Goal: Task Accomplishment & Management: Use online tool/utility

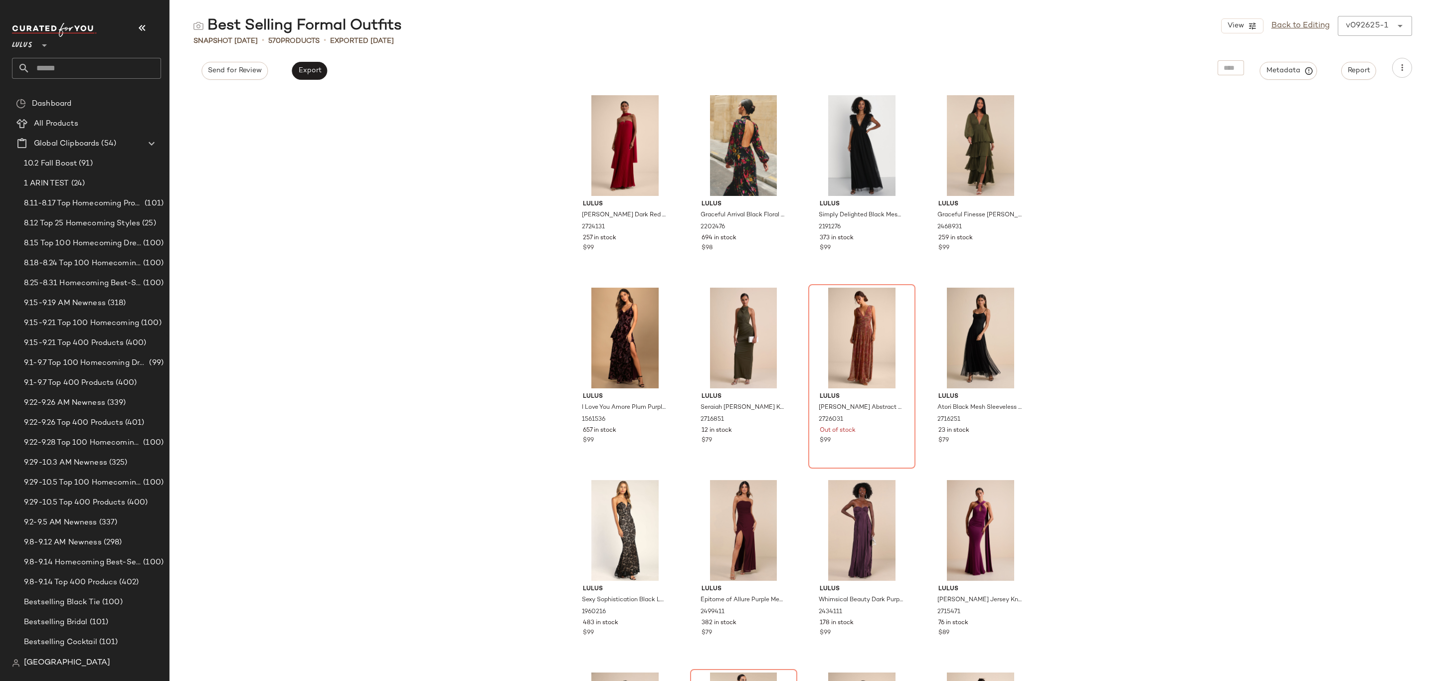
click at [474, 373] on div "Lulus Lael Dark Red Pleated Strapless Dress and Scarf Set 2724131 257 in stock …" at bounding box center [802, 385] width 1266 height 591
click at [68, 122] on span "All Products" at bounding box center [56, 123] width 44 height 11
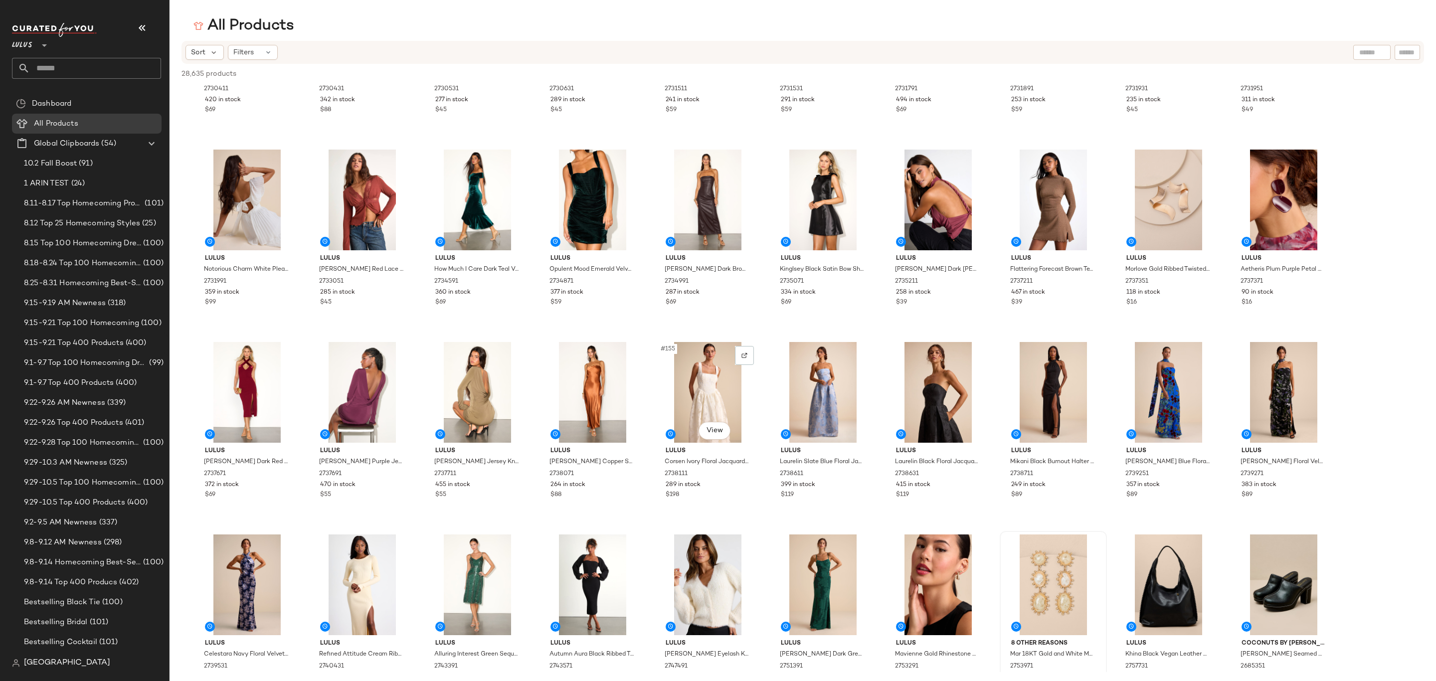
scroll to position [2759, 0]
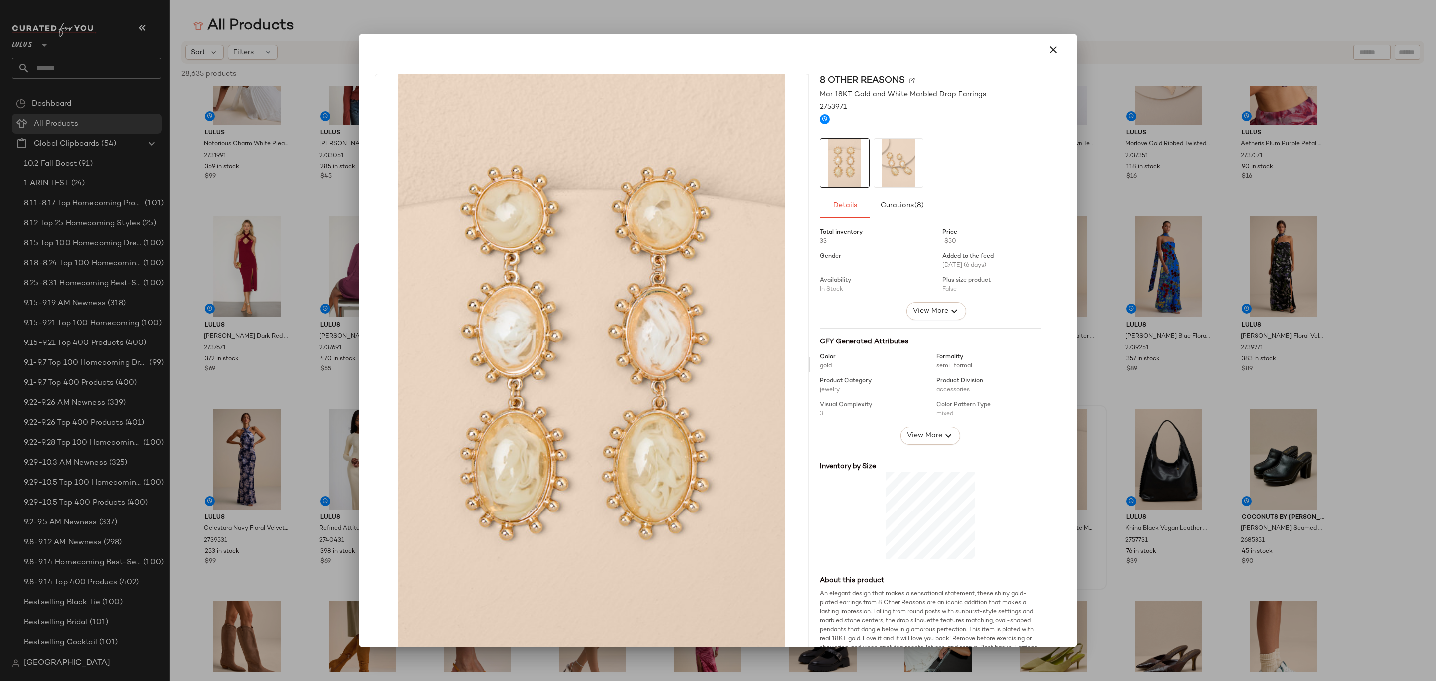
click at [877, 175] on img at bounding box center [898, 163] width 49 height 49
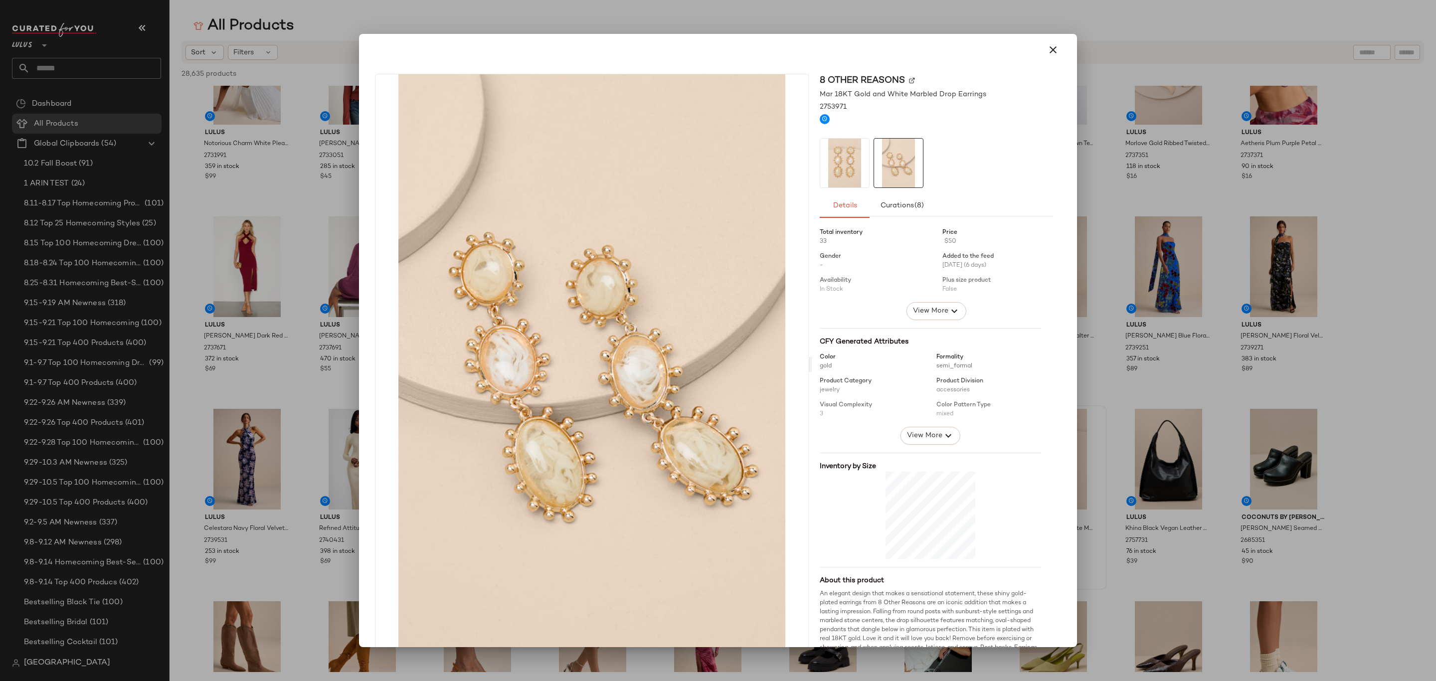
click at [1047, 50] on icon "button" at bounding box center [1053, 50] width 12 height 12
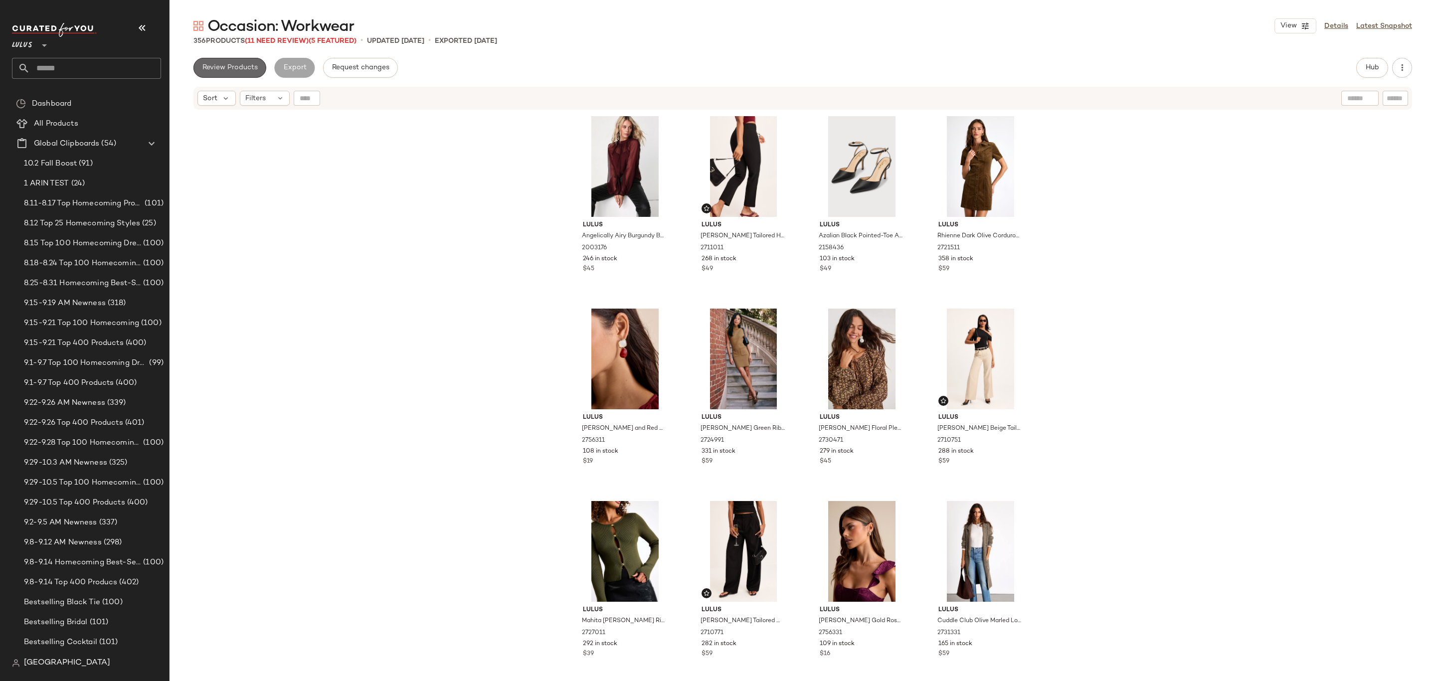
click at [241, 71] on span "Review Products" at bounding box center [230, 68] width 56 height 8
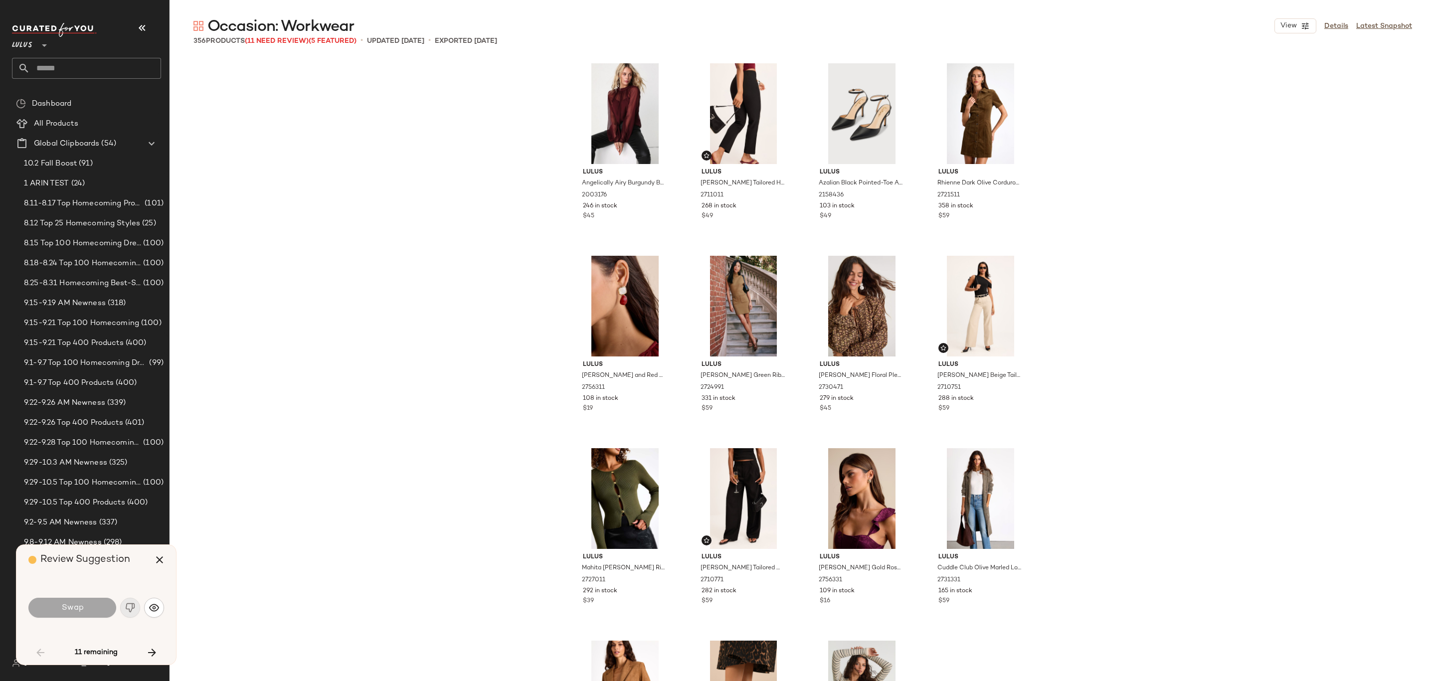
scroll to position [585, 0]
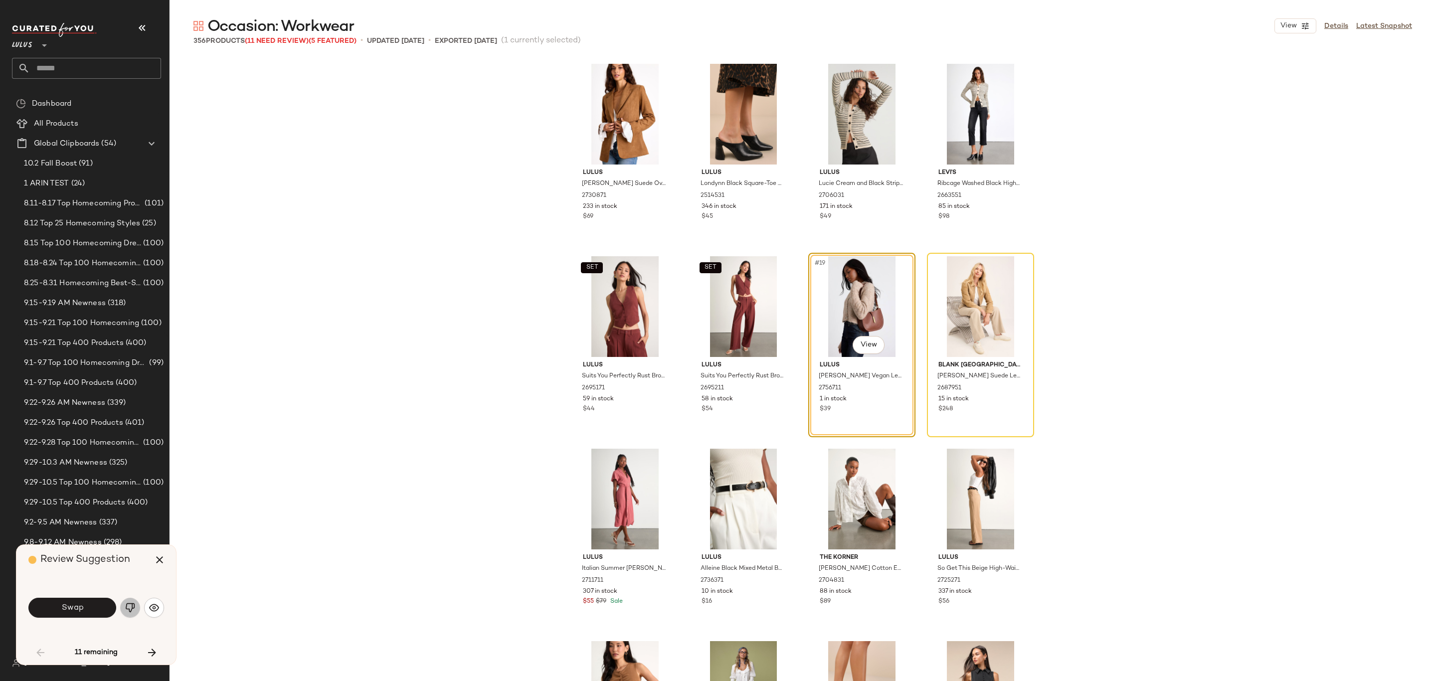
click at [129, 604] on img "button" at bounding box center [130, 608] width 10 height 10
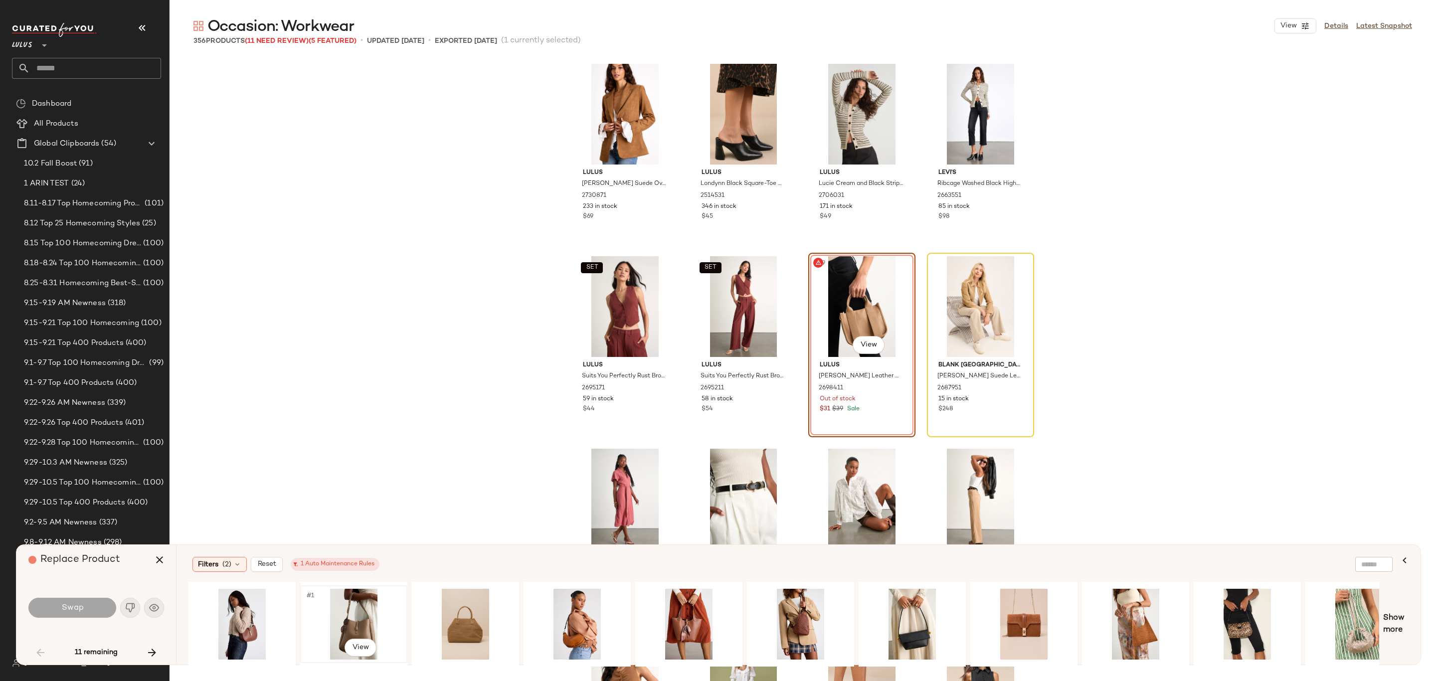
click at [364, 627] on div "#1 View" at bounding box center [354, 624] width 100 height 71
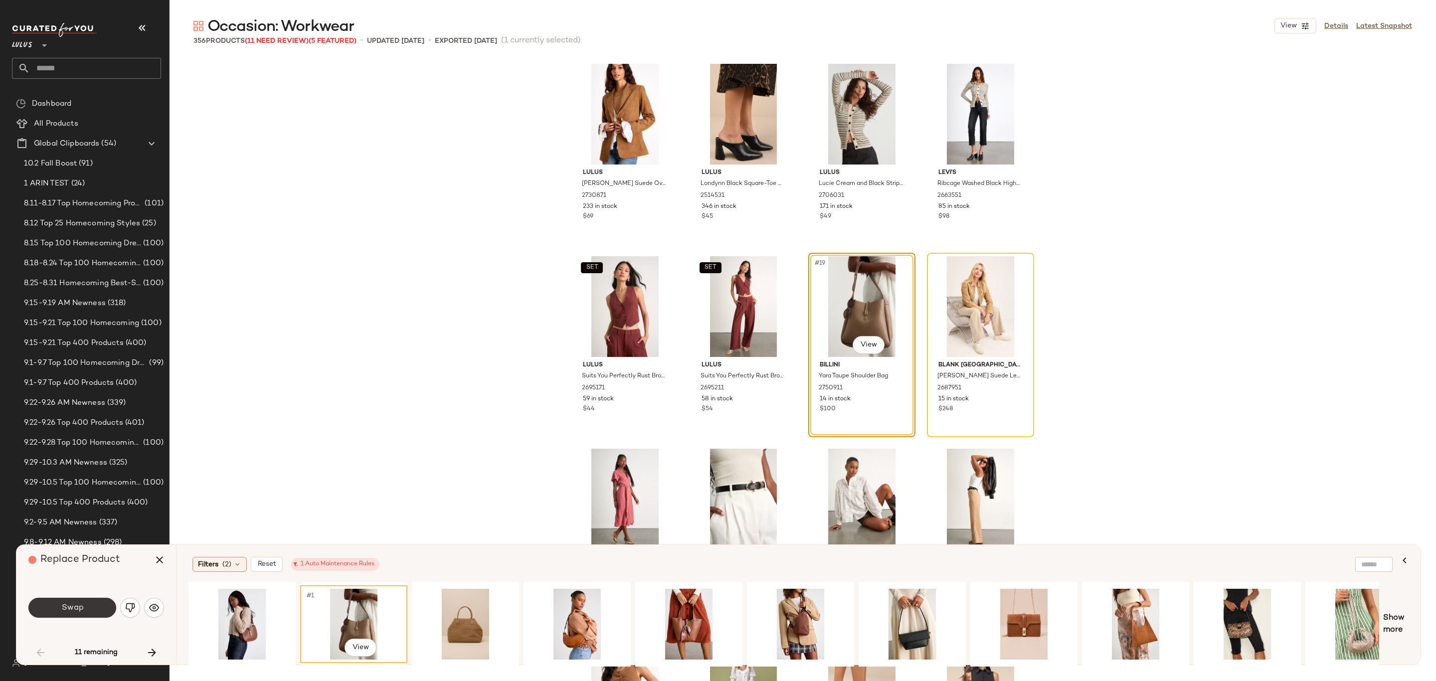
click at [37, 609] on button "Swap" at bounding box center [72, 608] width 88 height 20
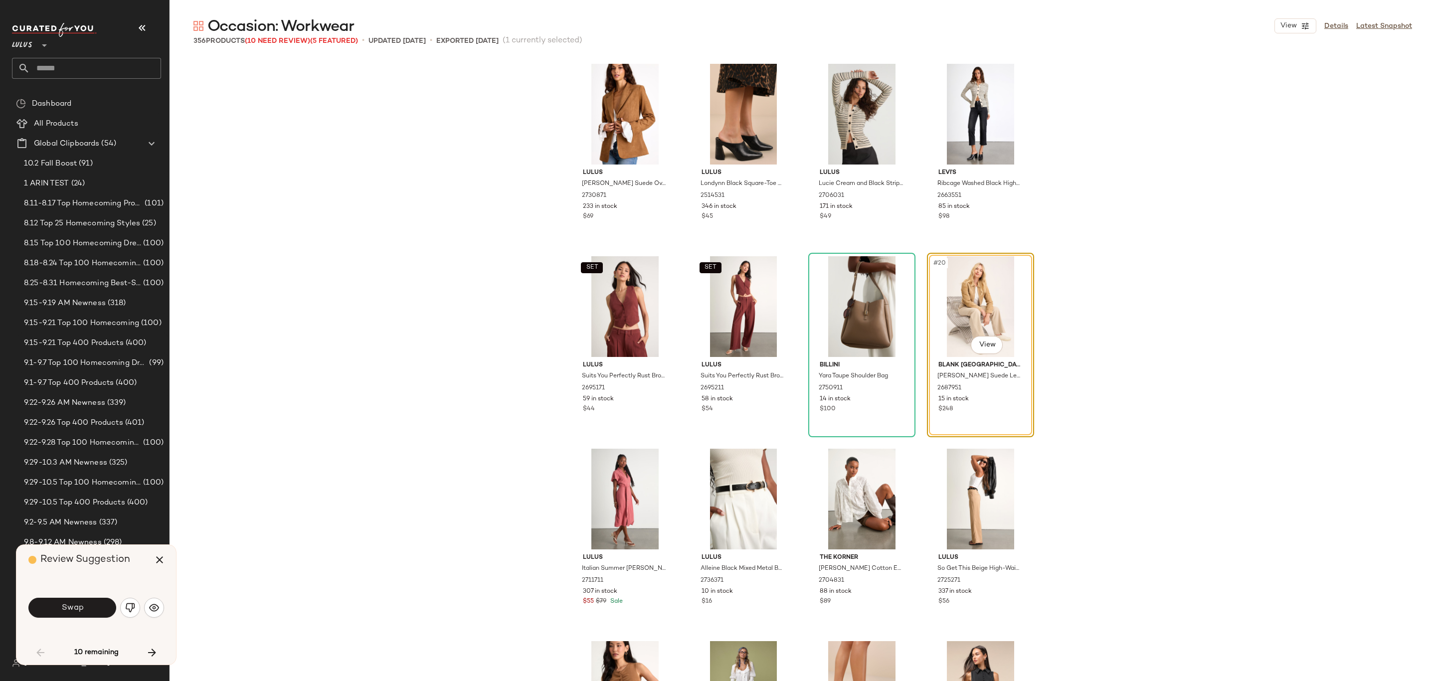
scroll to position [577, 0]
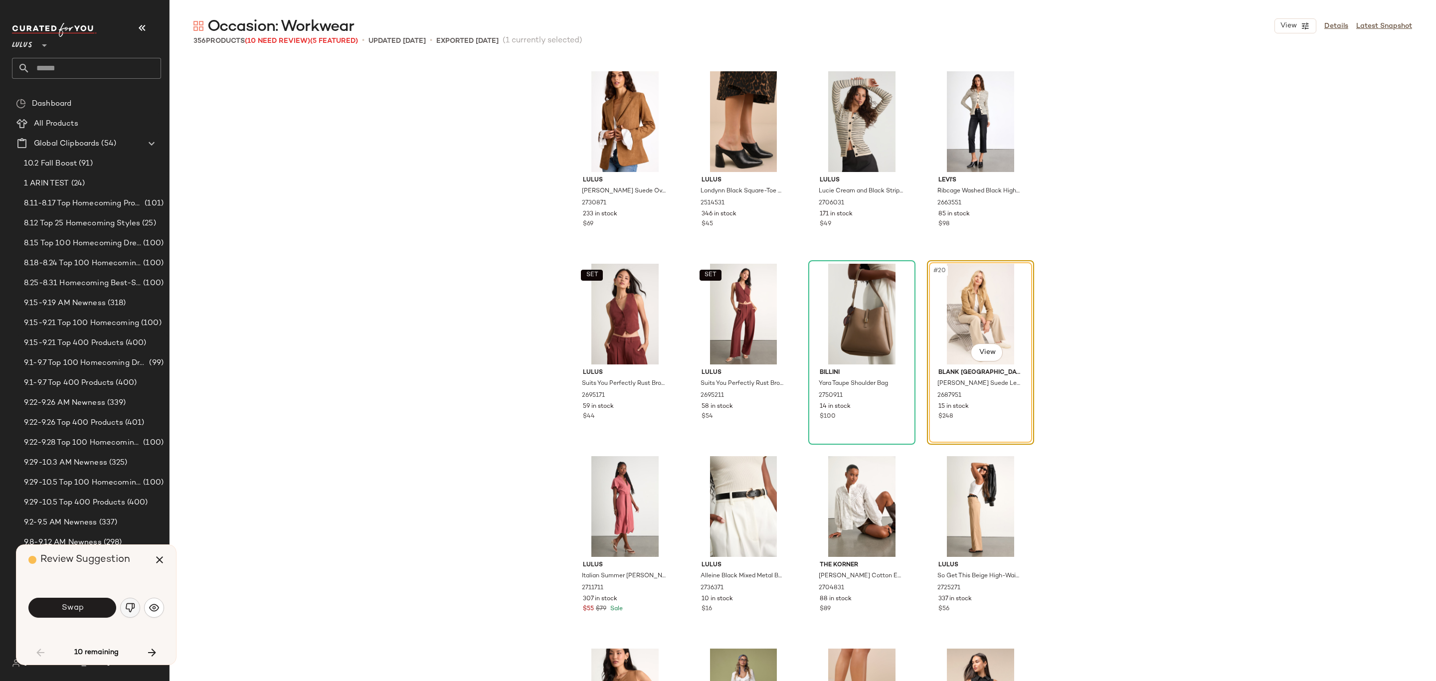
click at [128, 609] on img "button" at bounding box center [130, 608] width 10 height 10
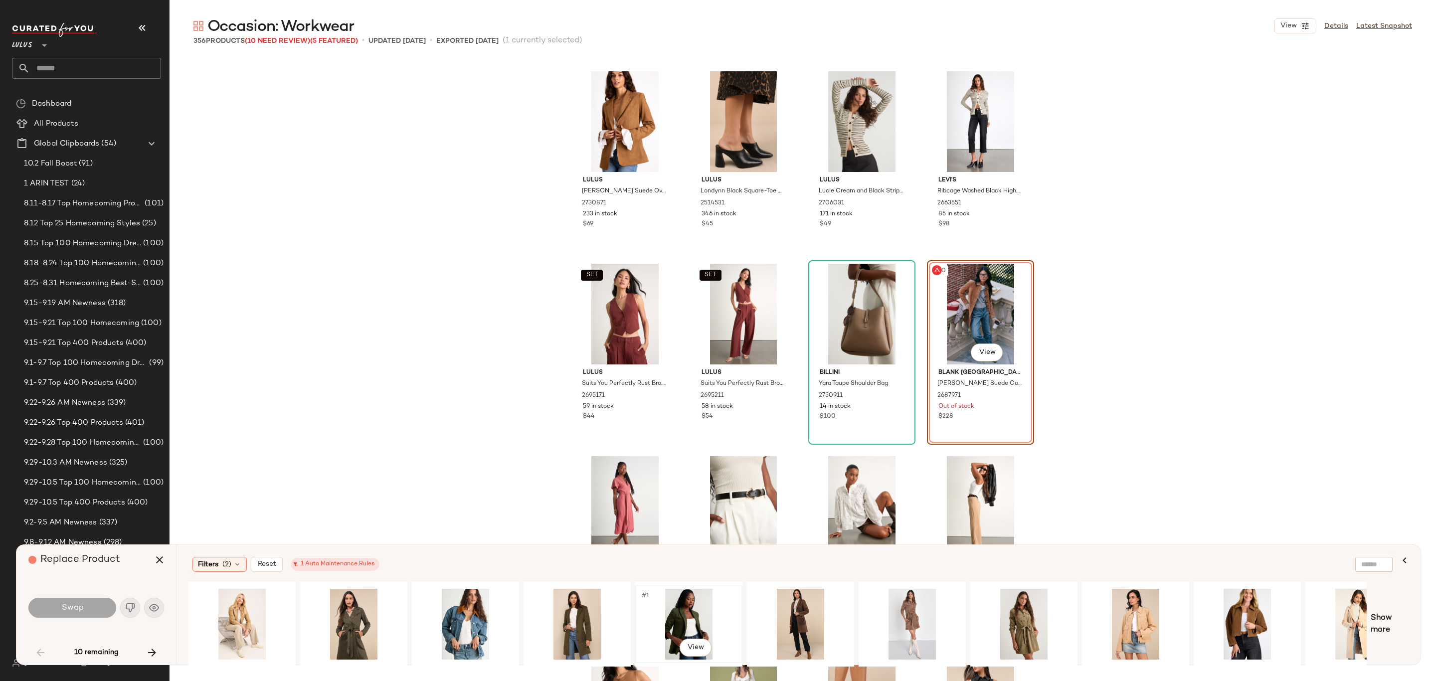
click at [681, 623] on div "#1 View" at bounding box center [689, 624] width 100 height 71
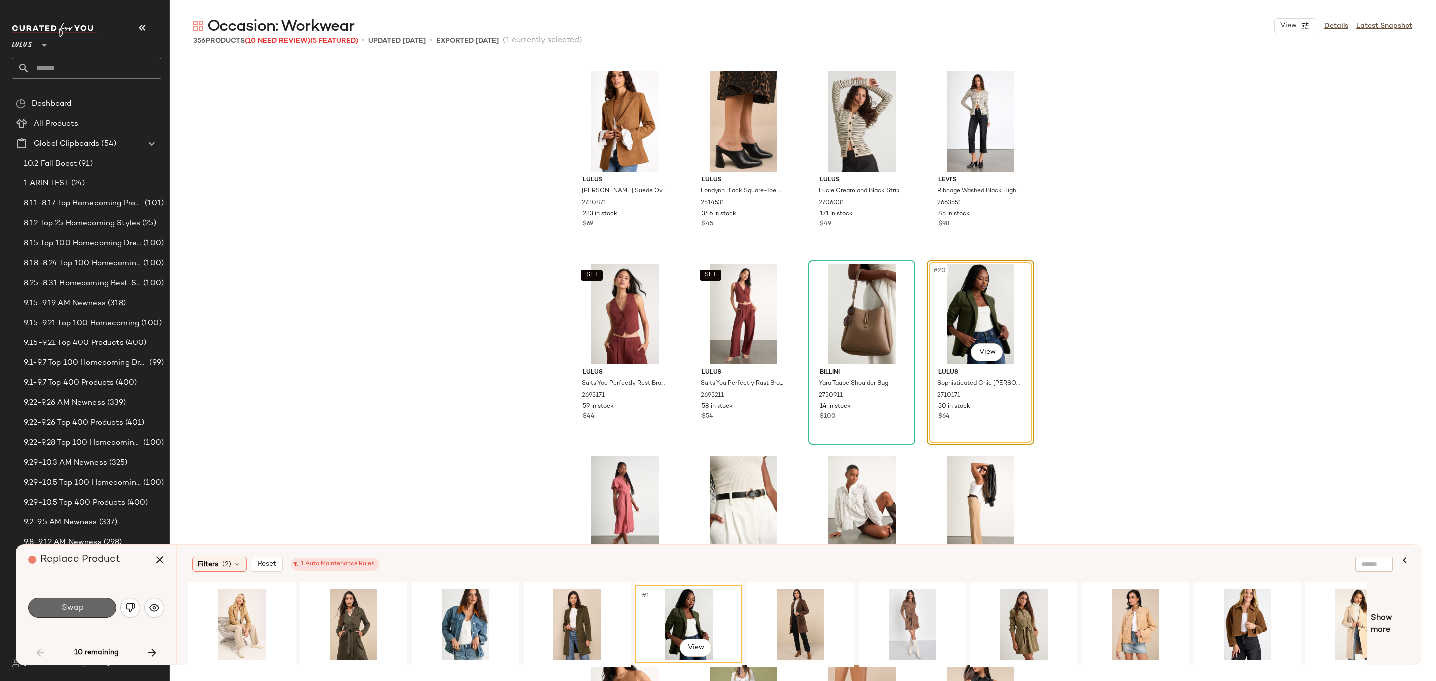
click at [52, 614] on button "Swap" at bounding box center [72, 608] width 88 height 20
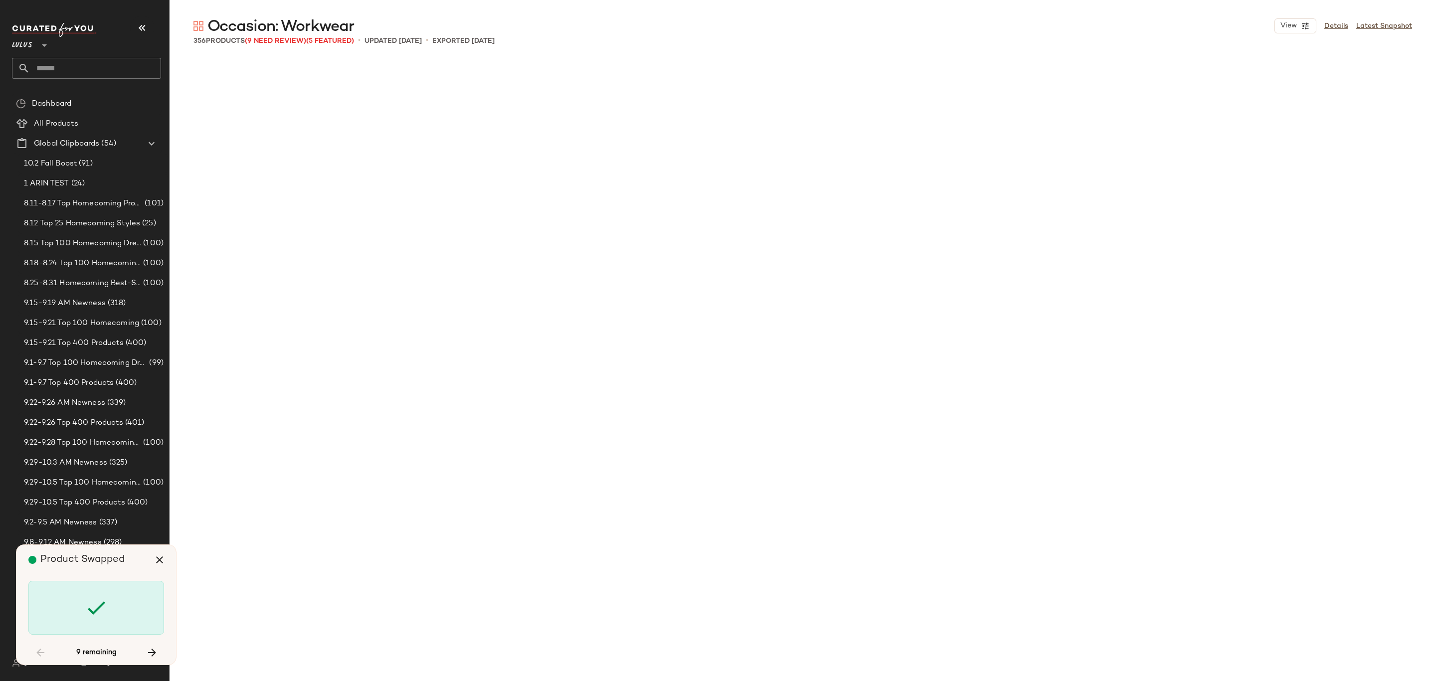
scroll to position [2694, 0]
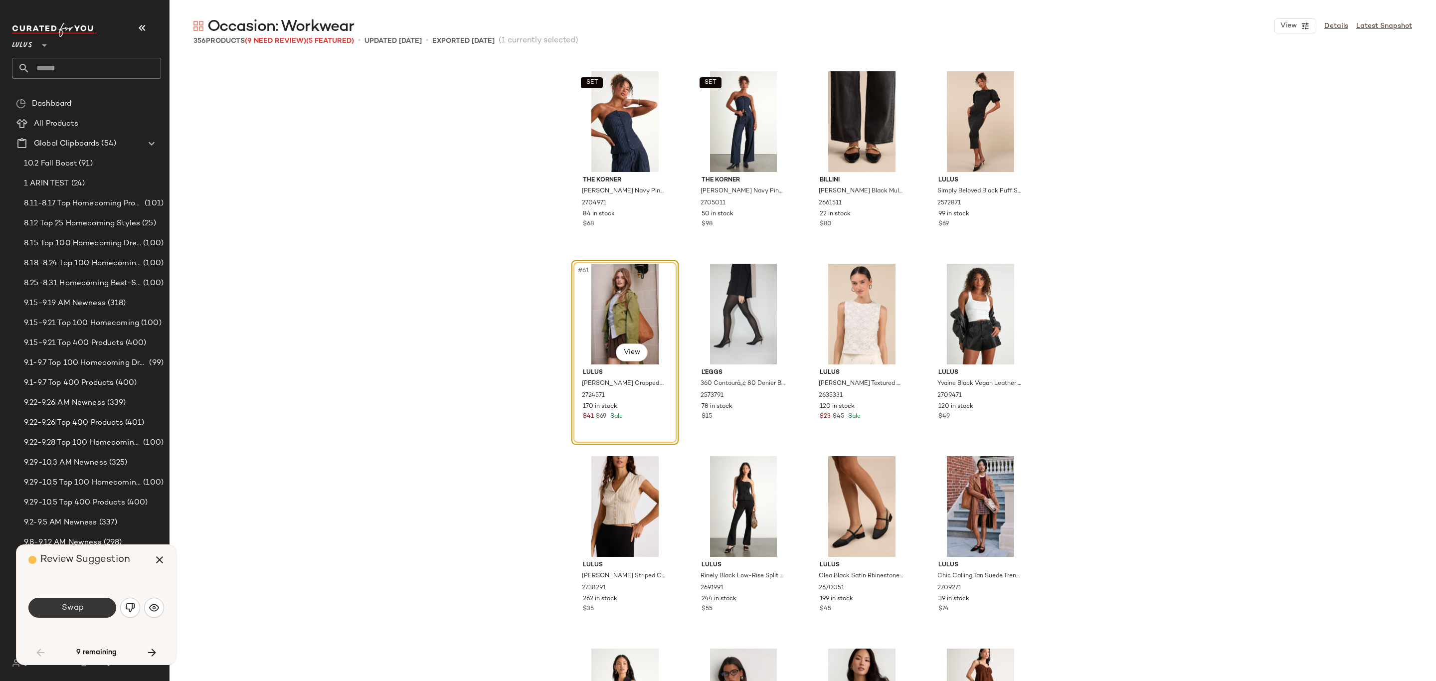
click at [90, 612] on button "Swap" at bounding box center [72, 608] width 88 height 20
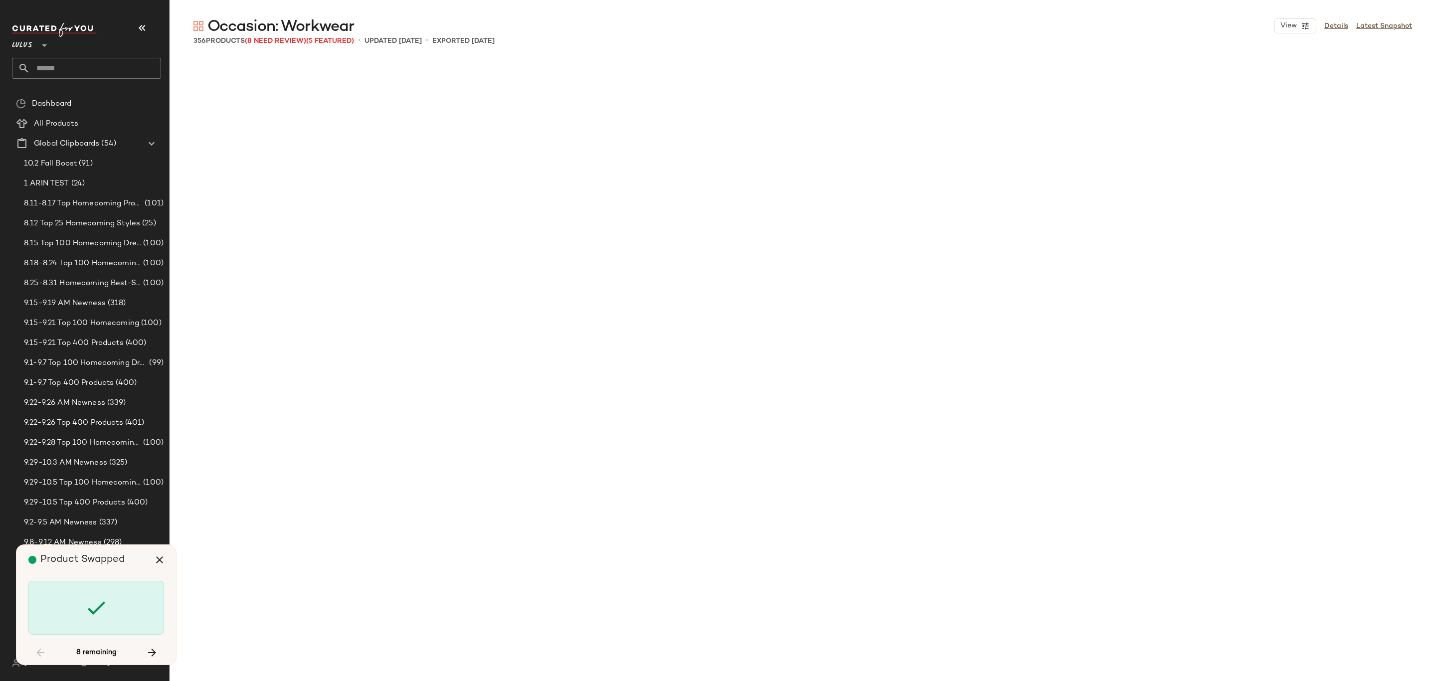
scroll to position [4233, 0]
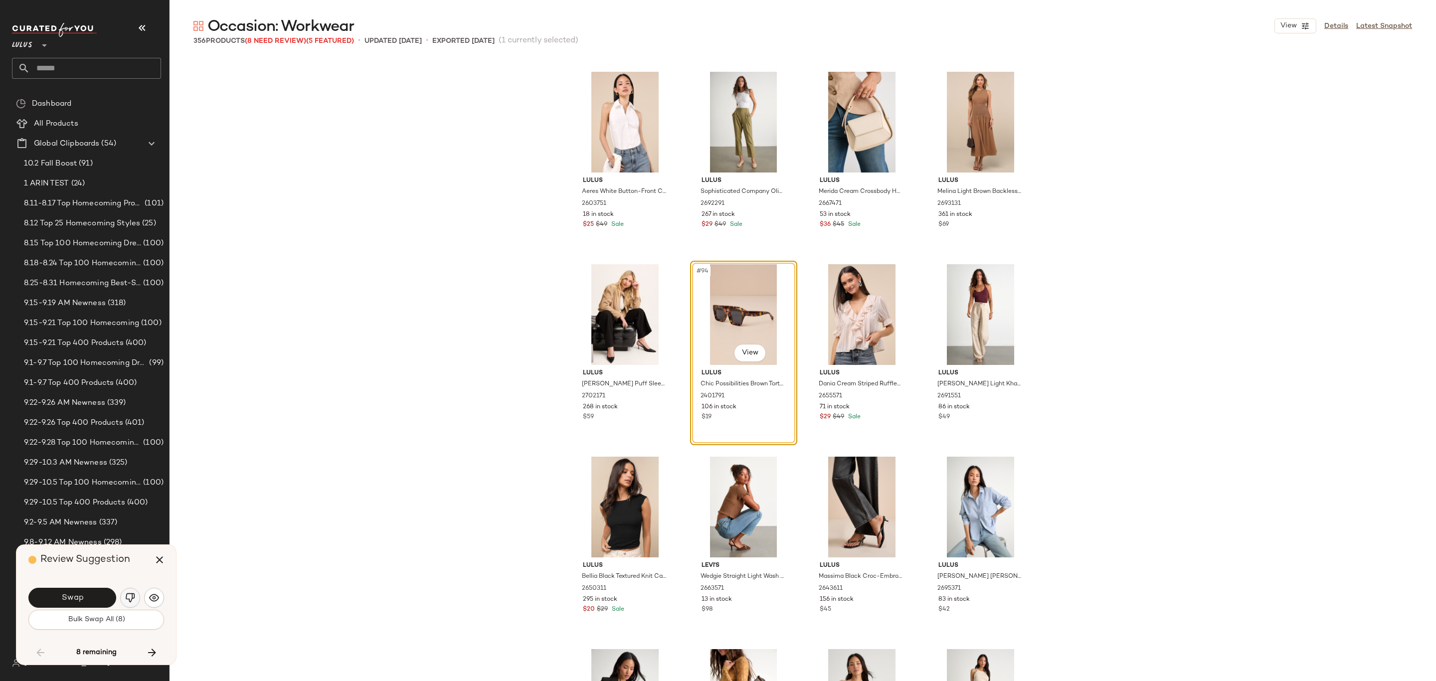
click at [138, 601] on button "button" at bounding box center [130, 598] width 20 height 20
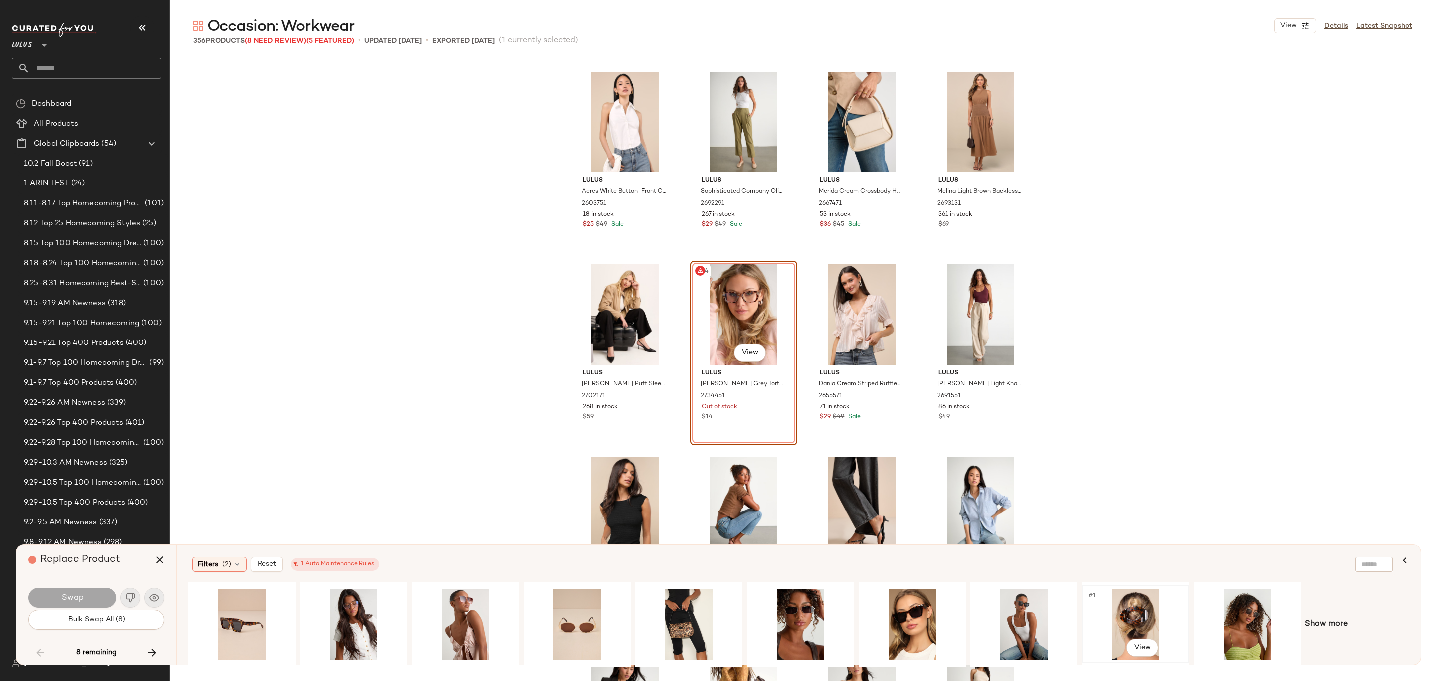
click at [1130, 617] on div "#1 View" at bounding box center [1135, 624] width 100 height 71
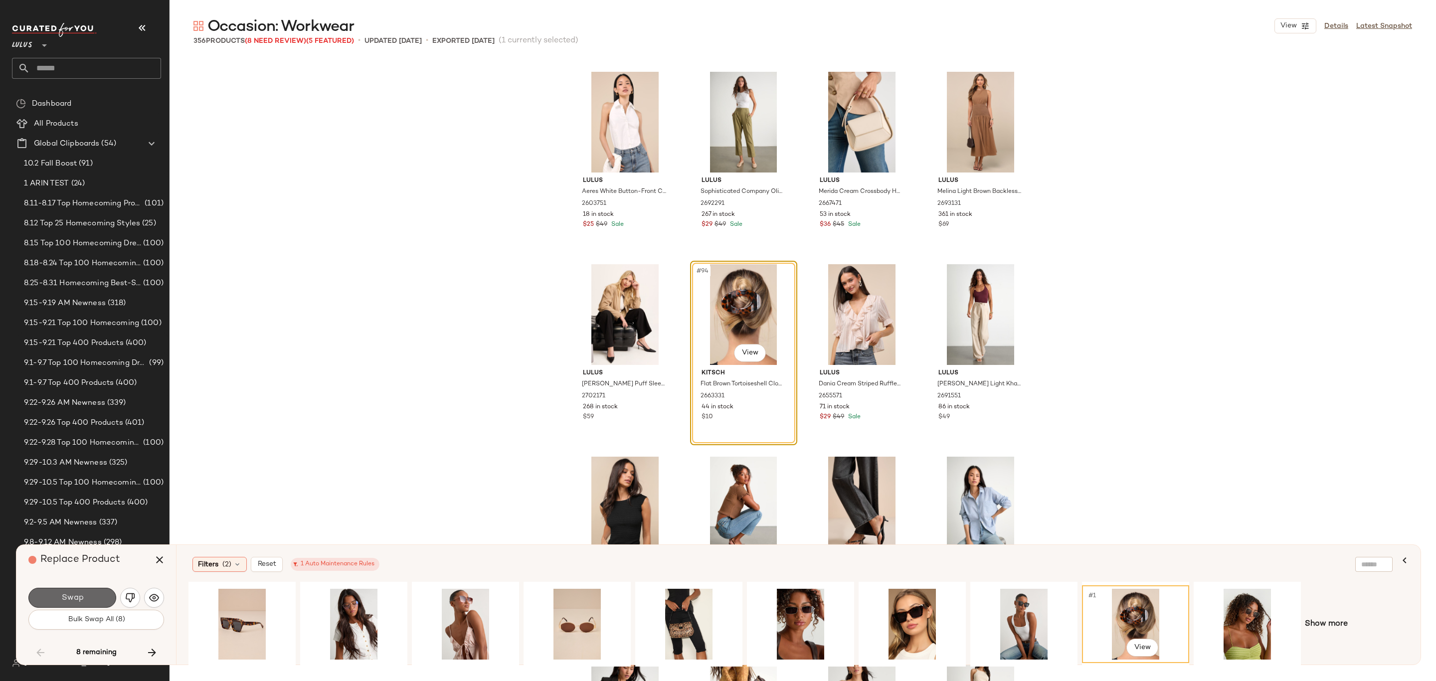
click at [77, 599] on span "Swap" at bounding box center [72, 597] width 22 height 9
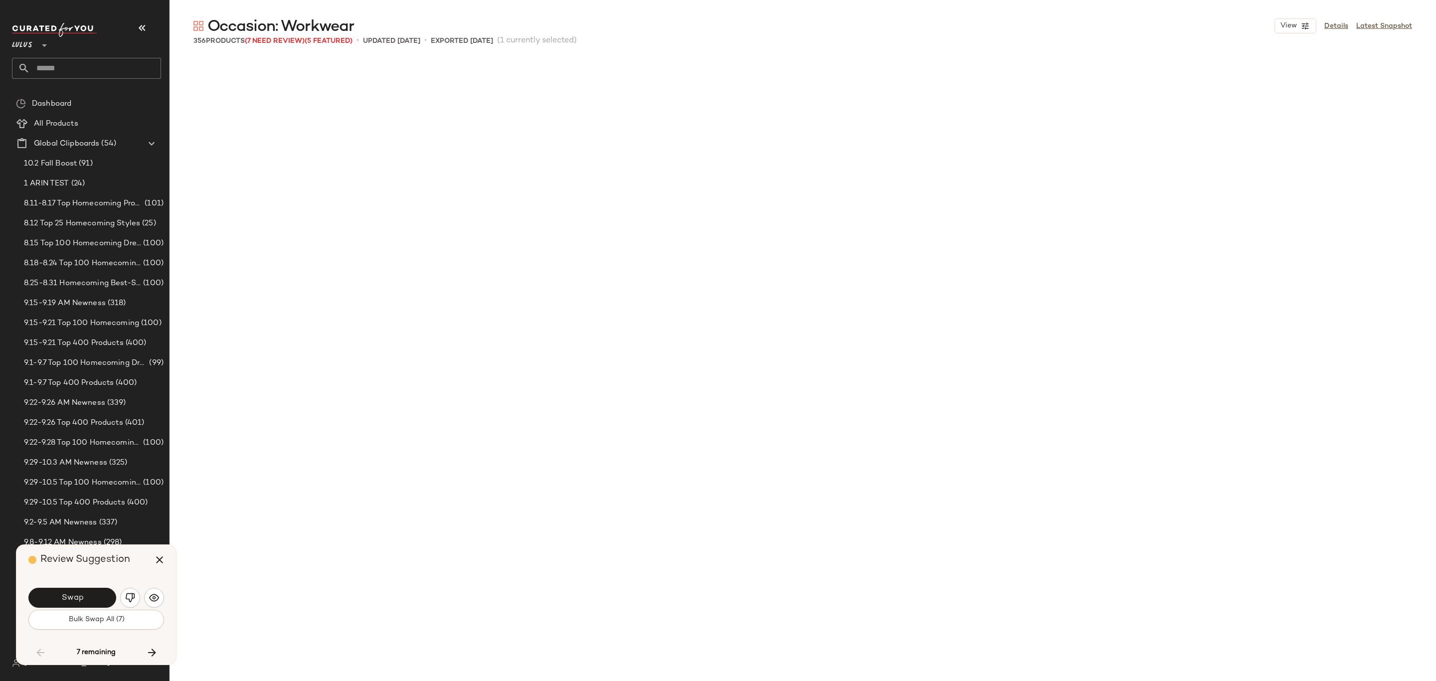
scroll to position [5003, 0]
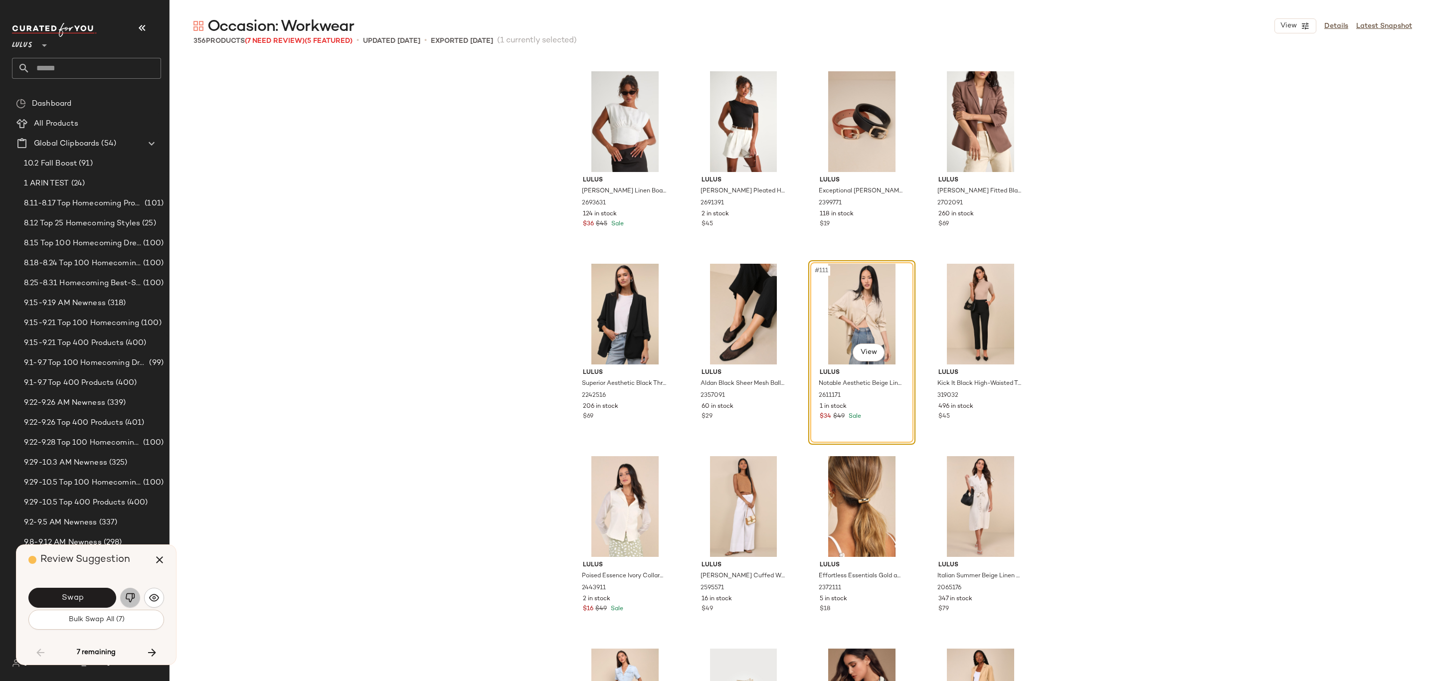
click at [130, 595] on img "button" at bounding box center [130, 598] width 10 height 10
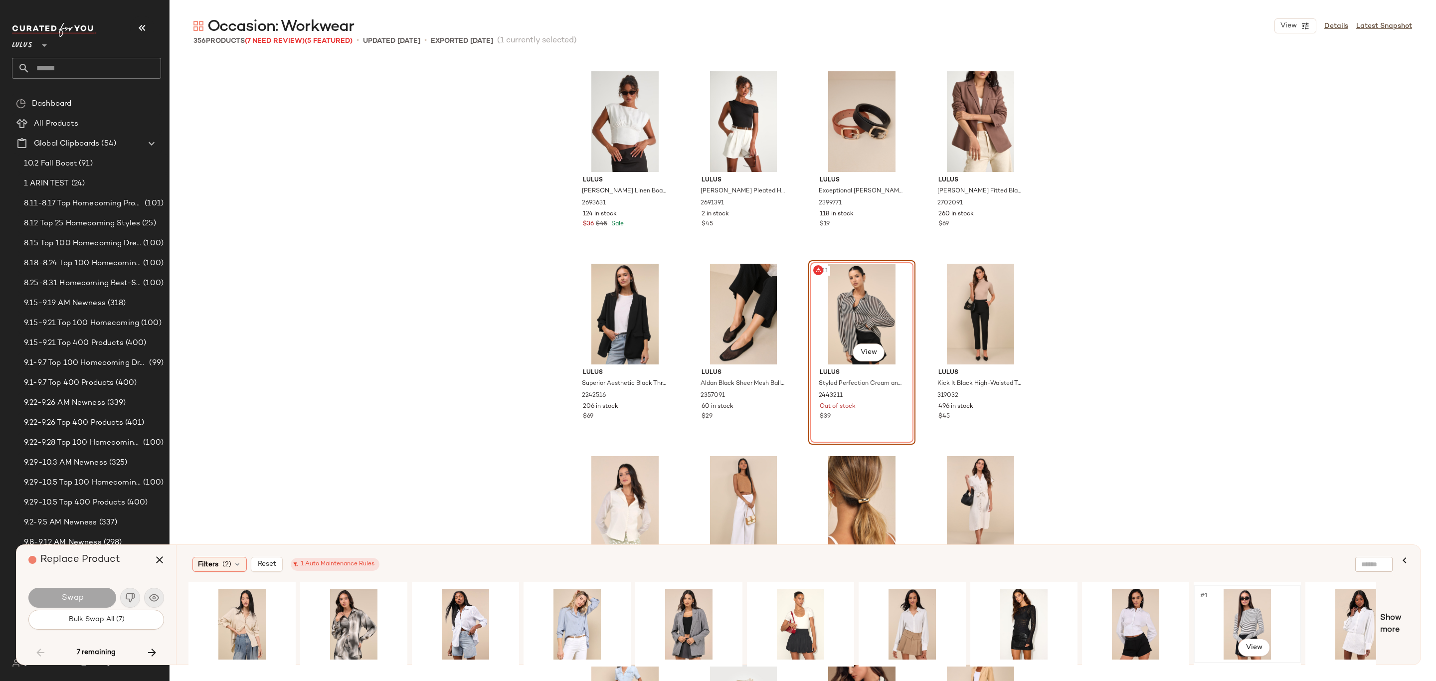
click at [1235, 626] on div "#1 View" at bounding box center [1247, 624] width 100 height 71
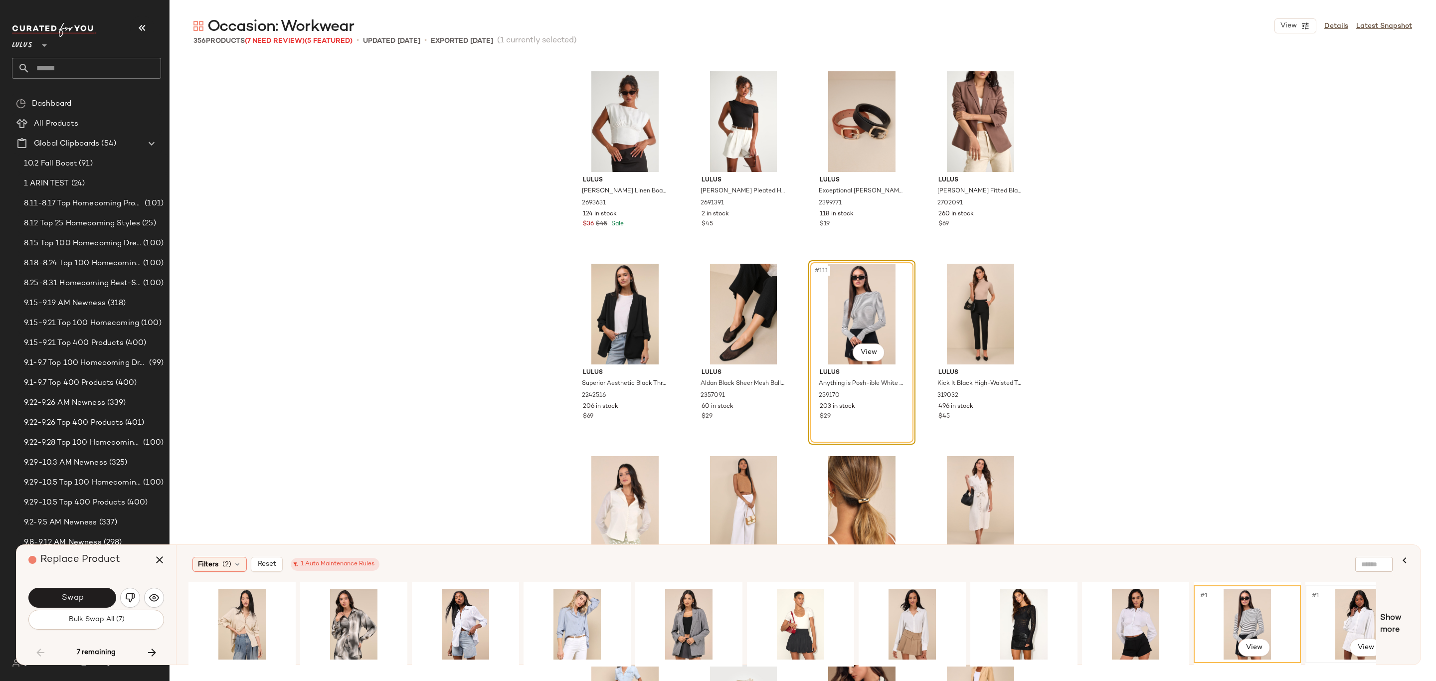
click at [1356, 626] on div "#1 View" at bounding box center [1359, 624] width 100 height 71
click at [1229, 617] on div "#1 View" at bounding box center [1247, 624] width 100 height 71
click at [65, 595] on span "Swap" at bounding box center [72, 597] width 22 height 9
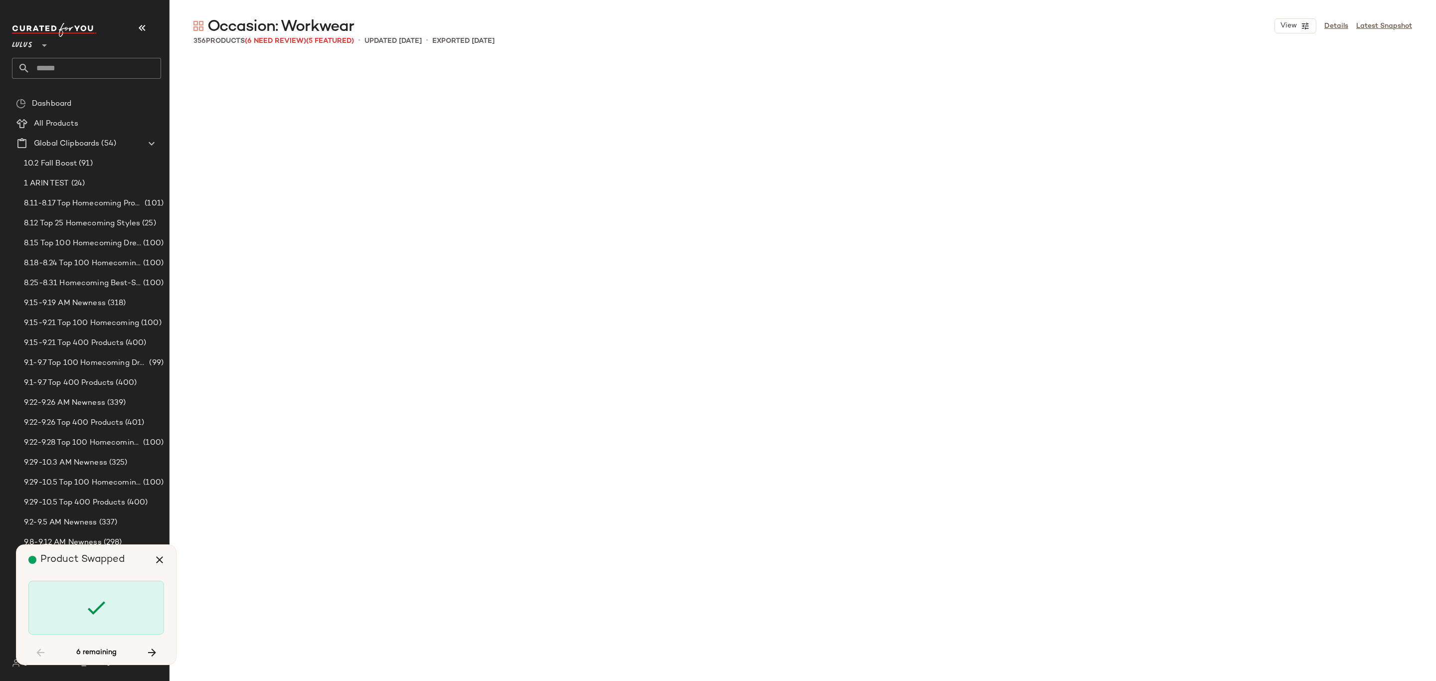
scroll to position [11160, 0]
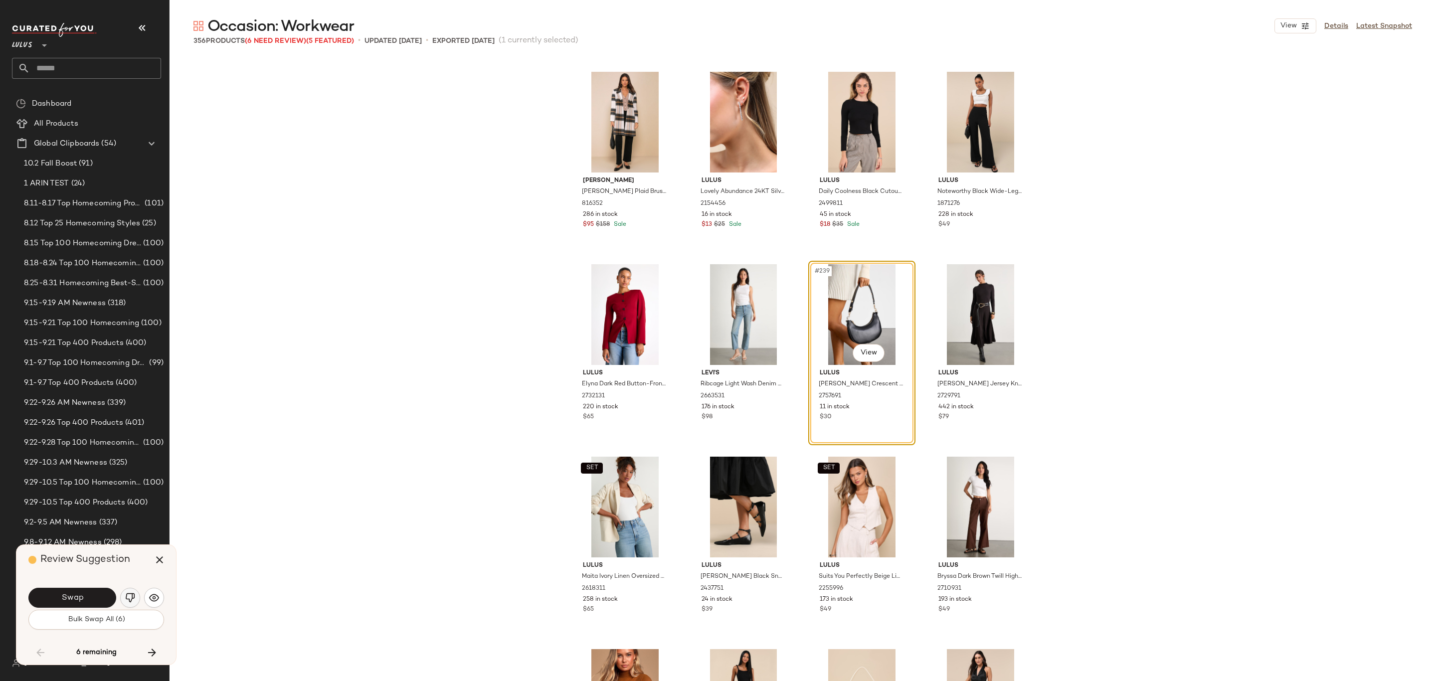
click at [126, 593] on img "button" at bounding box center [130, 598] width 10 height 10
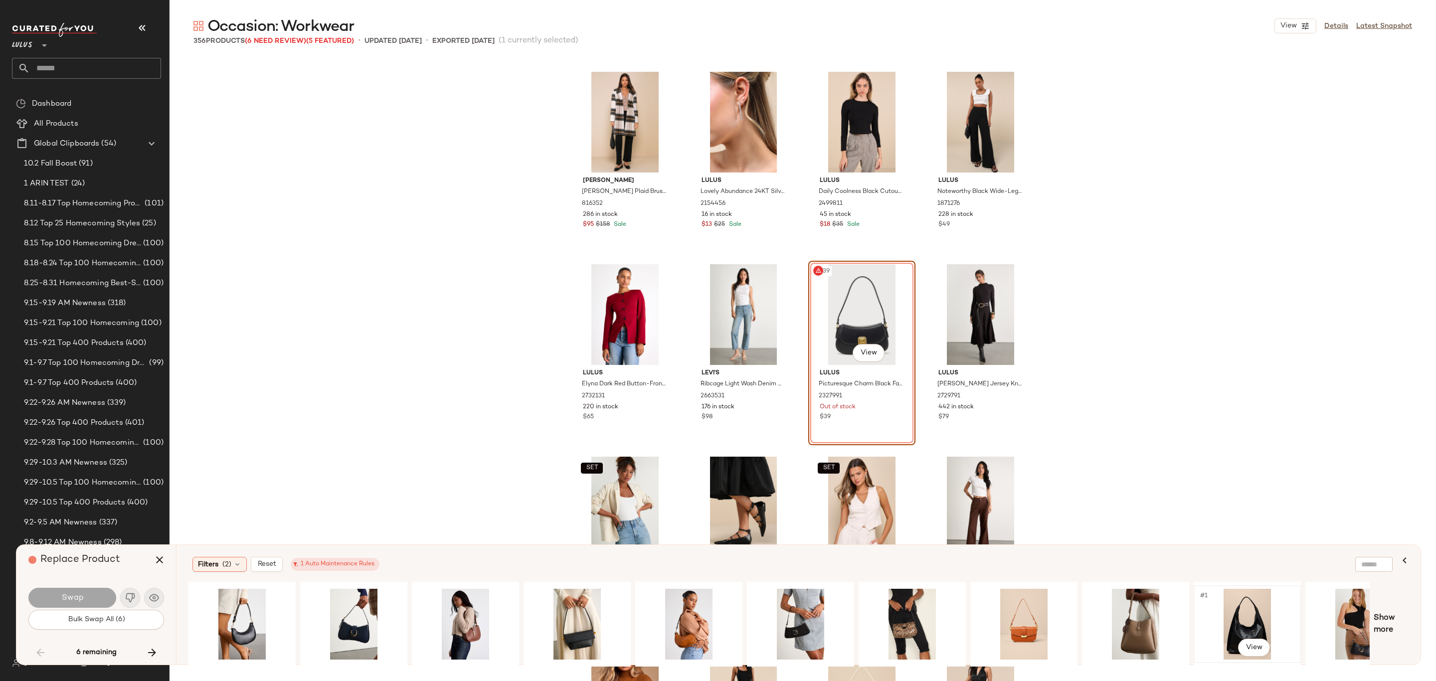
click at [1251, 615] on div "#1 View" at bounding box center [1247, 624] width 100 height 71
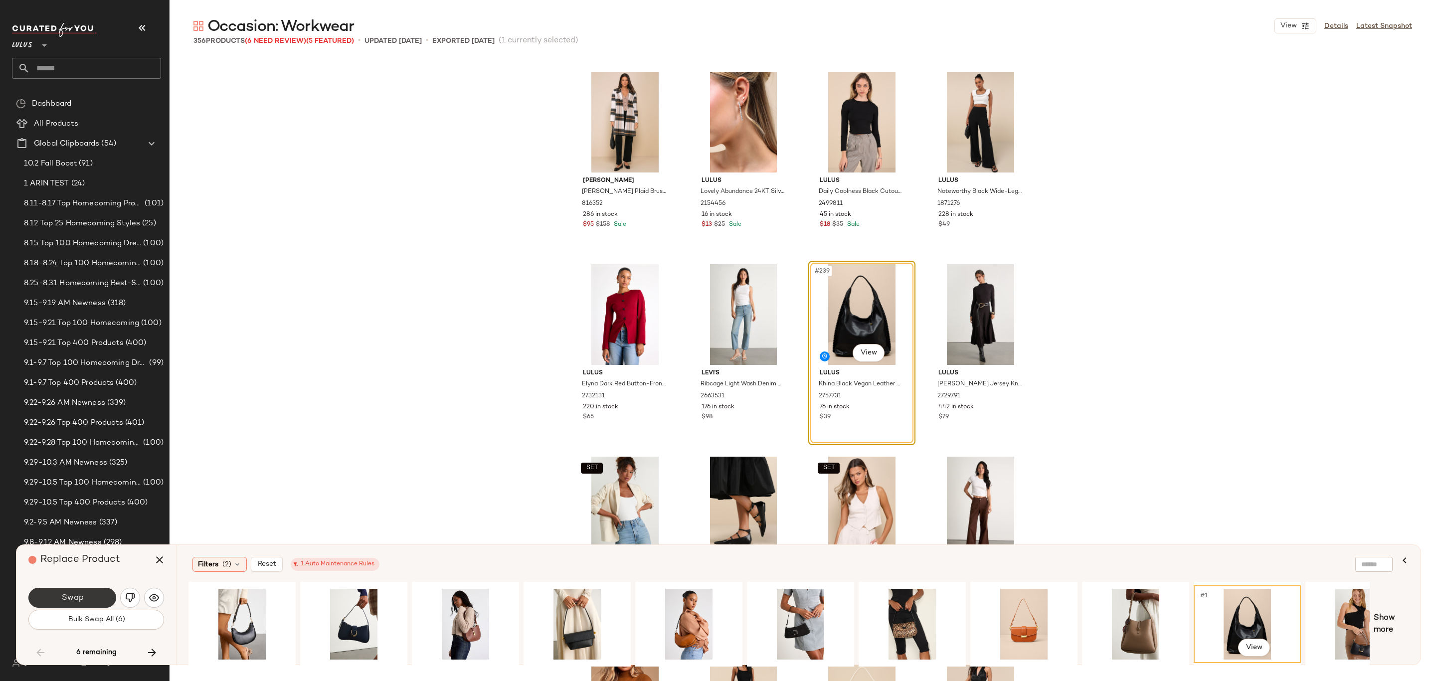
click at [82, 604] on button "Swap" at bounding box center [72, 598] width 88 height 20
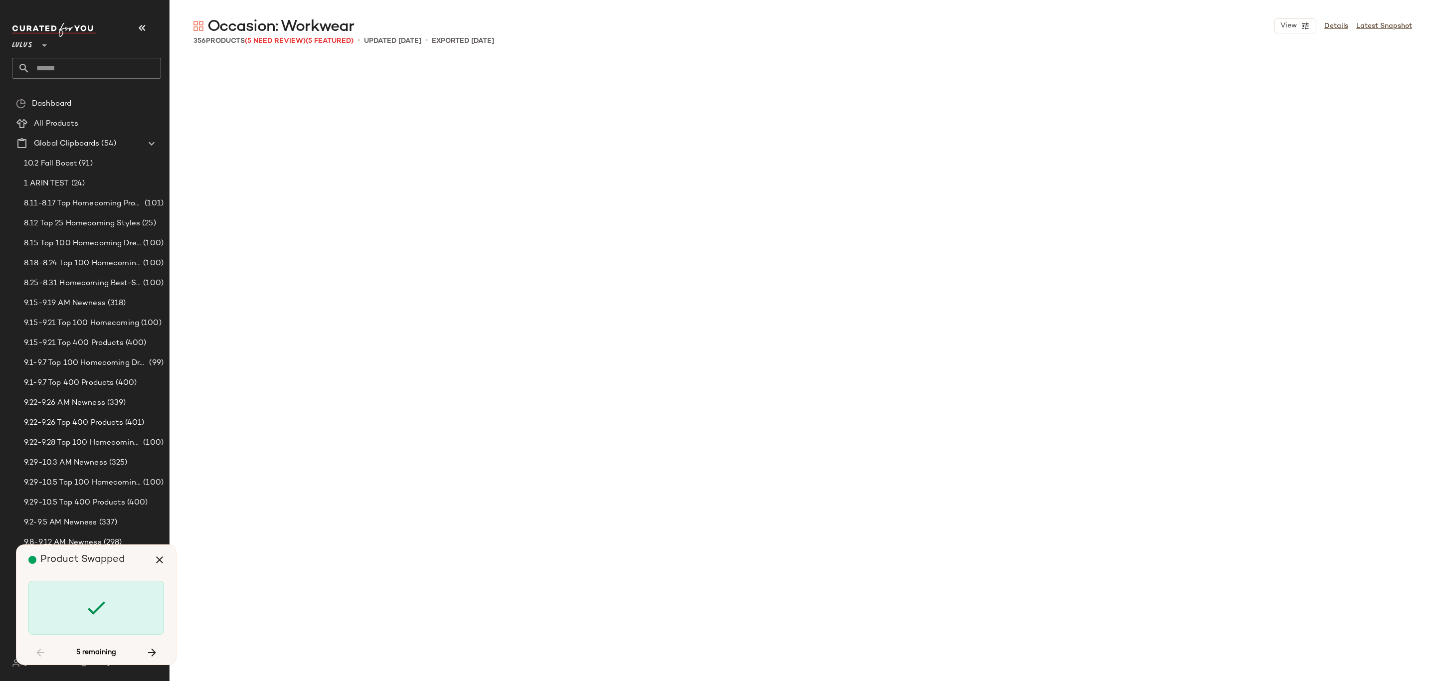
scroll to position [12892, 0]
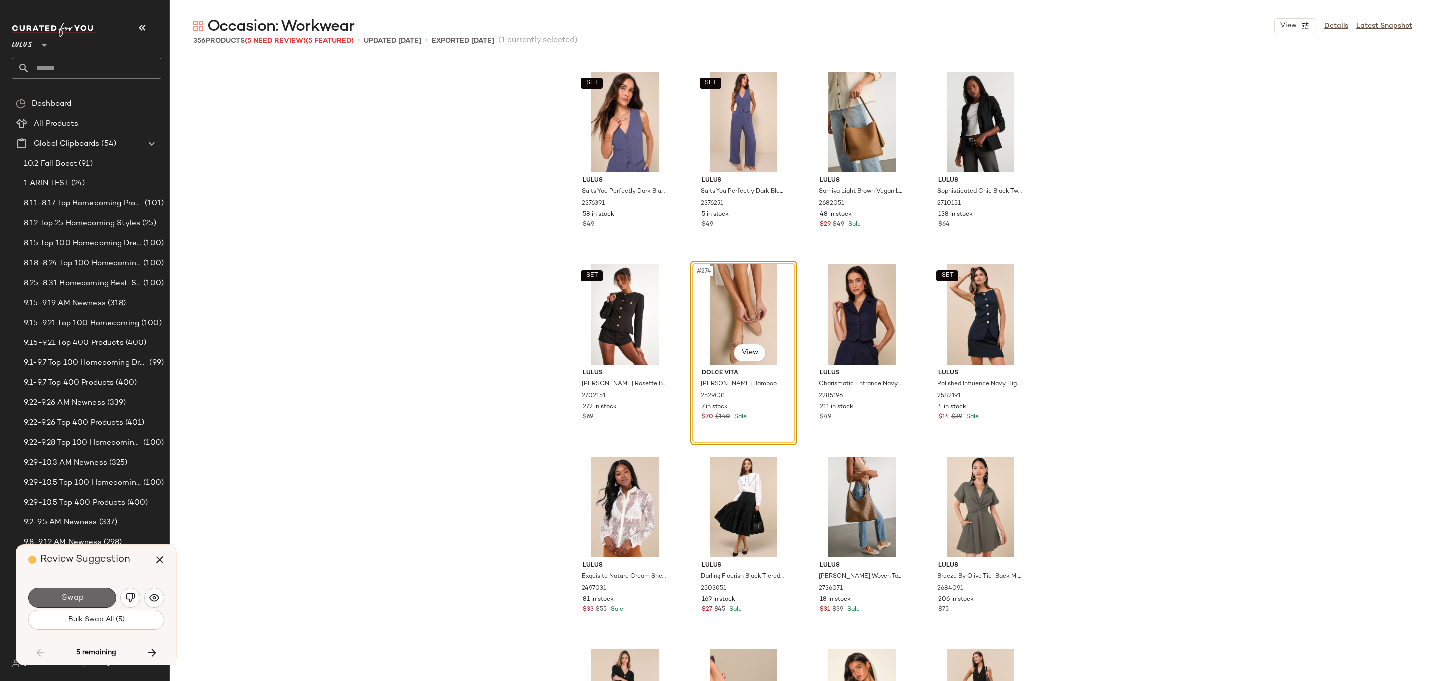
click at [86, 600] on button "Swap" at bounding box center [72, 598] width 88 height 20
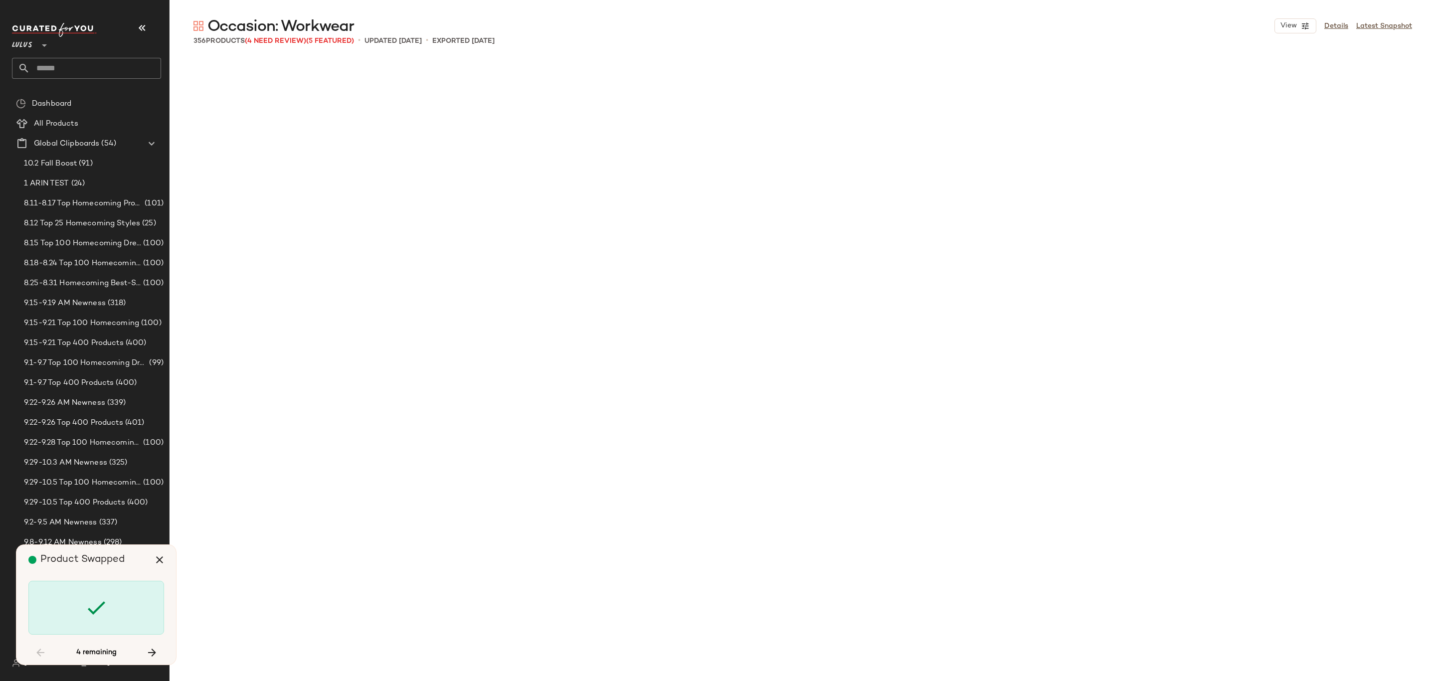
scroll to position [15586, 0]
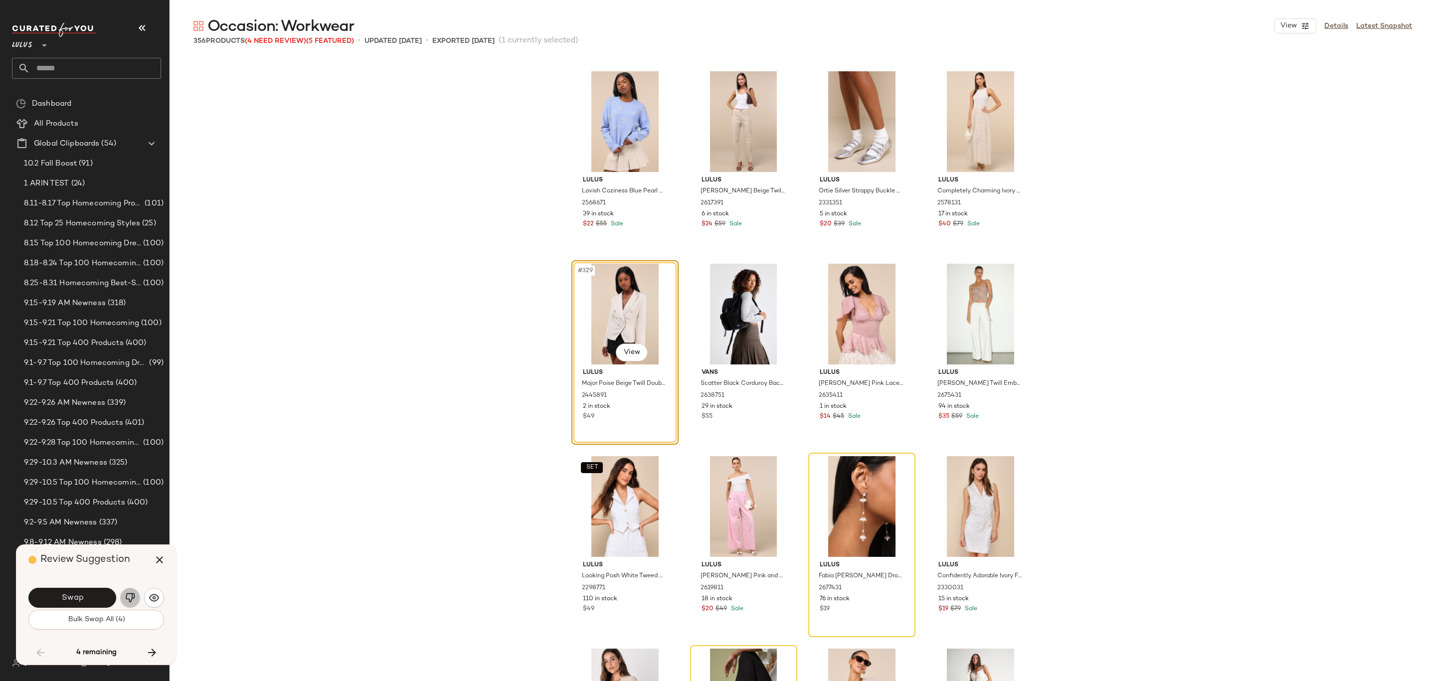
click at [124, 596] on button "button" at bounding box center [130, 598] width 20 height 20
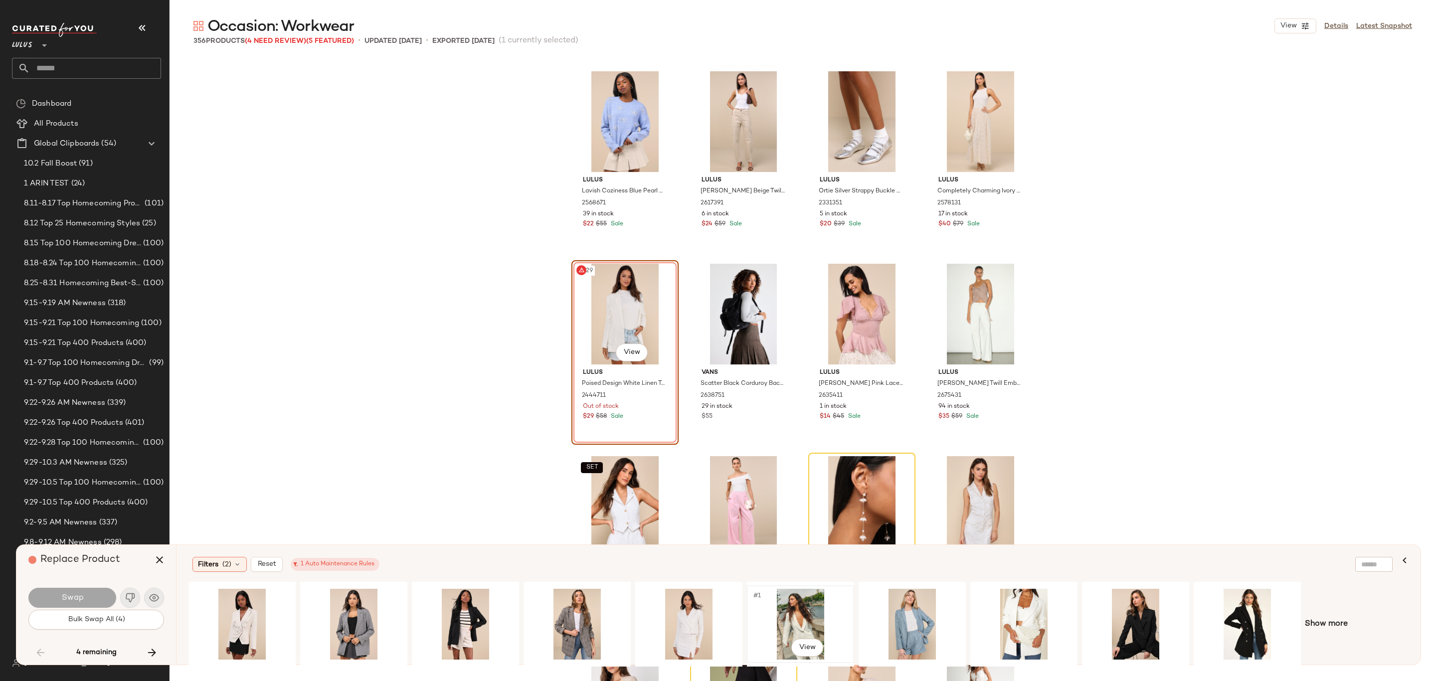
click at [805, 609] on div "#1 View" at bounding box center [800, 624] width 100 height 71
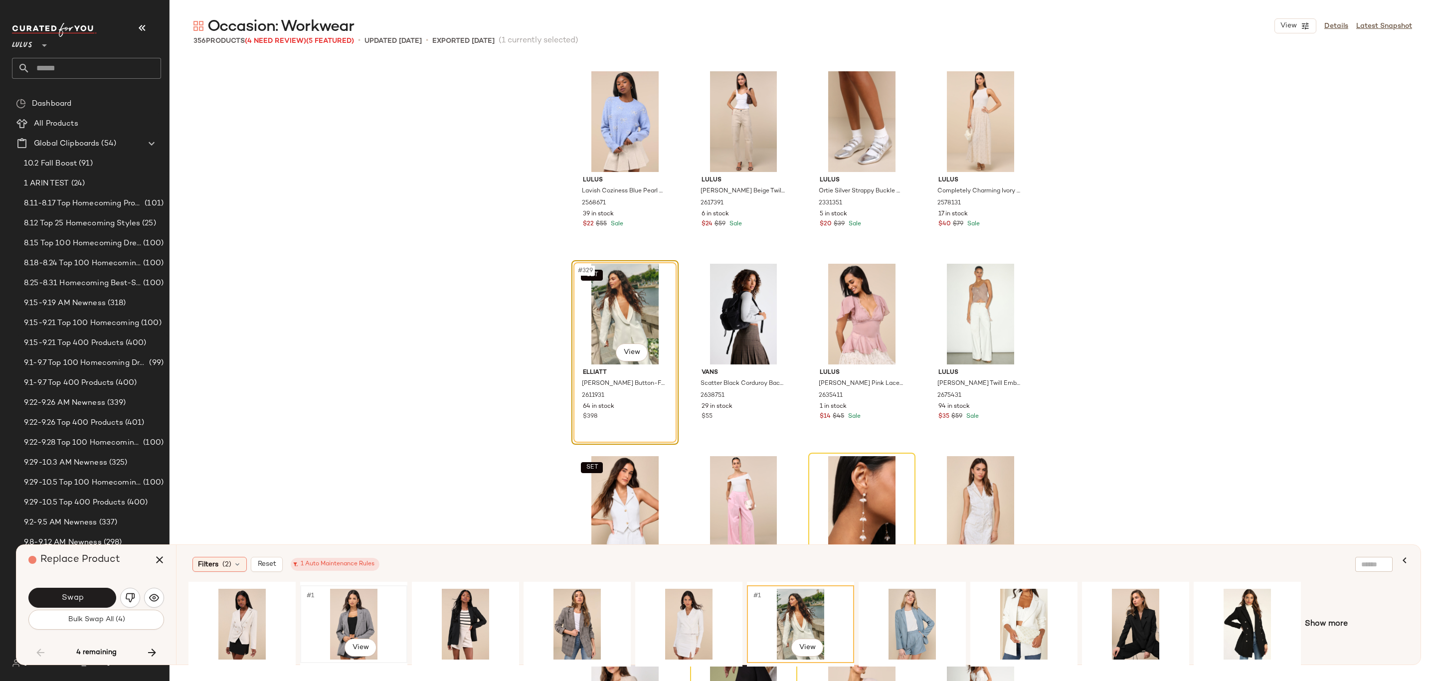
drag, startPoint x: 338, startPoint y: 620, endPoint x: 358, endPoint y: 599, distance: 28.9
click at [337, 621] on div "#1 View" at bounding box center [354, 624] width 100 height 71
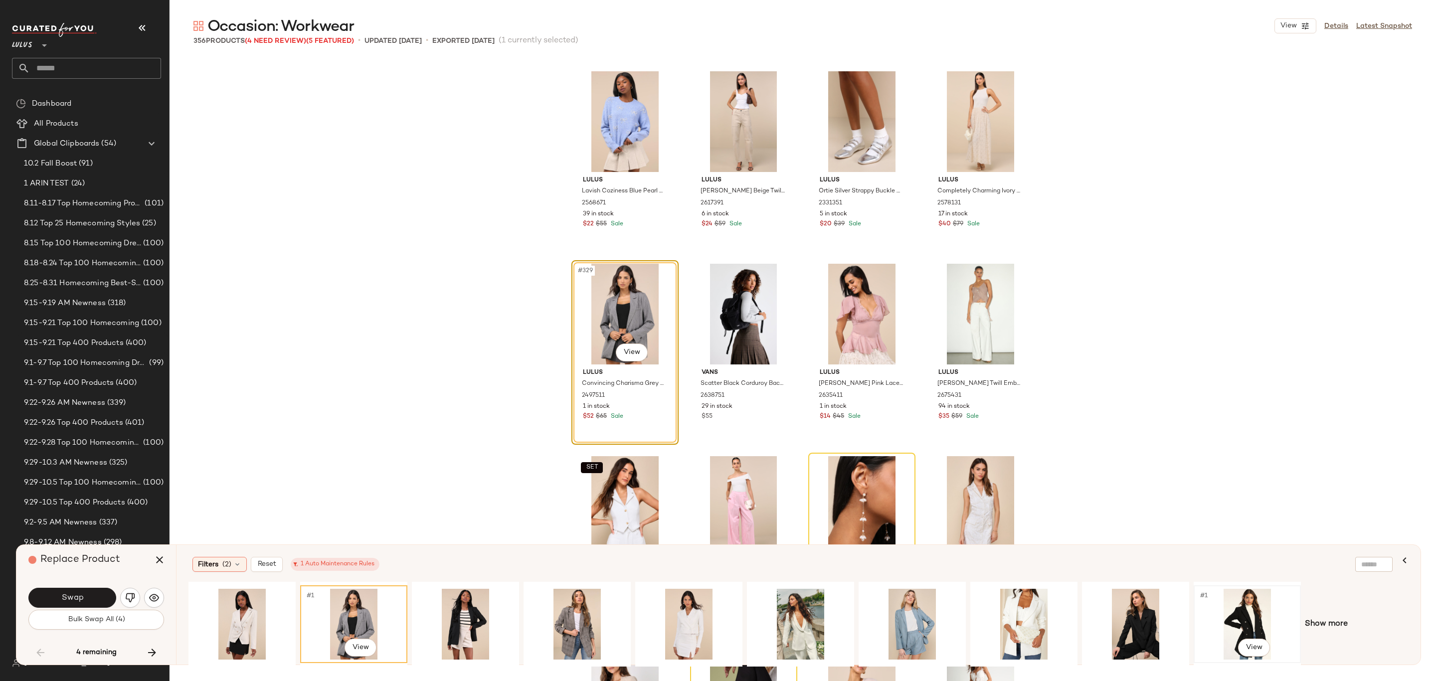
click at [1249, 615] on div "#1 View" at bounding box center [1247, 624] width 100 height 71
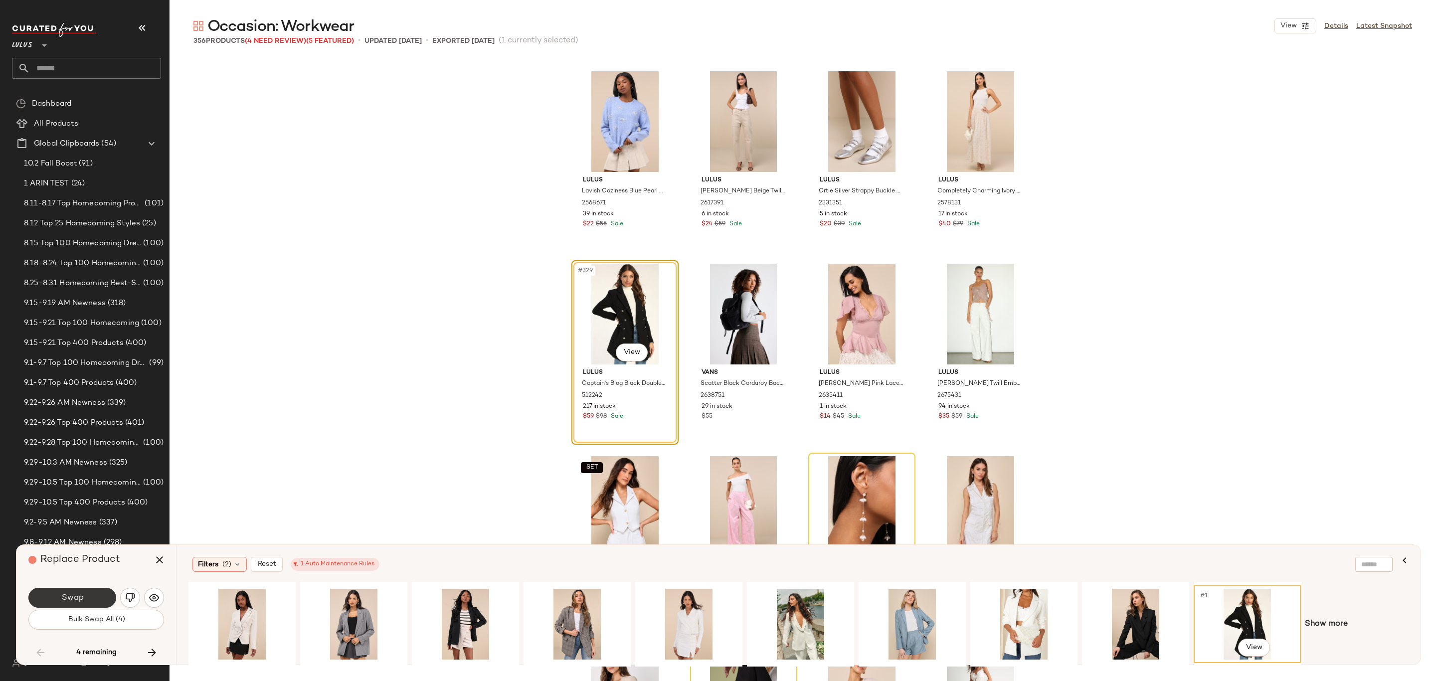
click at [76, 607] on button "Swap" at bounding box center [72, 598] width 88 height 20
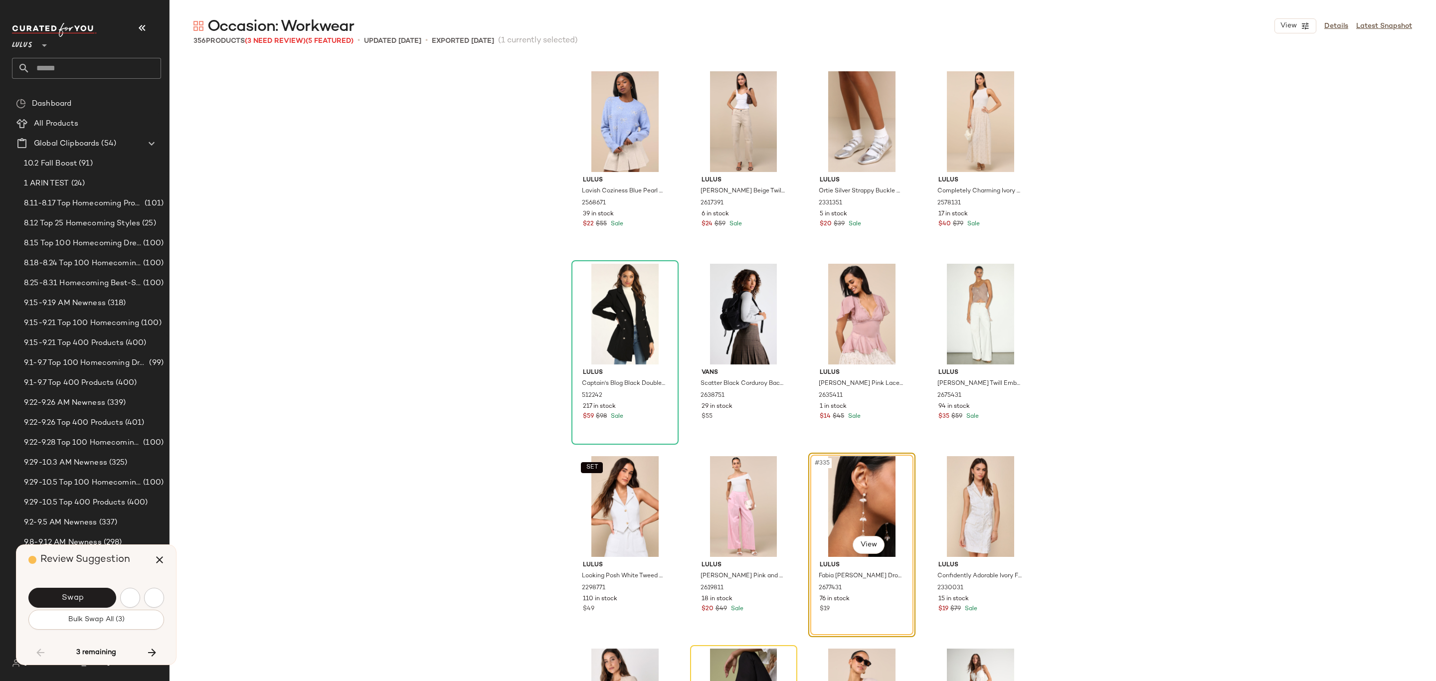
scroll to position [15778, 0]
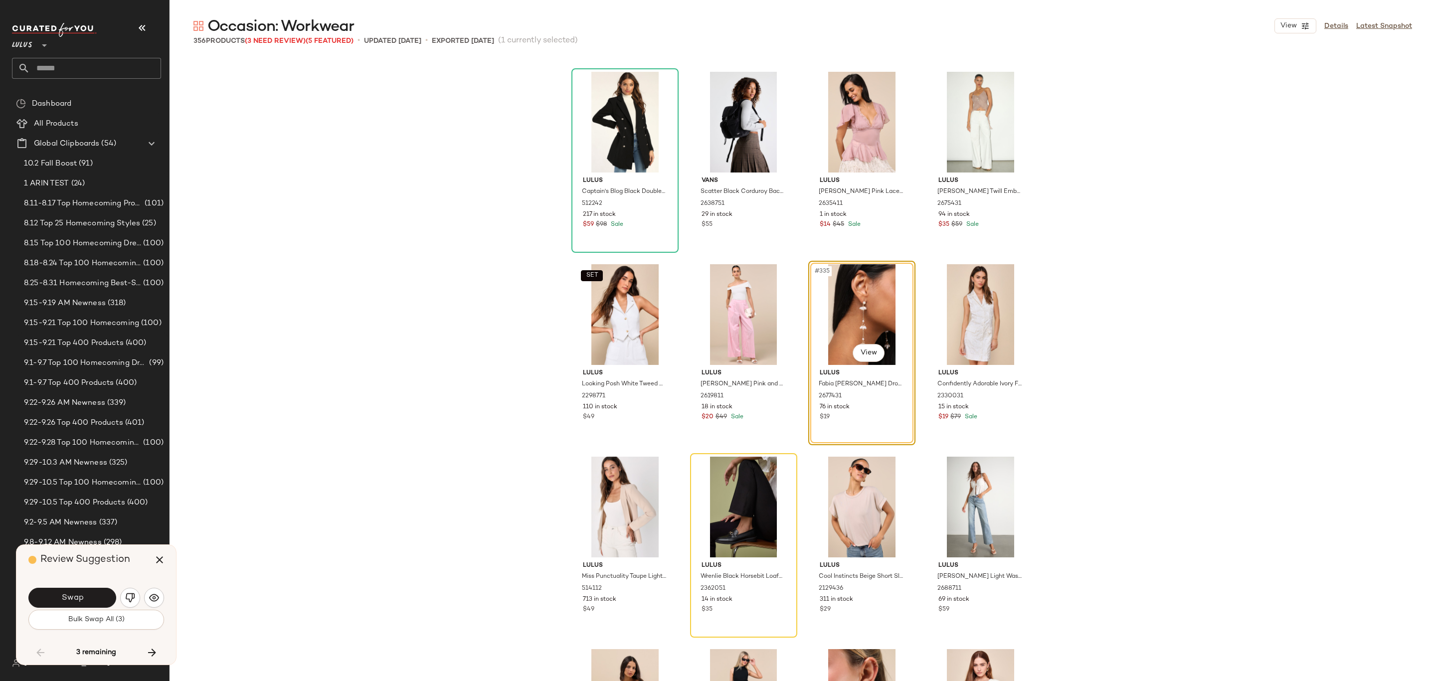
click at [83, 594] on span "Swap" at bounding box center [72, 597] width 22 height 9
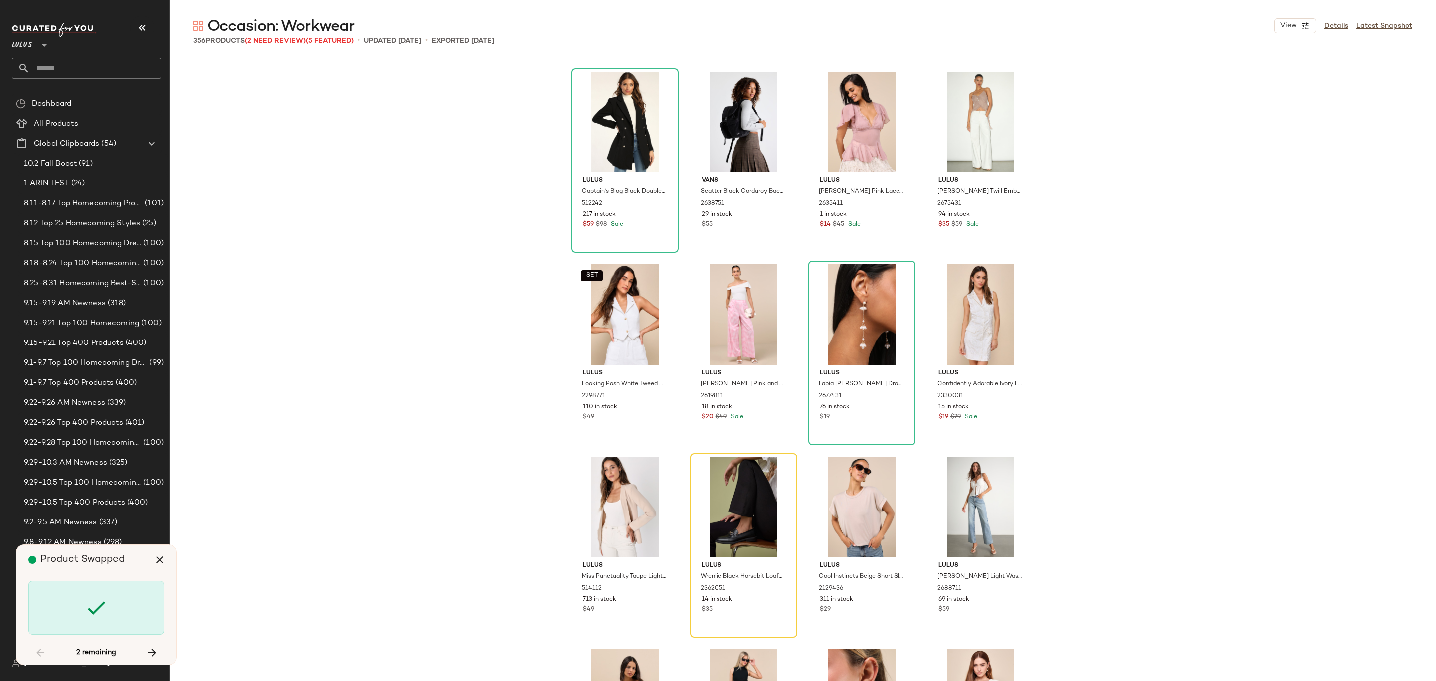
scroll to position [15971, 0]
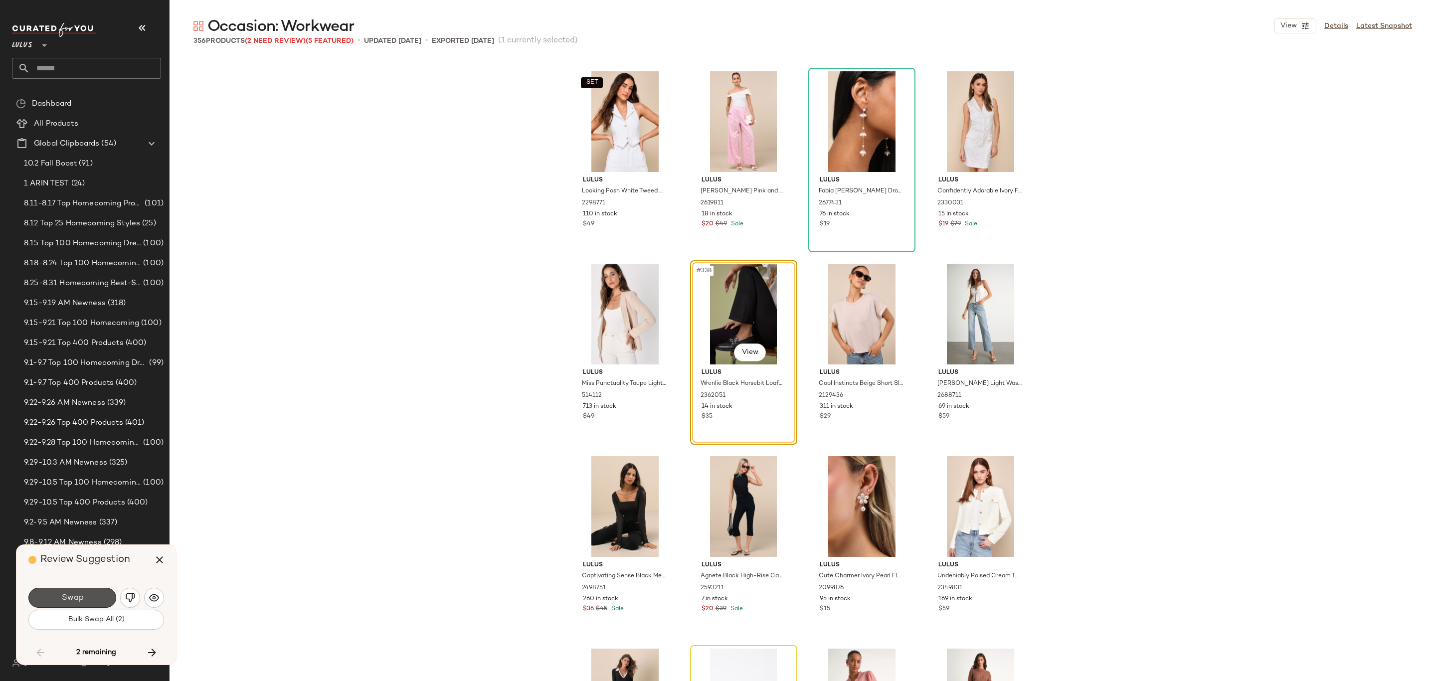
click at [83, 594] on span "Swap" at bounding box center [72, 597] width 22 height 9
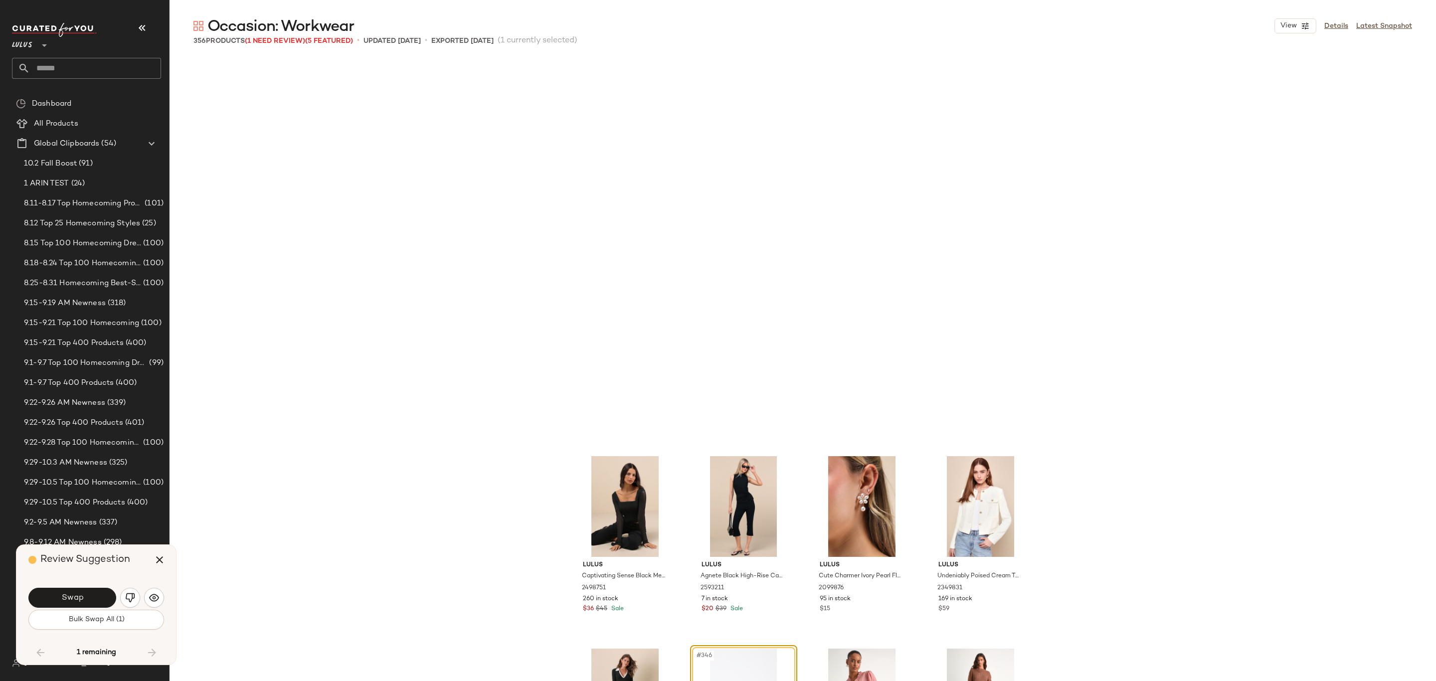
scroll to position [16356, 0]
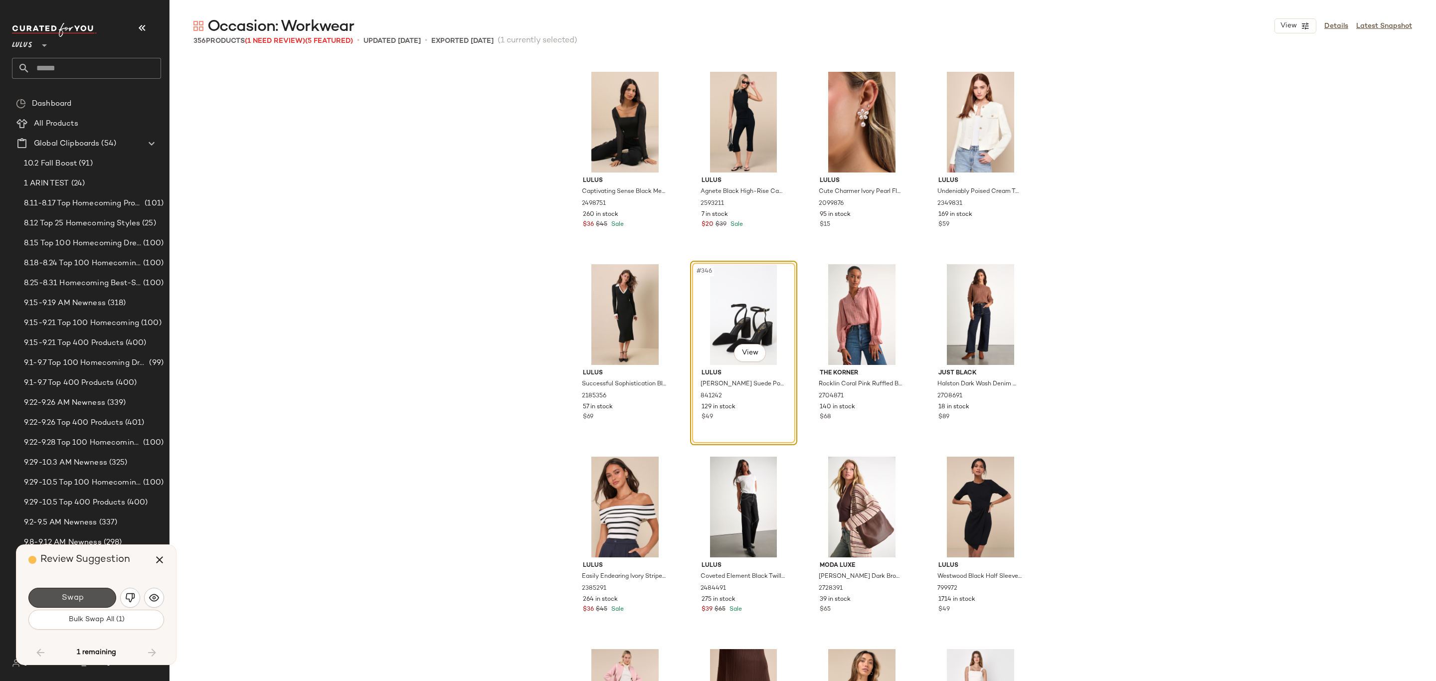
click at [83, 594] on span "Swap" at bounding box center [72, 597] width 22 height 9
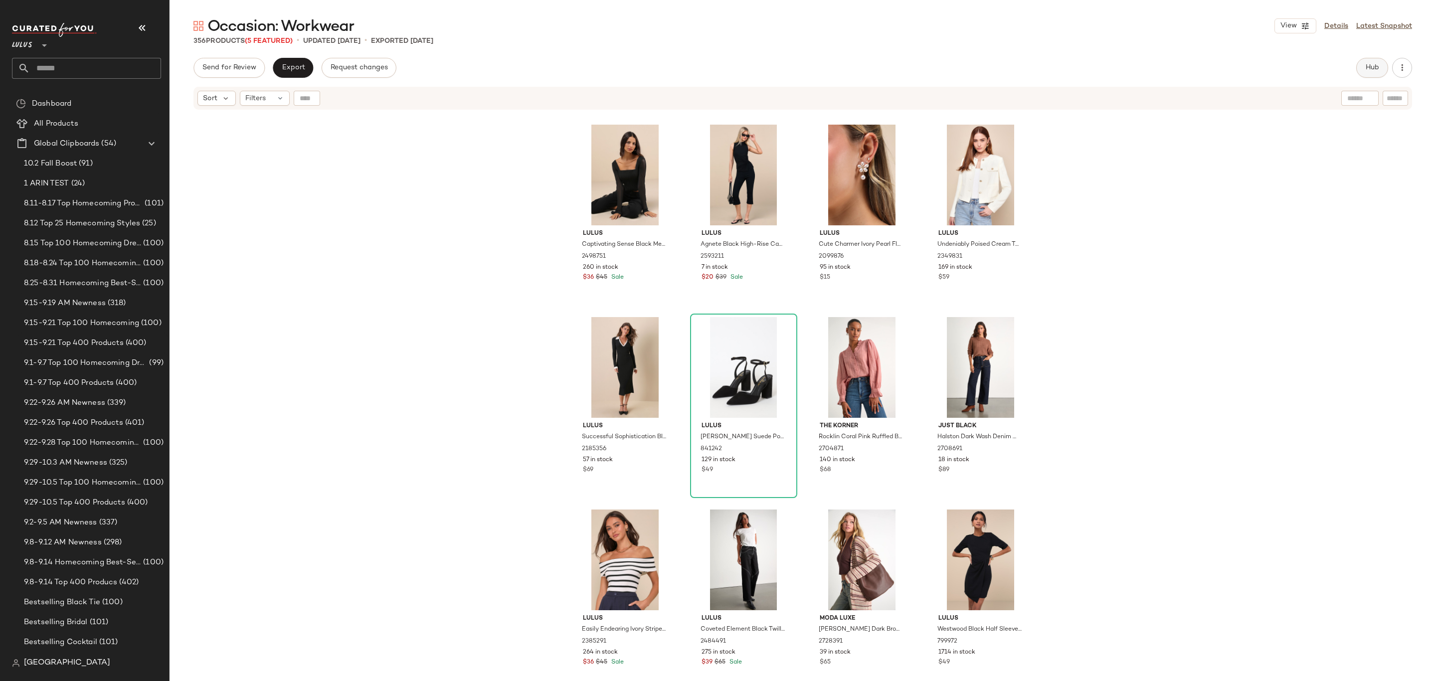
click at [1371, 62] on button "Hub" at bounding box center [1372, 68] width 32 height 20
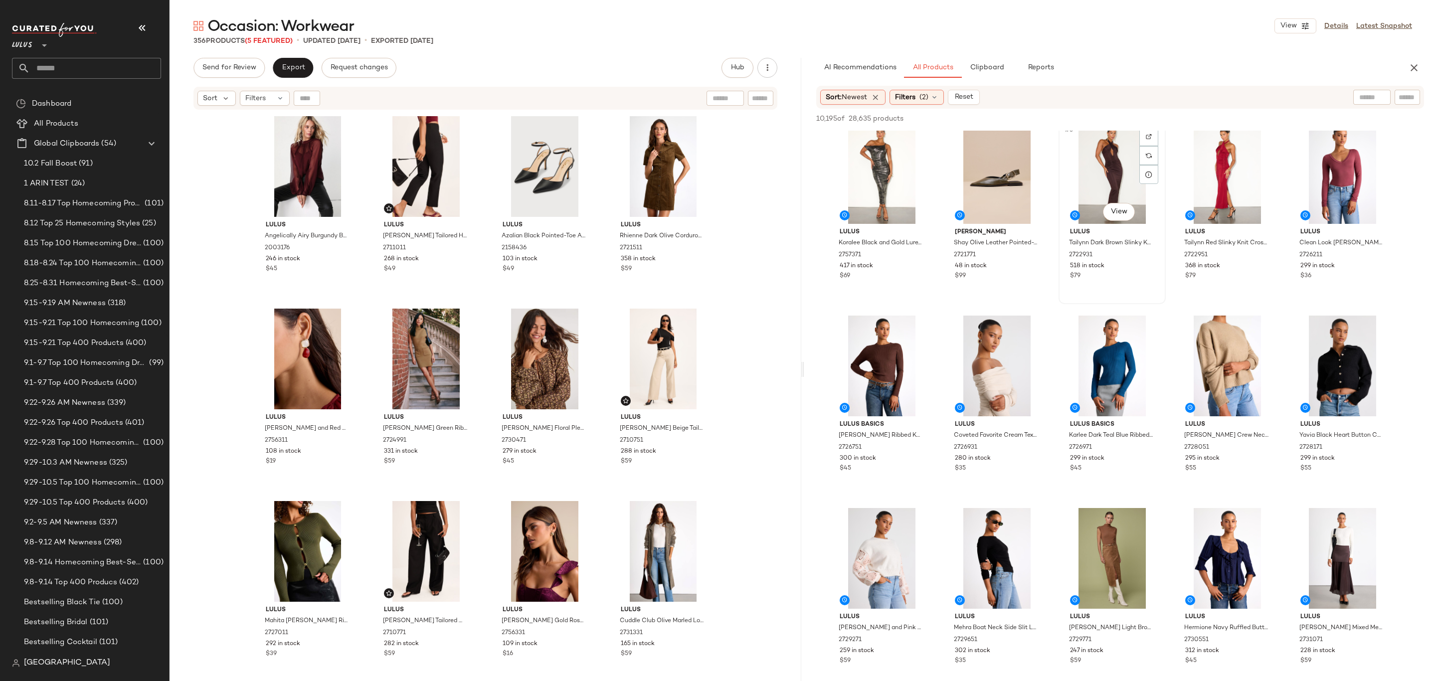
scroll to position [87, 0]
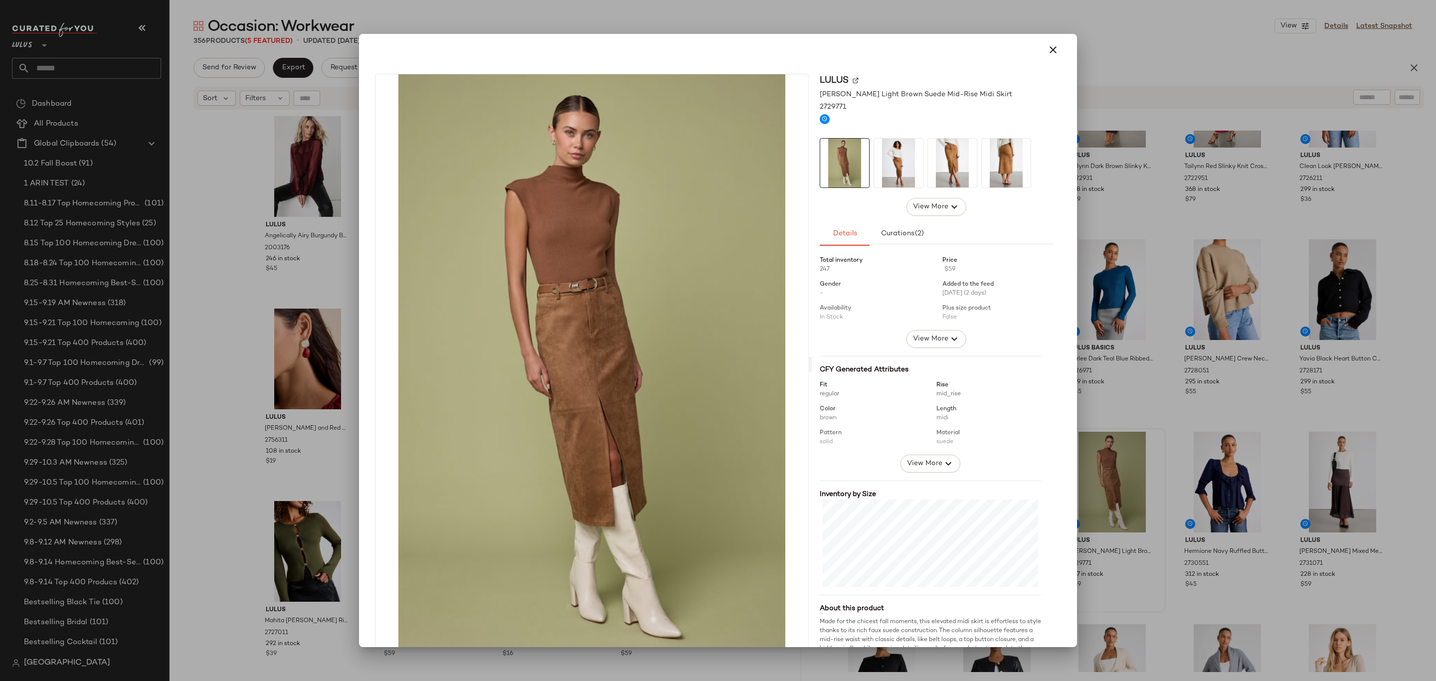
click at [1211, 169] on div at bounding box center [718, 340] width 1436 height 681
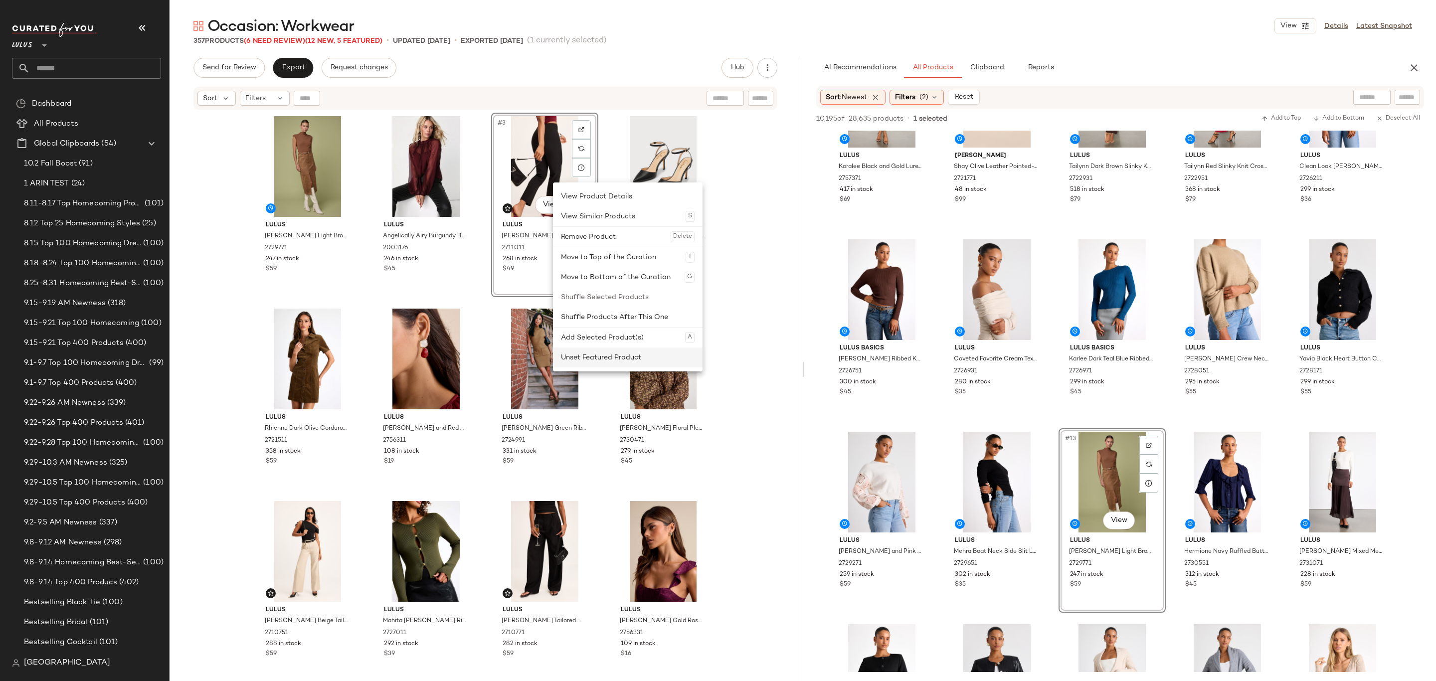
click at [595, 363] on div "Unset Featured Product" at bounding box center [628, 357] width 134 height 20
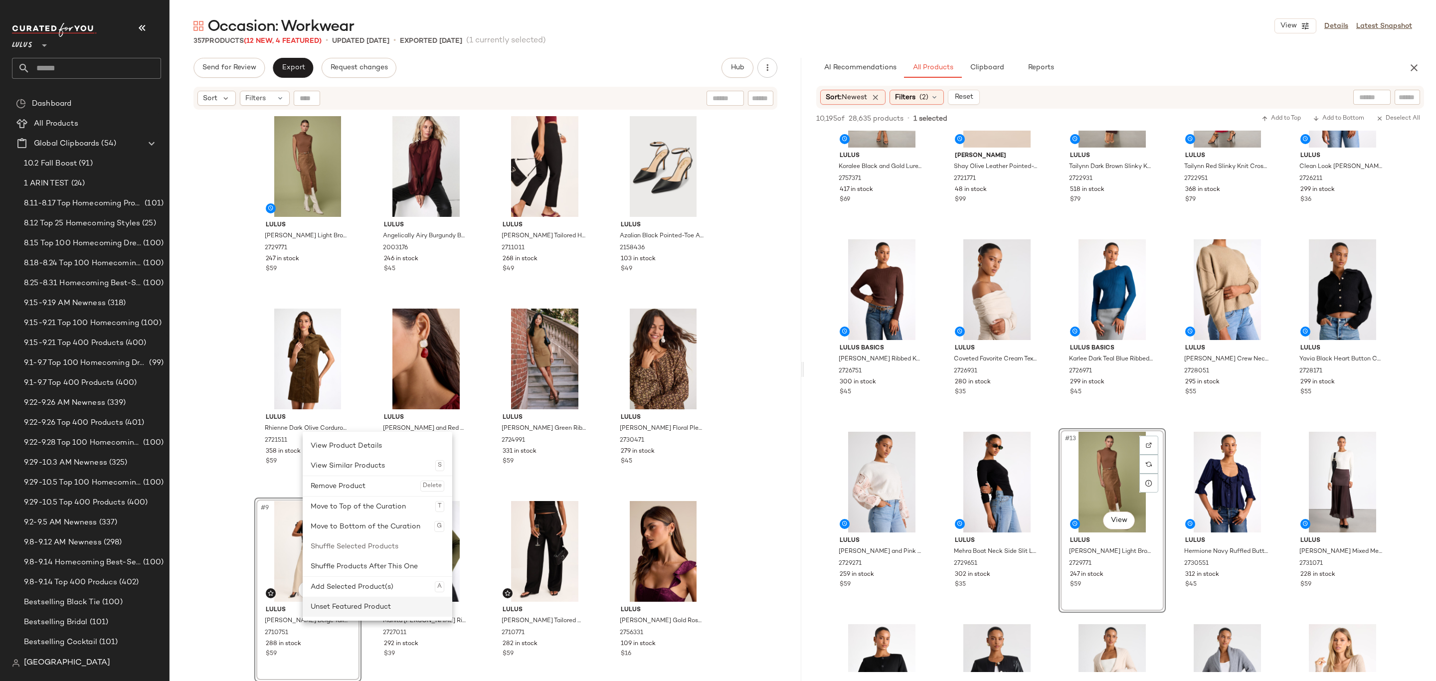
click at [350, 608] on div "Unset Featured Product" at bounding box center [378, 607] width 134 height 20
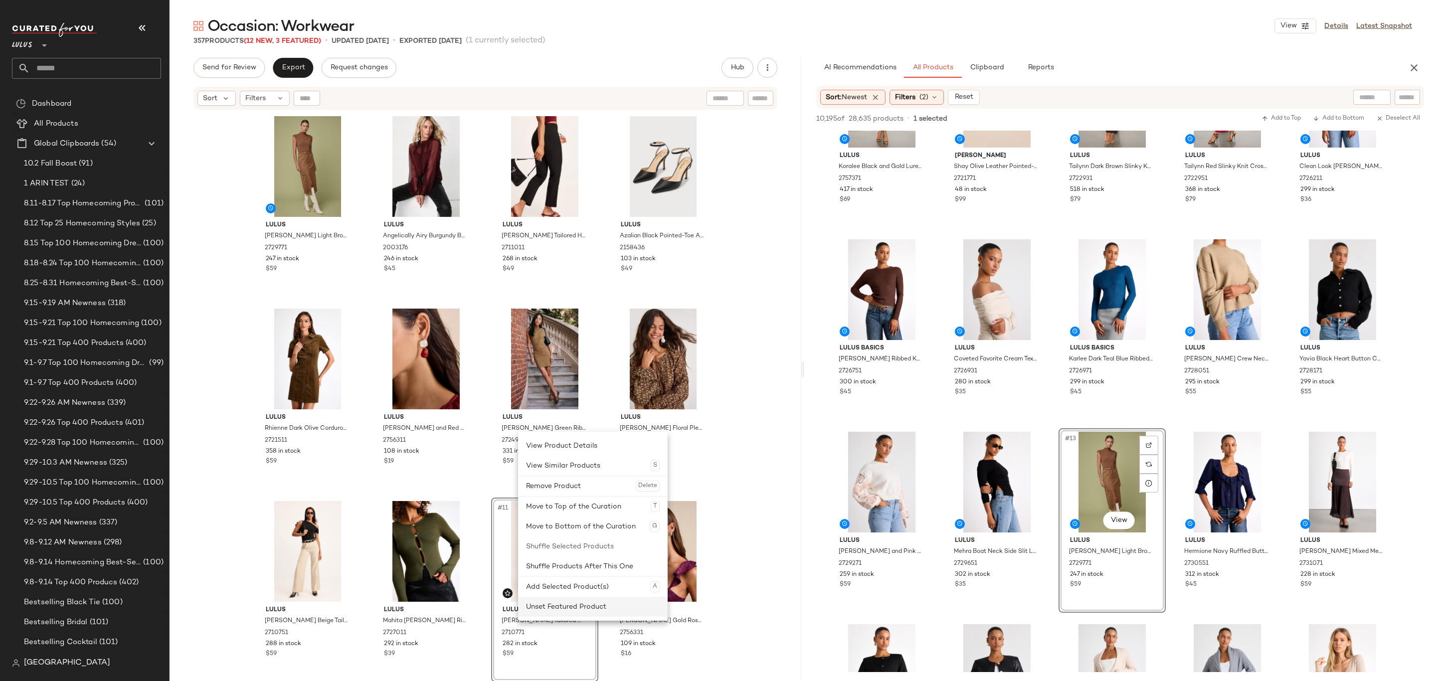
click at [552, 609] on div "Unset Featured Product" at bounding box center [593, 607] width 134 height 20
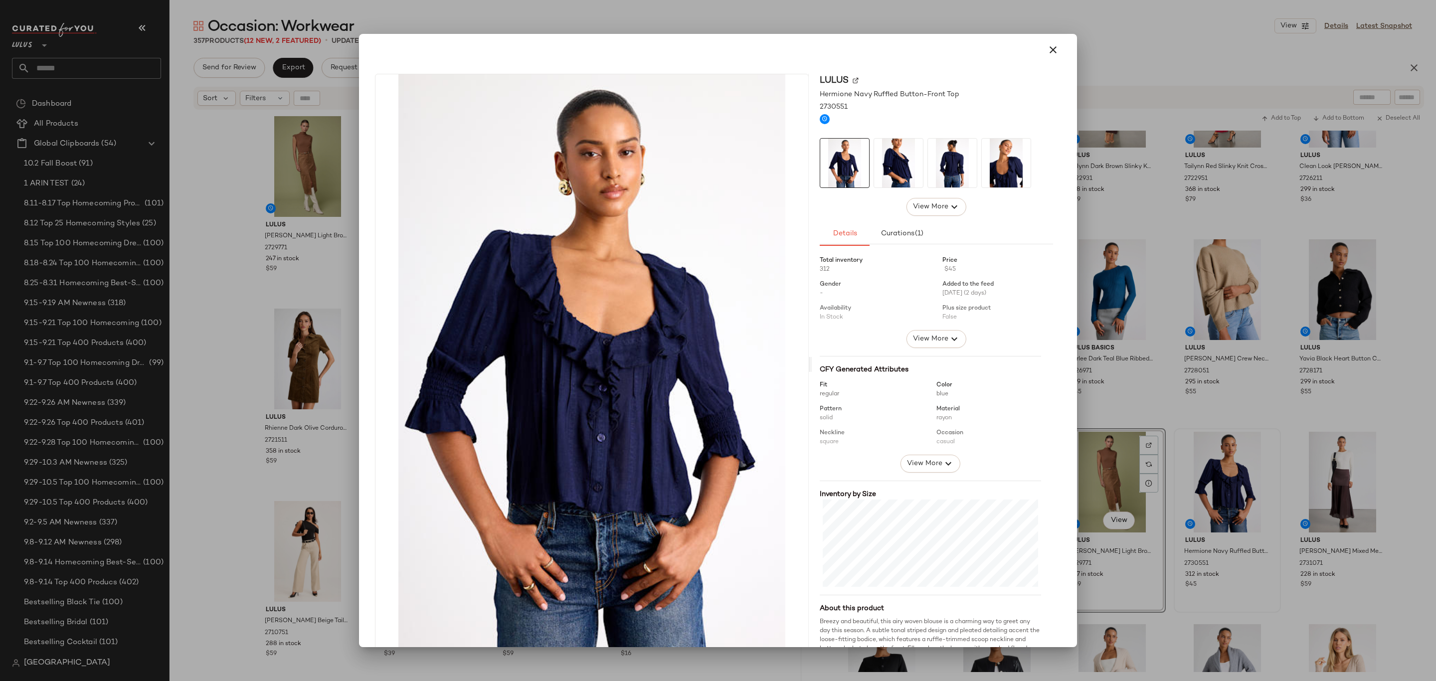
click at [1278, 335] on div at bounding box center [718, 340] width 1436 height 681
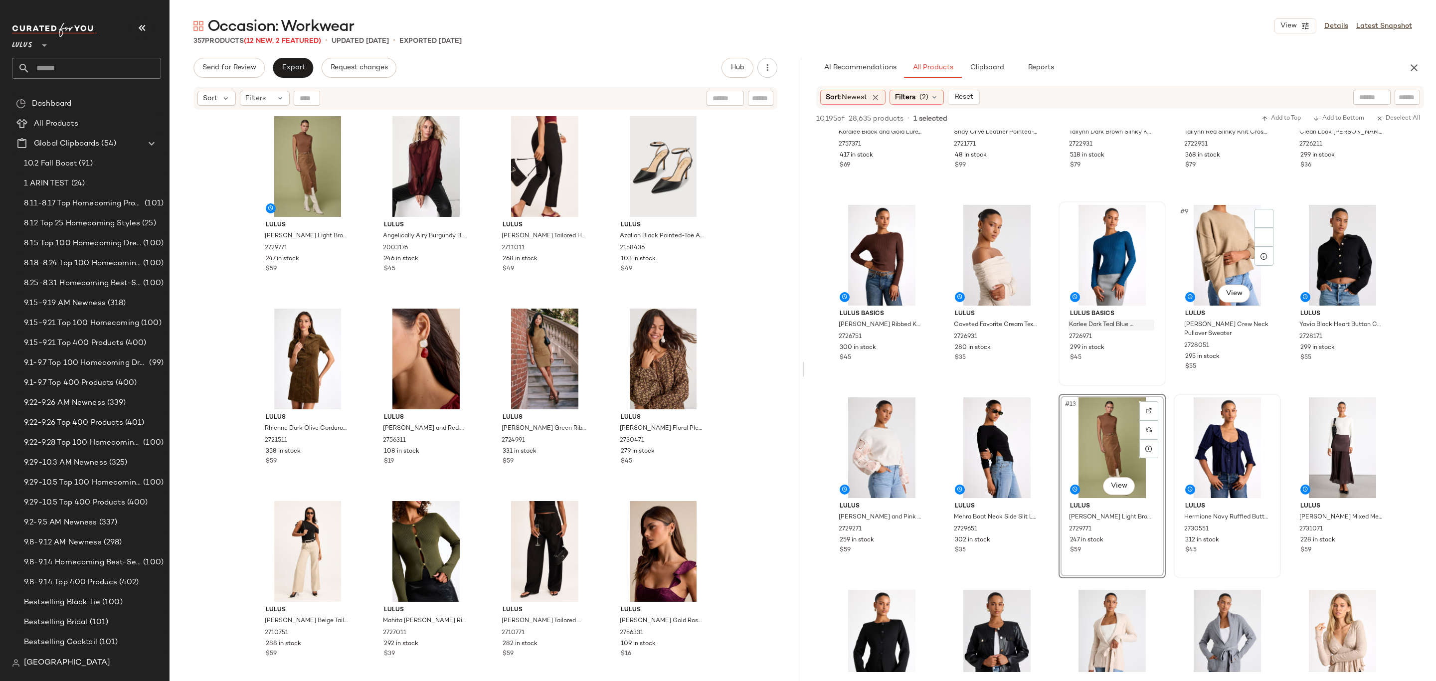
scroll to position [111, 0]
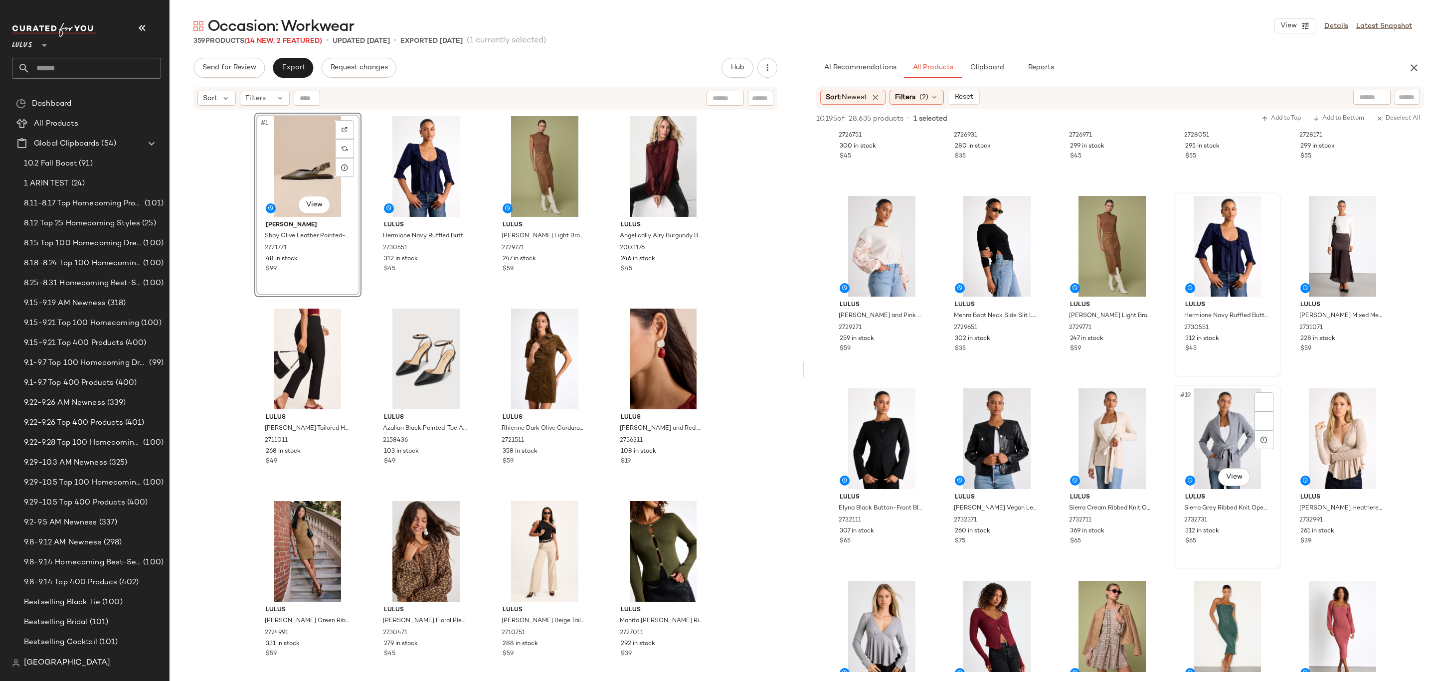
scroll to position [394, 0]
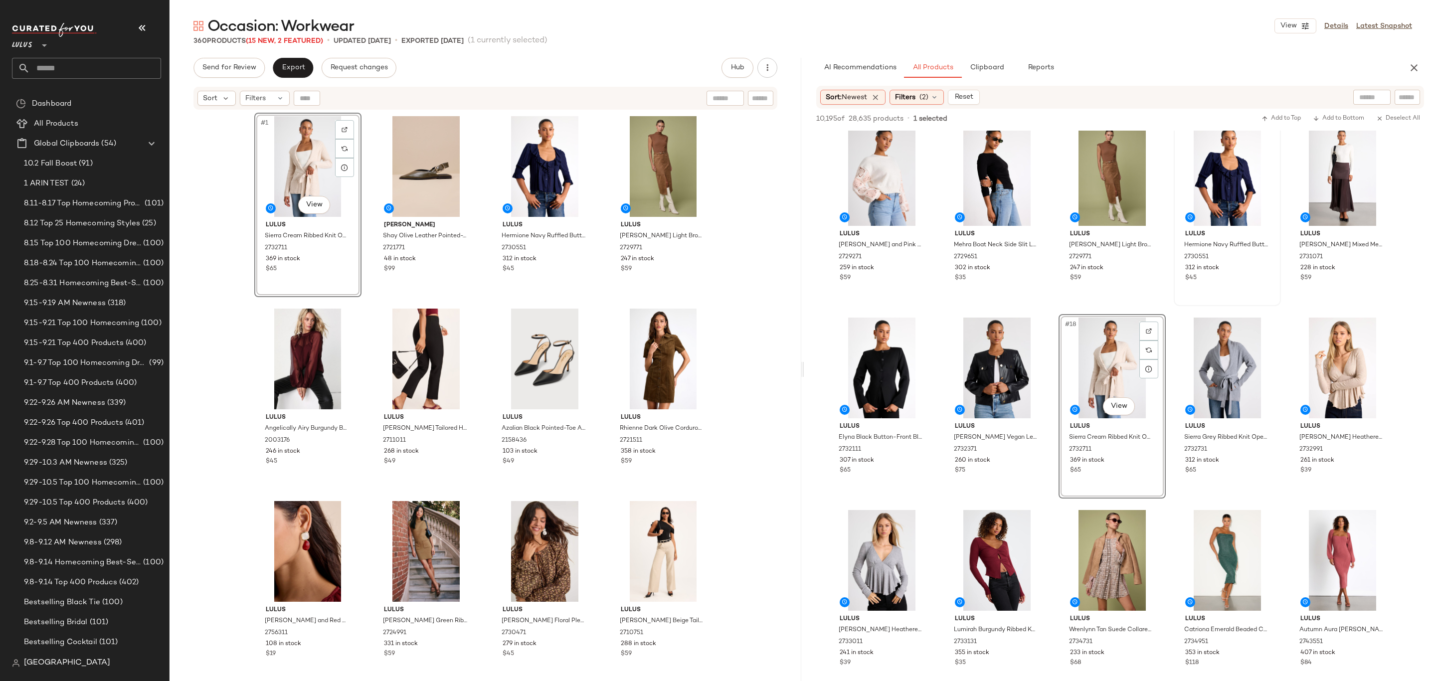
click at [481, 284] on div "#1 View Lulus Sierra Cream Ribbed Knit Open-Front Cardigan 2732711 369 in stock…" at bounding box center [485, 409] width 463 height 593
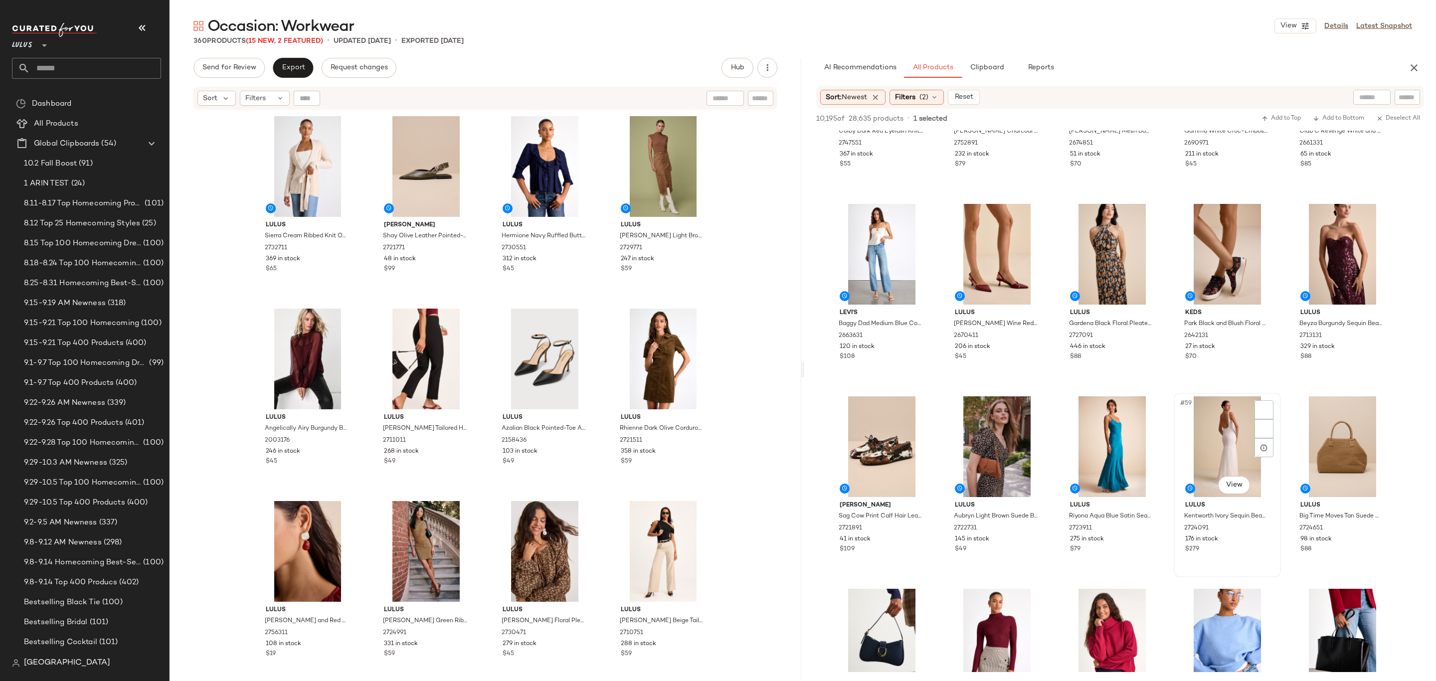
scroll to position [1863, 0]
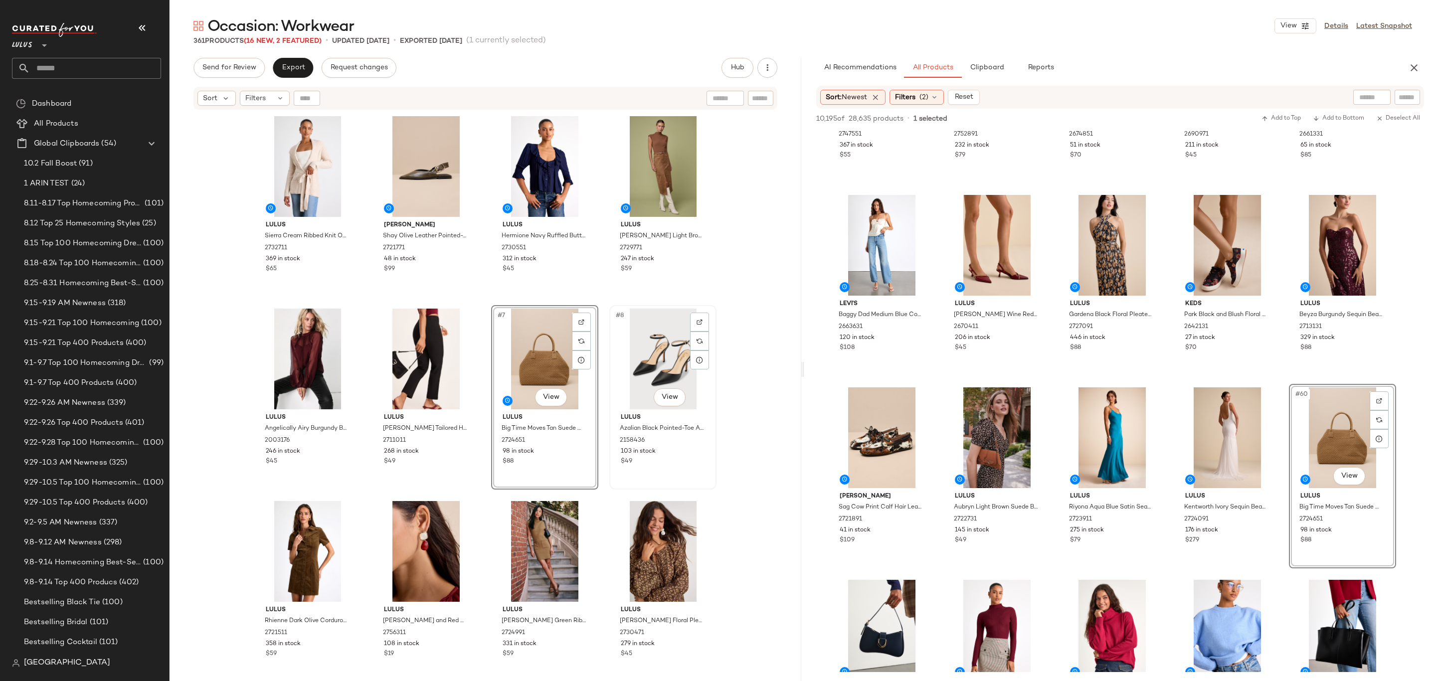
click at [634, 370] on div "#8 View" at bounding box center [663, 359] width 100 height 101
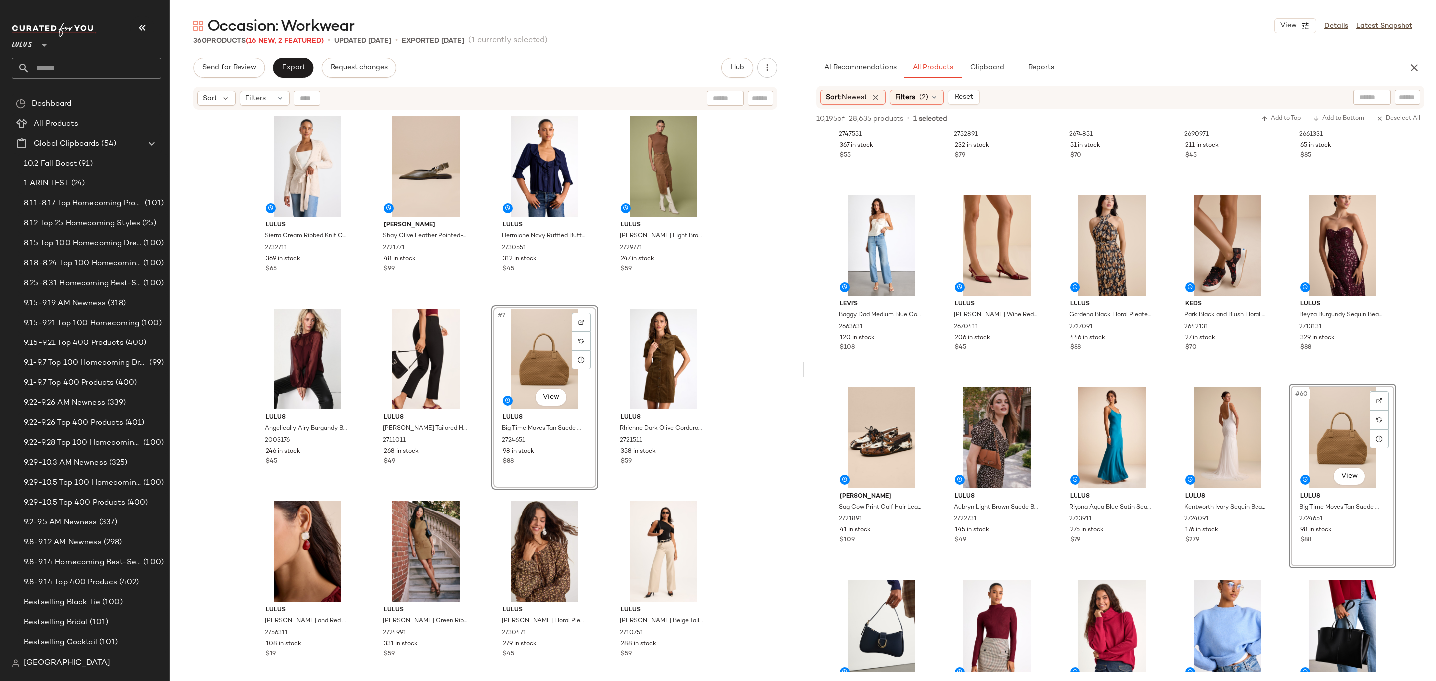
click at [595, 301] on div "Lulus Sierra Cream Ribbed Knit Open-Front Cardigan 2732711 369 in stock $65 Ste…" at bounding box center [485, 409] width 463 height 593
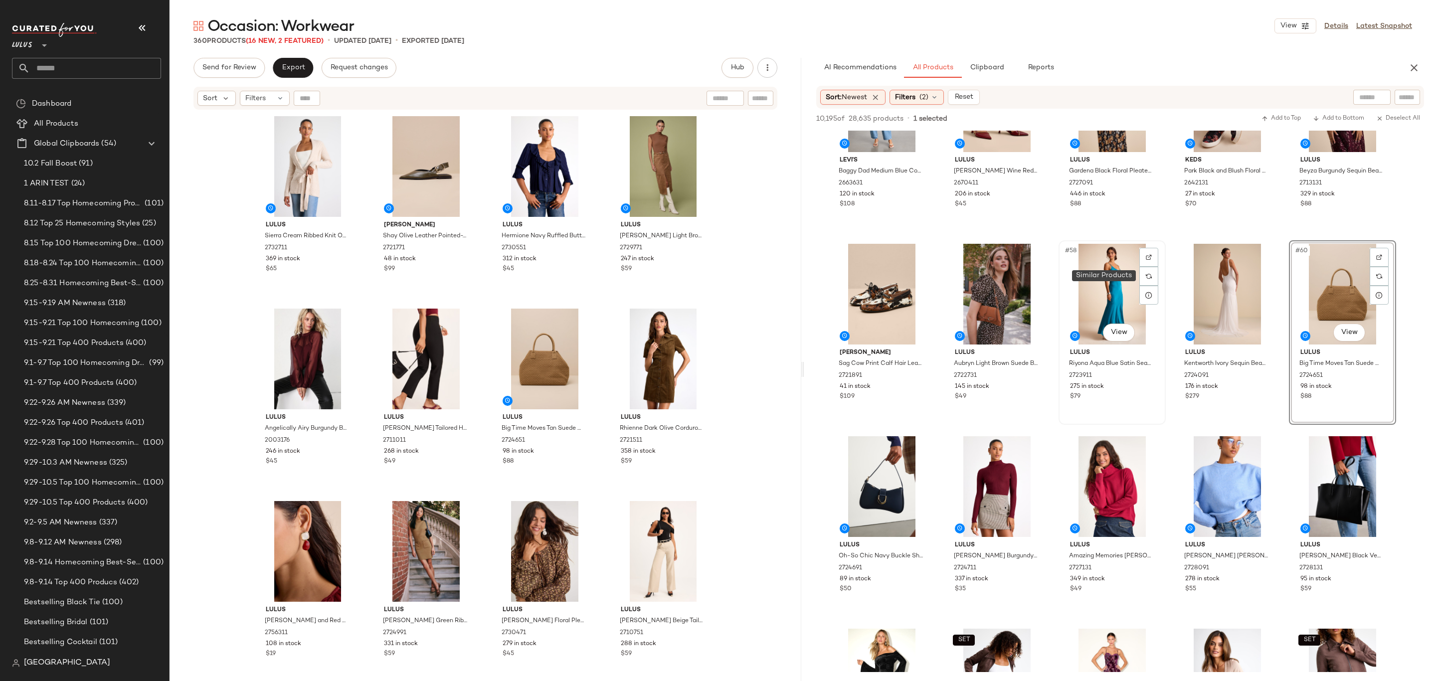
scroll to position [2107, 0]
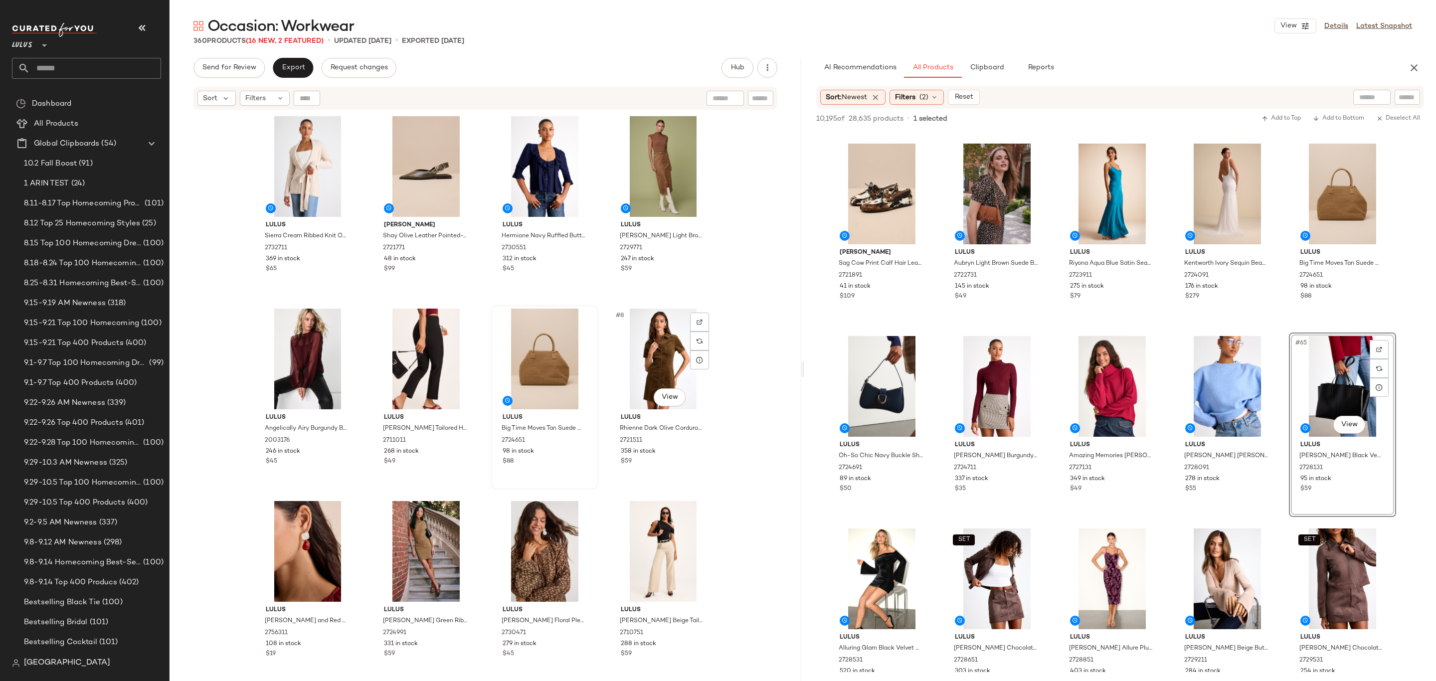
click at [595, 347] on div at bounding box center [545, 359] width 100 height 101
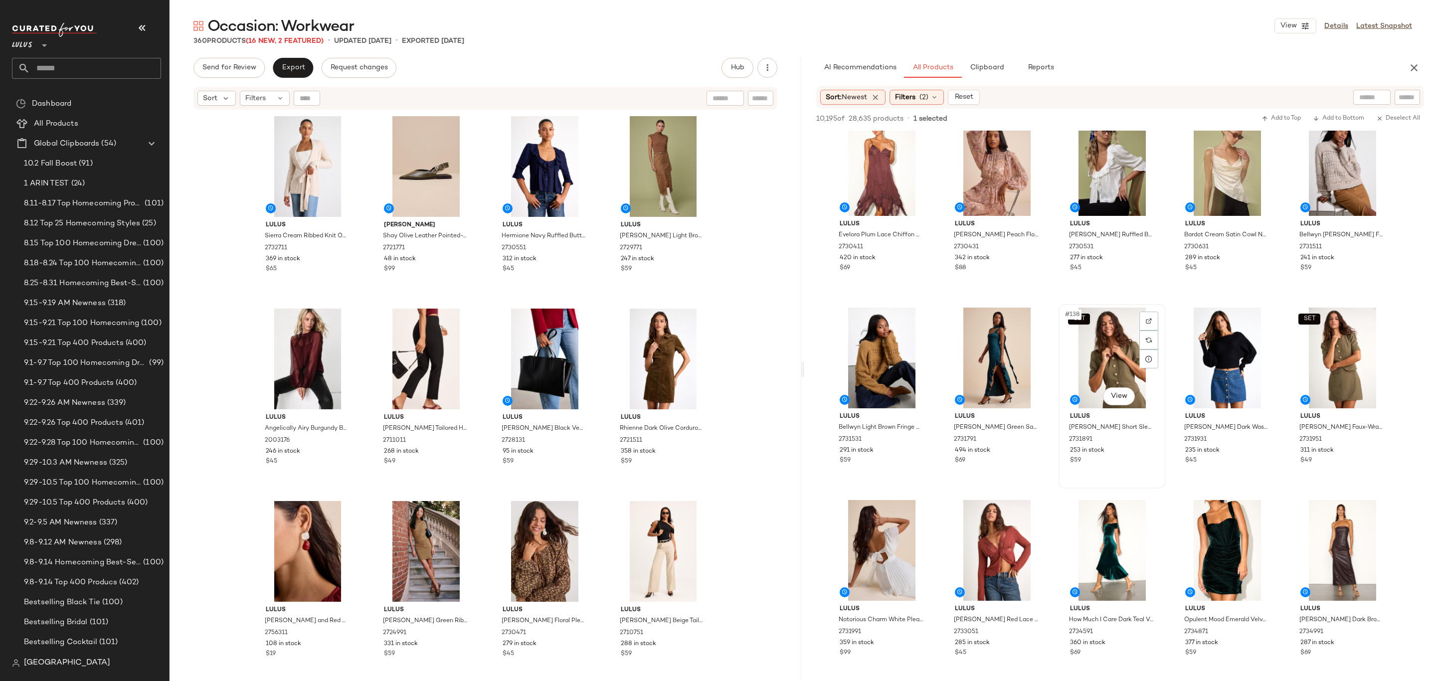
scroll to position [5006, 0]
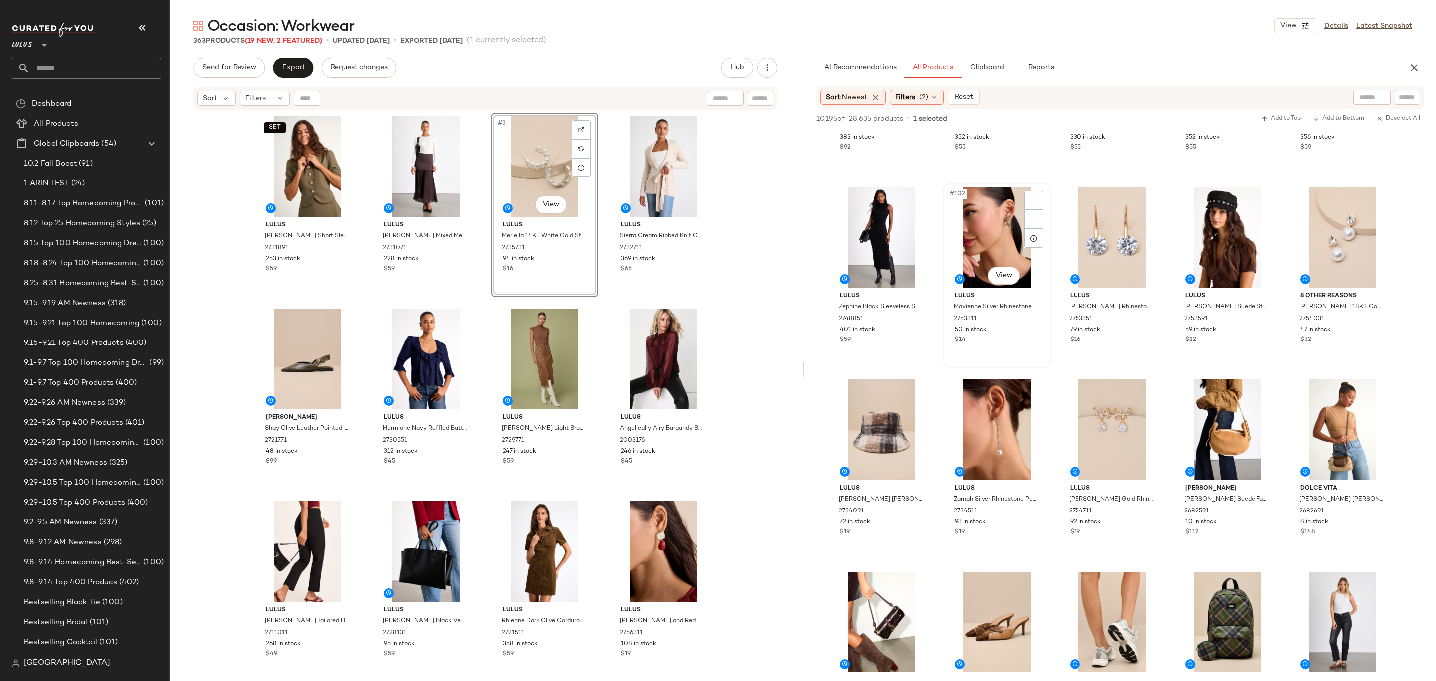
scroll to position [3789, 0]
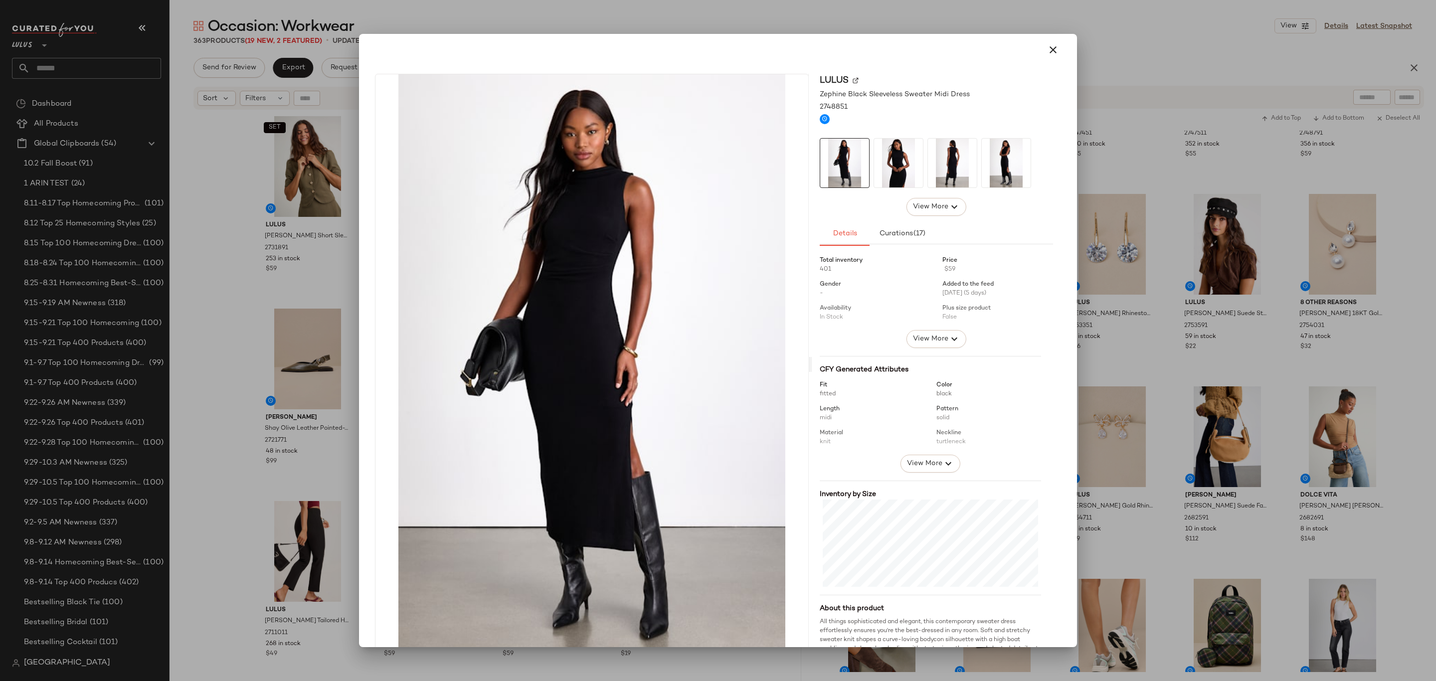
click at [1163, 282] on div at bounding box center [718, 340] width 1436 height 681
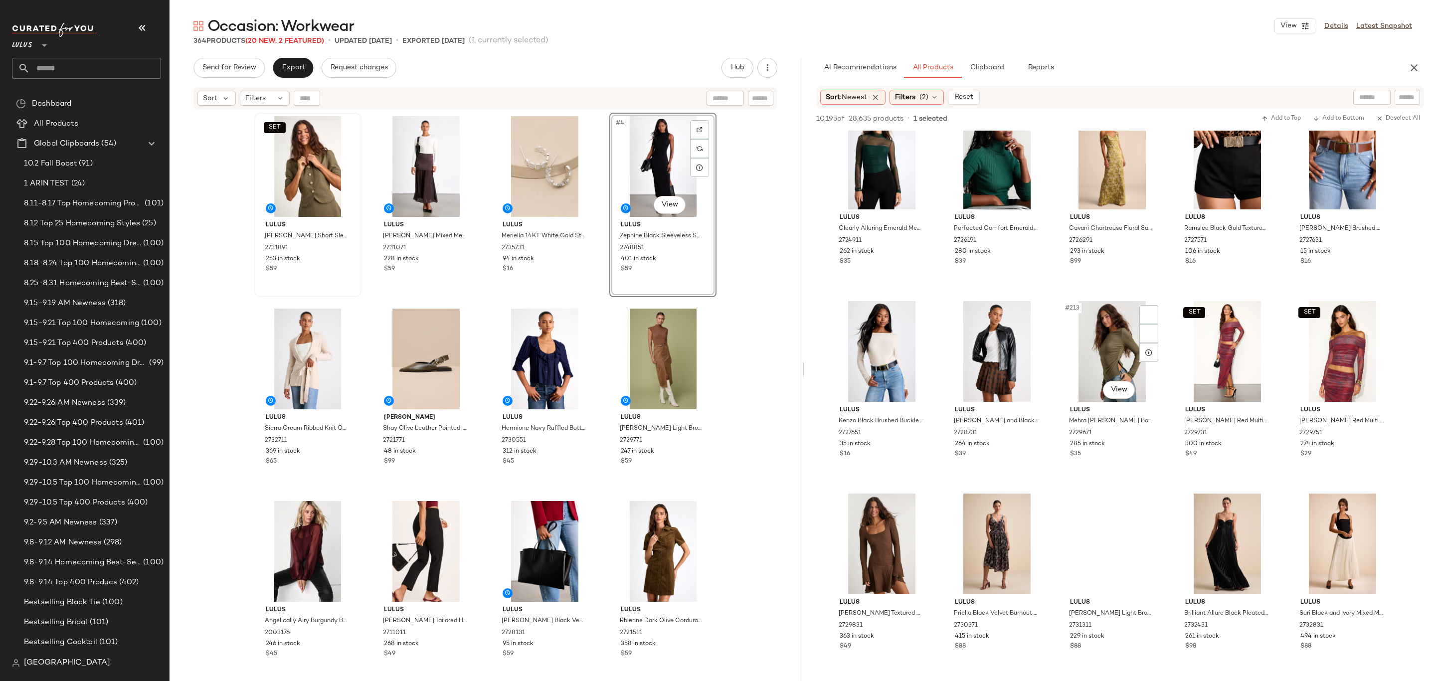
scroll to position [7980, 0]
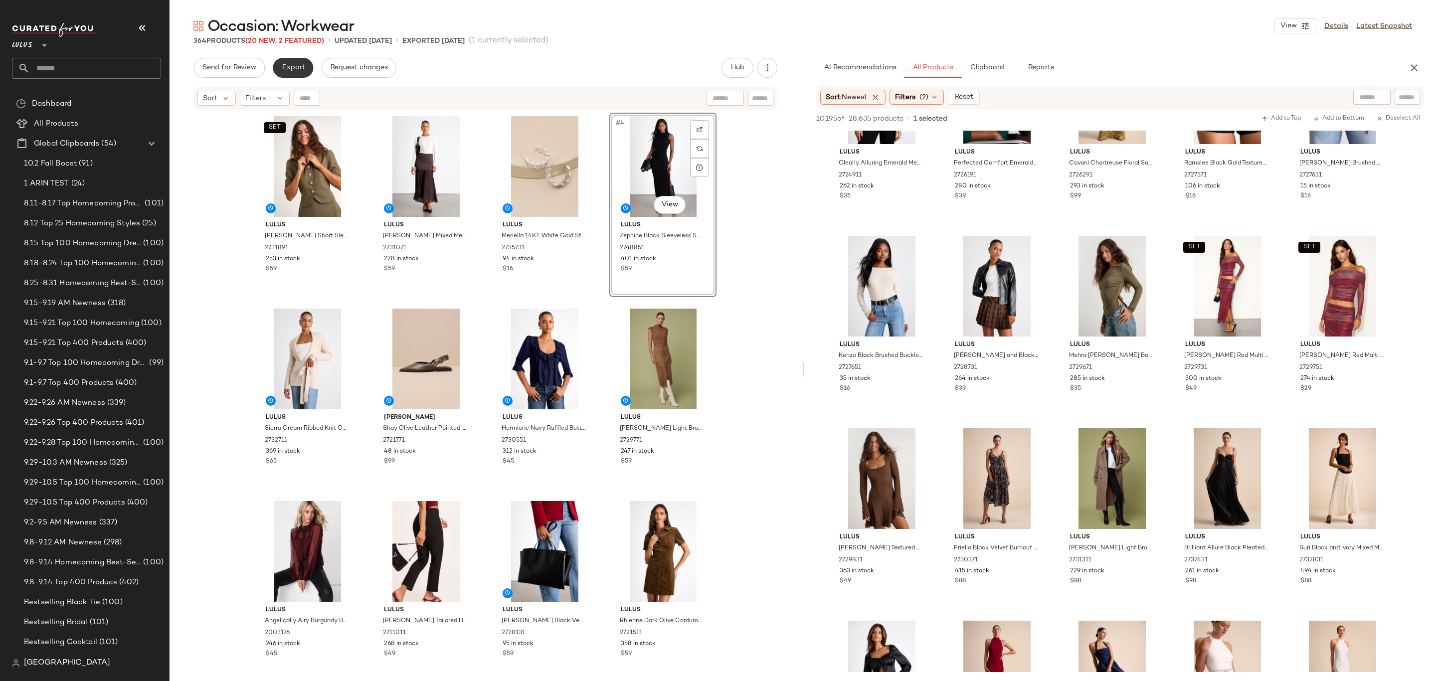
click at [286, 64] on span "Export" at bounding box center [292, 68] width 23 height 8
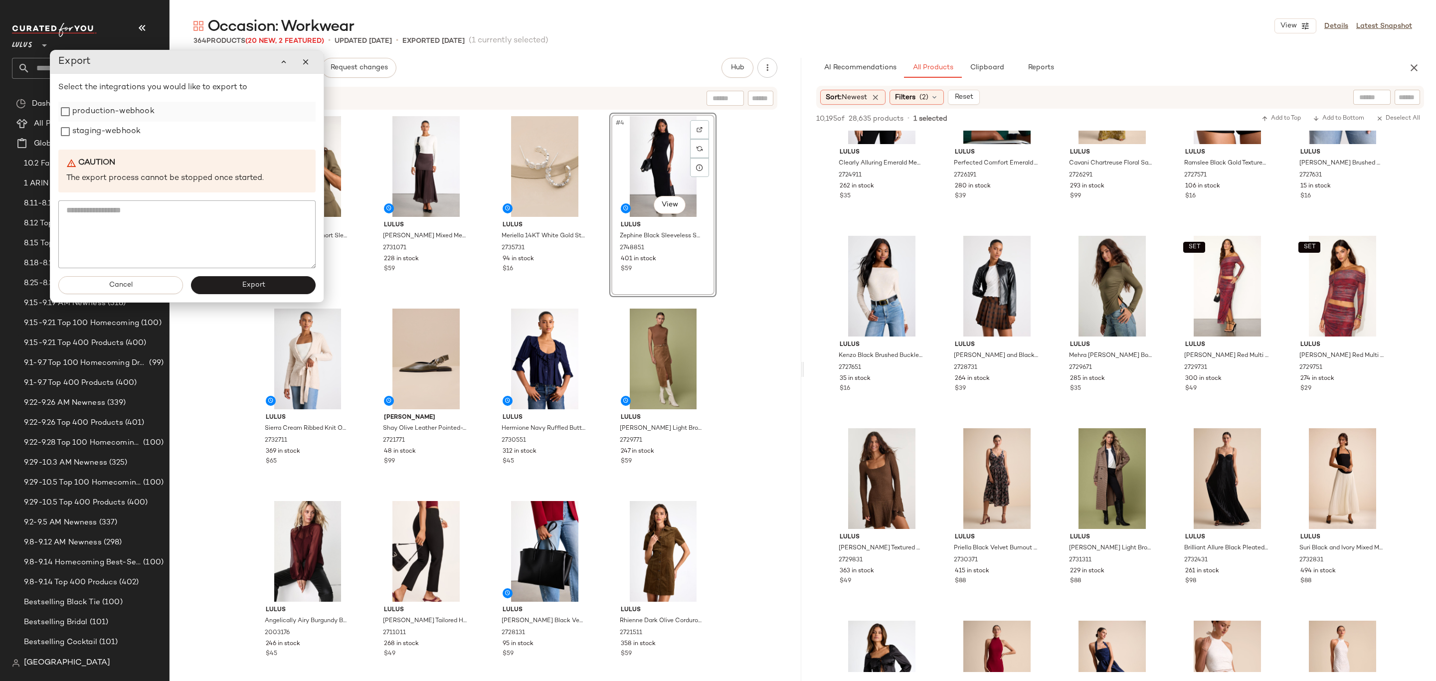
click at [155, 115] on div "production-webhook" at bounding box center [186, 112] width 257 height 20
click at [117, 128] on label "staging-webhook" at bounding box center [105, 132] width 68 height 20
click at [111, 114] on label "production-webhook" at bounding box center [112, 112] width 82 height 20
click at [210, 300] on div "Cancel Export" at bounding box center [185, 285] width 273 height 34
click at [207, 288] on button "Export" at bounding box center [251, 285] width 125 height 18
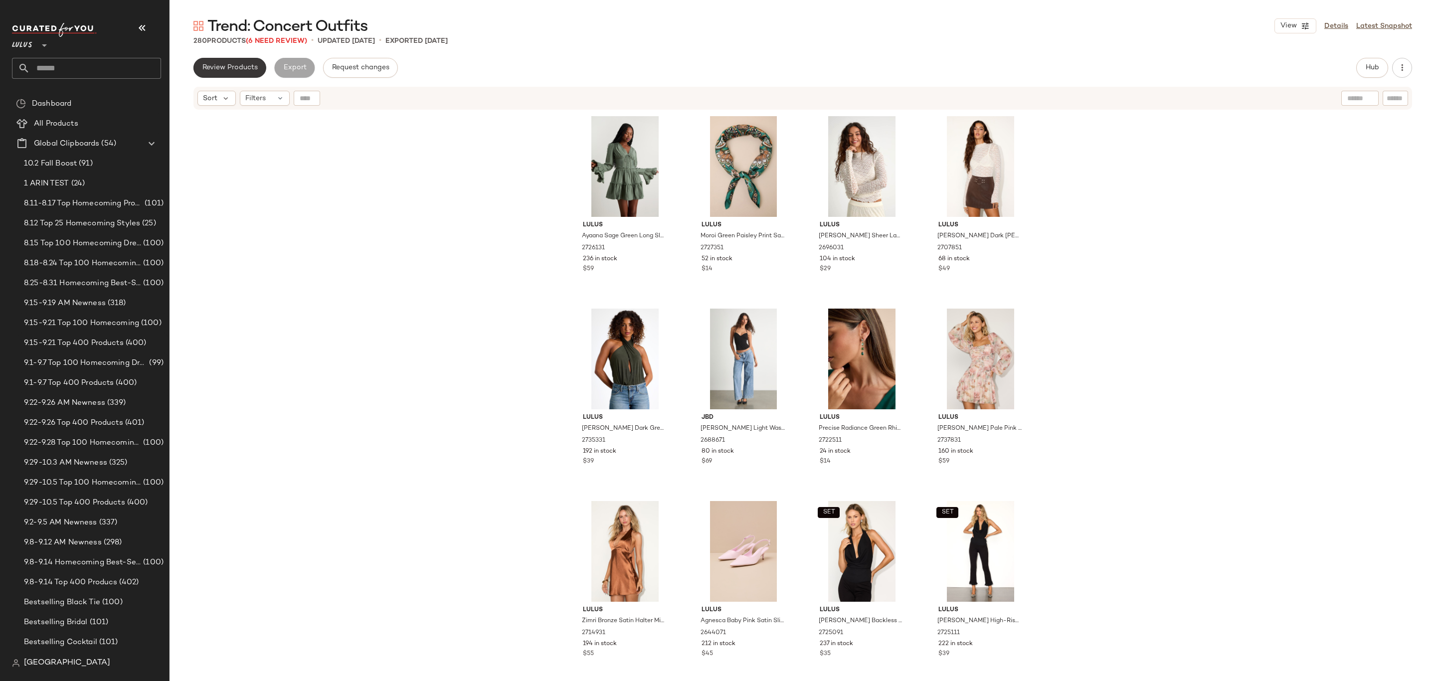
click at [235, 66] on span "Review Products" at bounding box center [230, 68] width 56 height 8
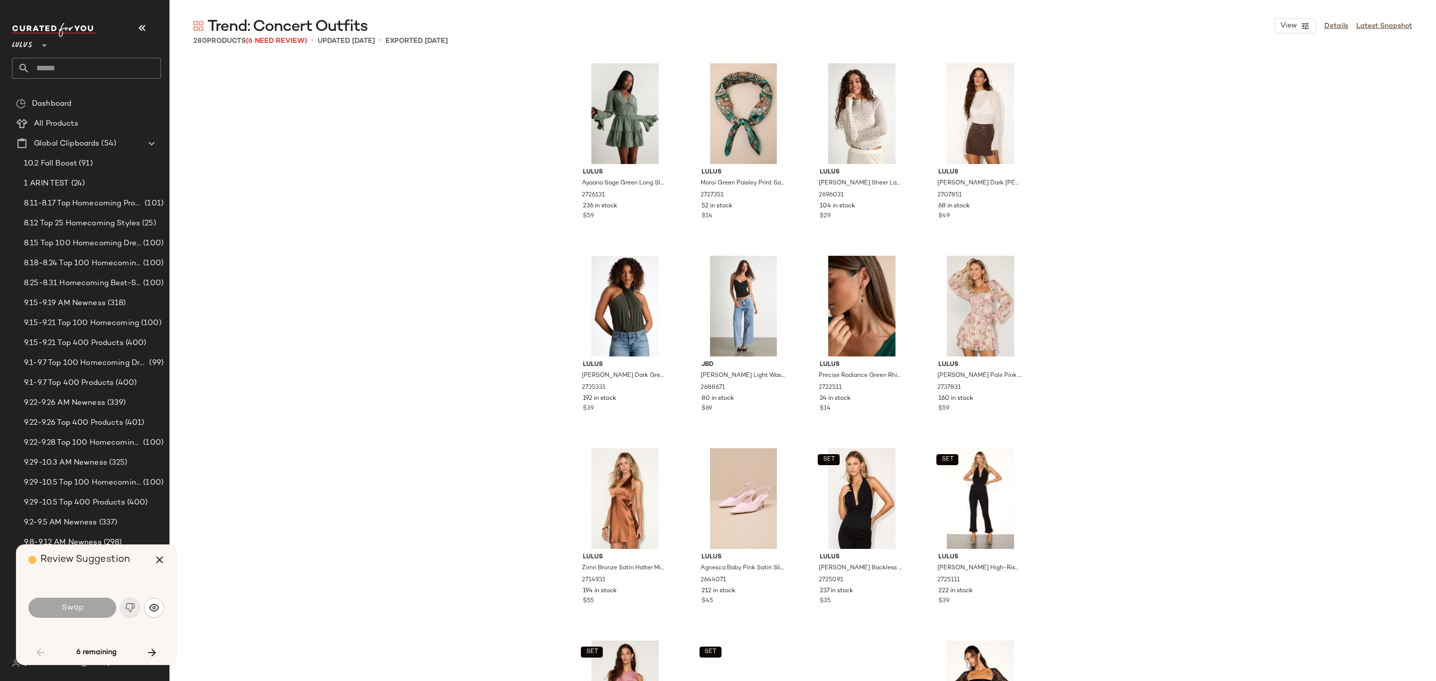
scroll to position [1155, 0]
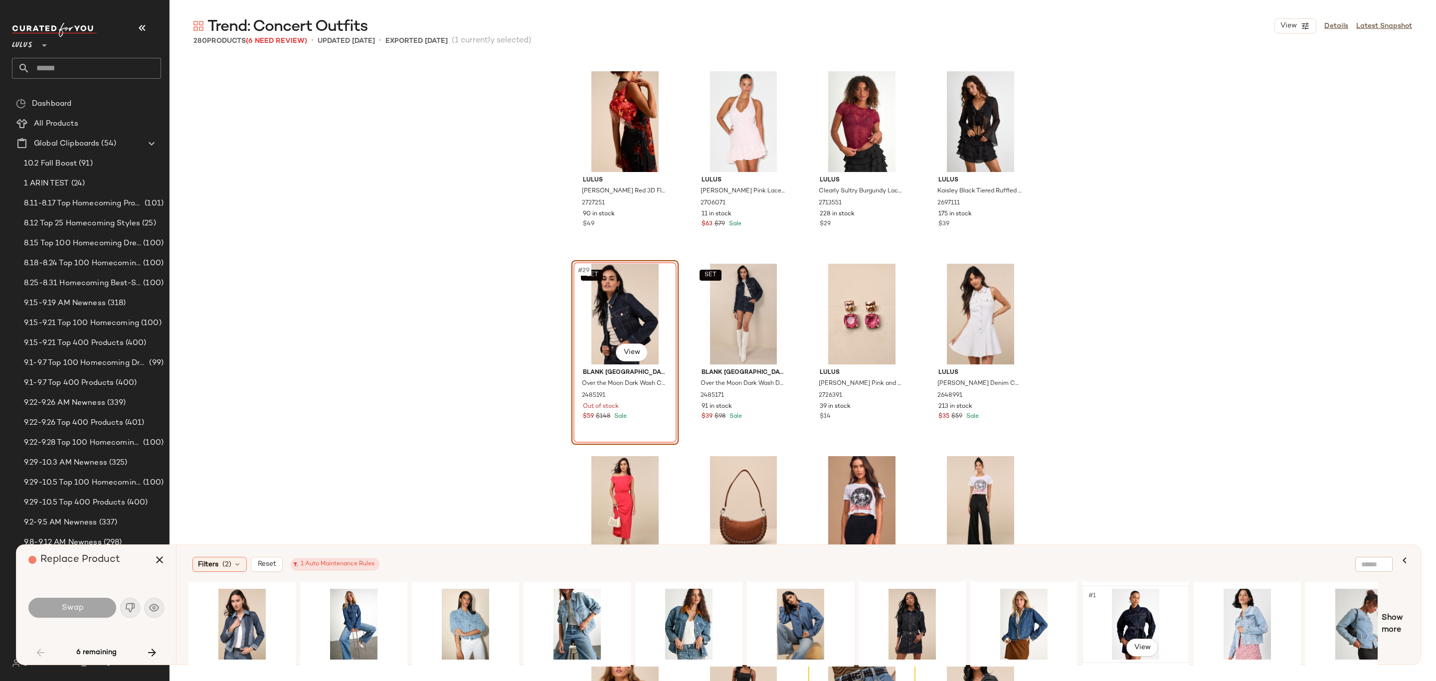
click at [1136, 630] on div "#1 View" at bounding box center [1135, 624] width 100 height 71
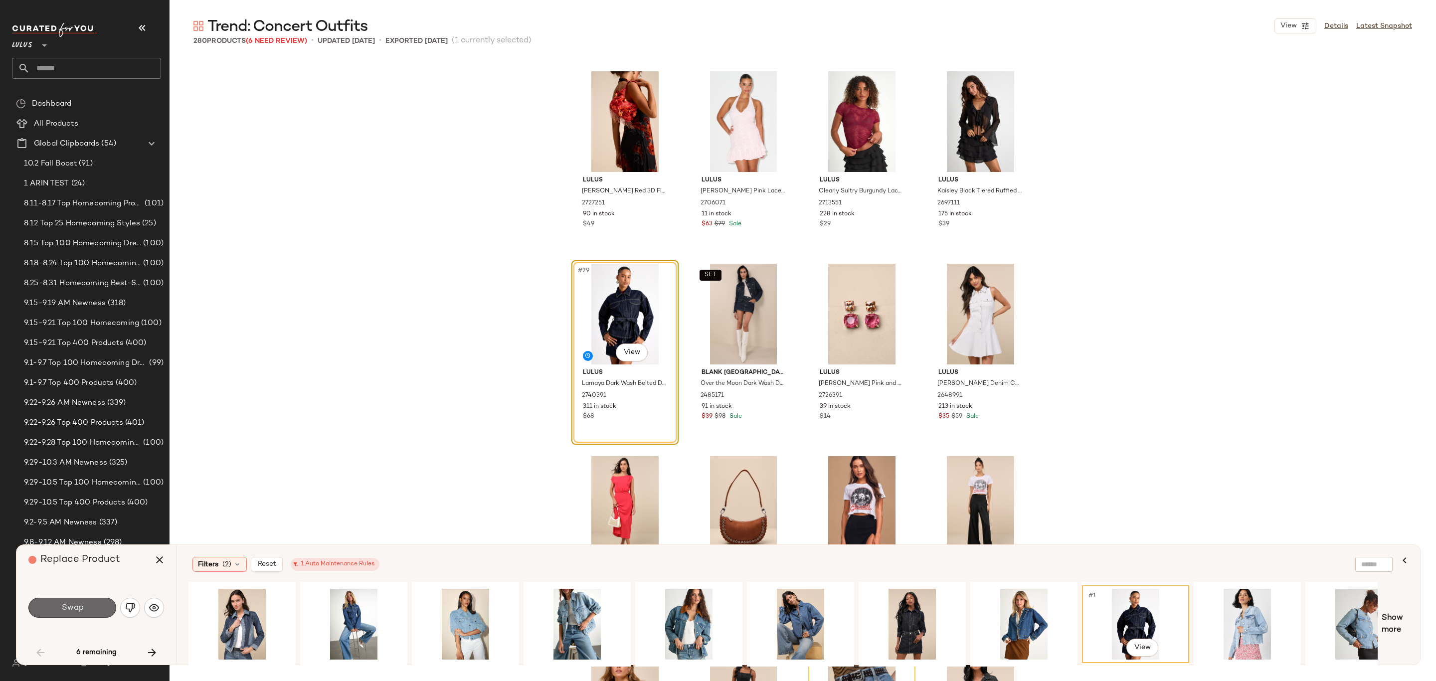
click at [82, 609] on span "Swap" at bounding box center [72, 607] width 22 height 9
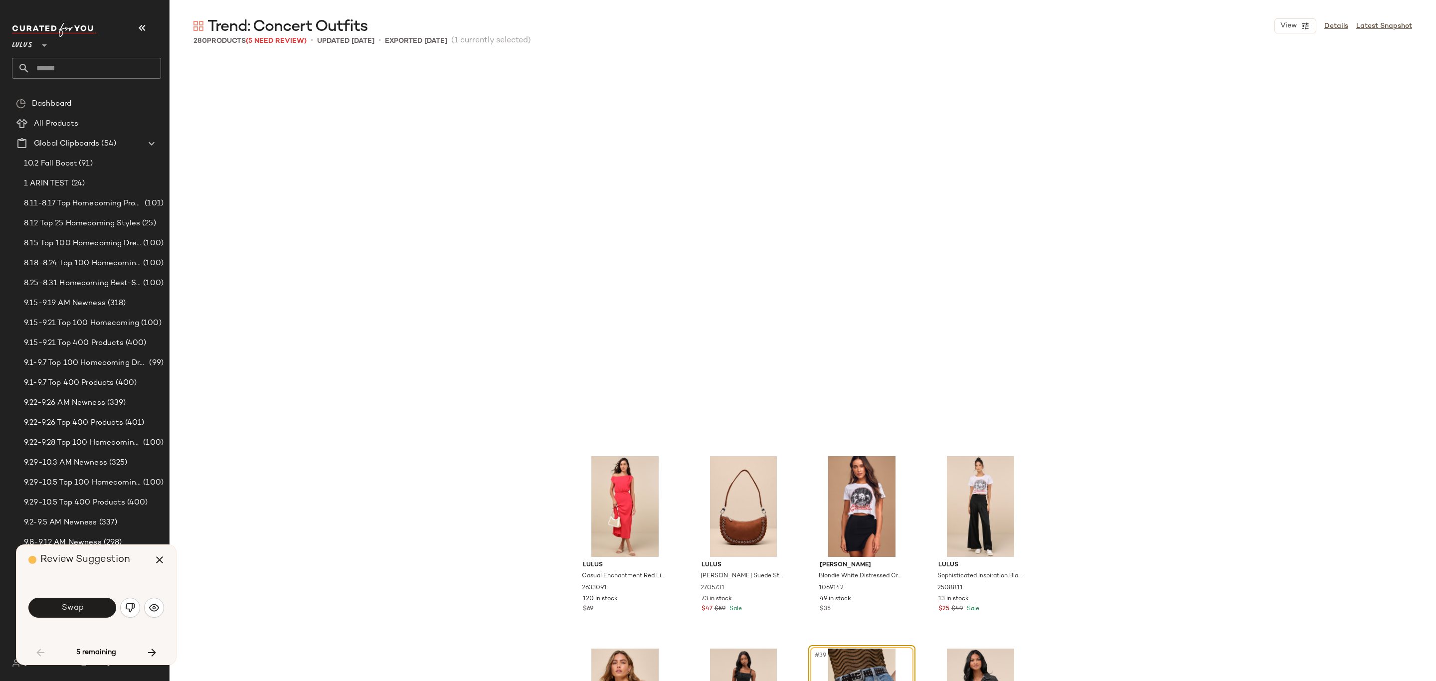
scroll to position [1539, 0]
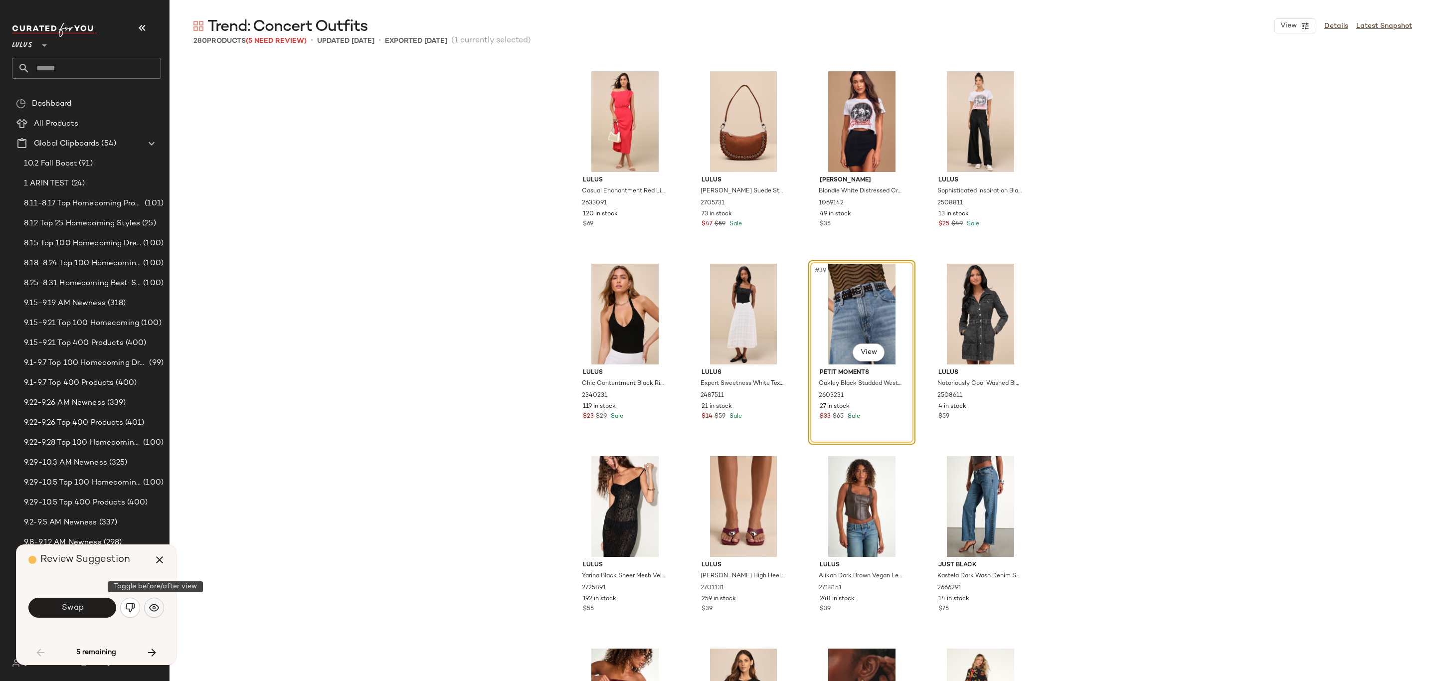
click at [151, 609] on img "button" at bounding box center [154, 608] width 10 height 10
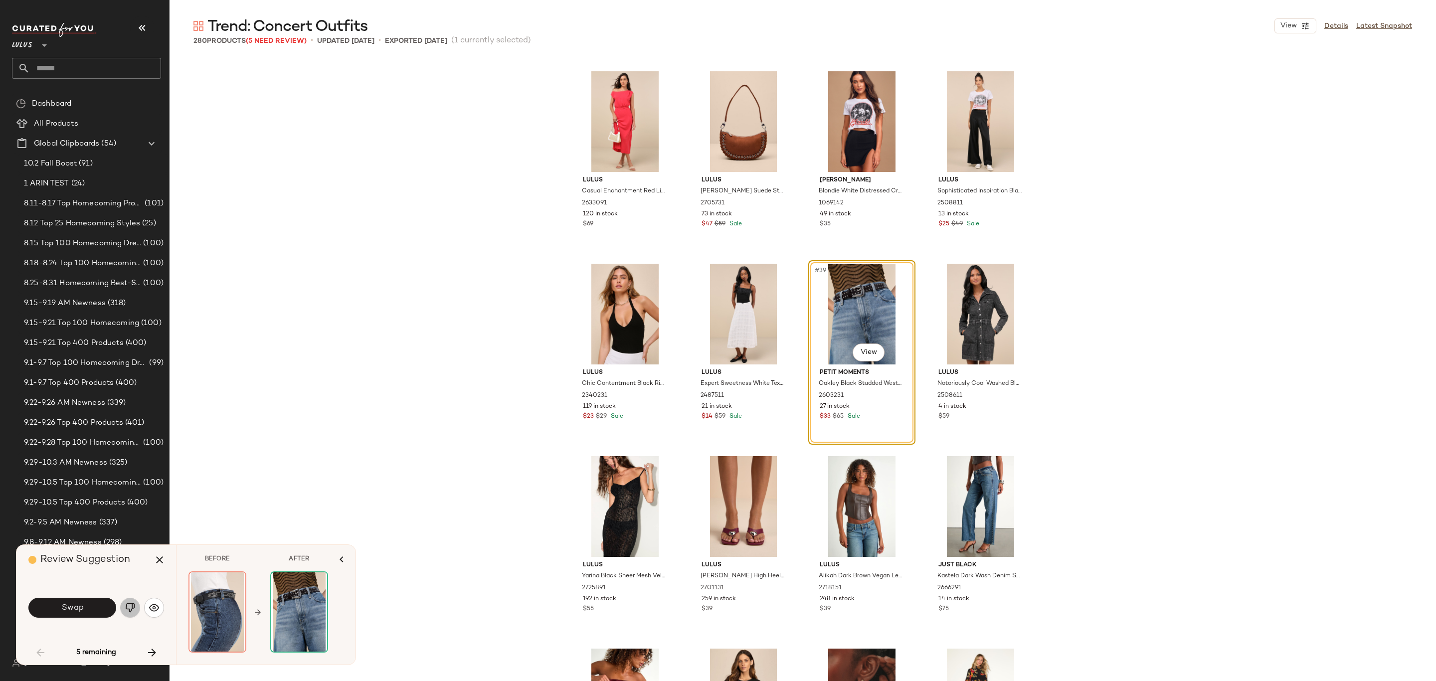
click at [134, 608] on img "button" at bounding box center [130, 608] width 10 height 10
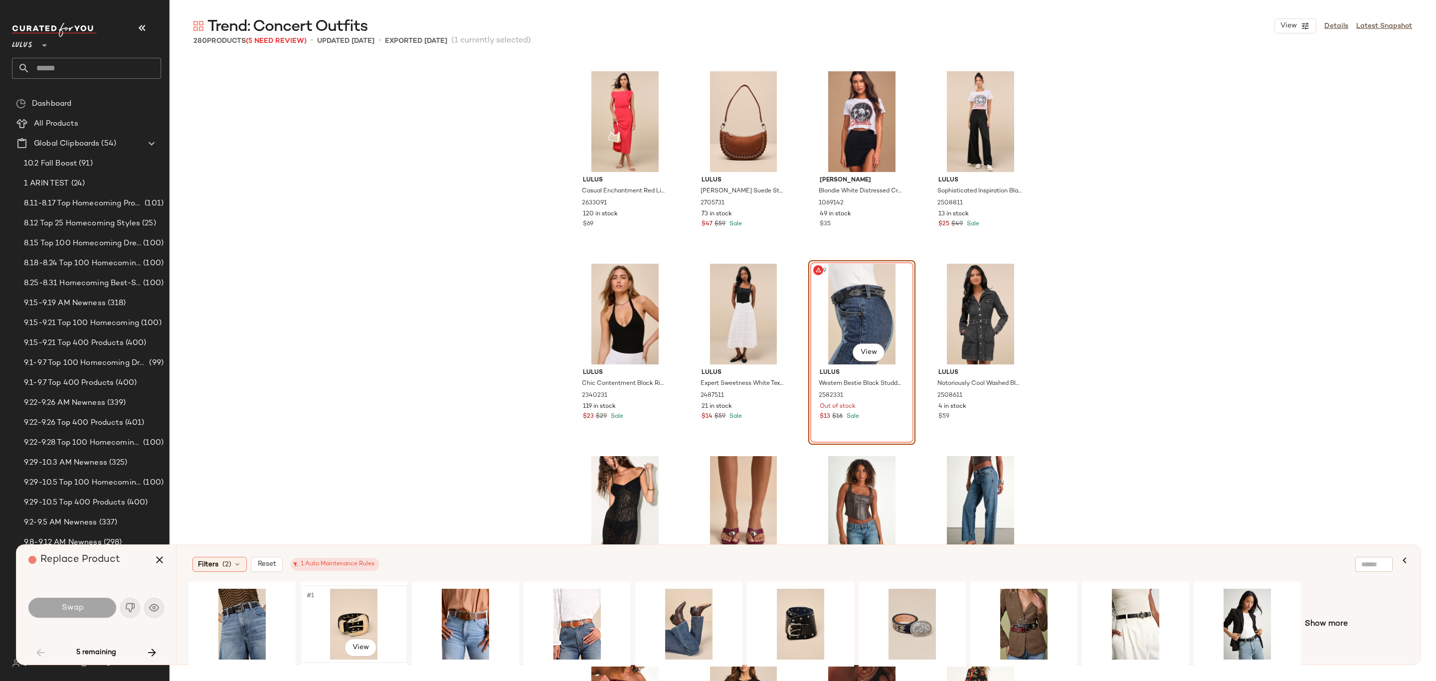
click at [323, 615] on div "#1 View" at bounding box center [354, 624] width 100 height 71
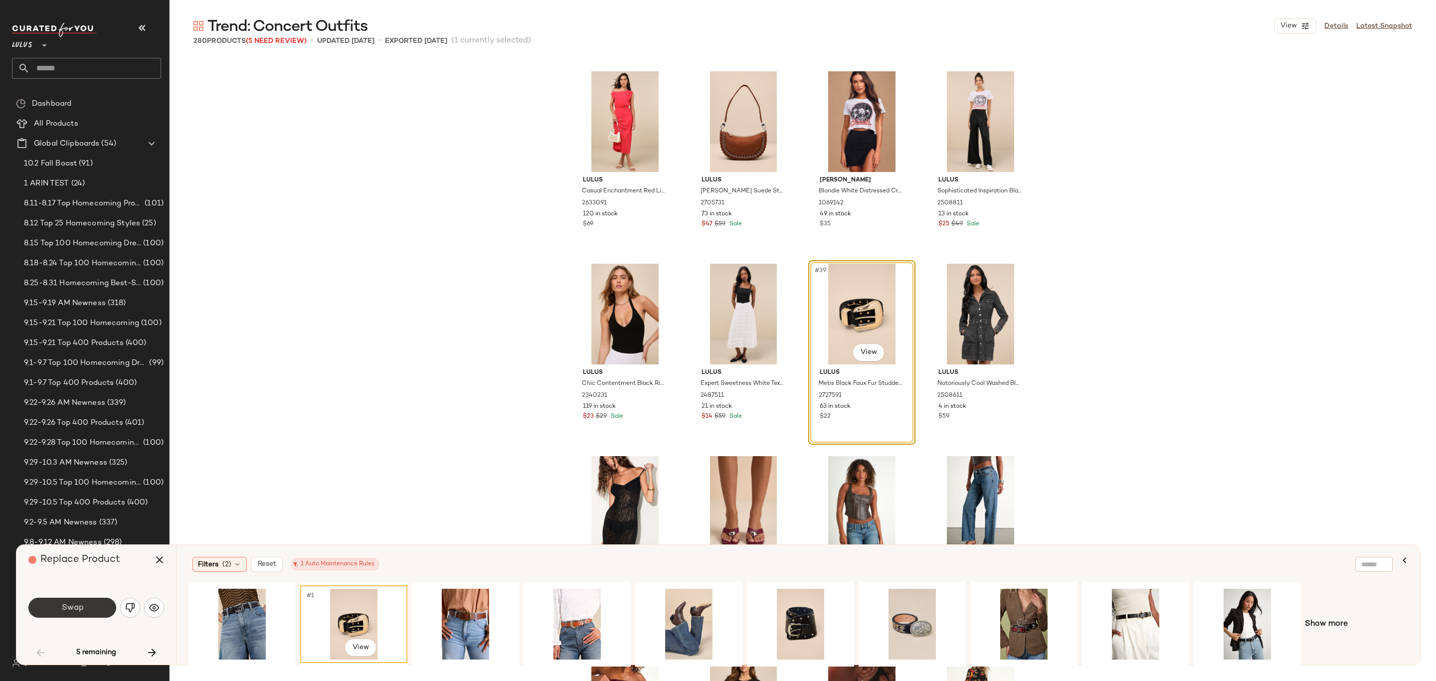
click at [95, 607] on button "Swap" at bounding box center [72, 608] width 88 height 20
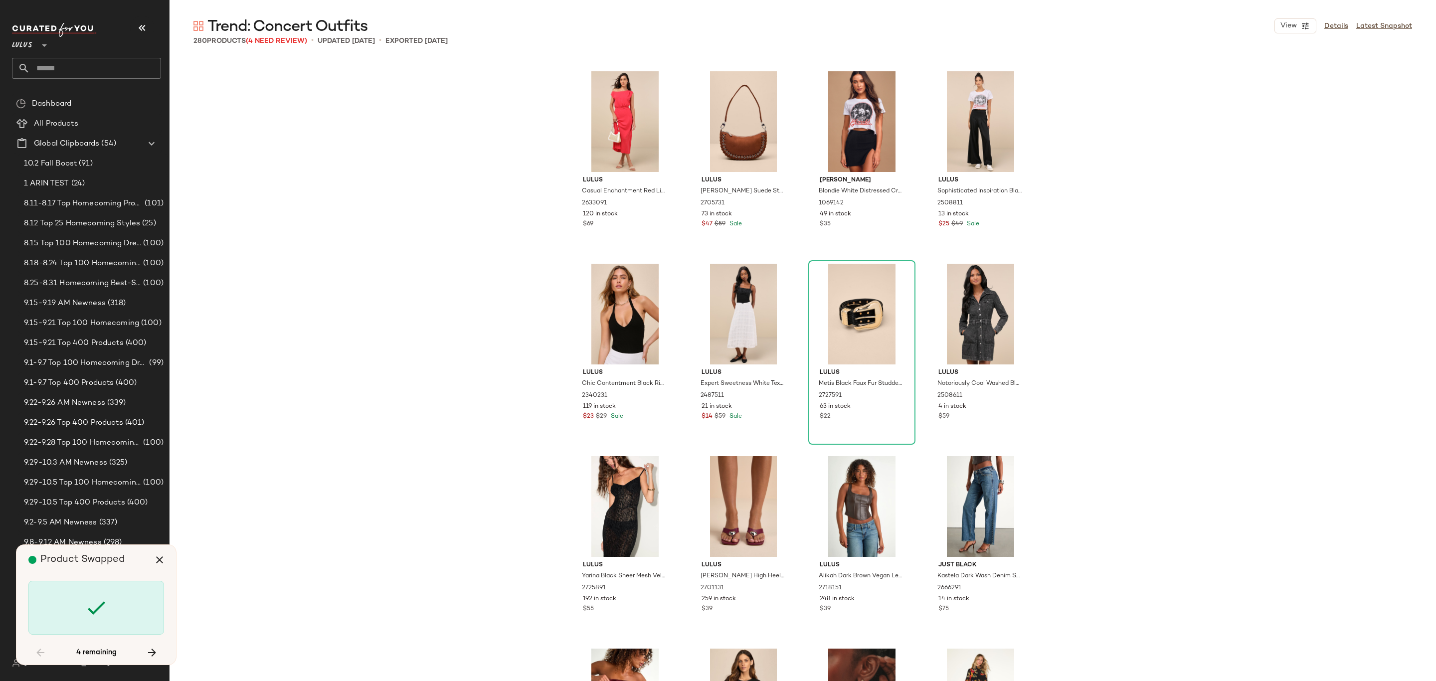
scroll to position [4426, 0]
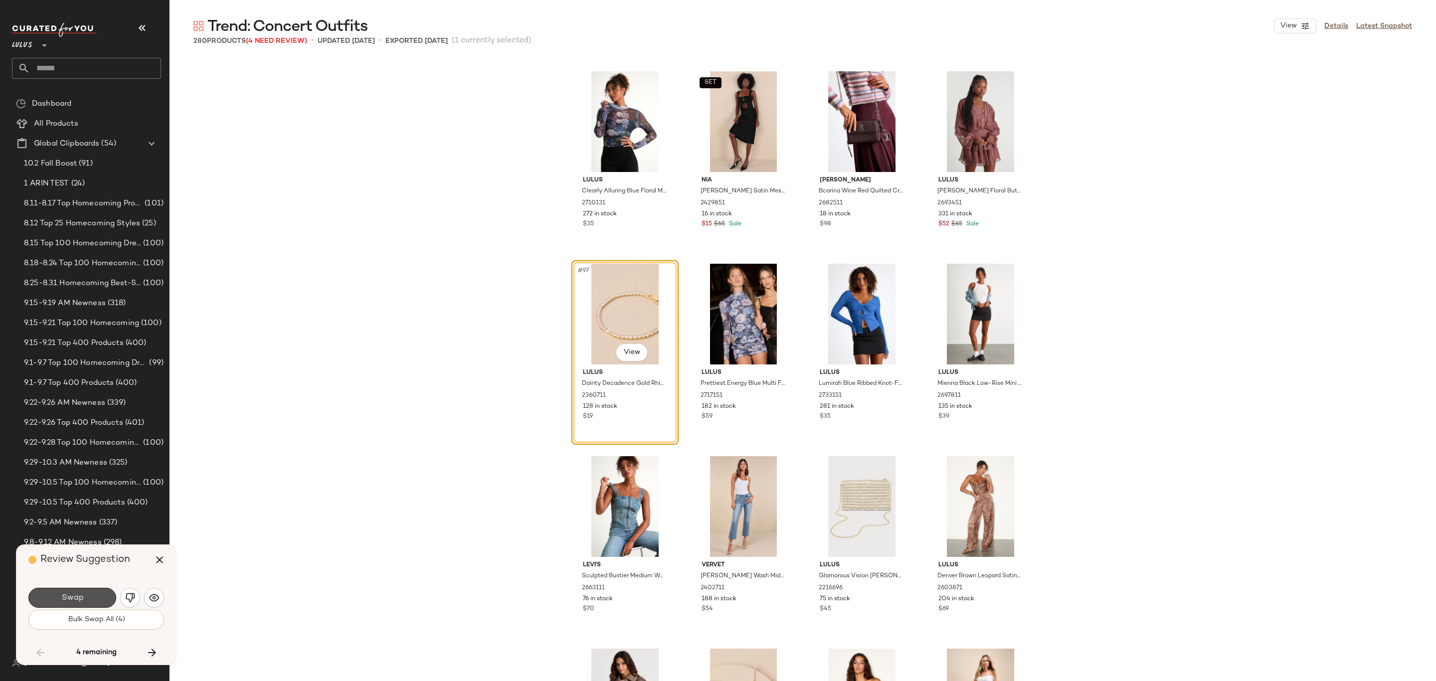
click at [102, 597] on button "Swap" at bounding box center [72, 598] width 88 height 20
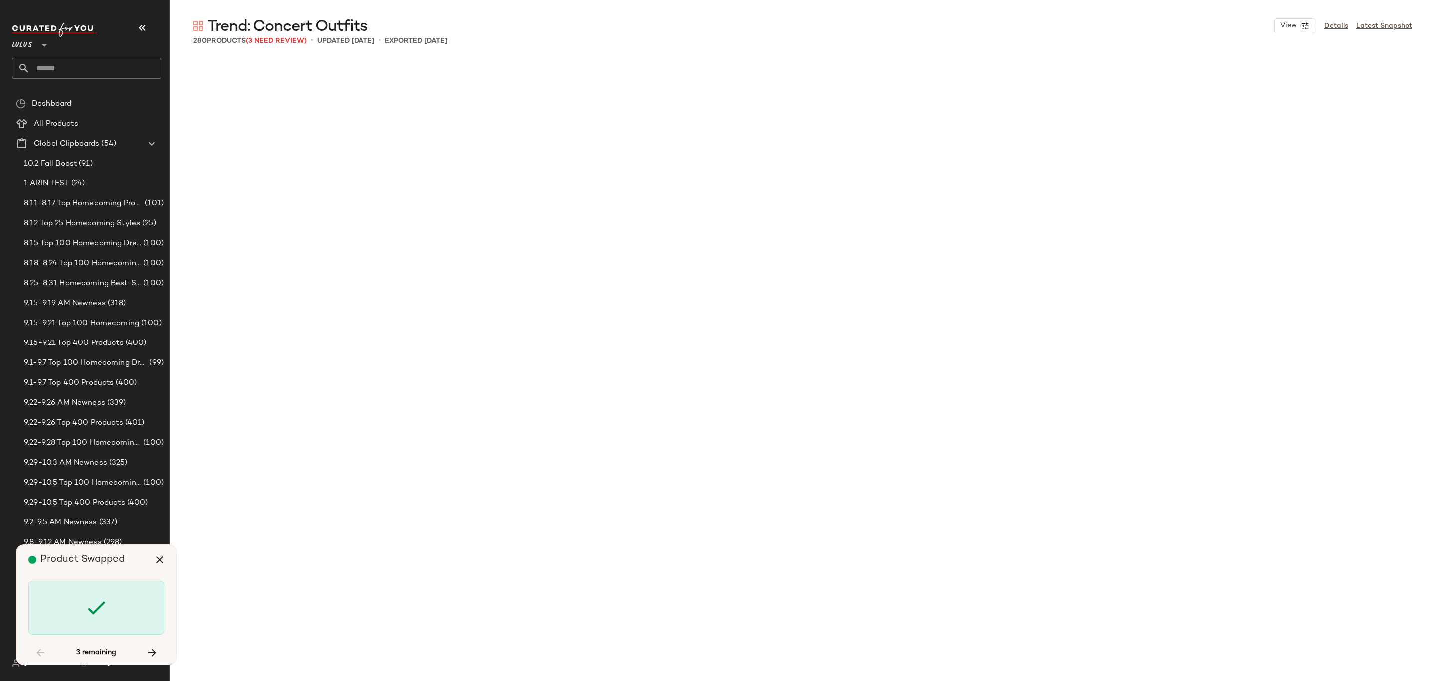
scroll to position [6927, 0]
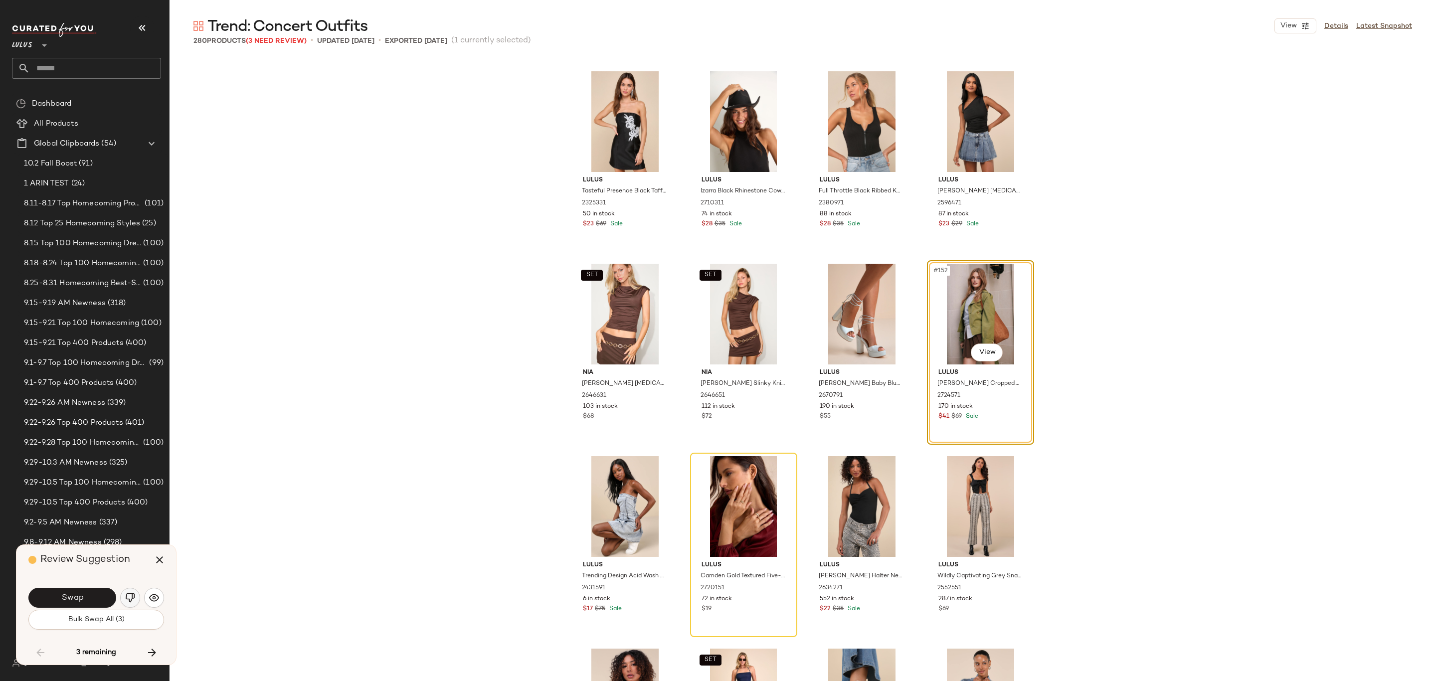
click at [132, 604] on button "button" at bounding box center [130, 598] width 20 height 20
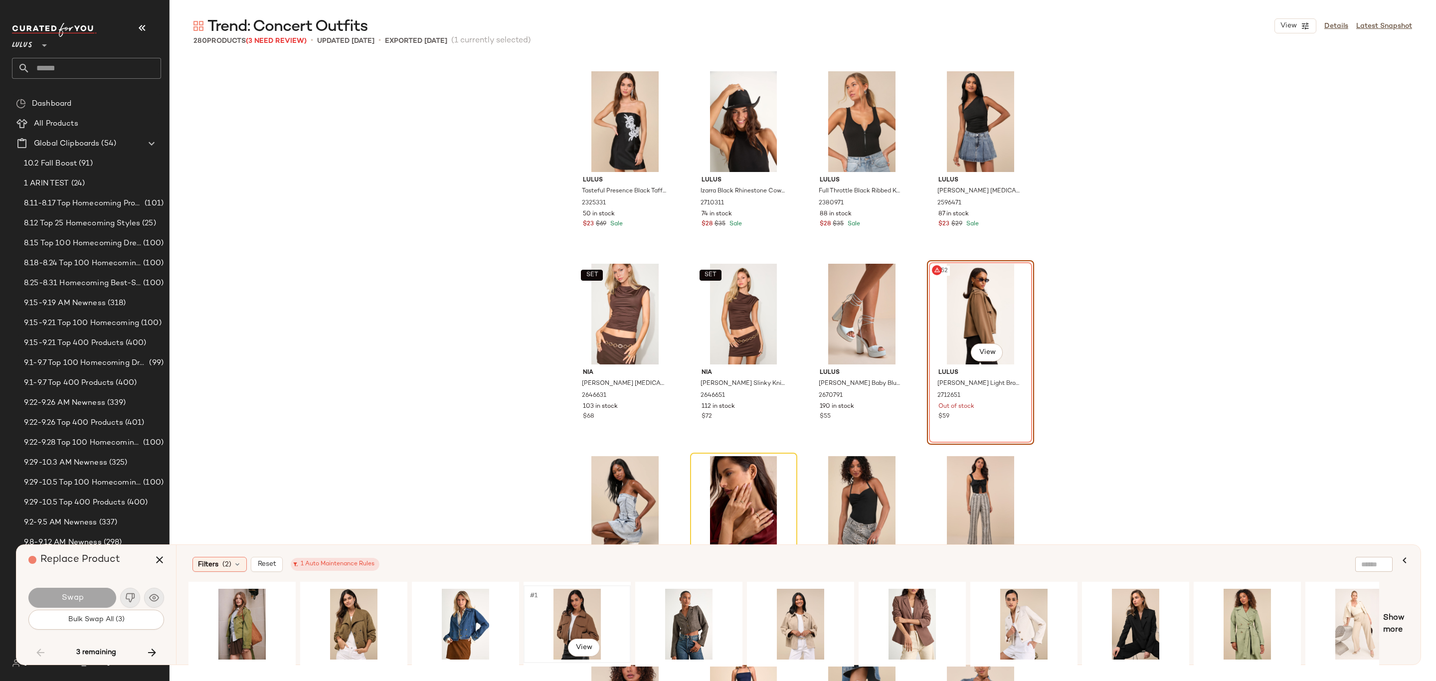
click at [566, 615] on div "#1 View" at bounding box center [577, 624] width 100 height 71
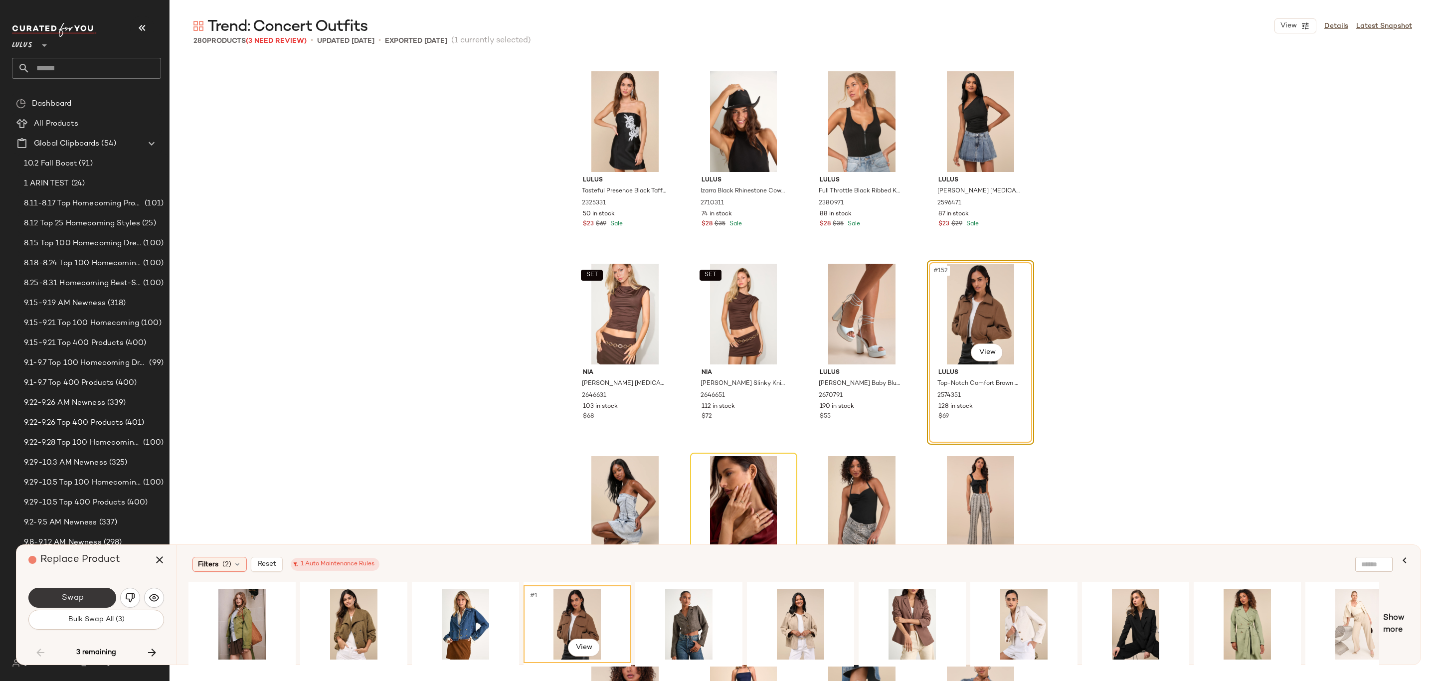
click at [54, 589] on button "Swap" at bounding box center [72, 598] width 88 height 20
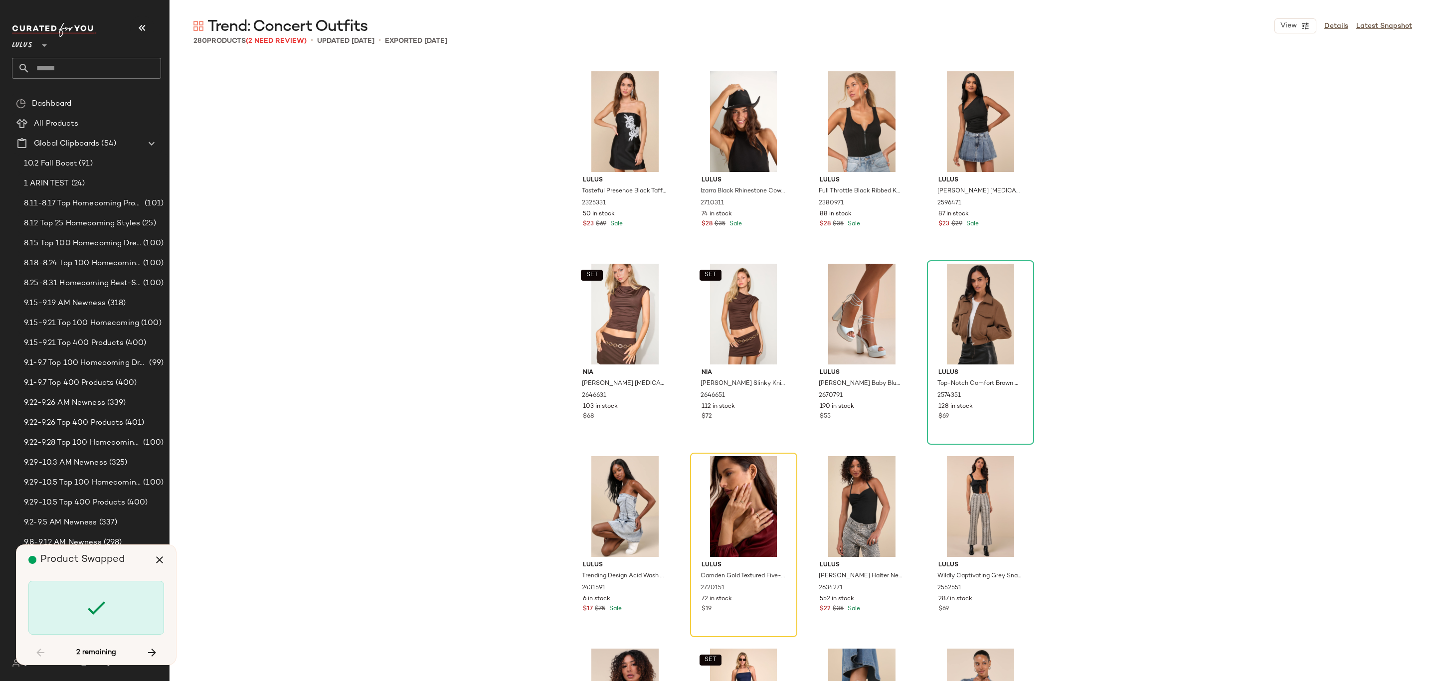
scroll to position [7119, 0]
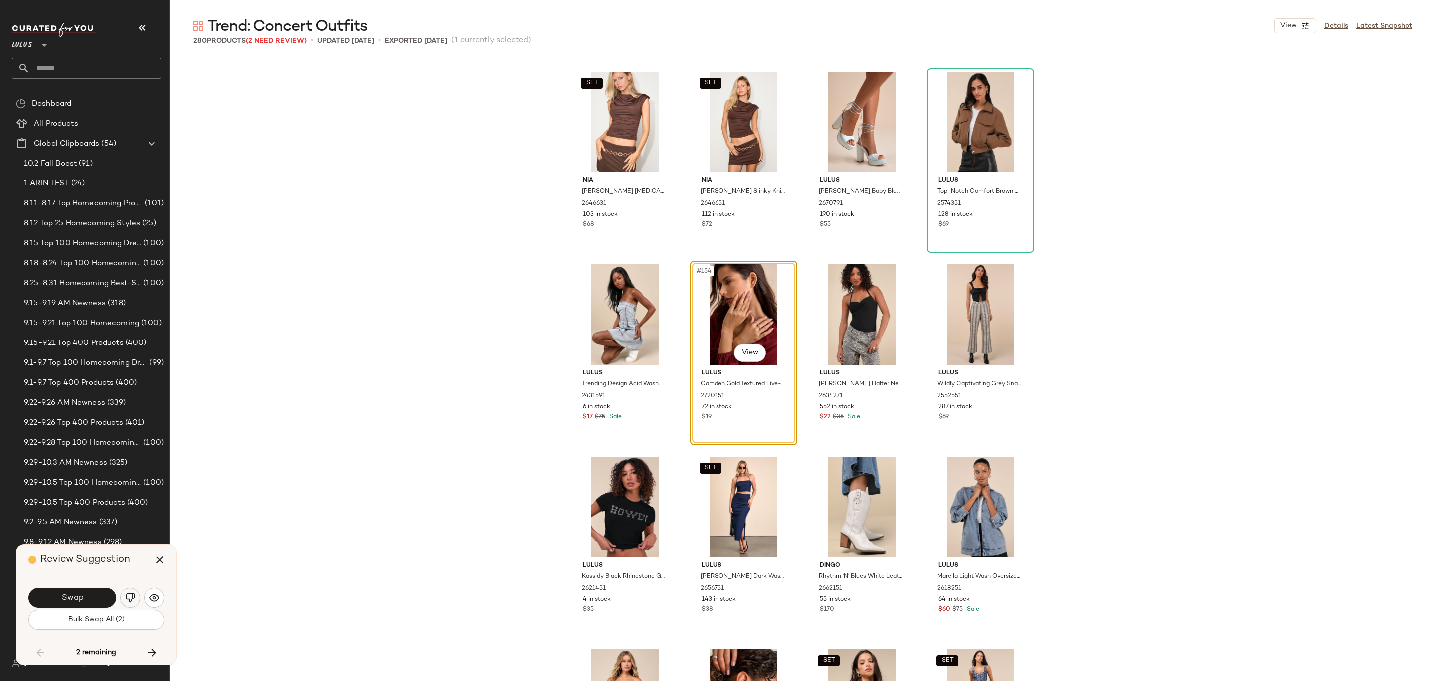
click at [126, 591] on button "button" at bounding box center [130, 598] width 20 height 20
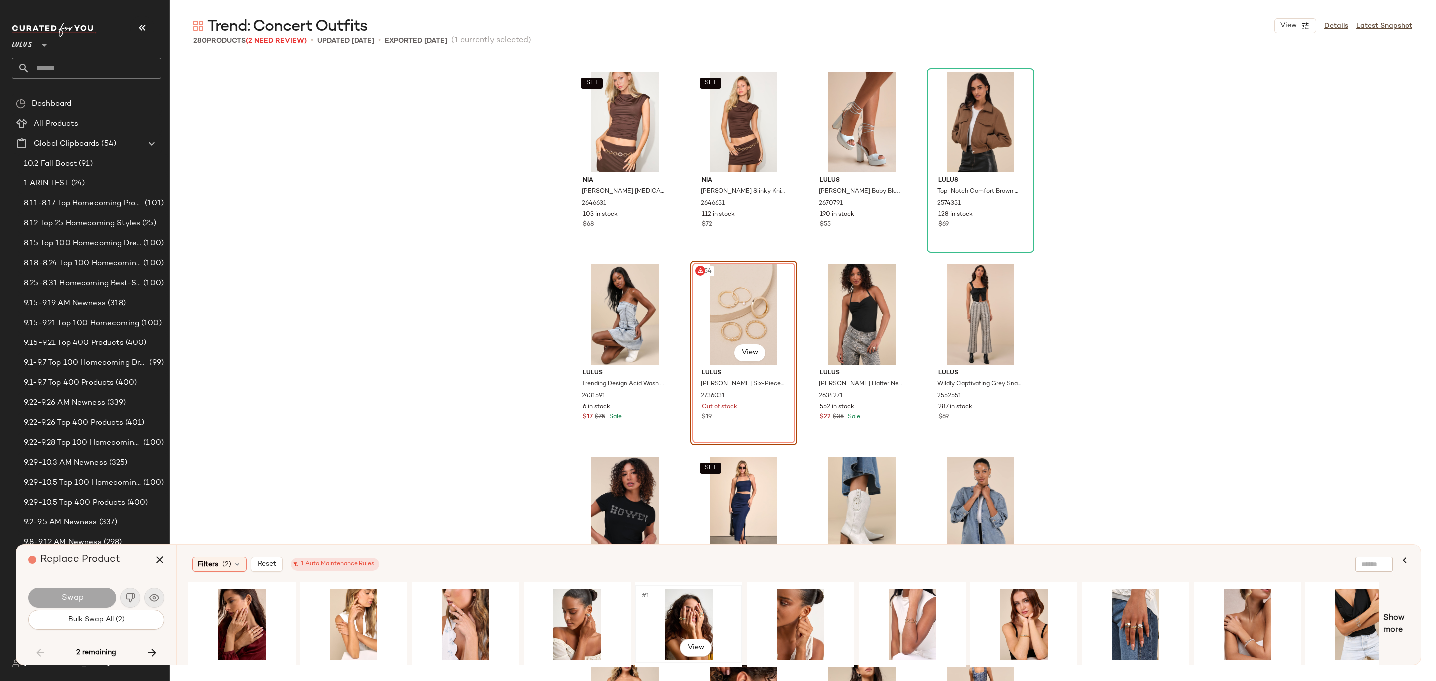
click at [696, 624] on div "#1 View" at bounding box center [689, 624] width 100 height 71
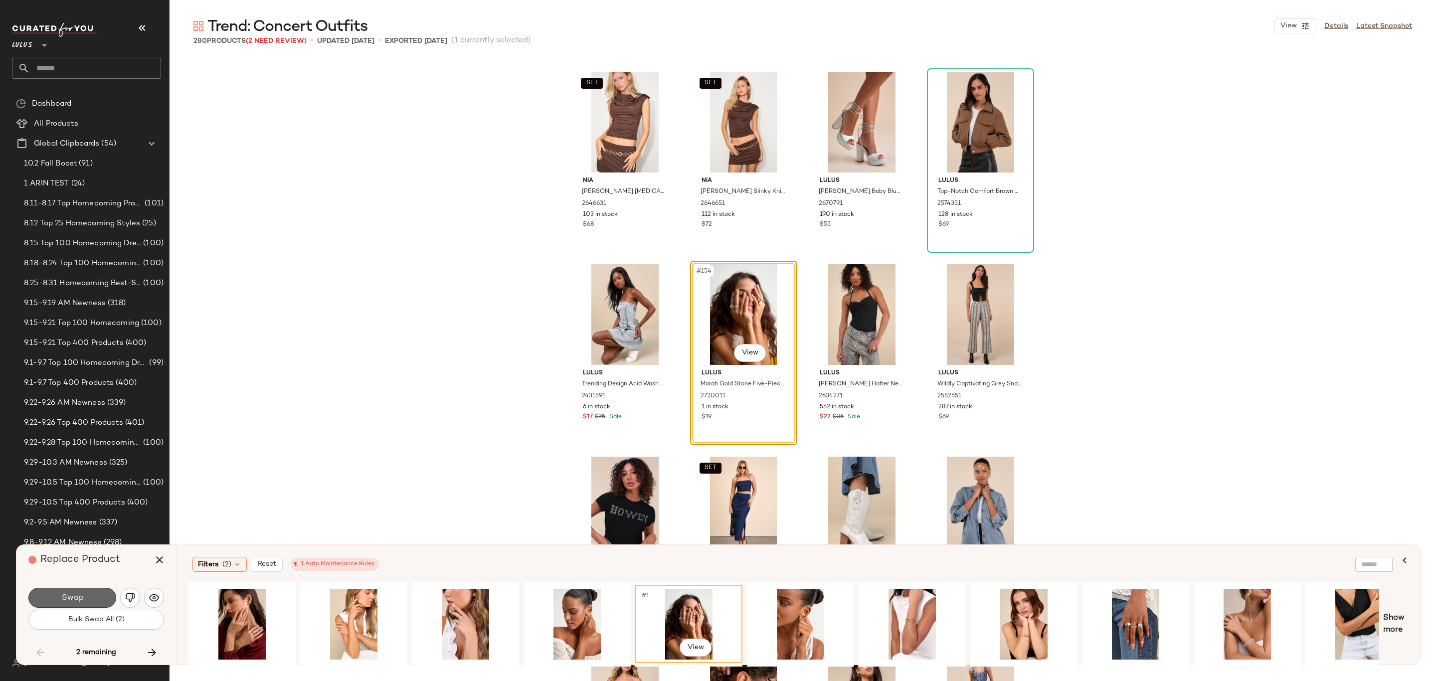
click at [70, 591] on button "Swap" at bounding box center [72, 598] width 88 height 20
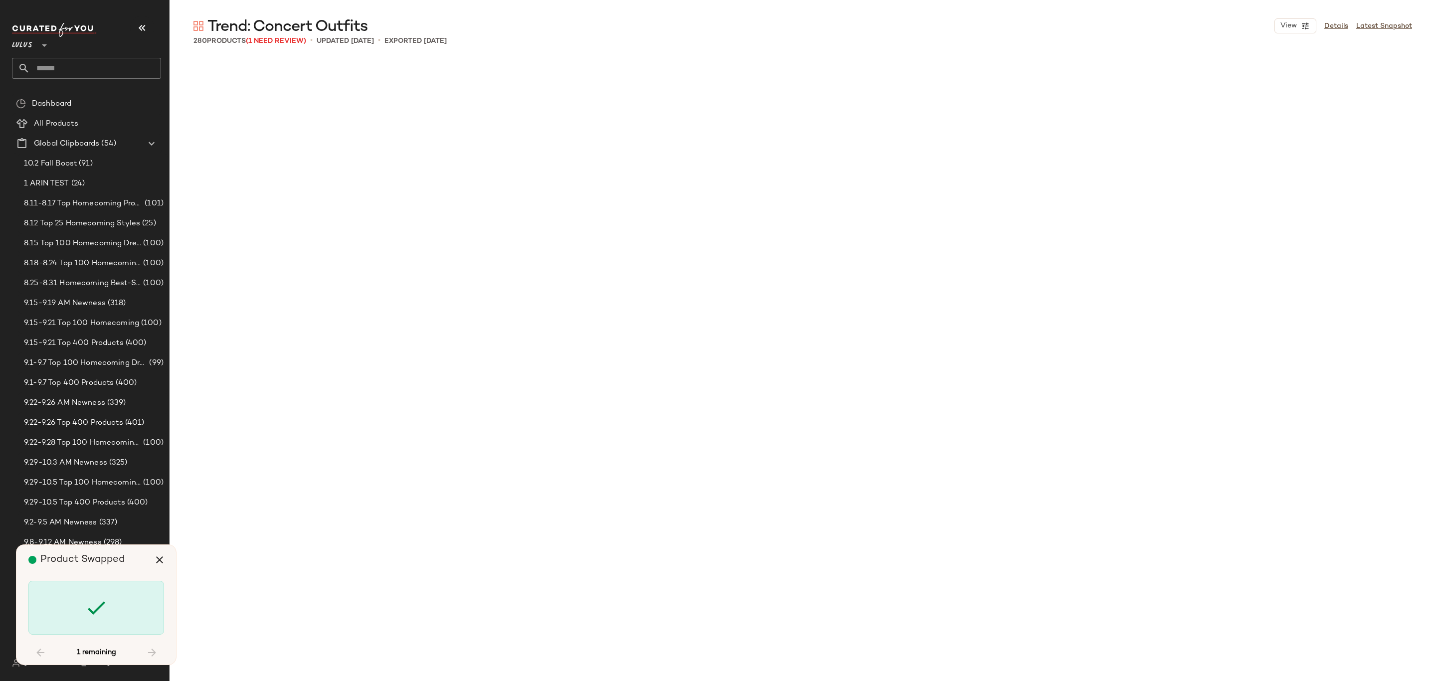
scroll to position [8274, 0]
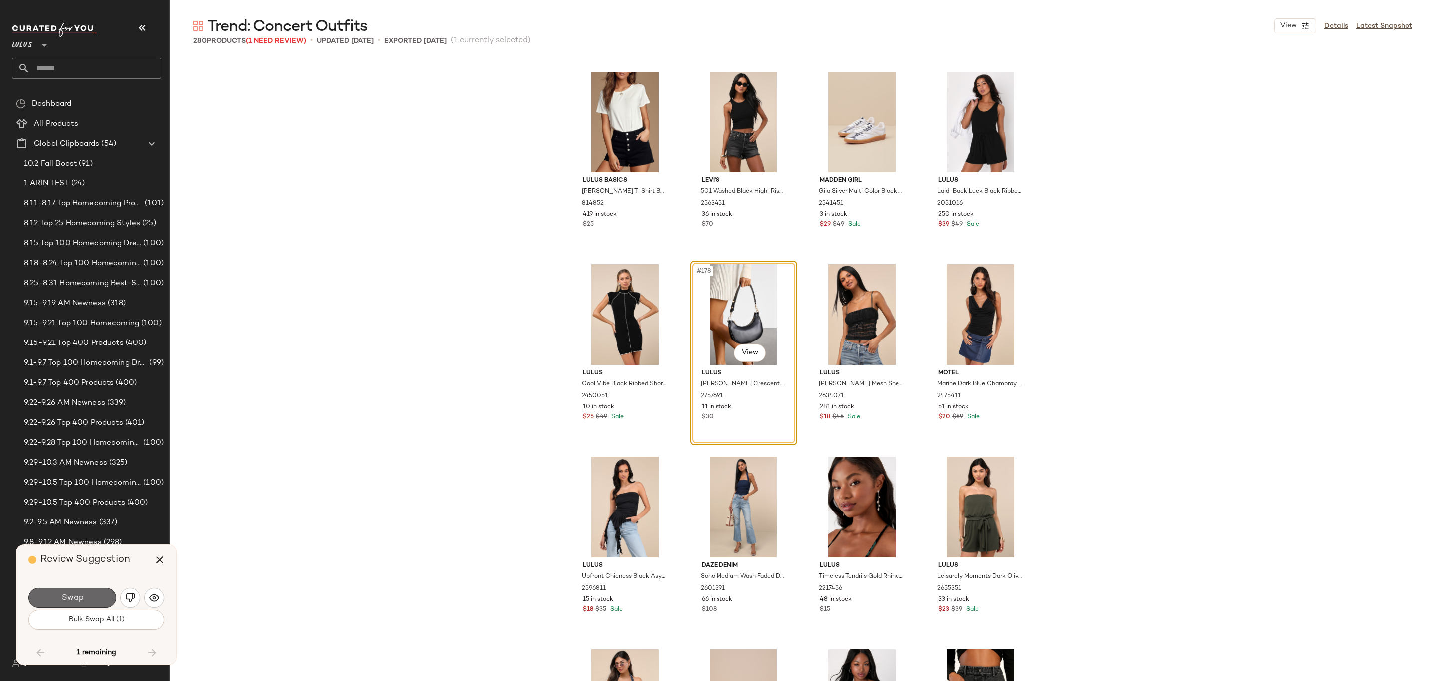
click at [106, 597] on button "Swap" at bounding box center [72, 598] width 88 height 20
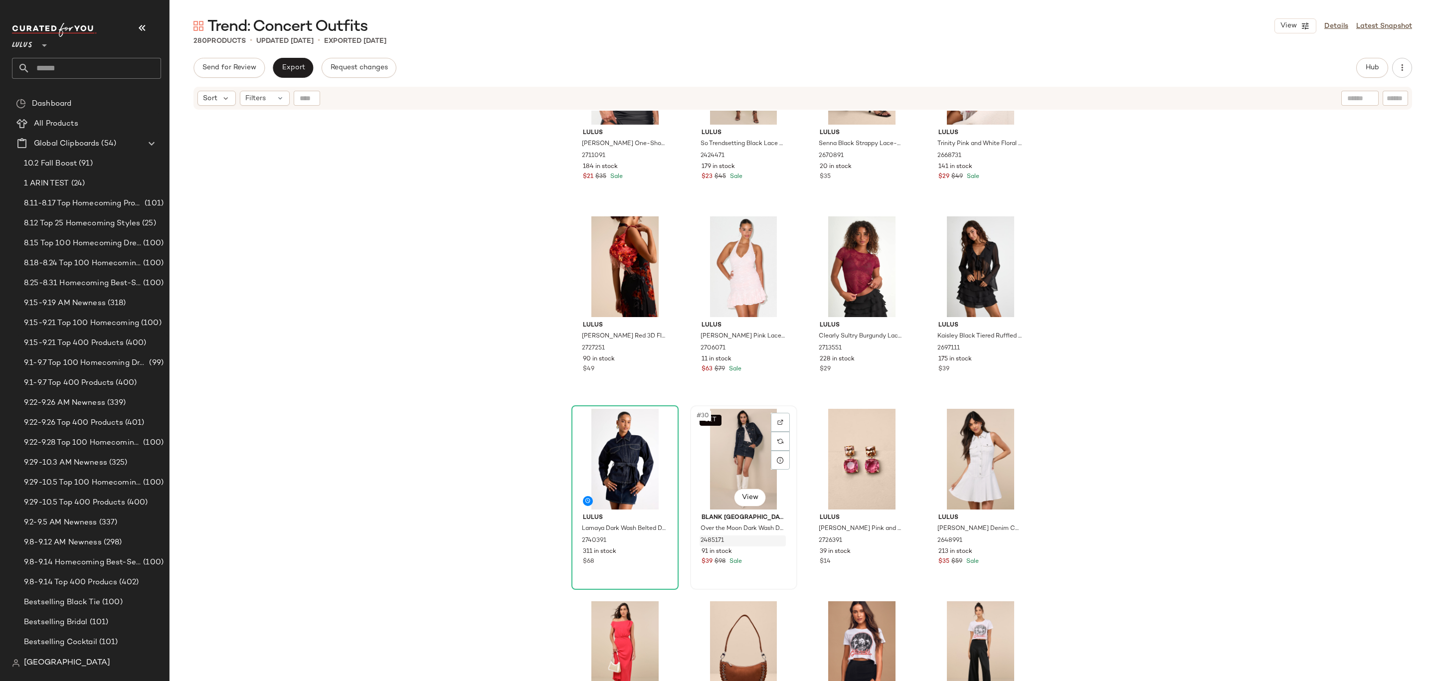
scroll to position [1156, 0]
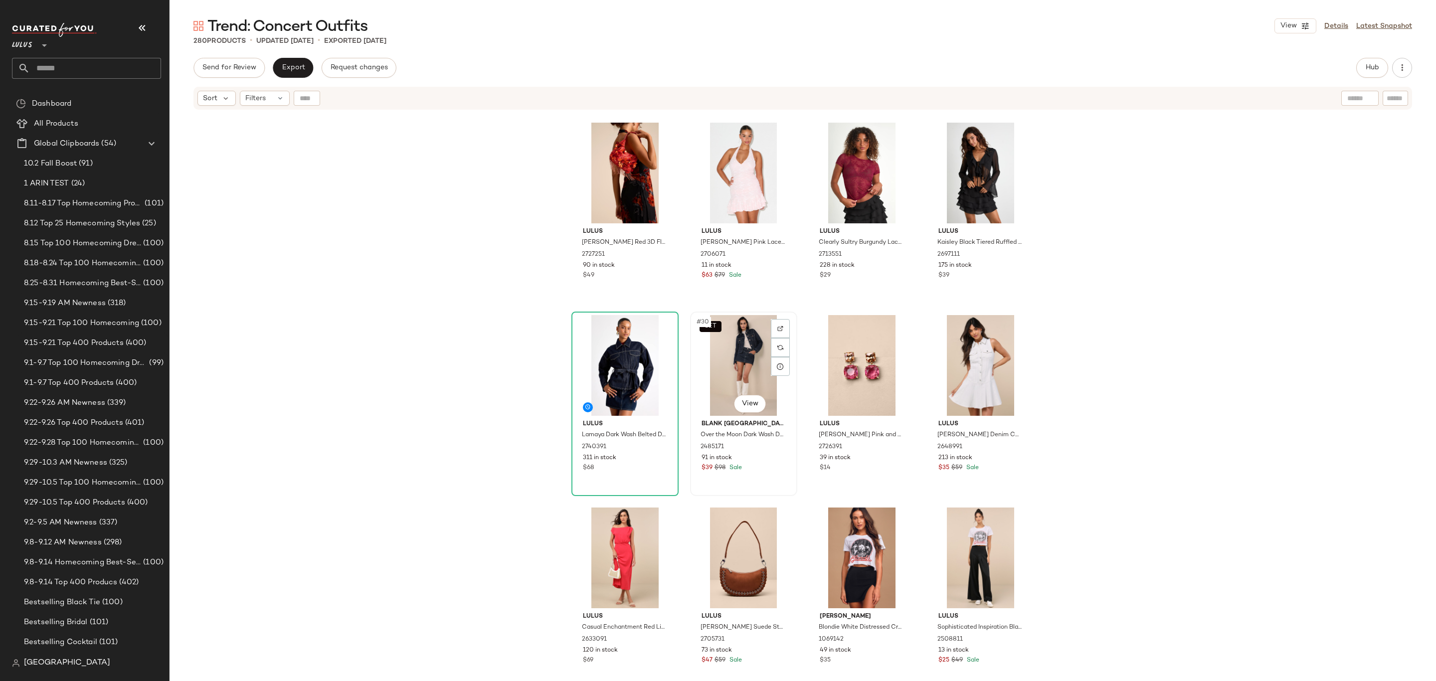
click at [715, 366] on div "SET #30 View" at bounding box center [743, 365] width 100 height 101
click at [1367, 67] on span "Hub" at bounding box center [1372, 68] width 14 height 8
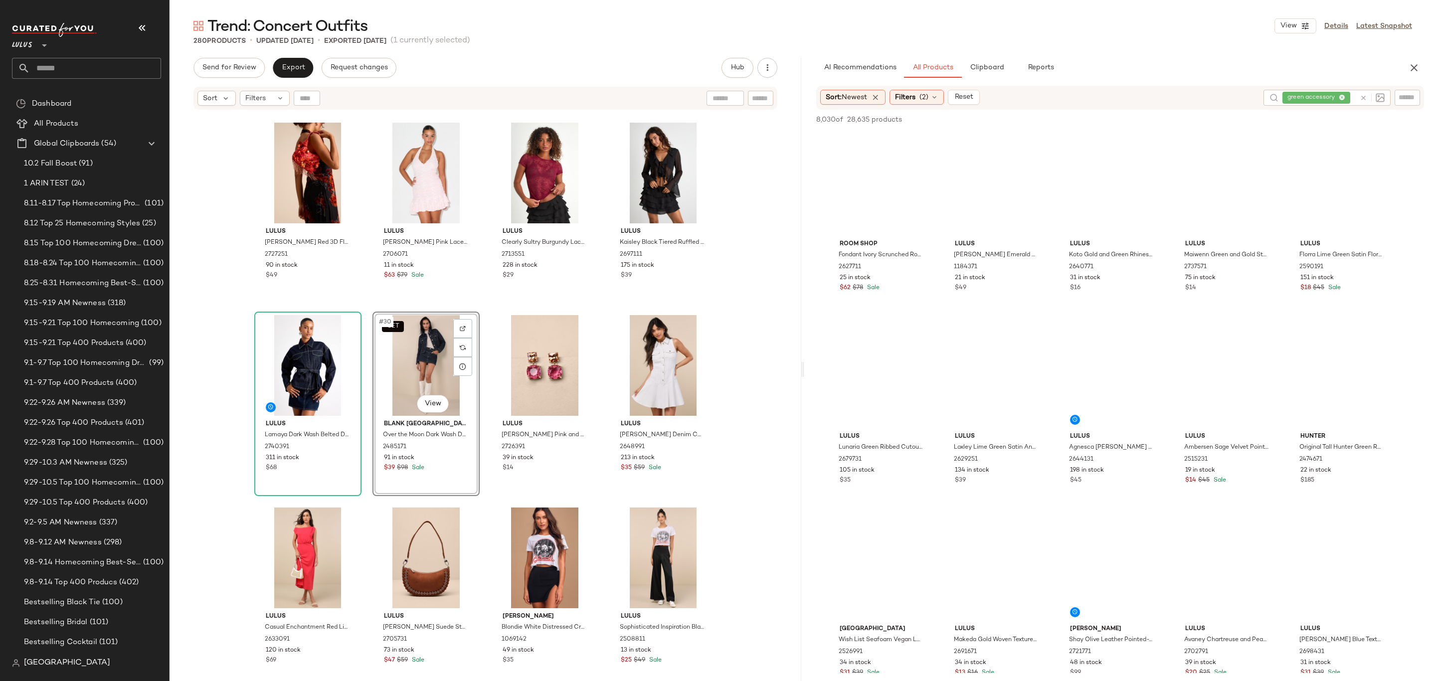
click at [1362, 94] on icon at bounding box center [1362, 97] width 7 height 7
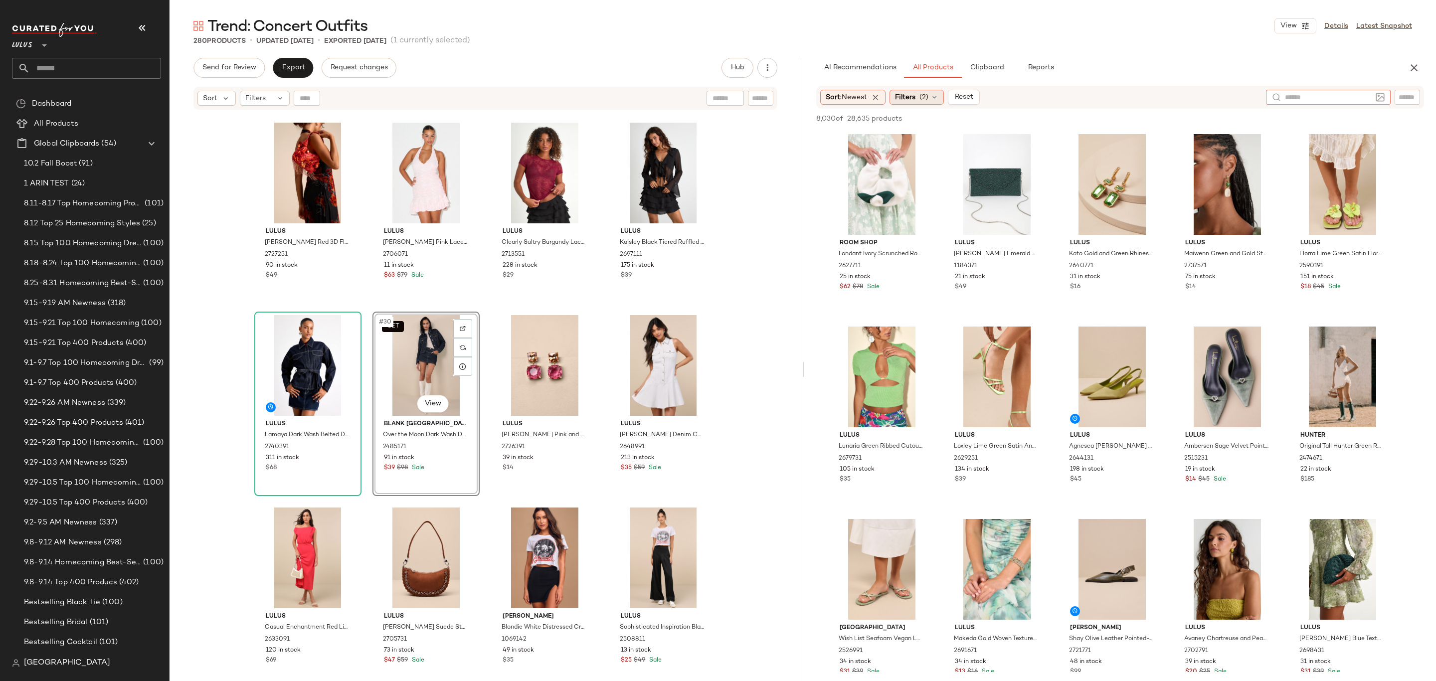
click at [928, 94] on span "(2)" at bounding box center [923, 97] width 9 height 10
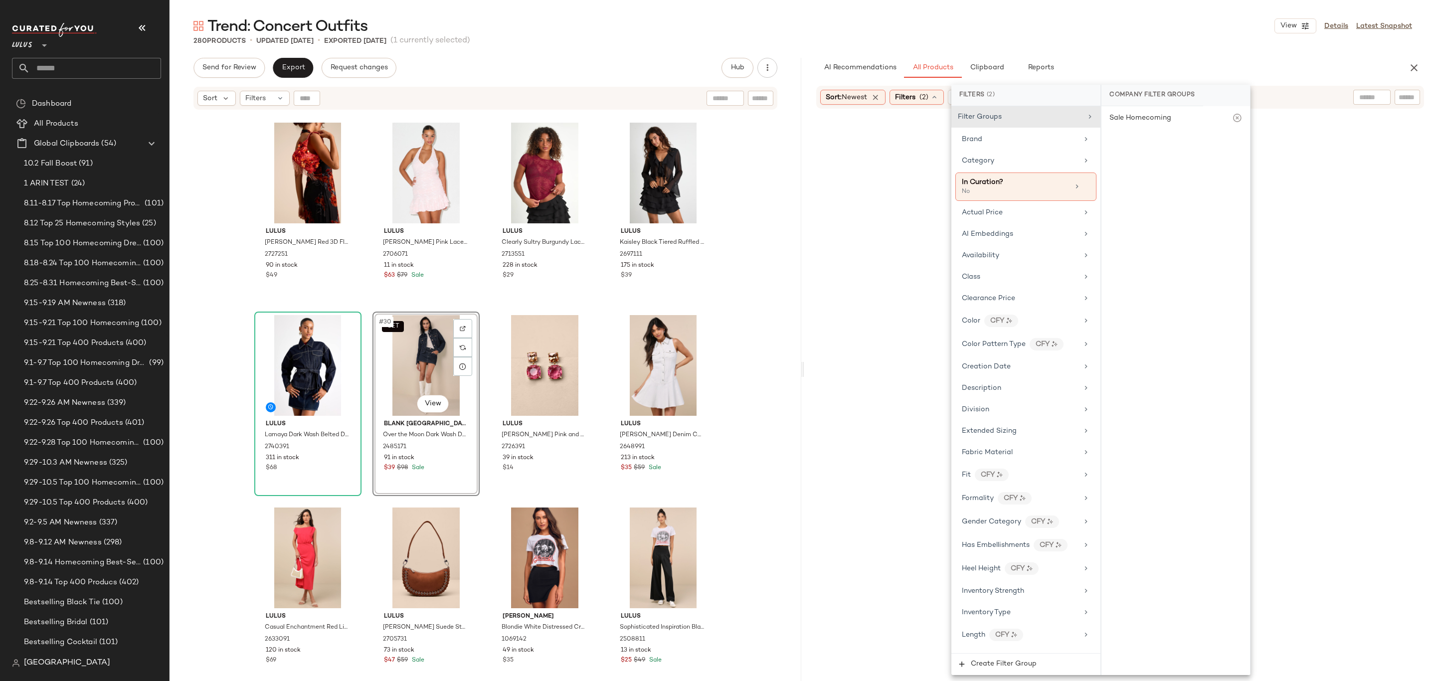
click at [1222, 37] on div "280 Products • updated Sep 26th • Exported Sep 26th (1 currently selected)" at bounding box center [802, 41] width 1266 height 10
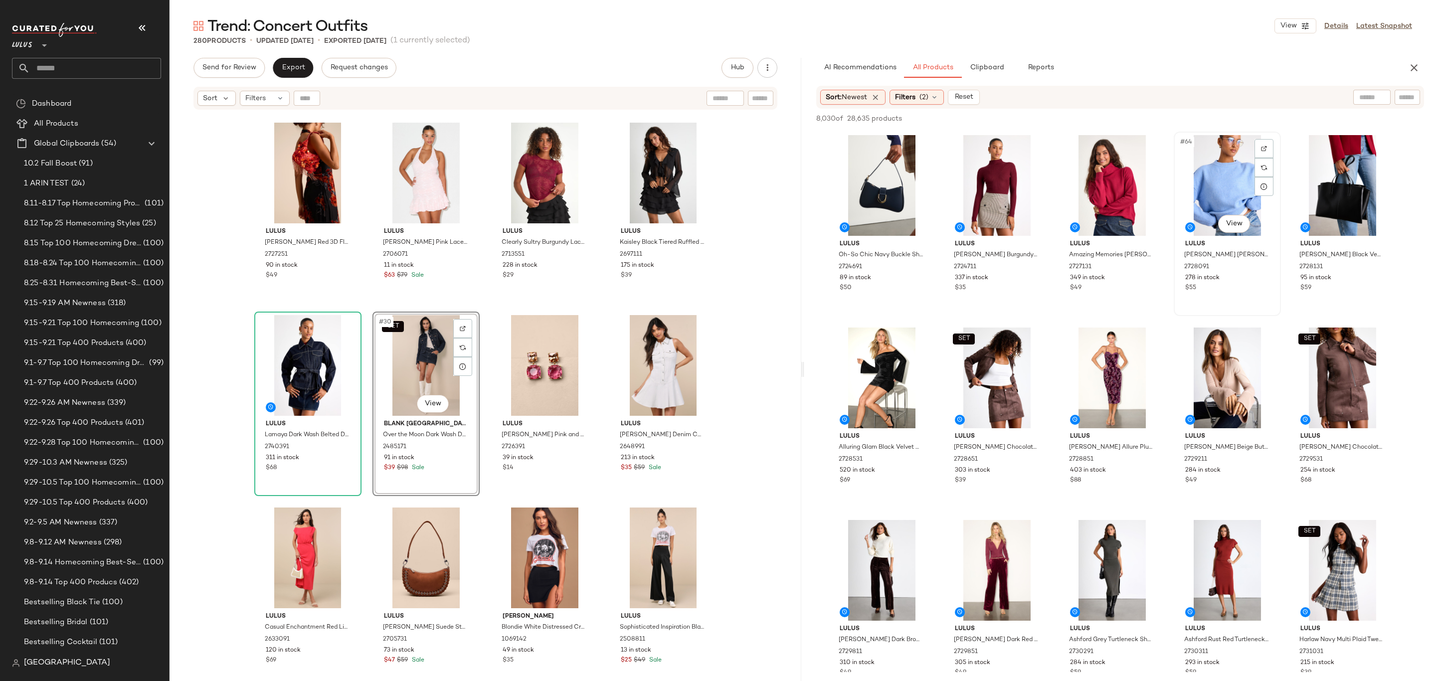
scroll to position [2317, 0]
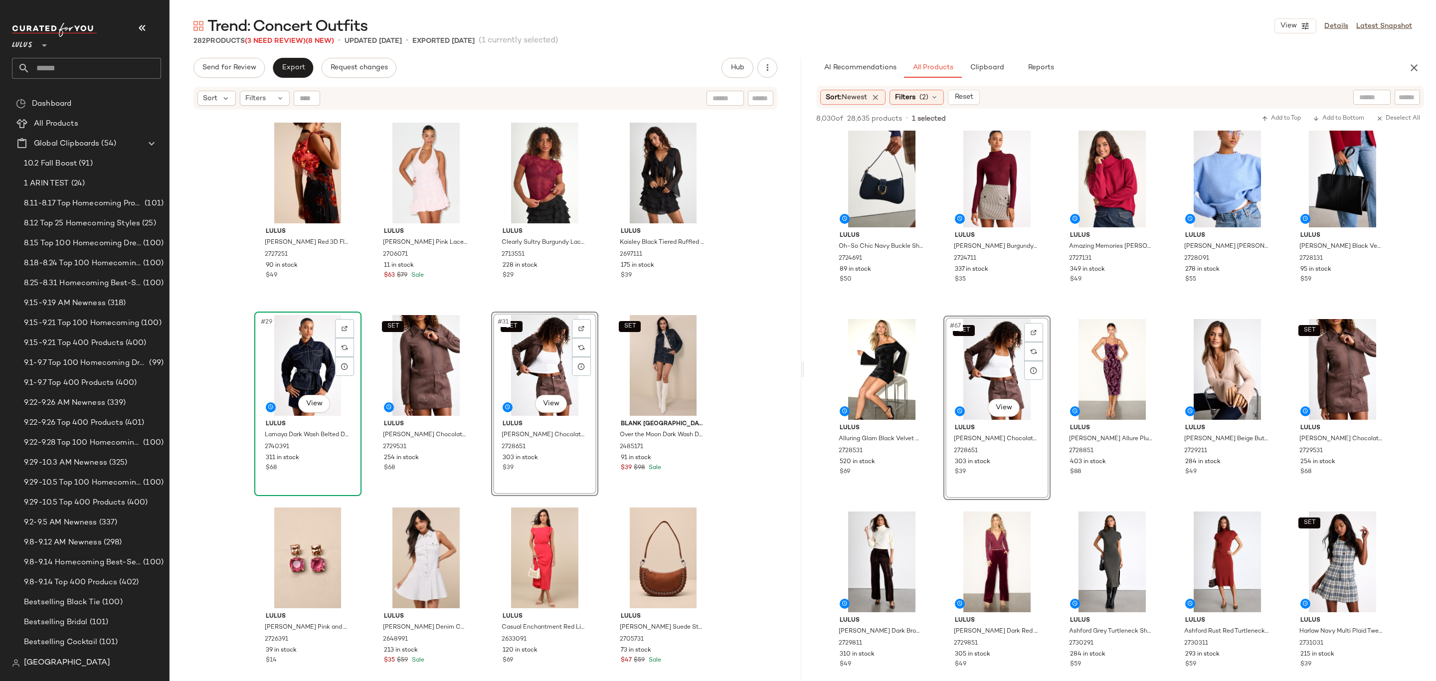
click at [291, 378] on div "#29 View" at bounding box center [308, 365] width 100 height 101
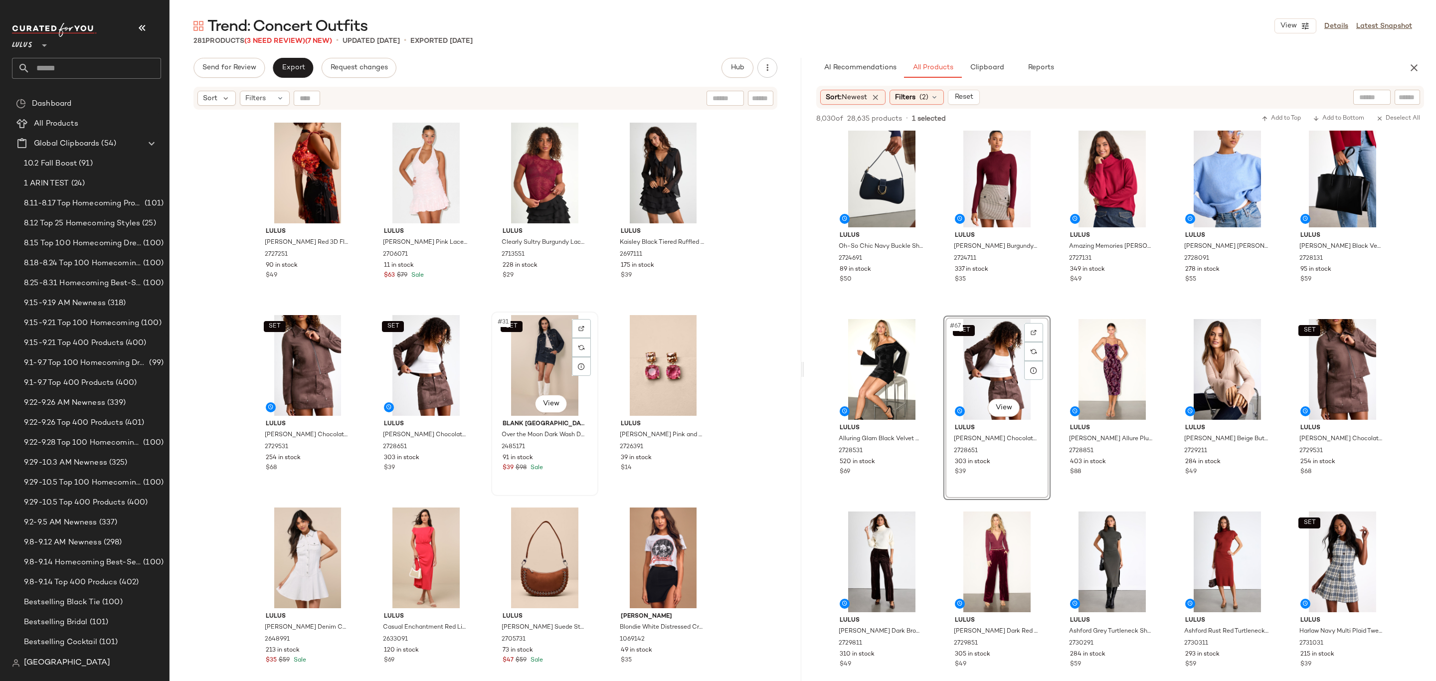
click at [529, 371] on div "SET #31 View" at bounding box center [545, 365] width 100 height 101
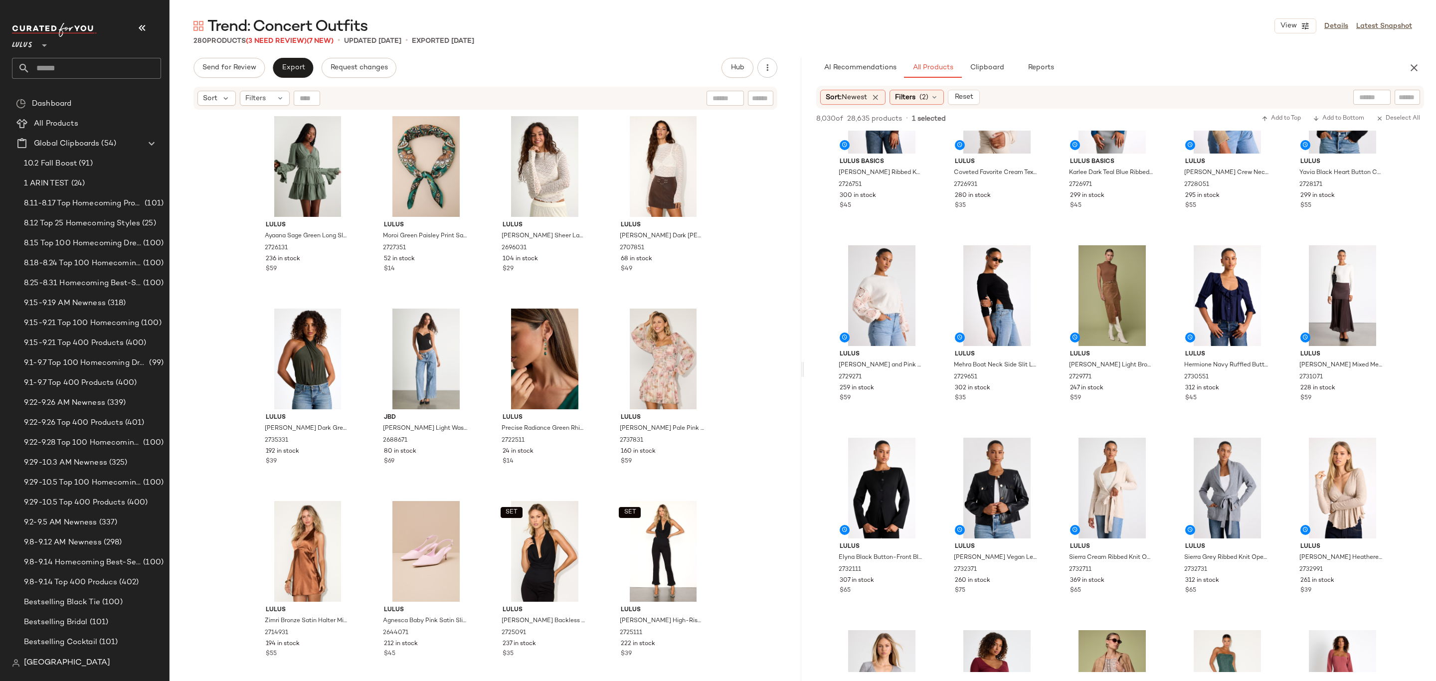
scroll to position [283, 0]
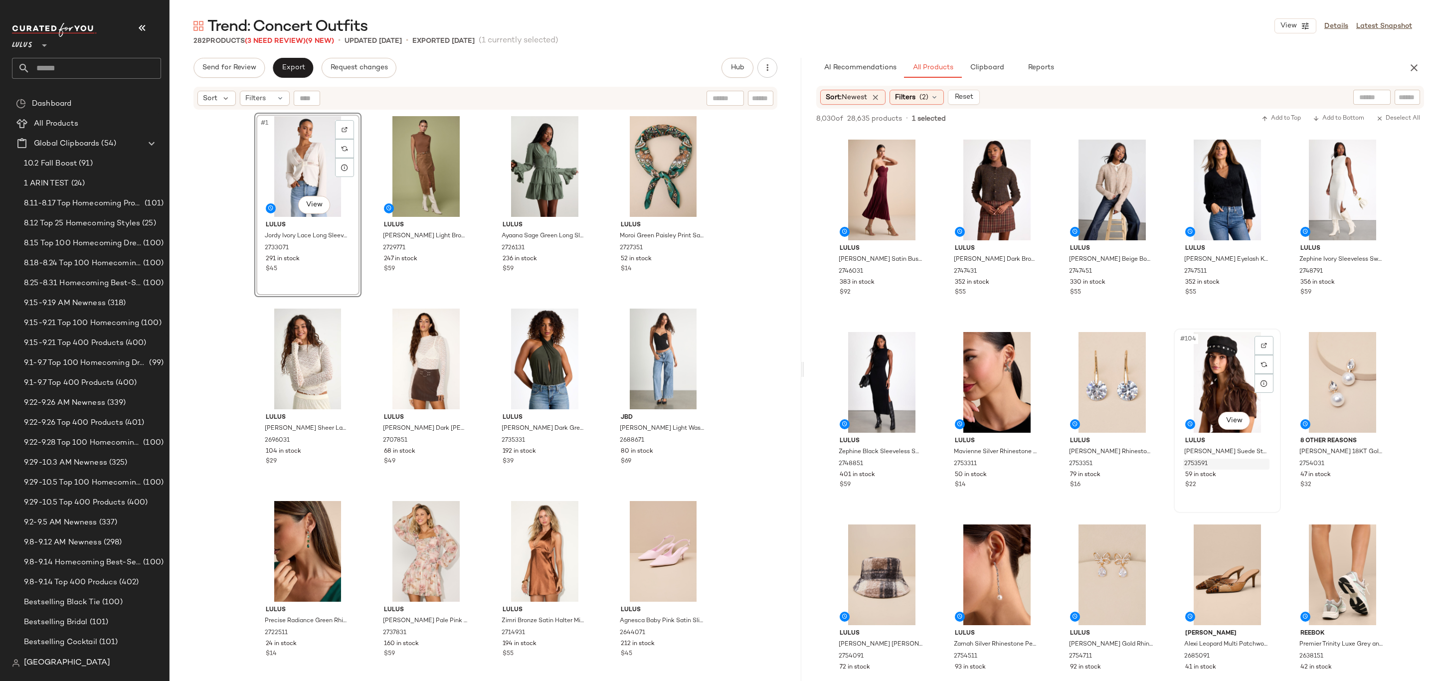
scroll to position [3792, 0]
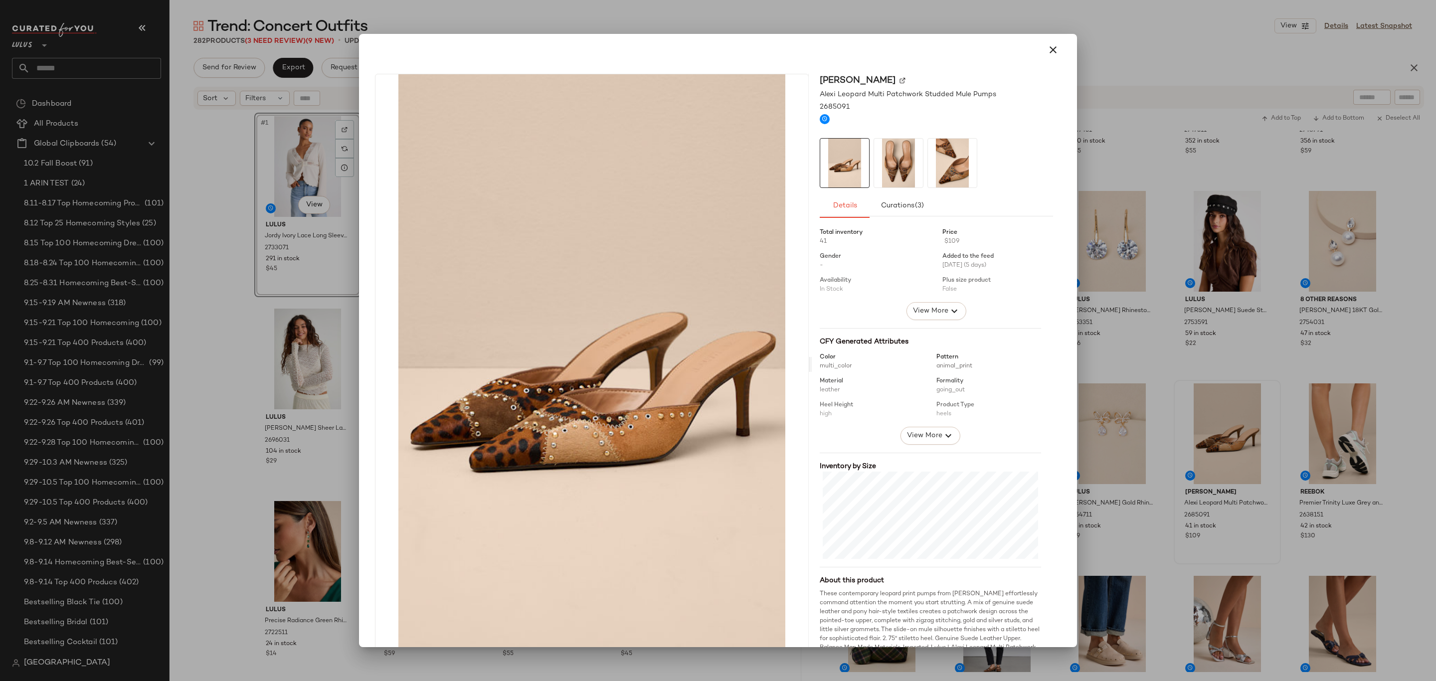
click at [1255, 285] on div at bounding box center [718, 340] width 1436 height 681
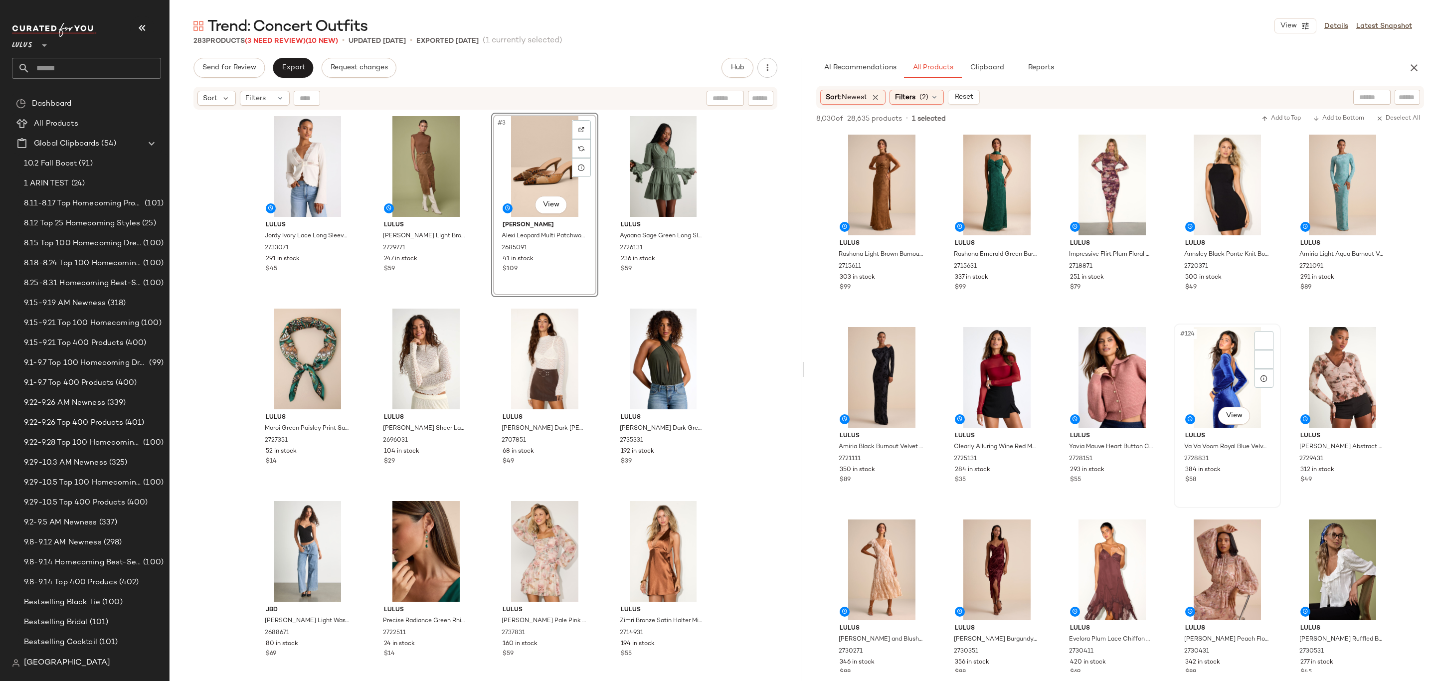
scroll to position [4433, 0]
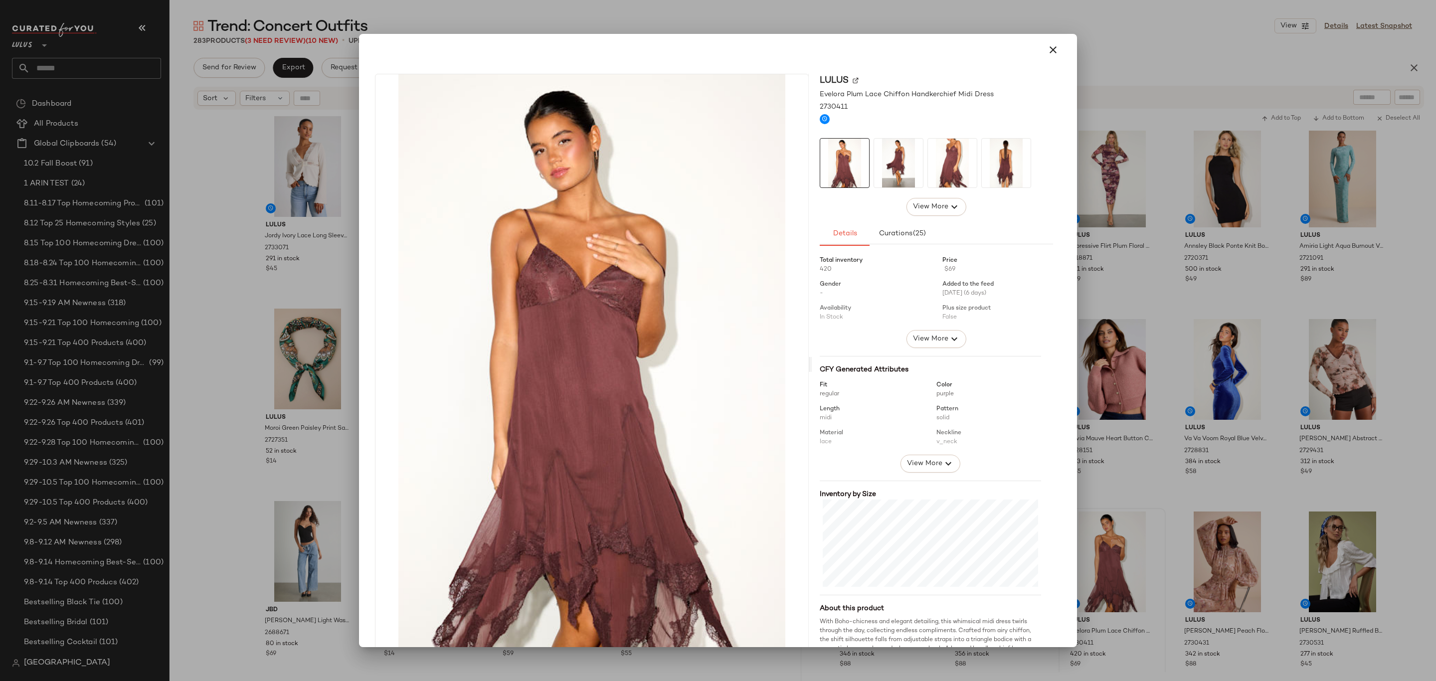
click at [1196, 325] on div at bounding box center [718, 340] width 1436 height 681
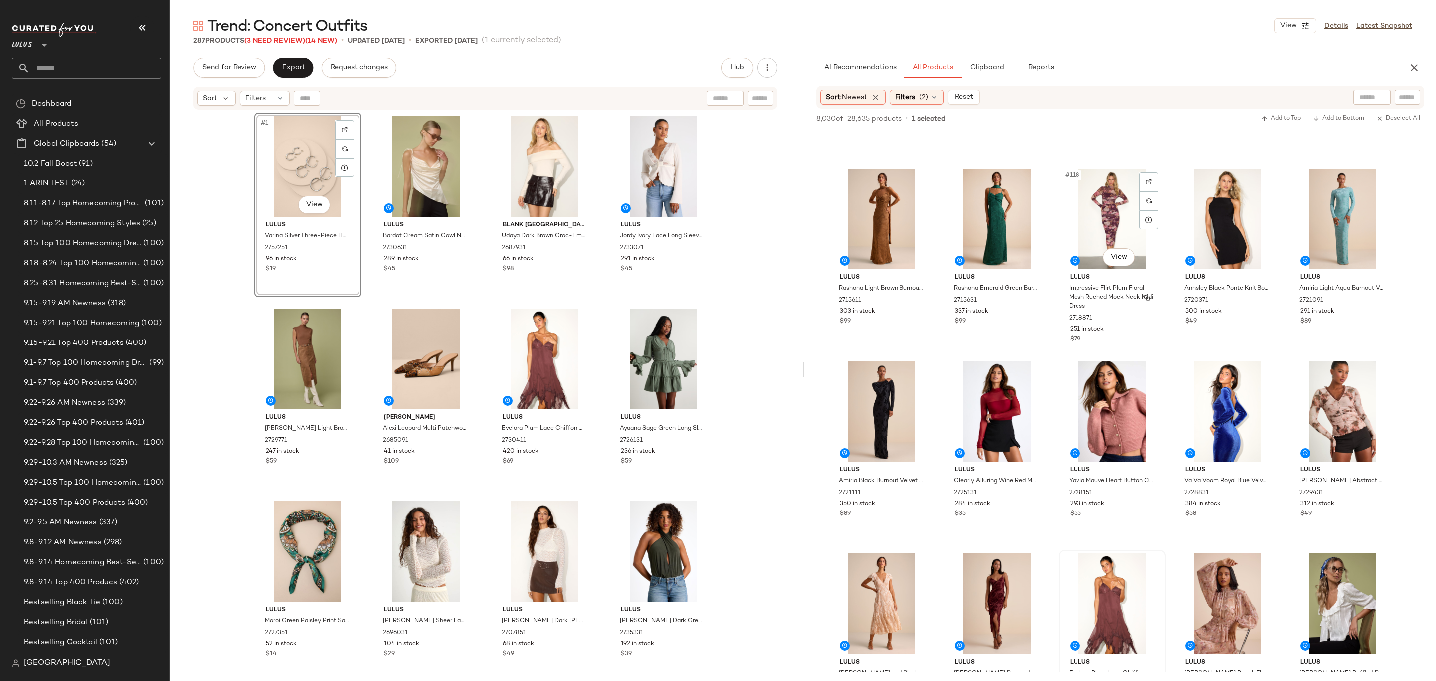
scroll to position [3362, 0]
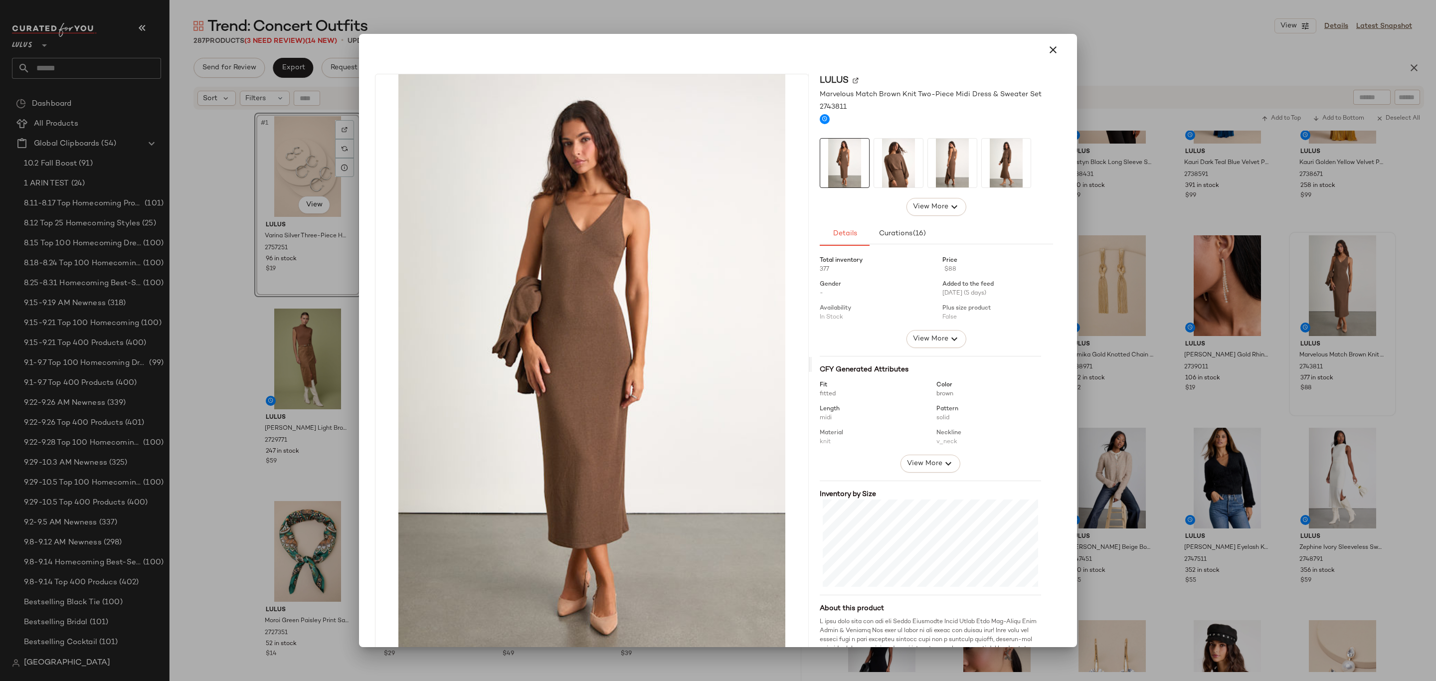
click at [1320, 337] on div at bounding box center [718, 340] width 1436 height 681
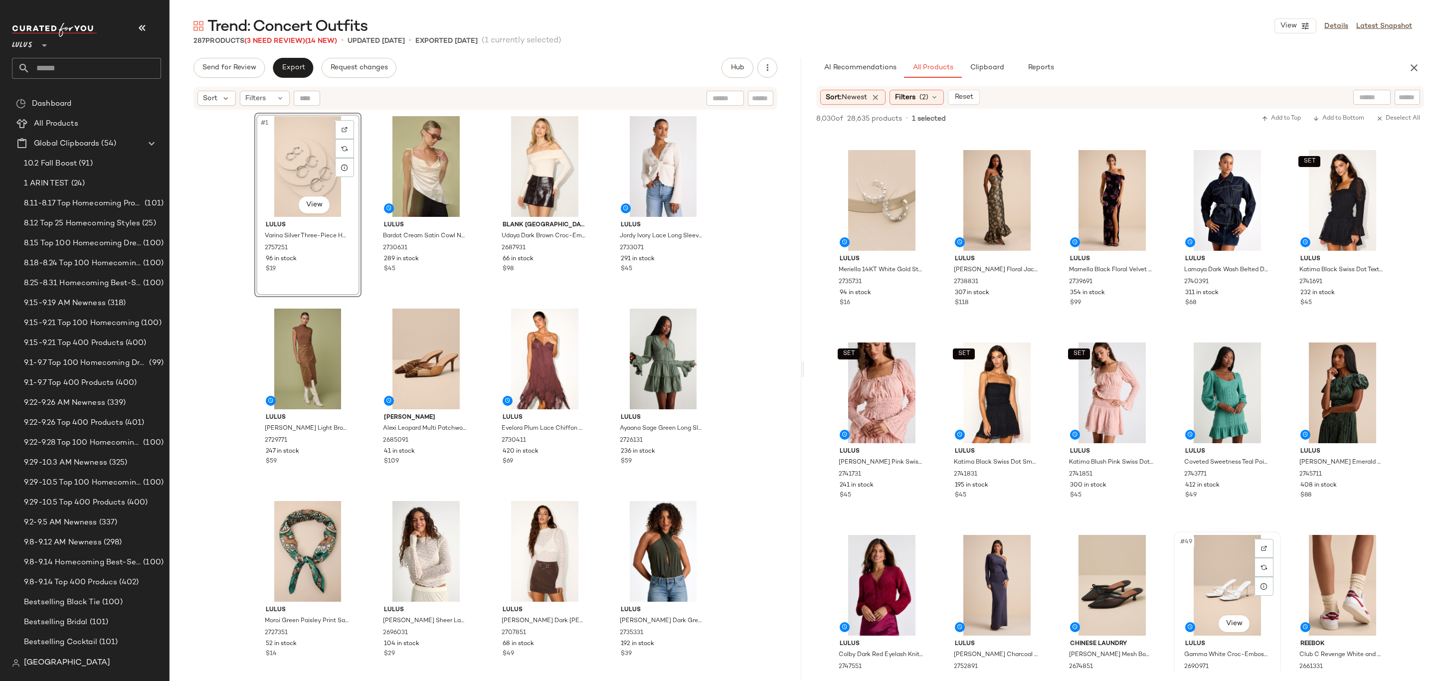
scroll to position [1273, 0]
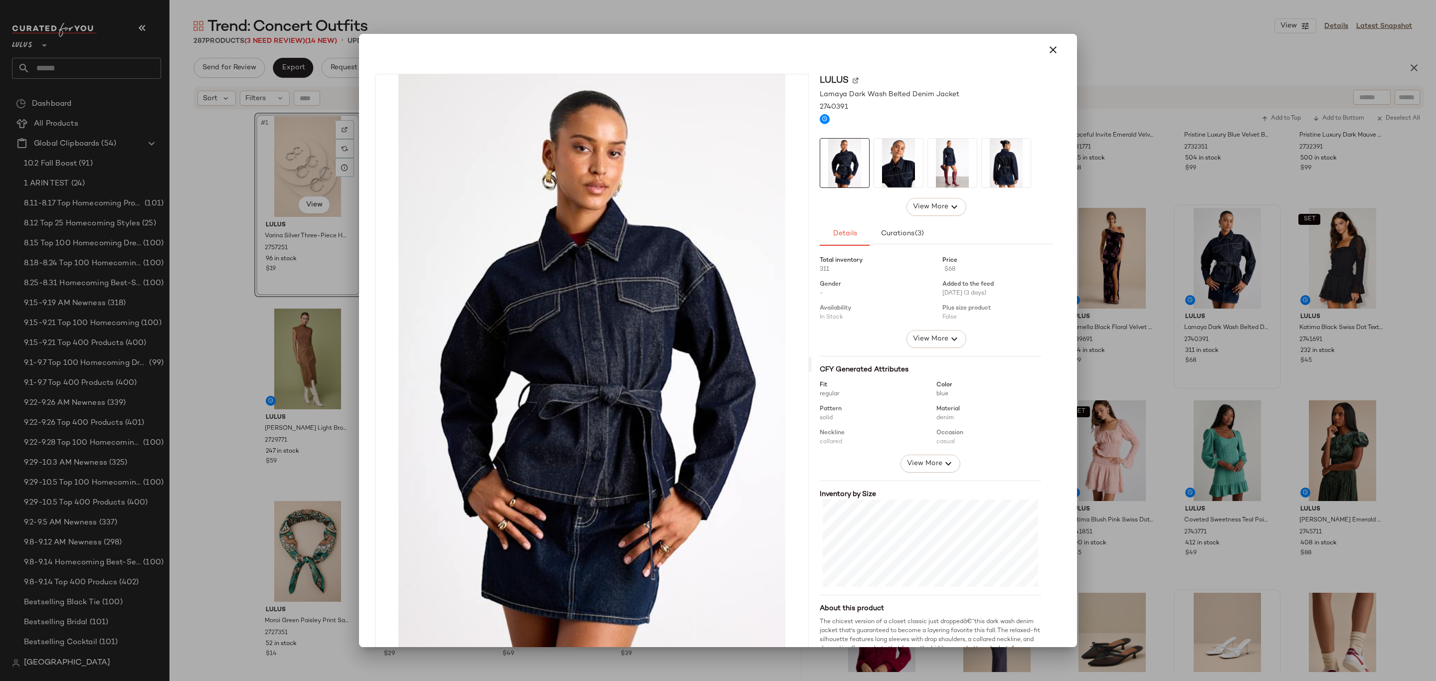
click at [1134, 237] on div at bounding box center [718, 340] width 1436 height 681
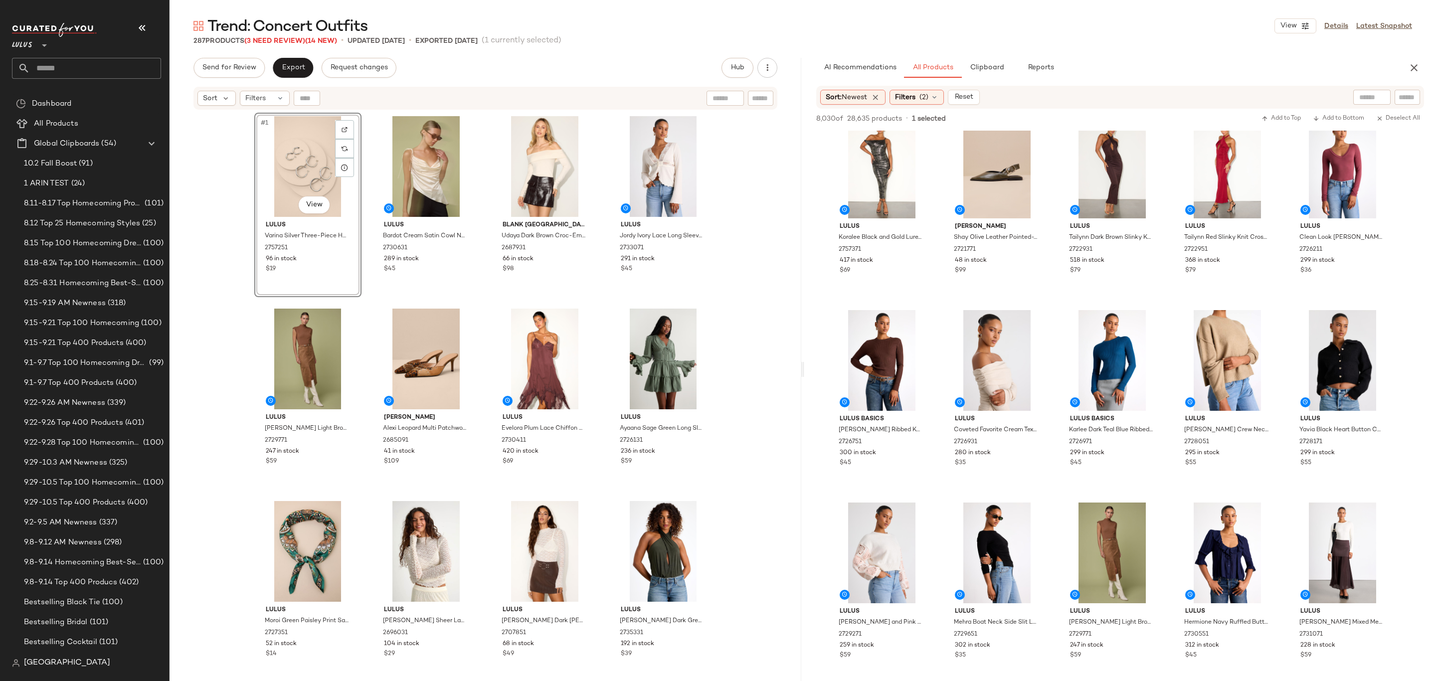
scroll to position [0, 0]
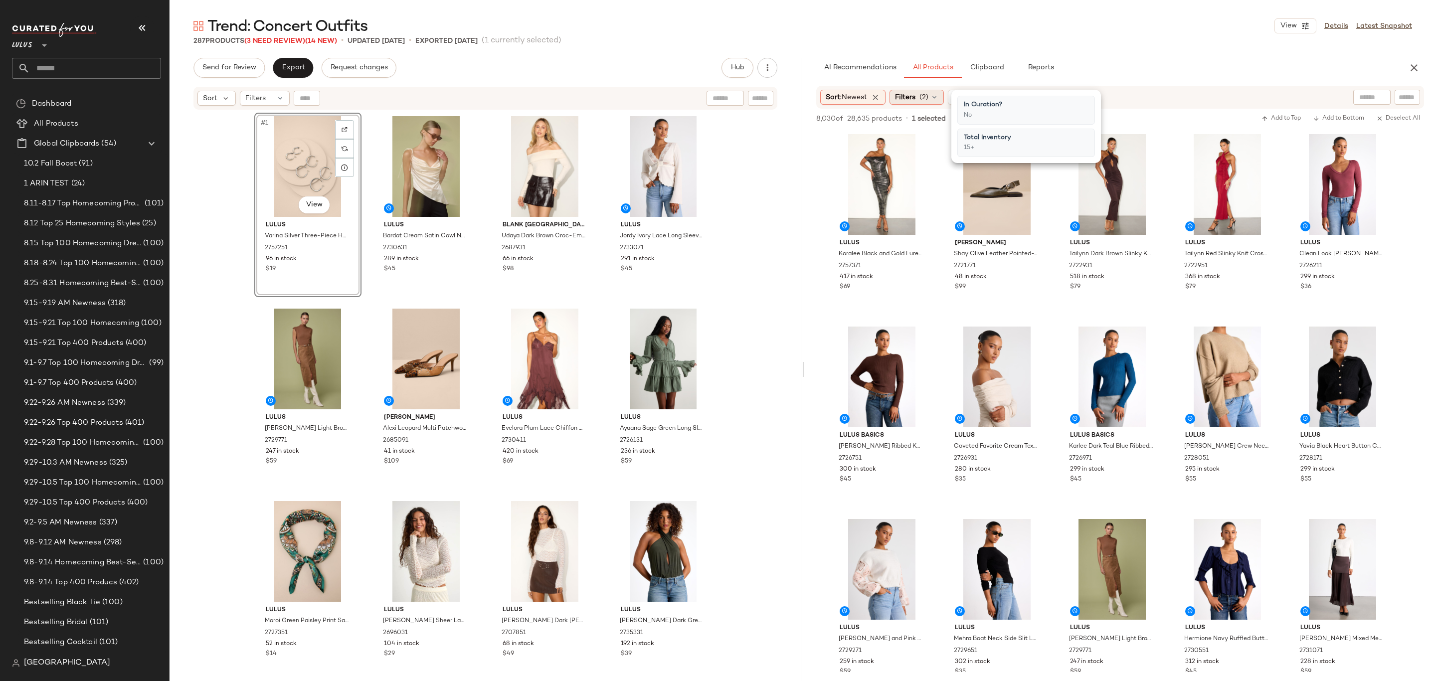
click at [916, 104] on div "Filters (2)" at bounding box center [916, 97] width 54 height 15
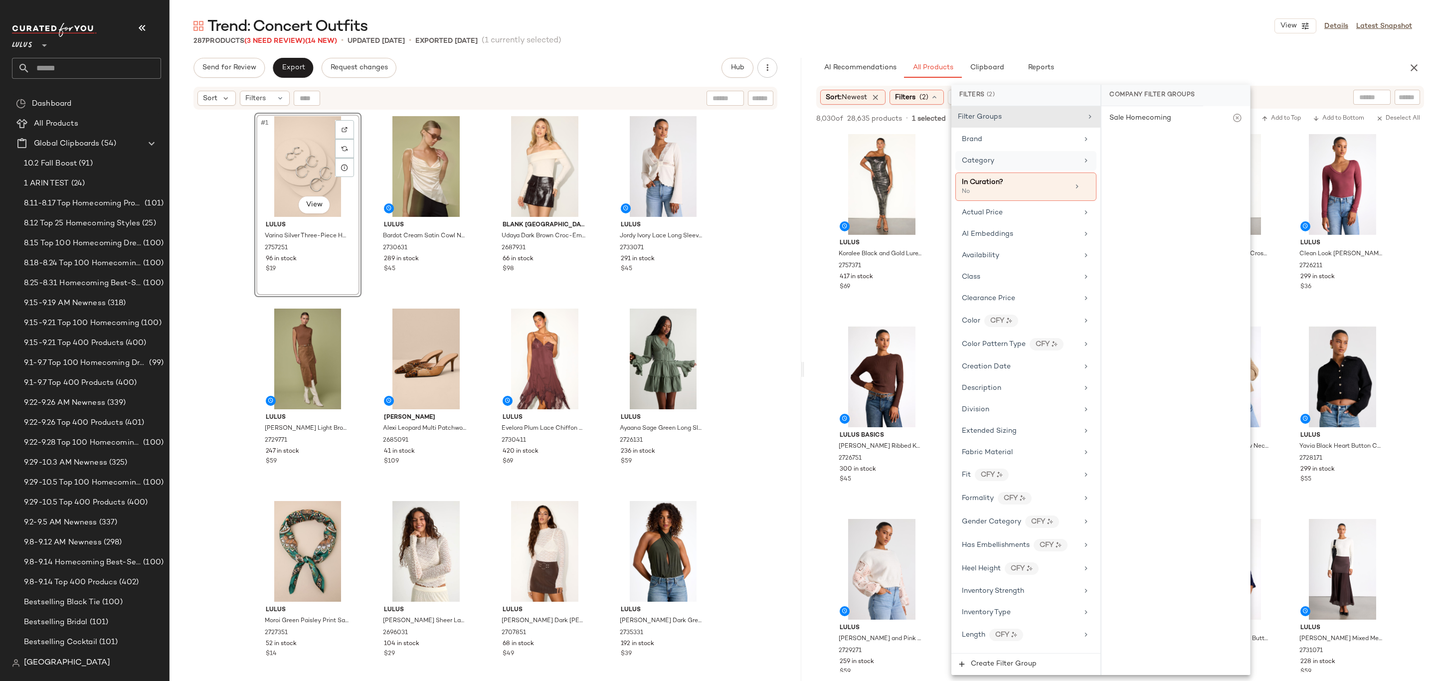
click at [1019, 157] on div "Category" at bounding box center [1020, 161] width 116 height 10
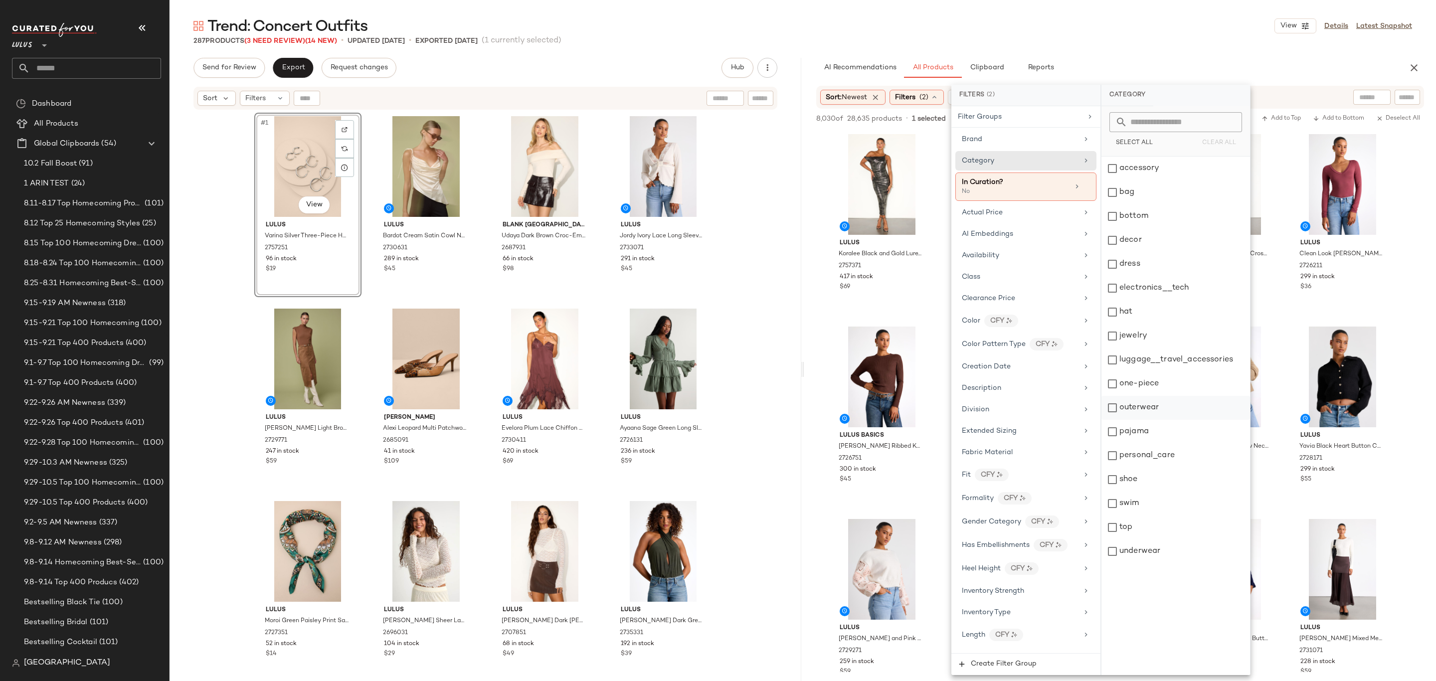
click at [1153, 412] on div "outerwear" at bounding box center [1175, 408] width 149 height 24
click at [1133, 53] on div "Trend: Concert Outfits View Details Latest Snapshot 287 Products (3 Need Review…" at bounding box center [802, 348] width 1266 height 665
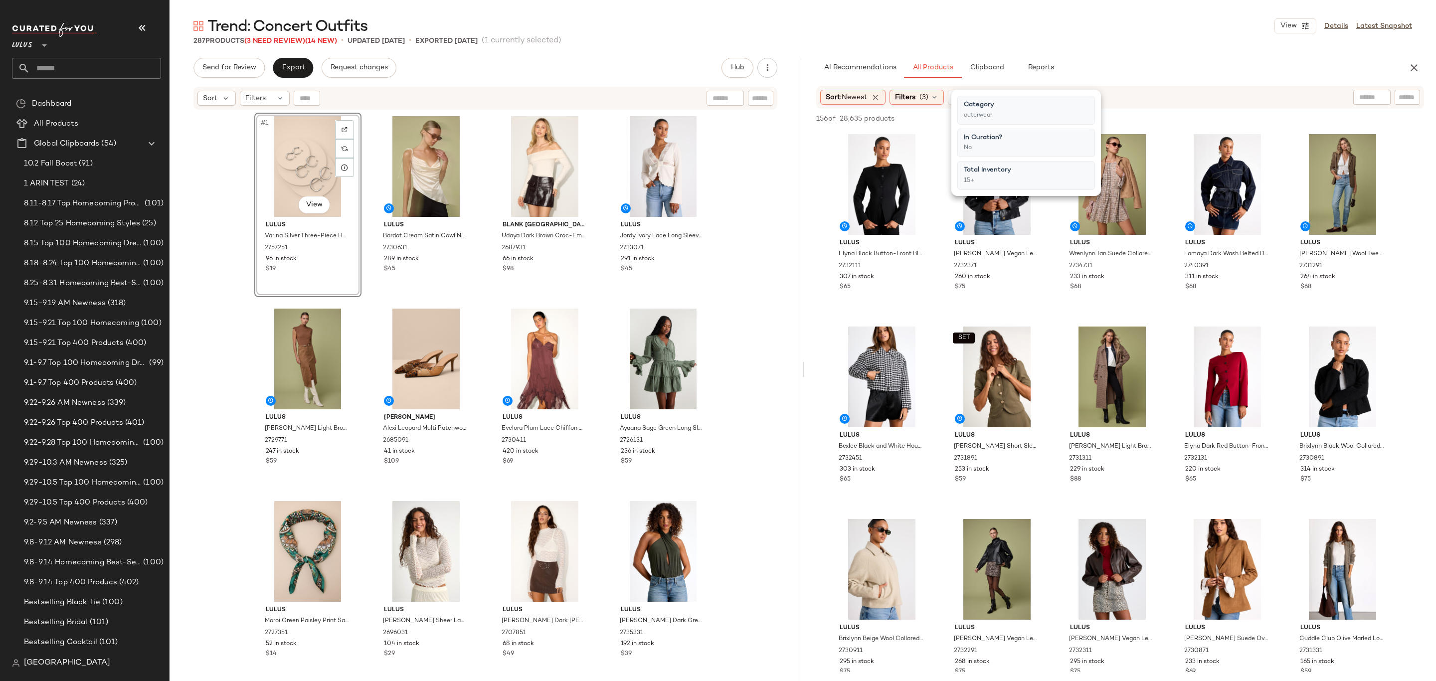
click at [1129, 92] on div "Sort: Newest Filters (3) Reset" at bounding box center [1055, 97] width 470 height 15
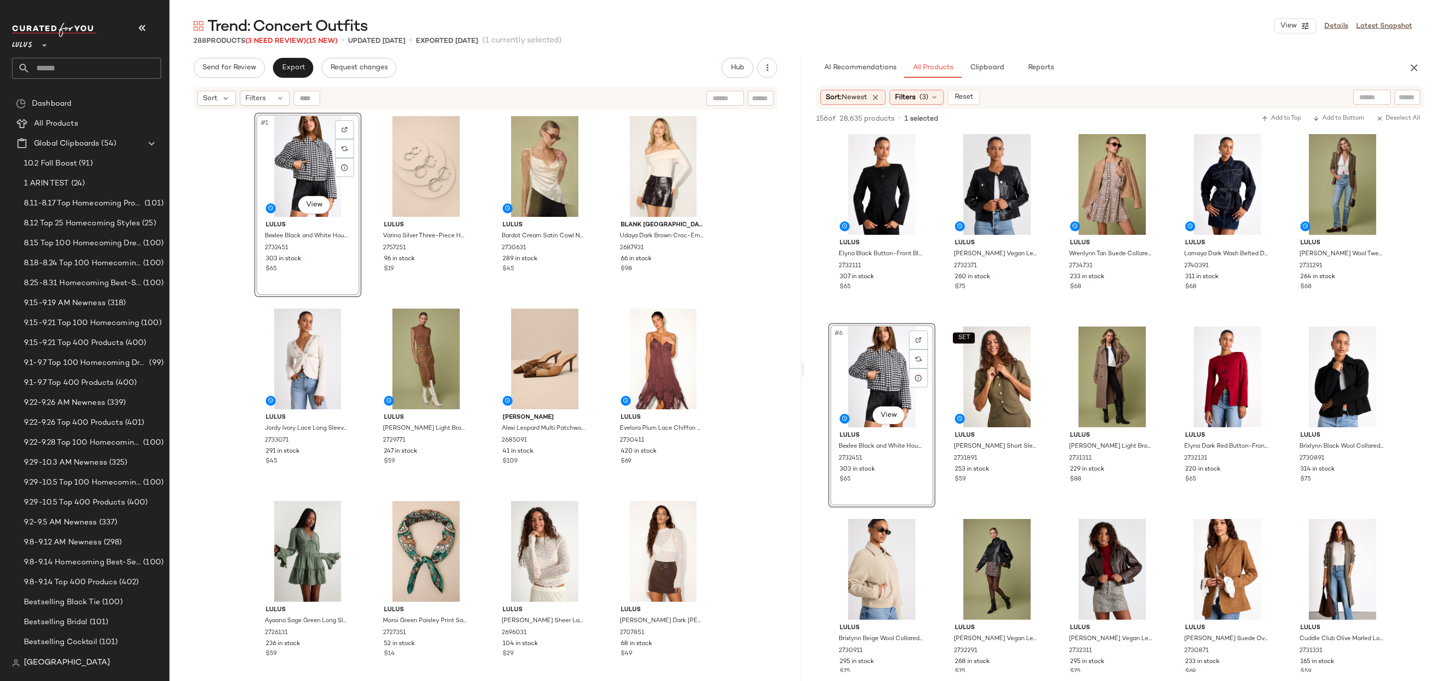
click at [295, 78] on div "Send for Review Export Request changes Hub Send for Review External Review Inte…" at bounding box center [485, 369] width 632 height 623
click at [301, 66] on span "Export" at bounding box center [292, 68] width 23 height 8
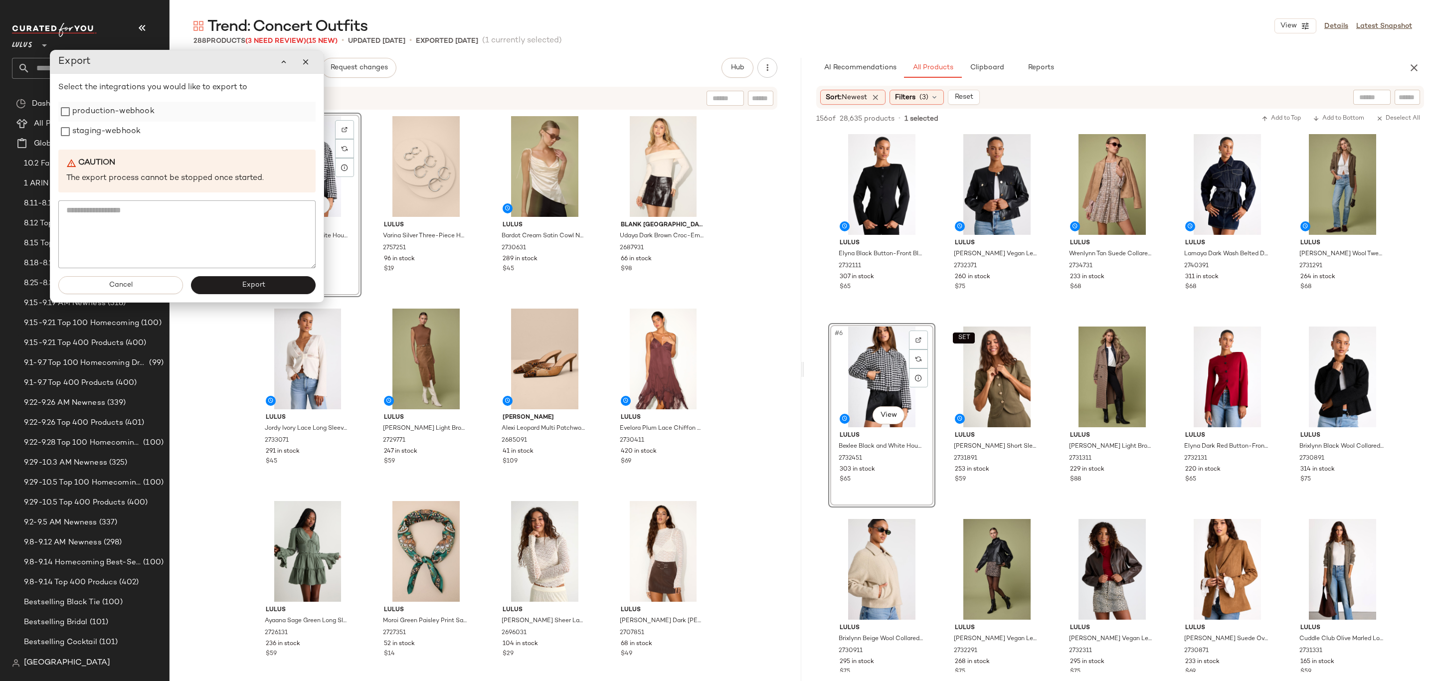
click at [147, 105] on label "production-webhook" at bounding box center [113, 112] width 82 height 20
click at [534, 97] on div "Sort Filters" at bounding box center [420, 98] width 446 height 15
click at [545, 143] on div "#3 View" at bounding box center [545, 166] width 100 height 101
click at [307, 61] on icon "button" at bounding box center [305, 60] width 9 height 9
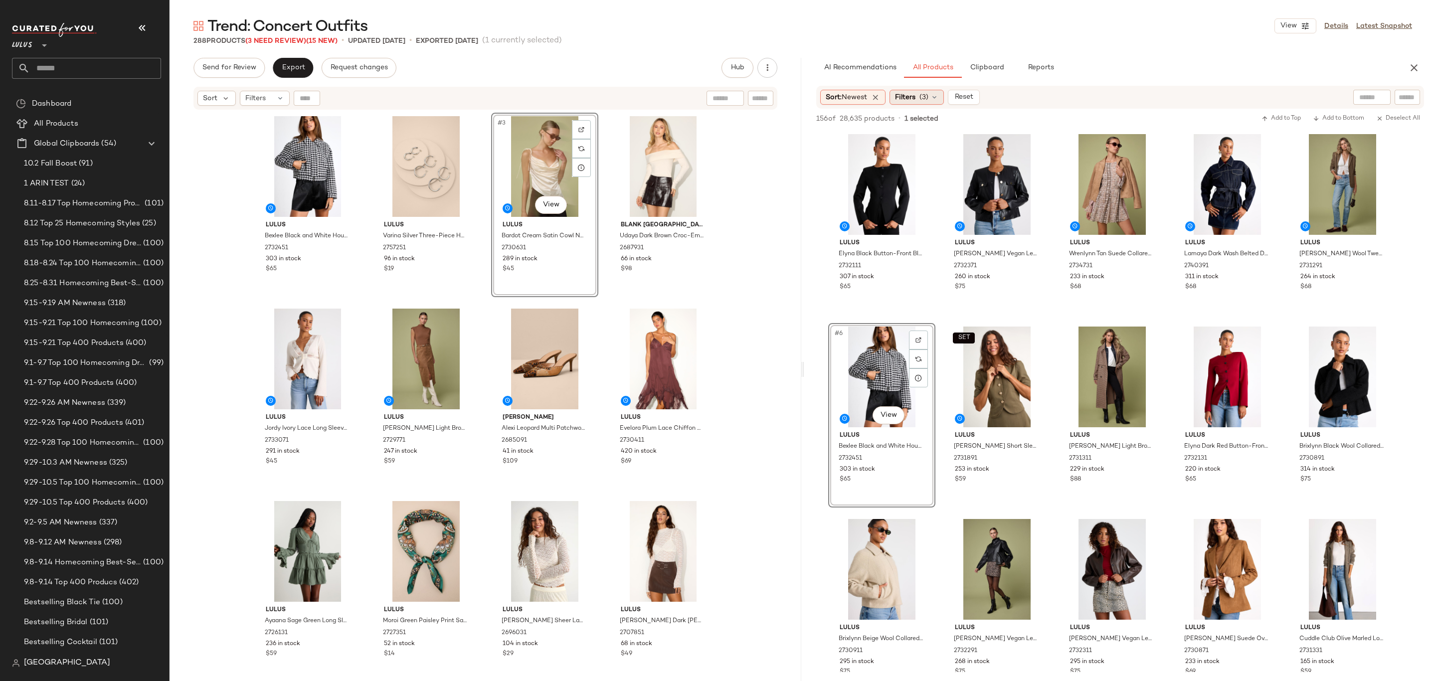
click at [911, 103] on div "Filters (3)" at bounding box center [916, 97] width 54 height 15
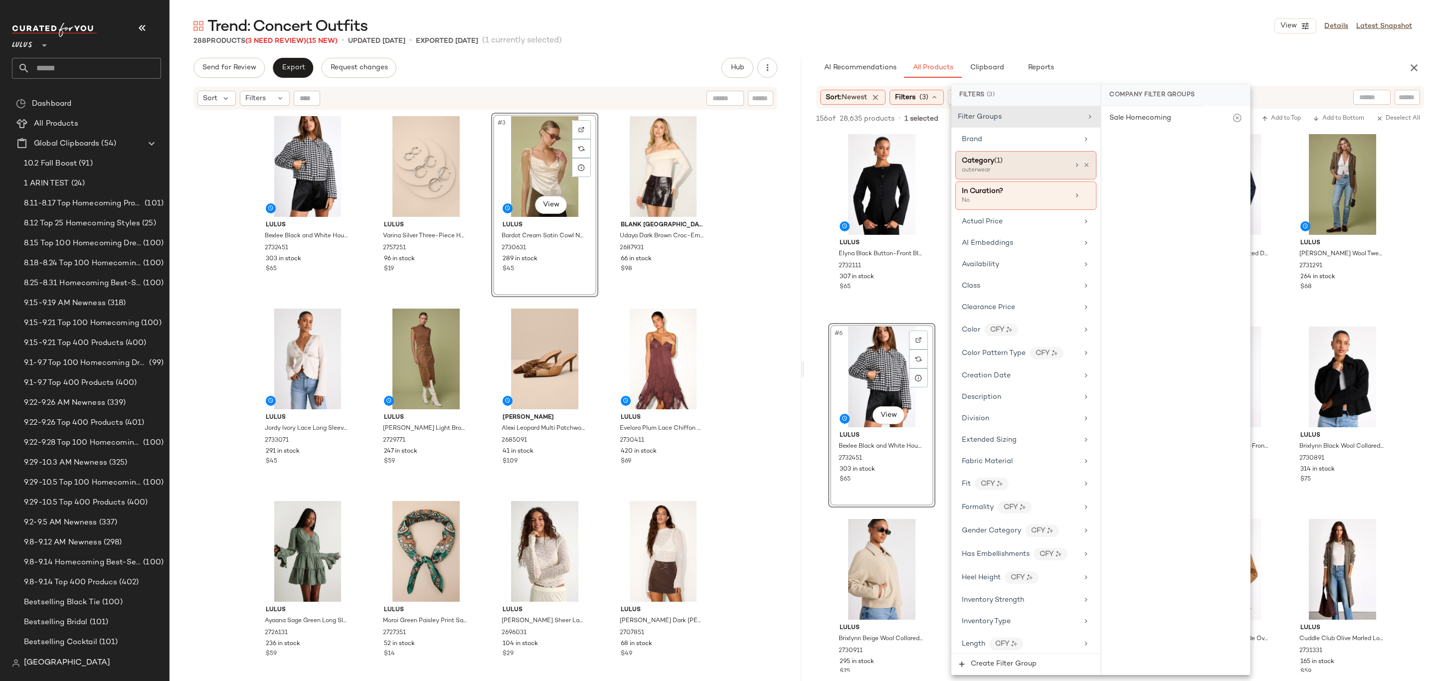
click at [1000, 163] on div "Category (1)" at bounding box center [982, 161] width 41 height 10
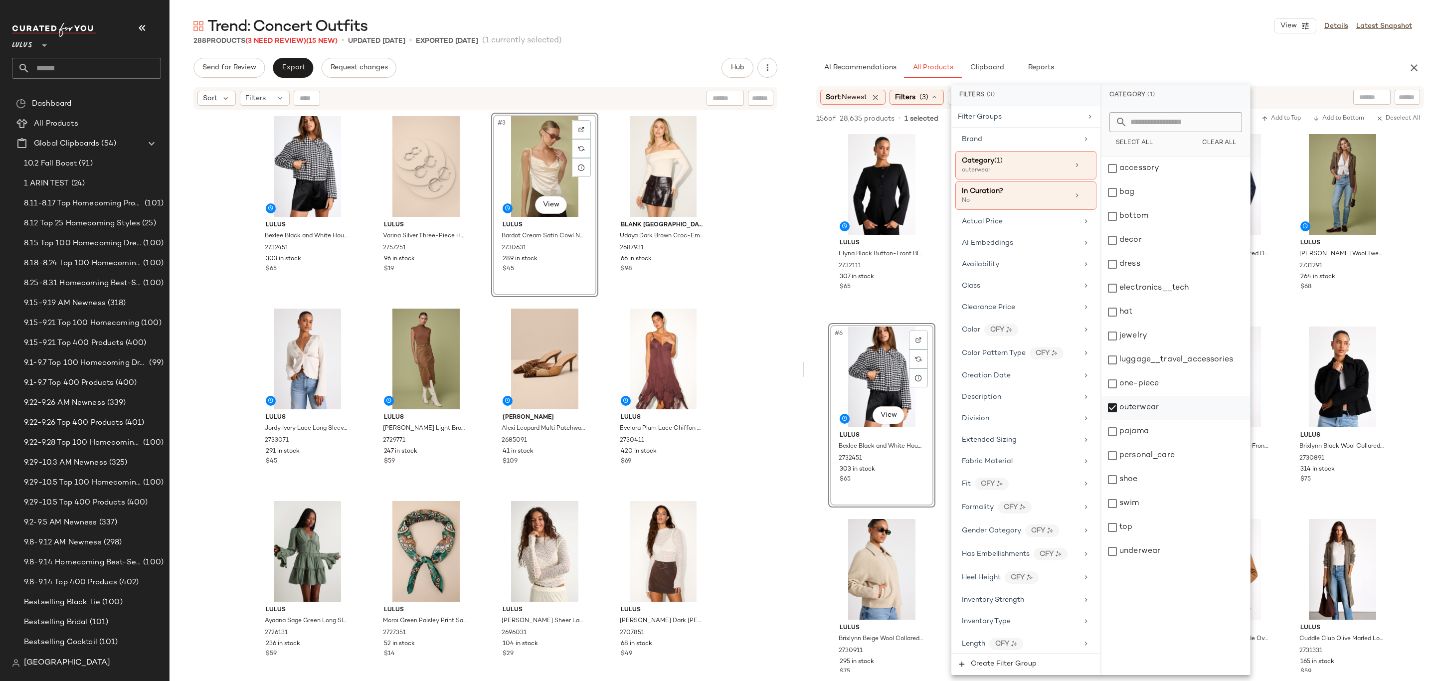
click at [1133, 405] on div "outerwear" at bounding box center [1175, 408] width 149 height 24
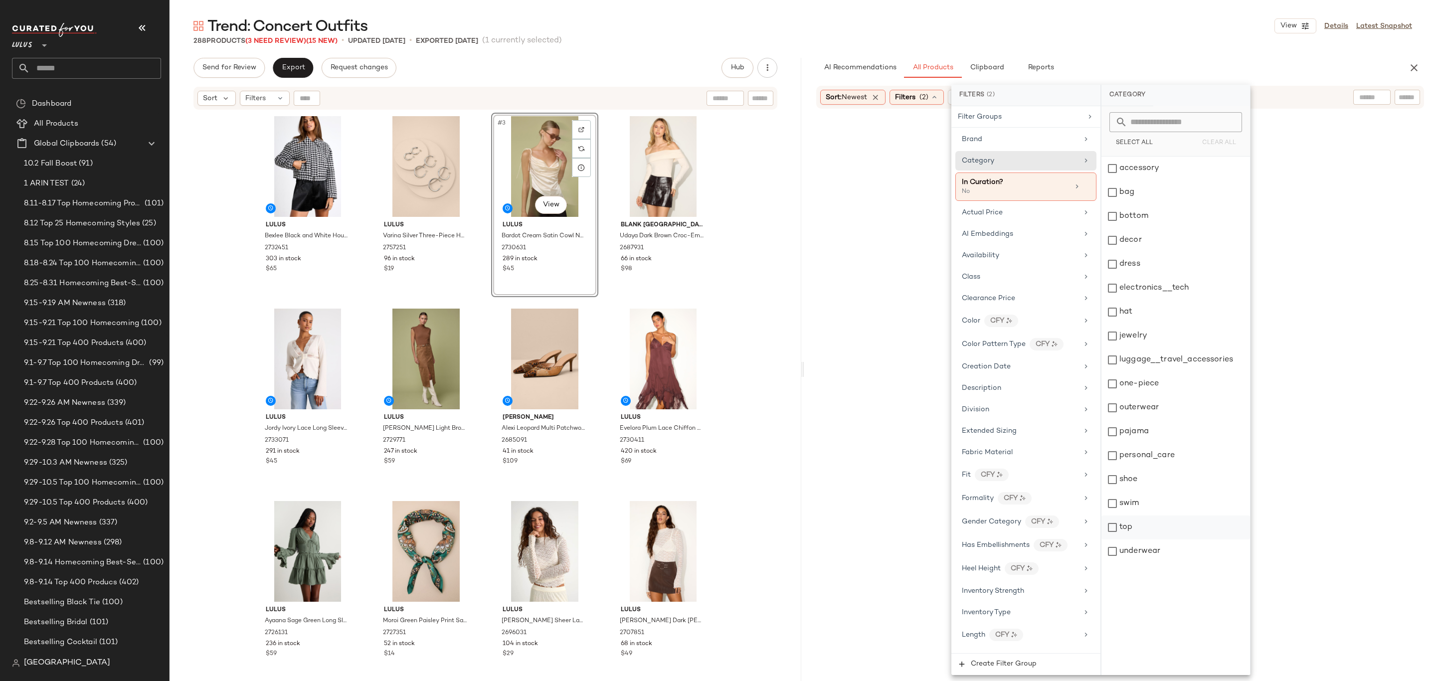
click at [1129, 524] on div "top" at bounding box center [1175, 527] width 149 height 24
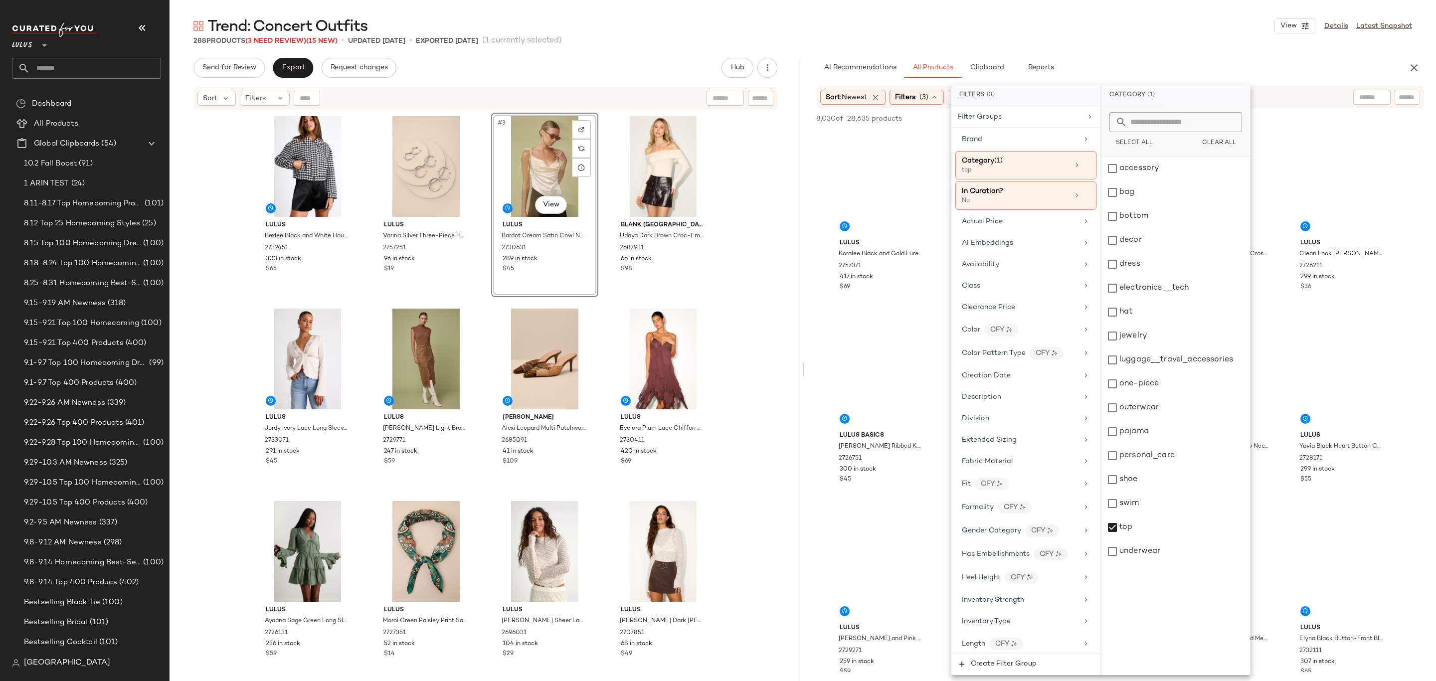
click at [1098, 58] on div "AI Recommendations All Products Clipboard Reports" at bounding box center [1104, 68] width 576 height 20
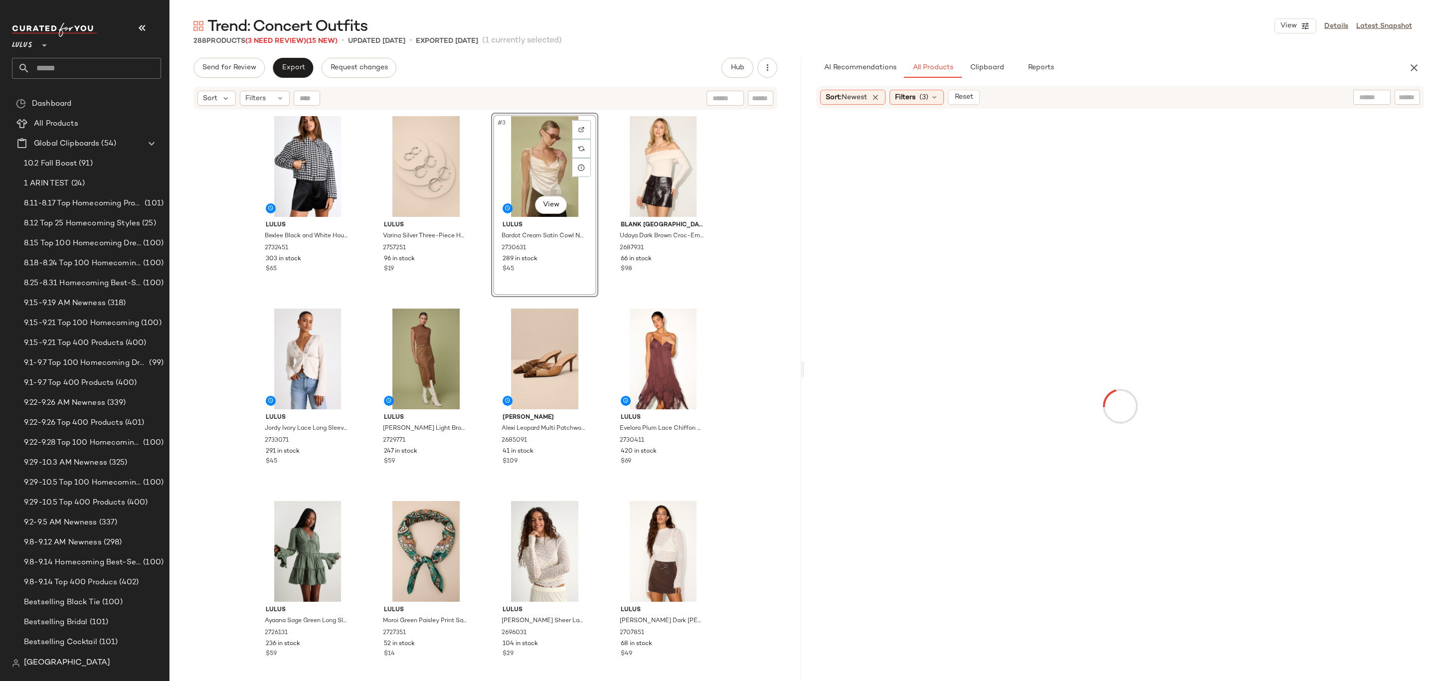
click at [1091, 46] on div "Trend: Concert Outfits View Details Latest Snapshot 288 Products (3 Need Review…" at bounding box center [802, 348] width 1266 height 665
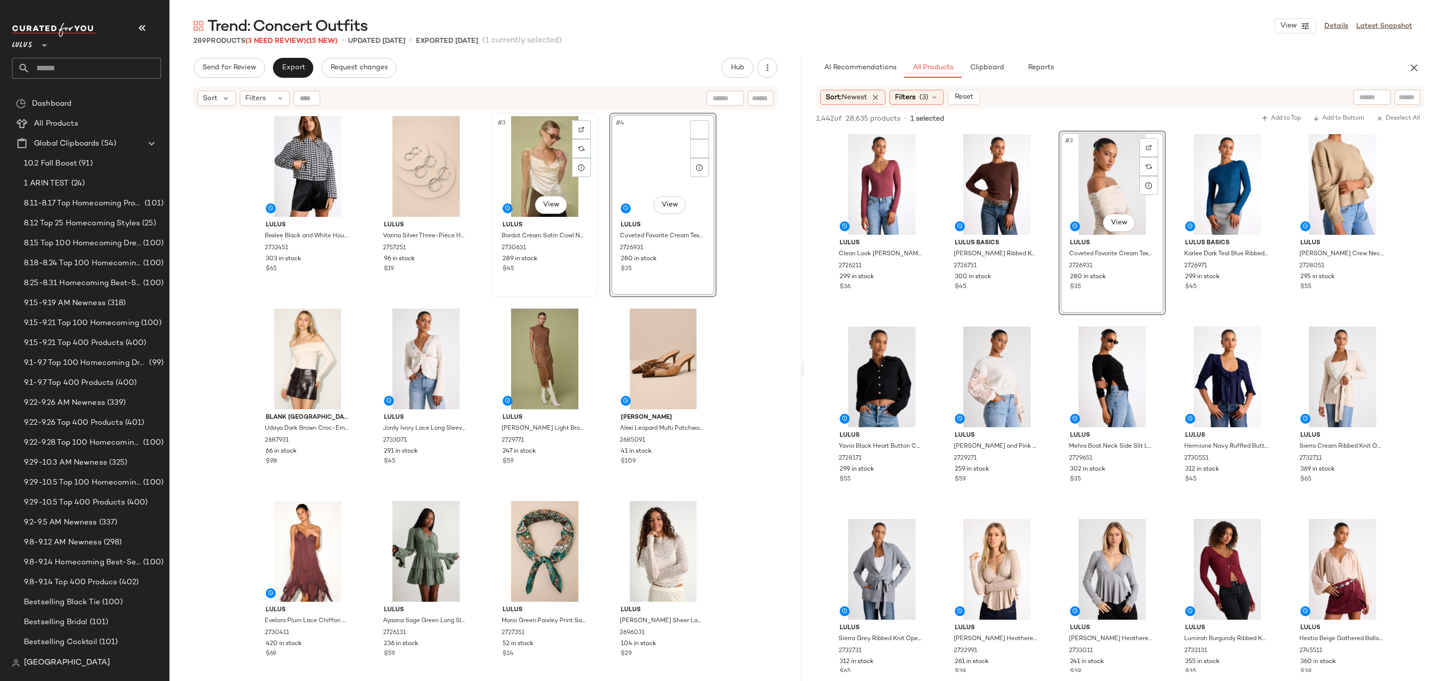
click at [546, 156] on div "#3 View" at bounding box center [545, 166] width 100 height 101
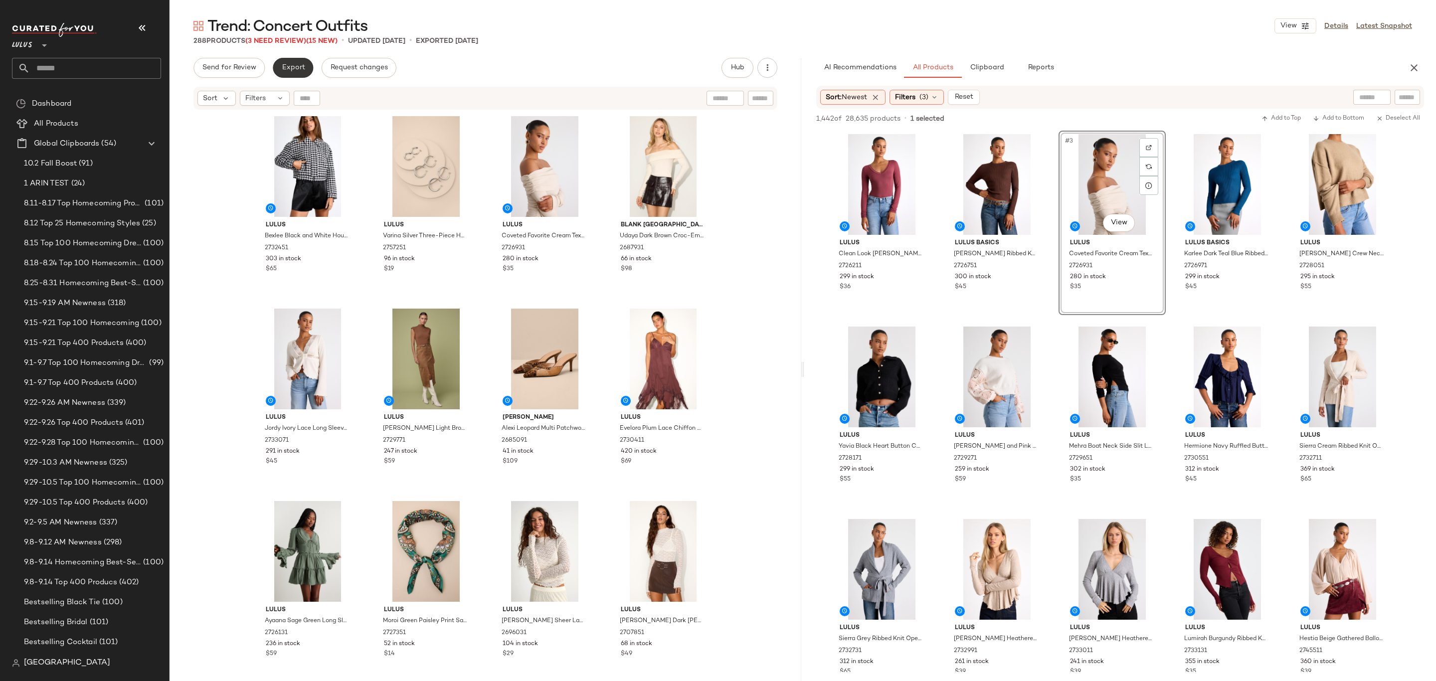
click at [292, 74] on button "Export" at bounding box center [293, 68] width 40 height 20
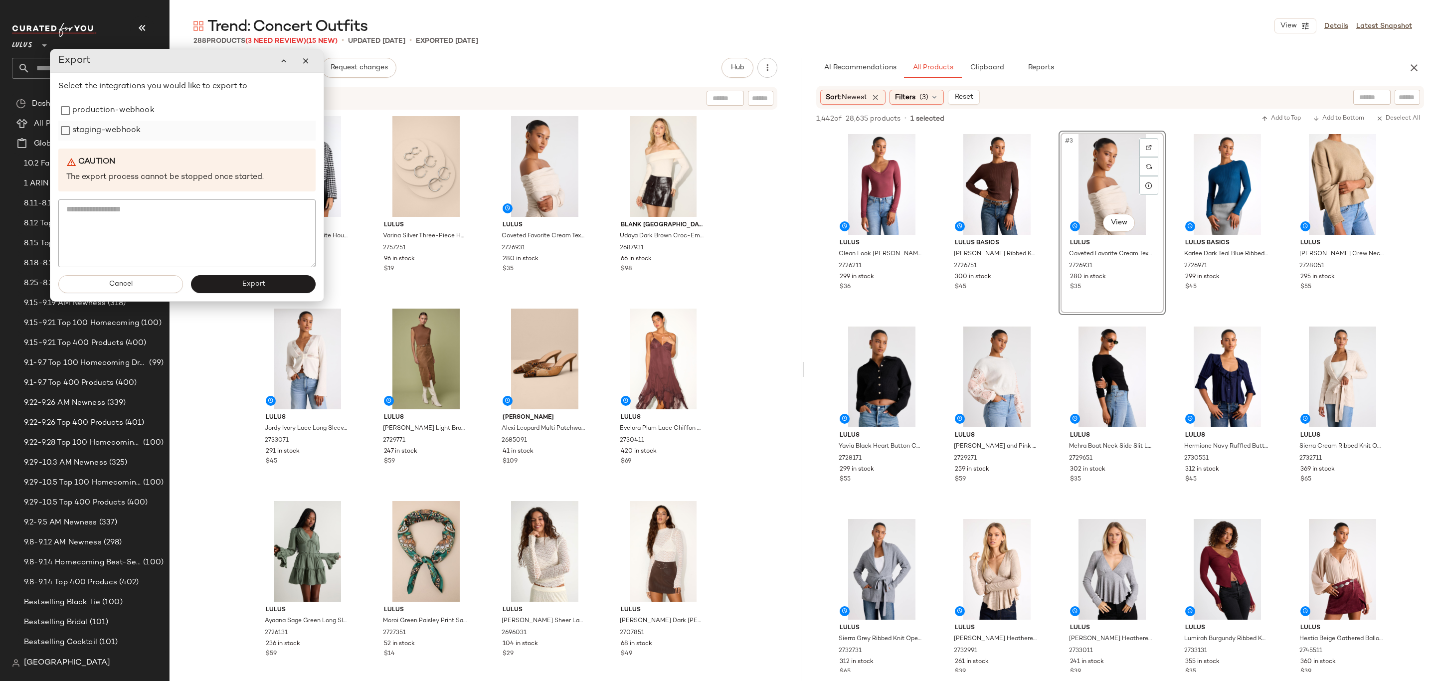
click at [178, 129] on div "staging-webhook" at bounding box center [186, 131] width 257 height 20
click at [176, 114] on div "production-webhook" at bounding box center [186, 111] width 257 height 20
click at [125, 136] on label "staging-webhook" at bounding box center [106, 131] width 68 height 20
click at [98, 115] on label "production-webhook" at bounding box center [113, 111] width 82 height 20
click at [220, 285] on button "Export" at bounding box center [253, 285] width 125 height 18
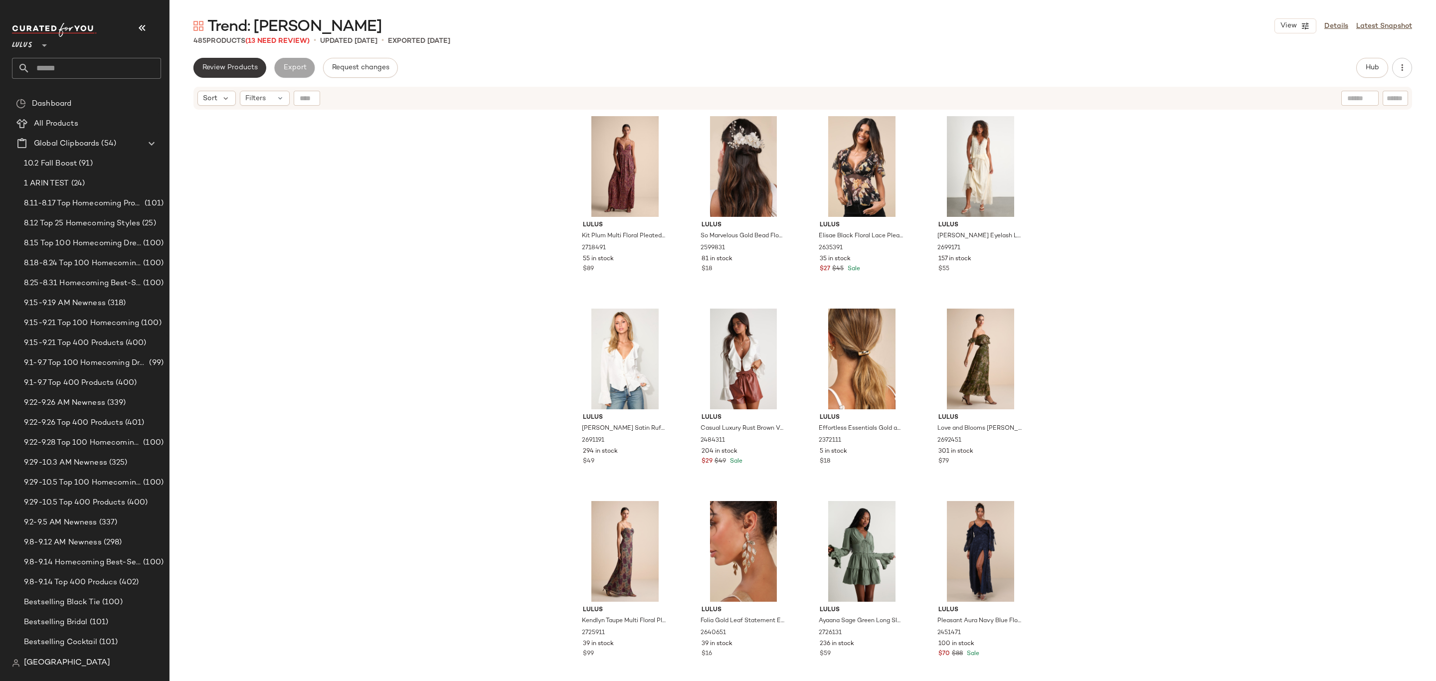
click at [213, 71] on span "Review Products" at bounding box center [230, 68] width 56 height 8
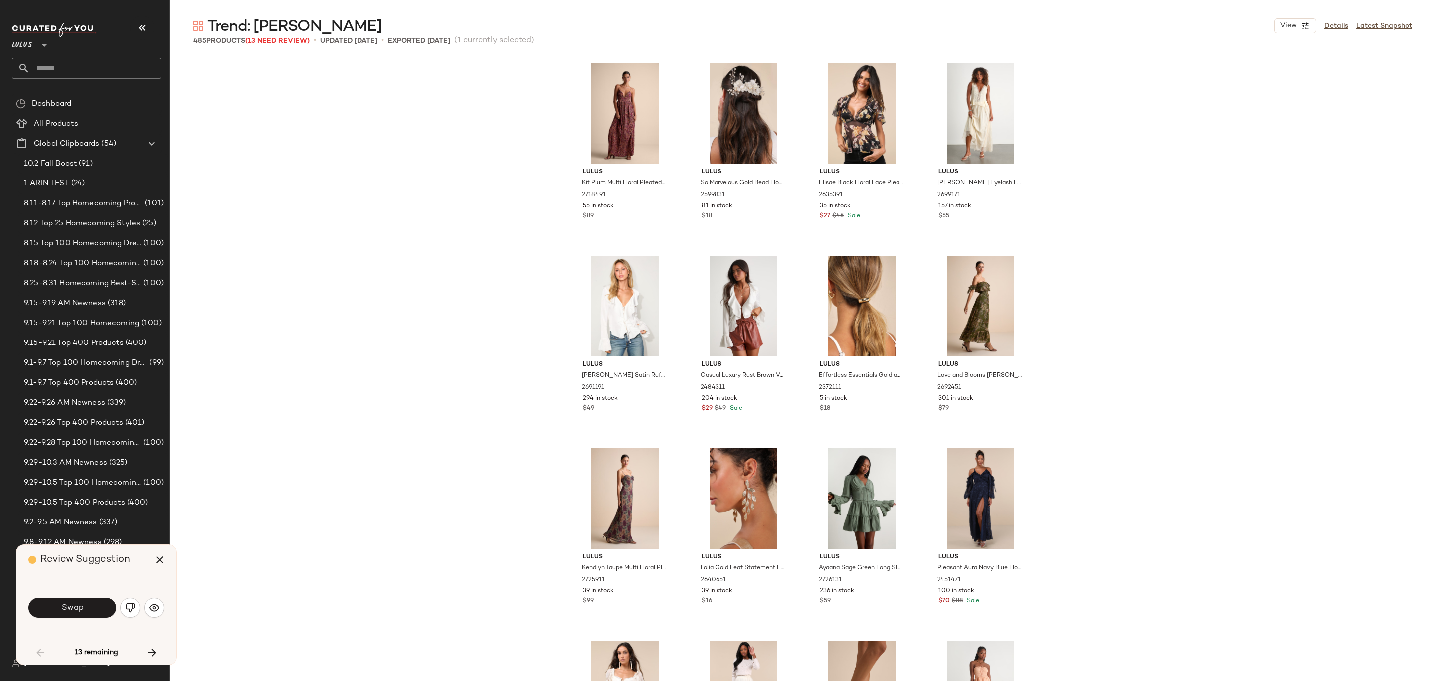
scroll to position [778, 0]
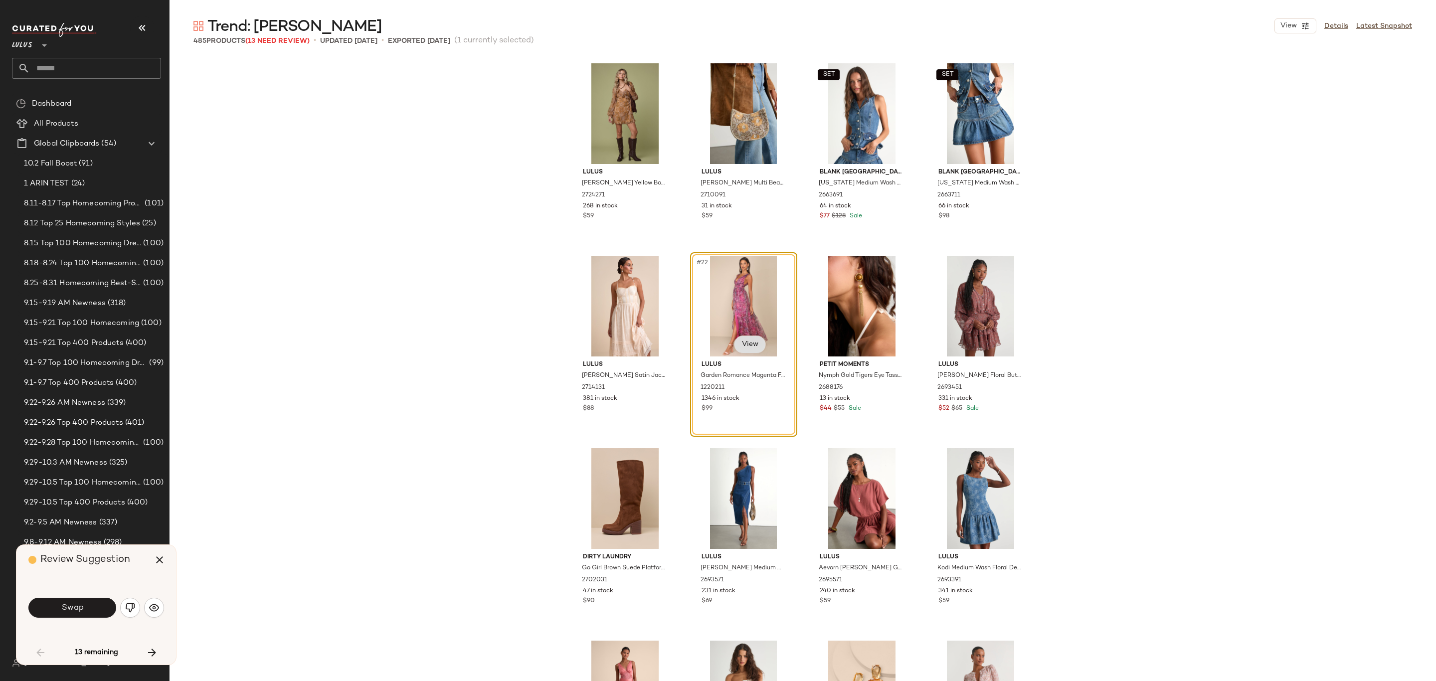
click at [736, 341] on body "Lulus ** Dashboard All Products Global Clipboards (54) 10.2 Fall Boost (91) 1 A…" at bounding box center [718, 340] width 1436 height 681
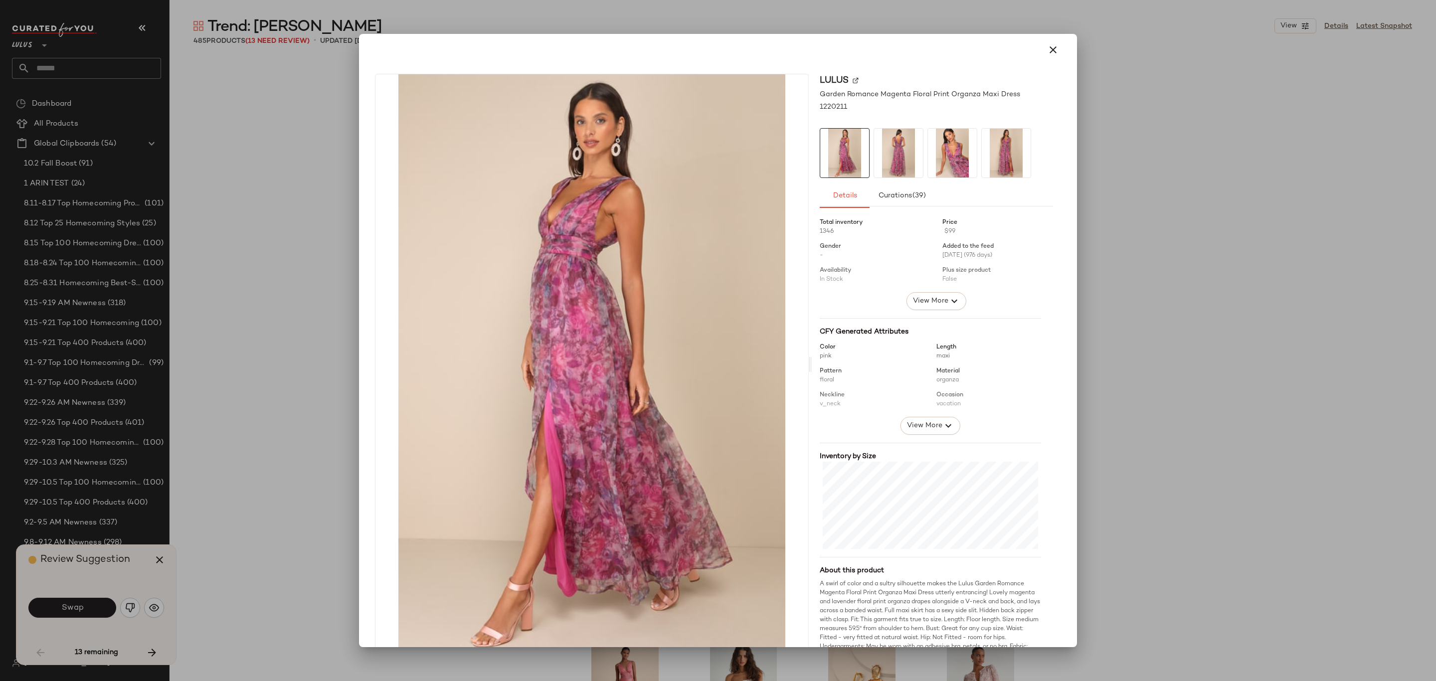
click at [1212, 244] on div at bounding box center [718, 340] width 1436 height 681
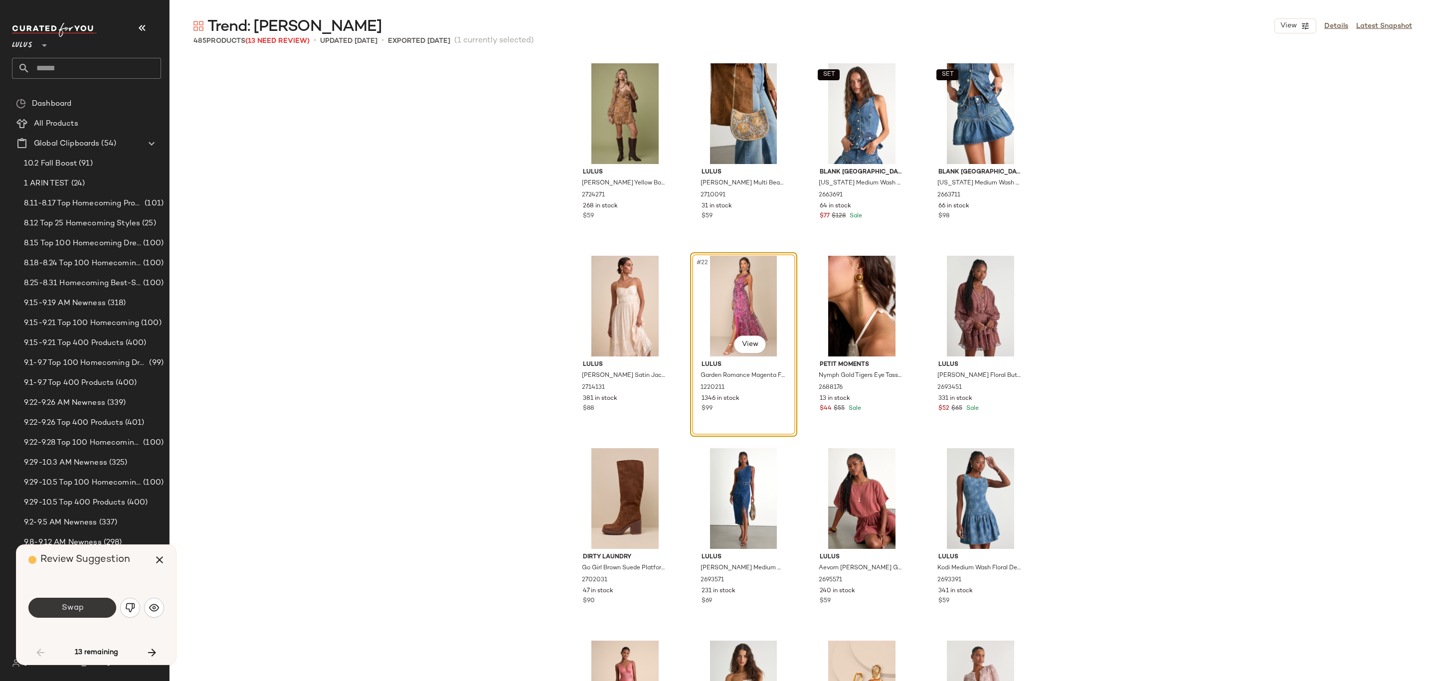
click at [98, 617] on button "Swap" at bounding box center [72, 608] width 88 height 20
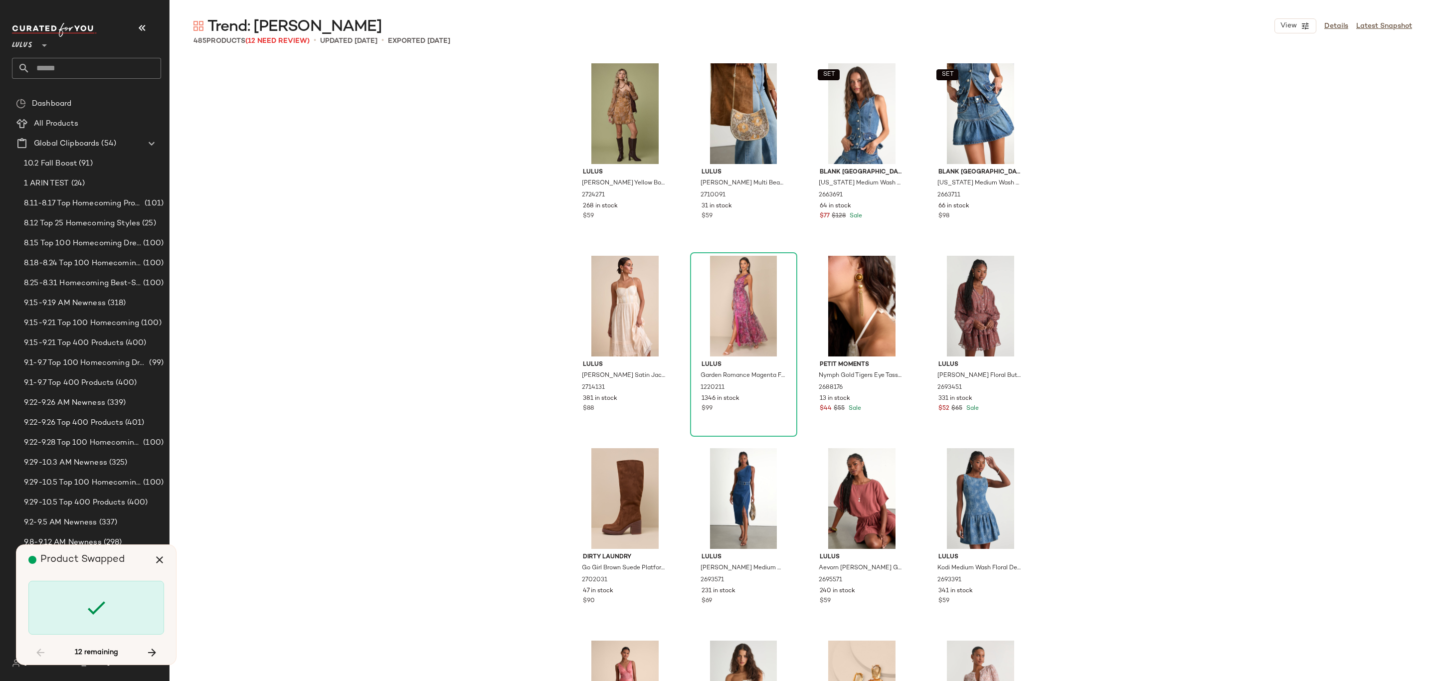
scroll to position [3849, 0]
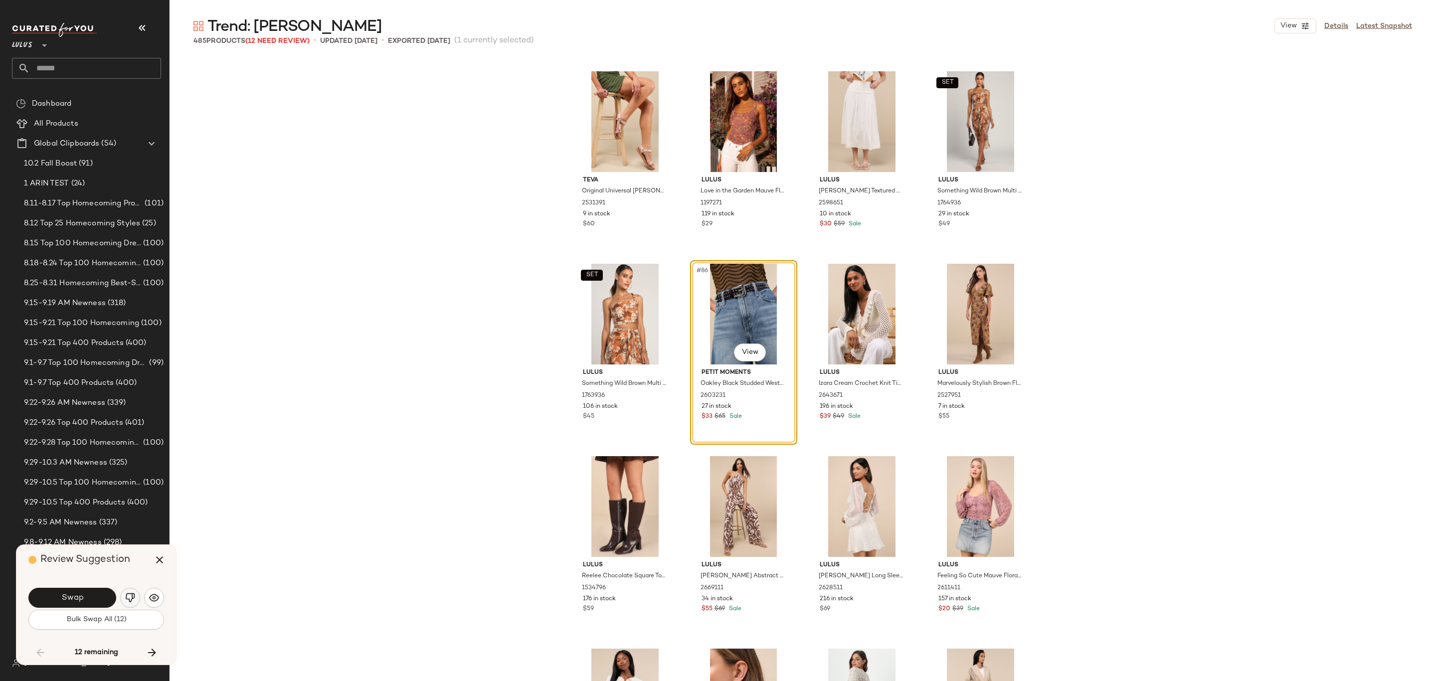
click at [125, 602] on img "button" at bounding box center [130, 598] width 10 height 10
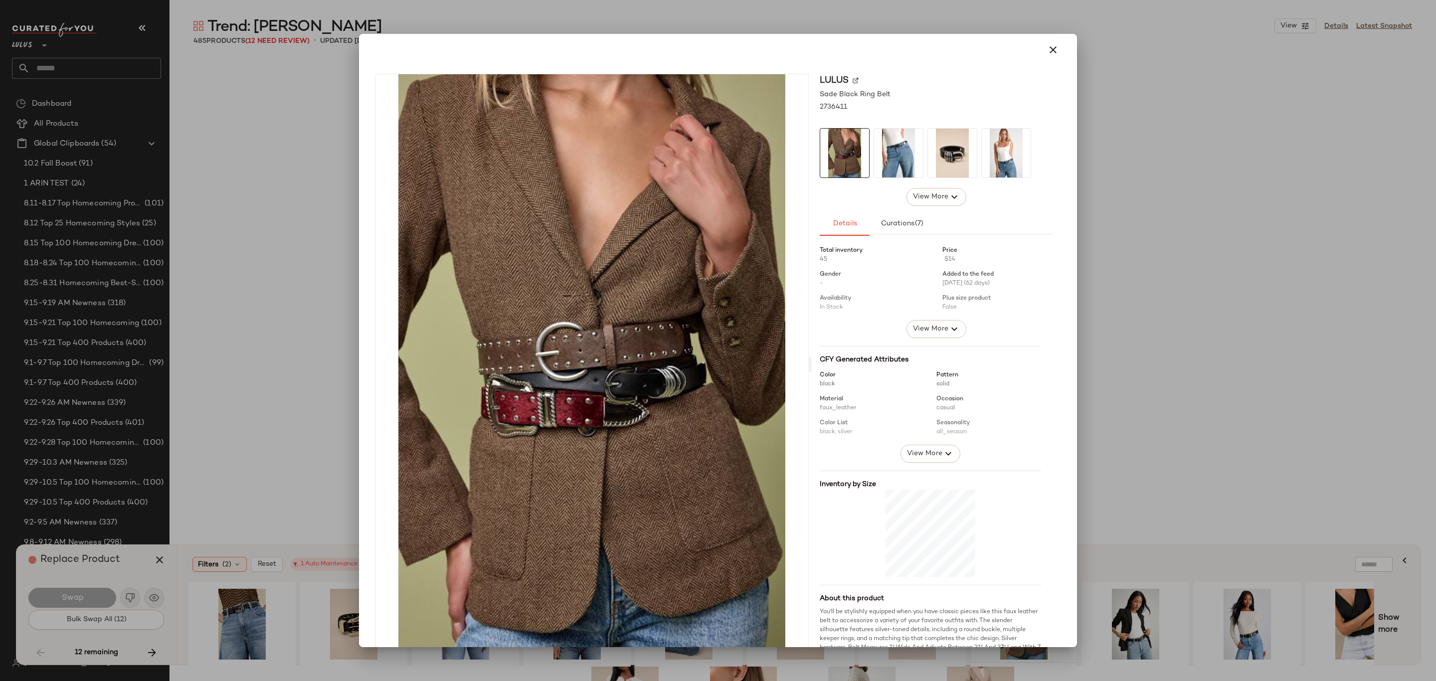
click at [1234, 264] on div at bounding box center [718, 340] width 1436 height 681
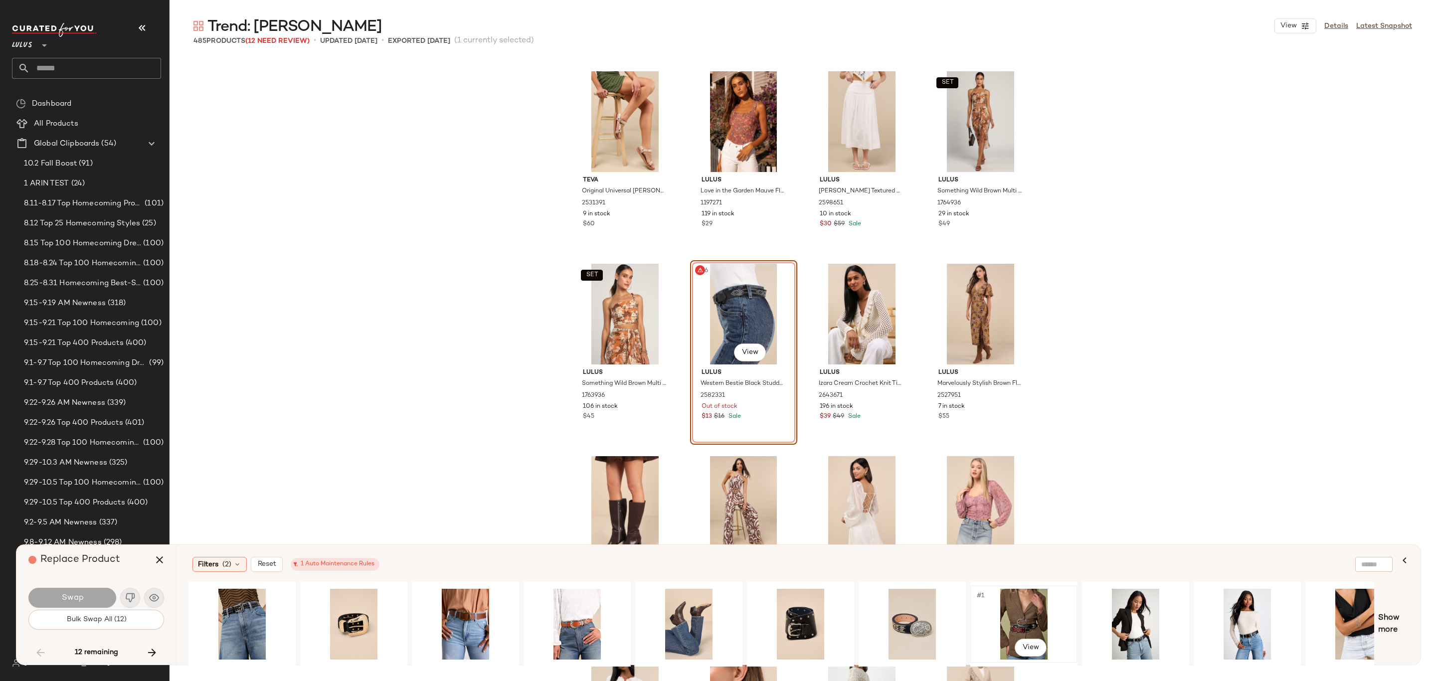
click at [1021, 606] on div "#1 View" at bounding box center [1024, 624] width 100 height 71
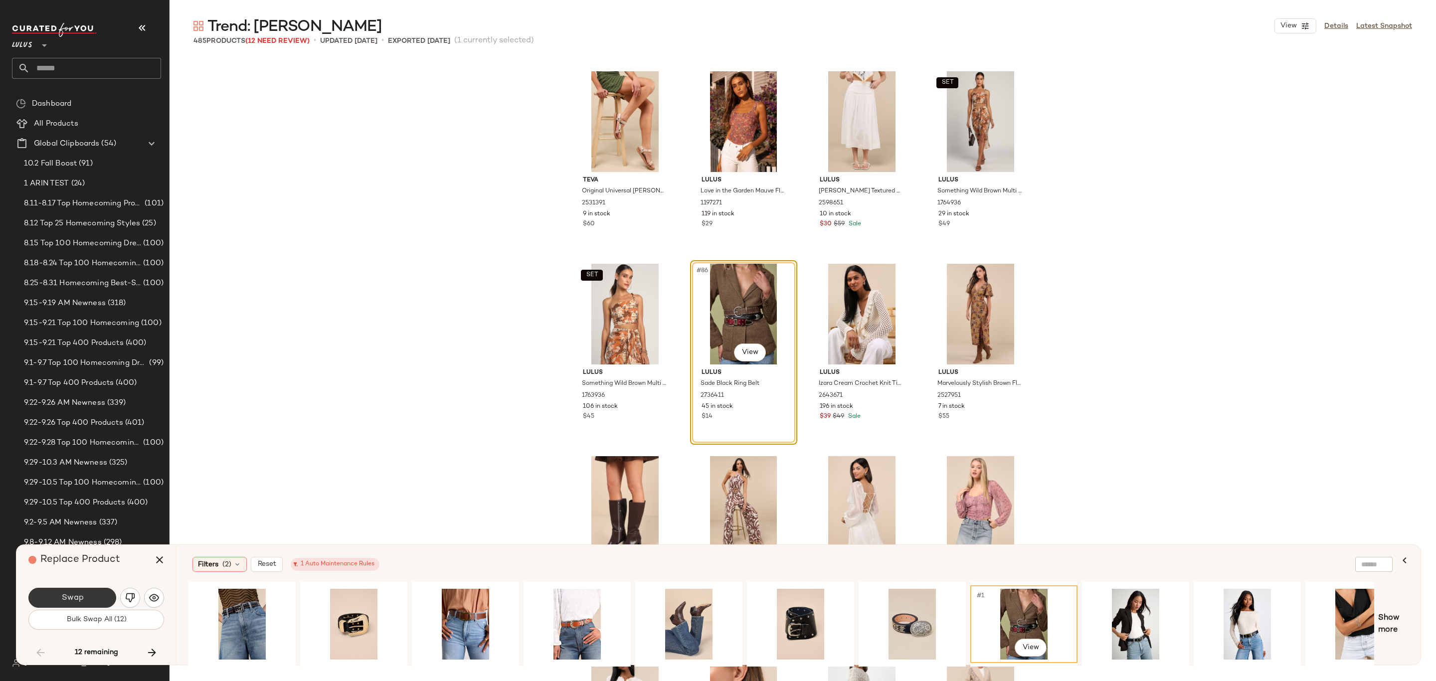
click at [64, 602] on span "Swap" at bounding box center [72, 597] width 22 height 9
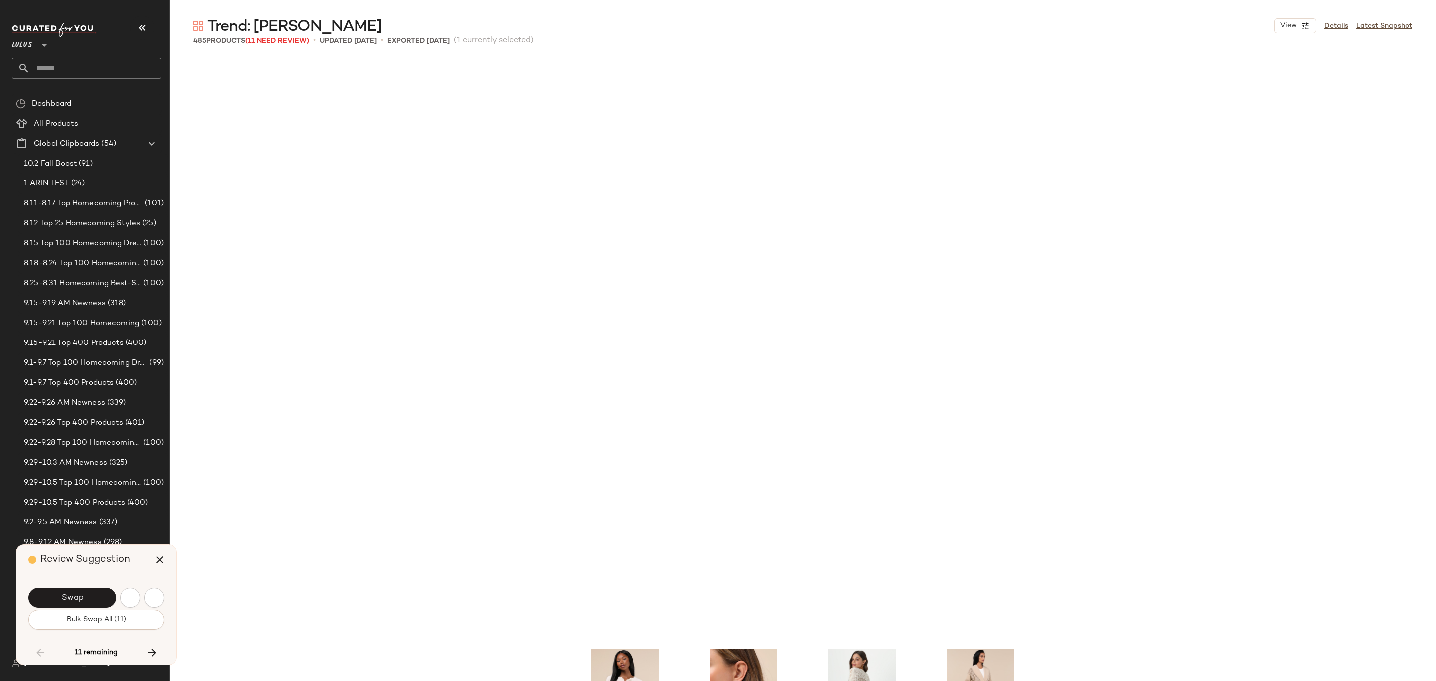
scroll to position [4426, 0]
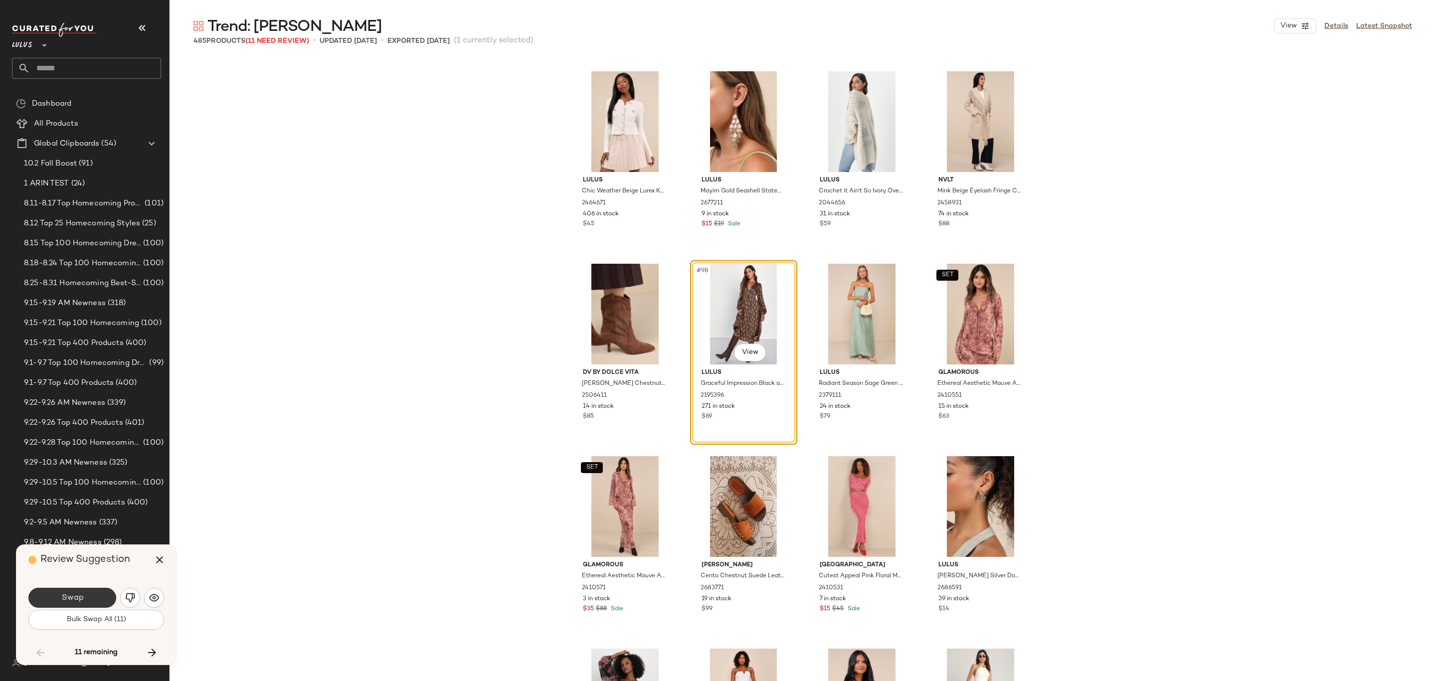
click at [98, 596] on button "Swap" at bounding box center [72, 598] width 88 height 20
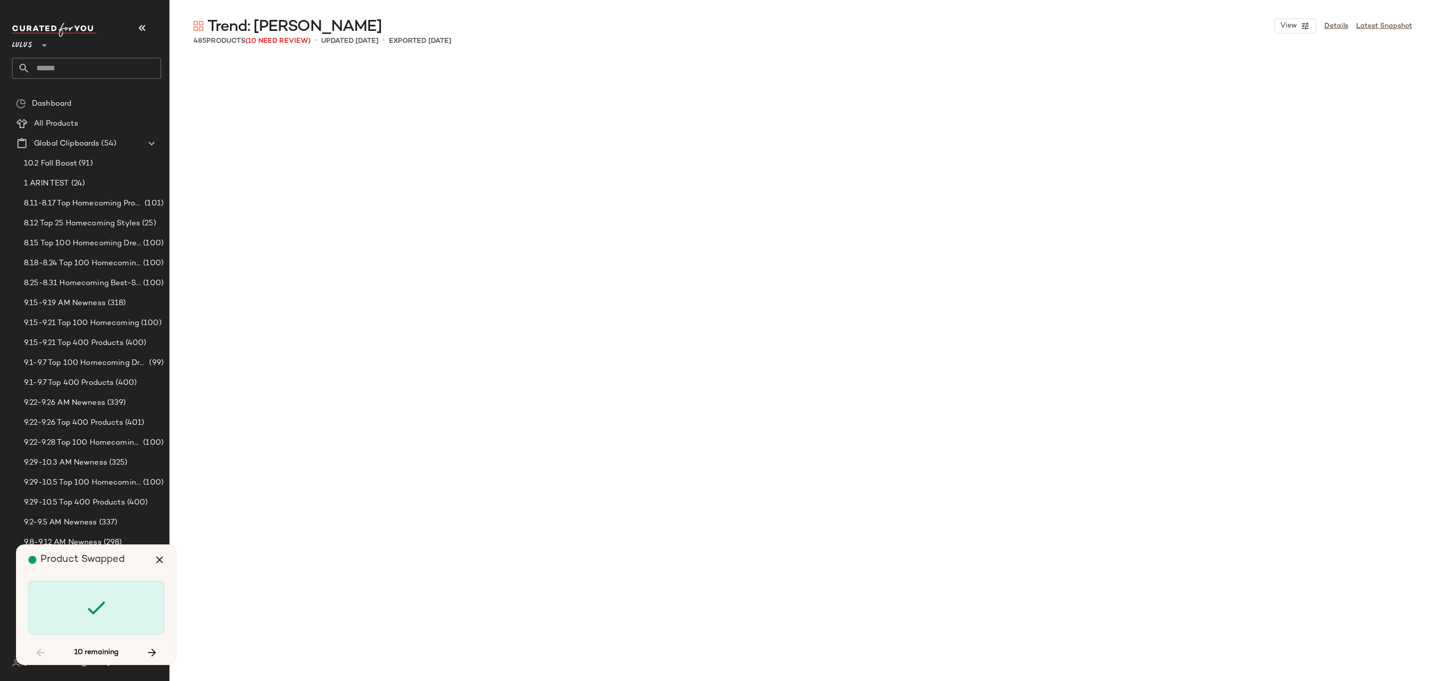
scroll to position [7119, 0]
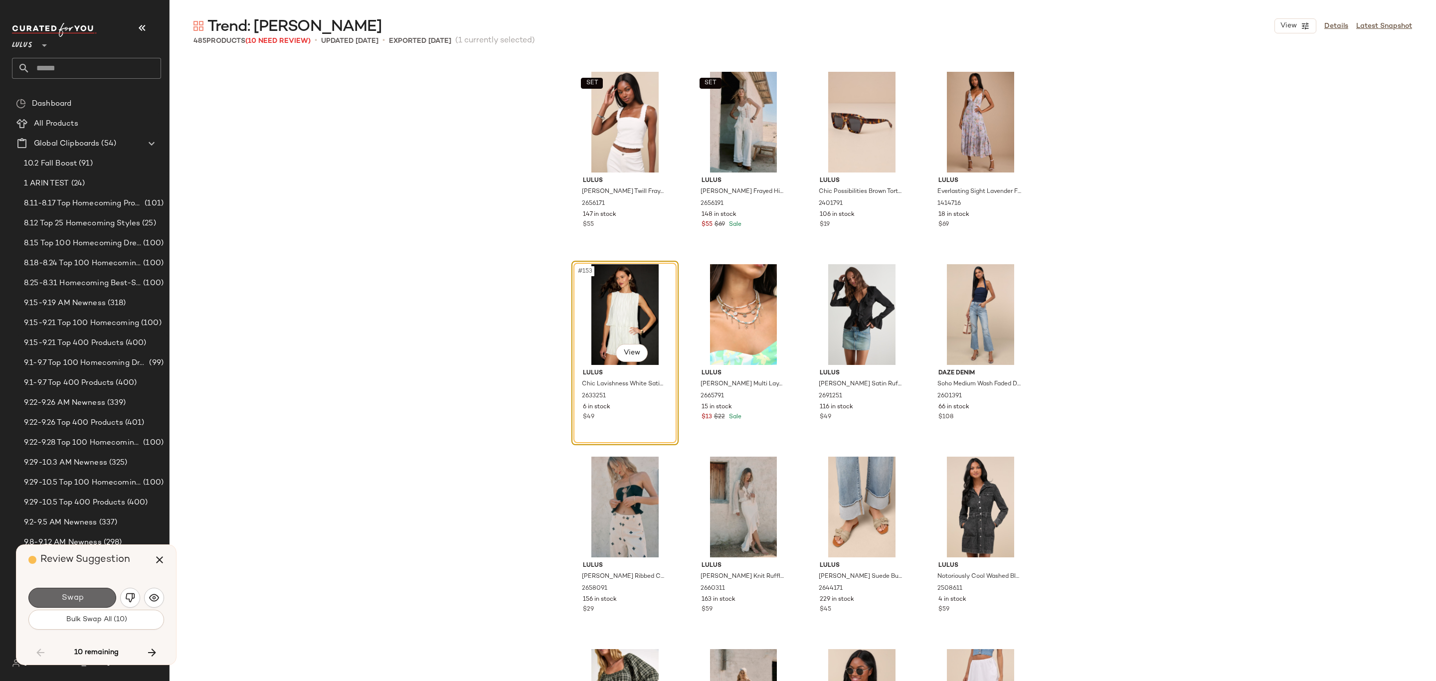
click at [86, 594] on button "Swap" at bounding box center [72, 598] width 88 height 20
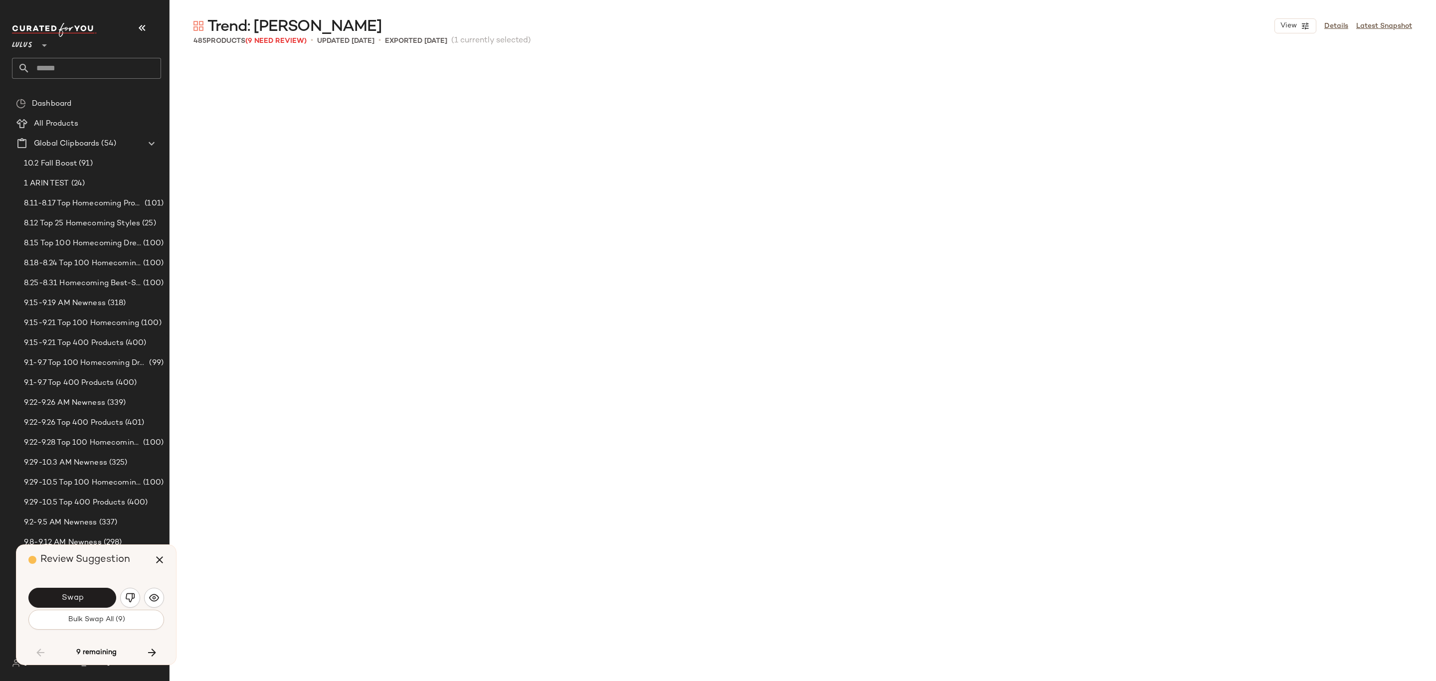
scroll to position [7889, 0]
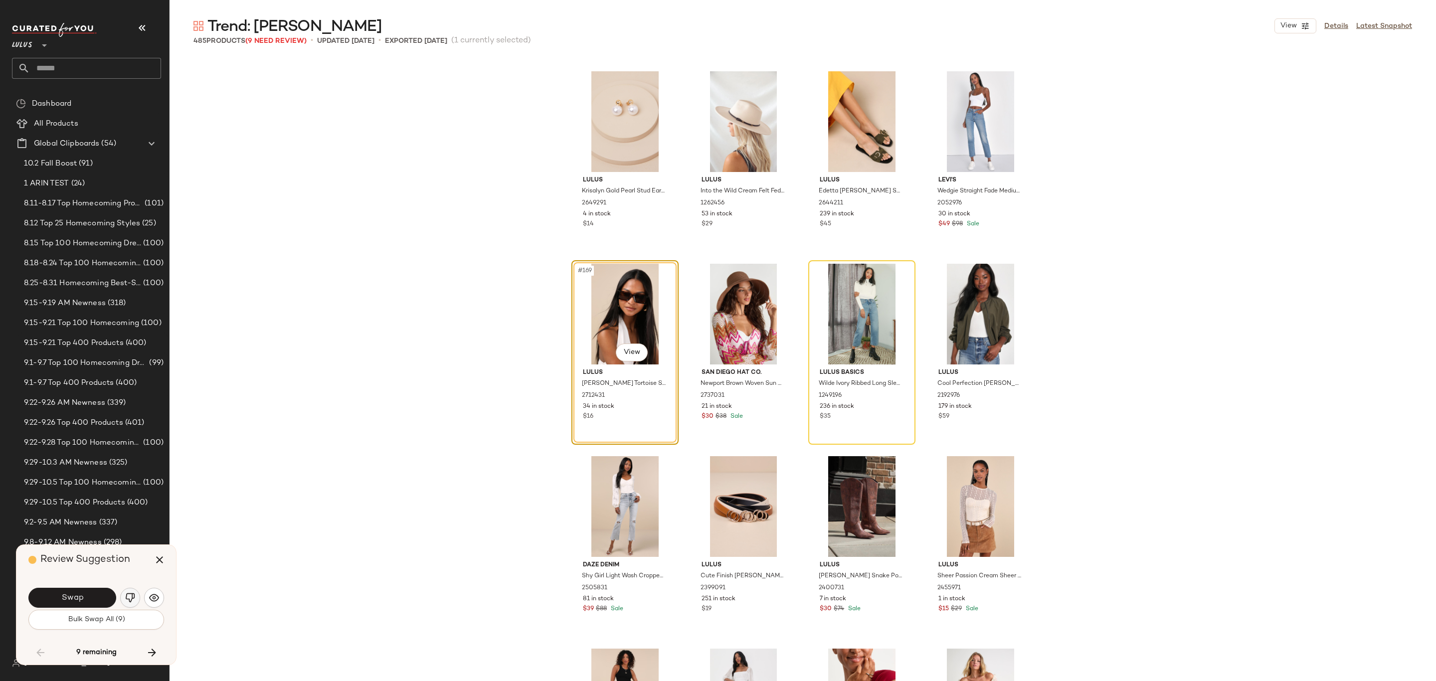
click at [133, 592] on button "button" at bounding box center [130, 598] width 20 height 20
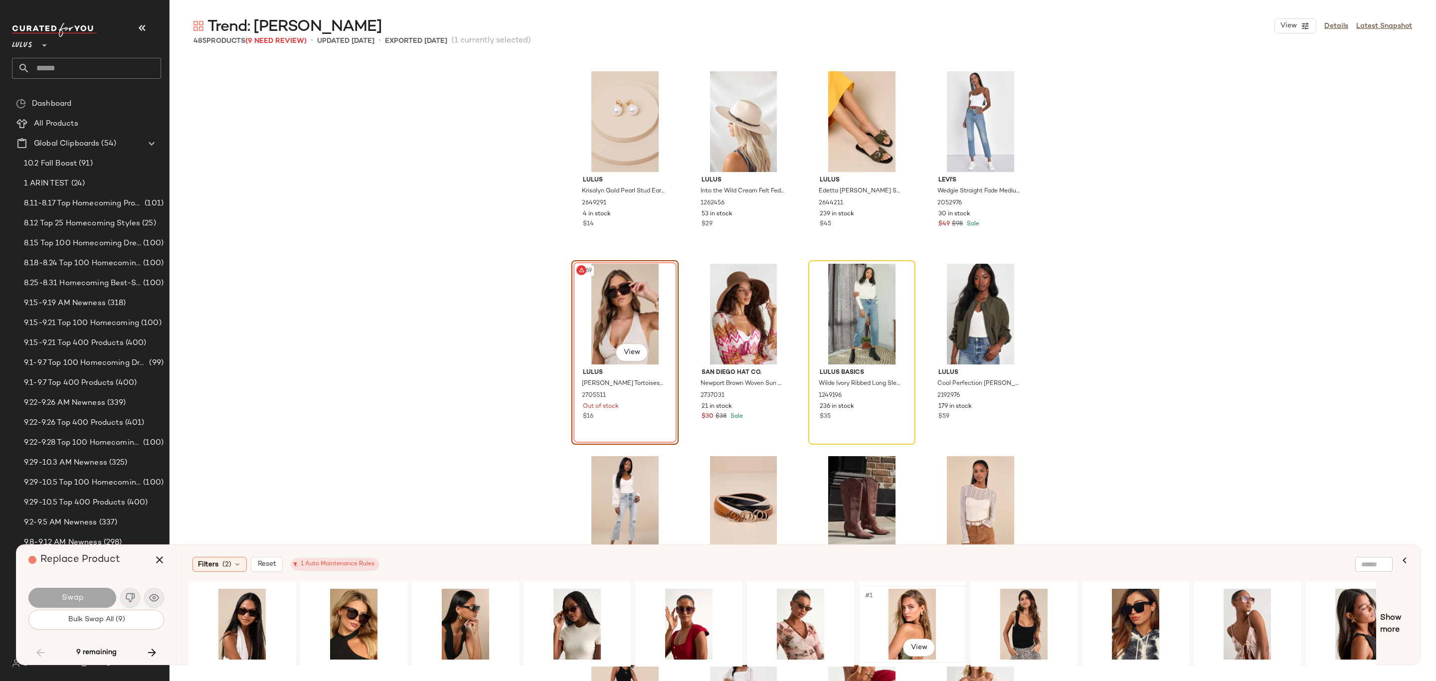
click at [925, 618] on div "#1 View" at bounding box center [912, 624] width 100 height 71
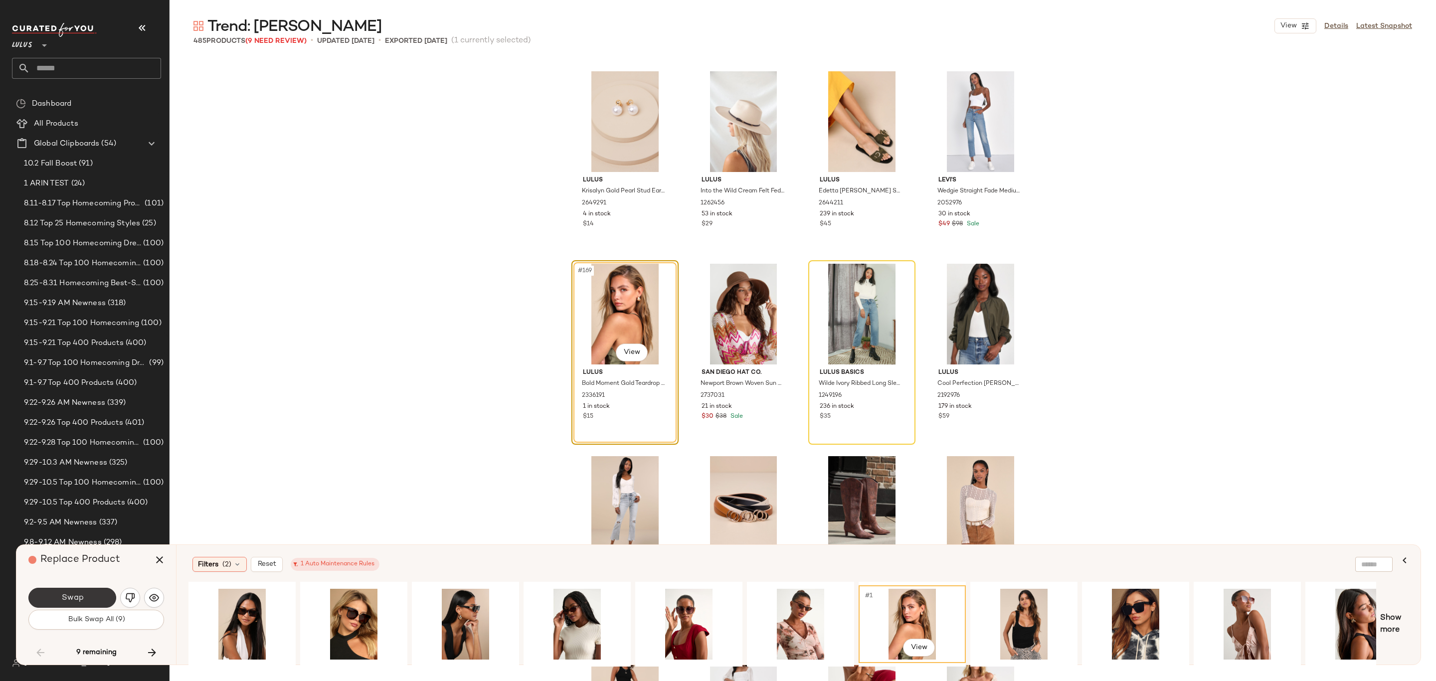
click at [93, 592] on button "Swap" at bounding box center [72, 598] width 88 height 20
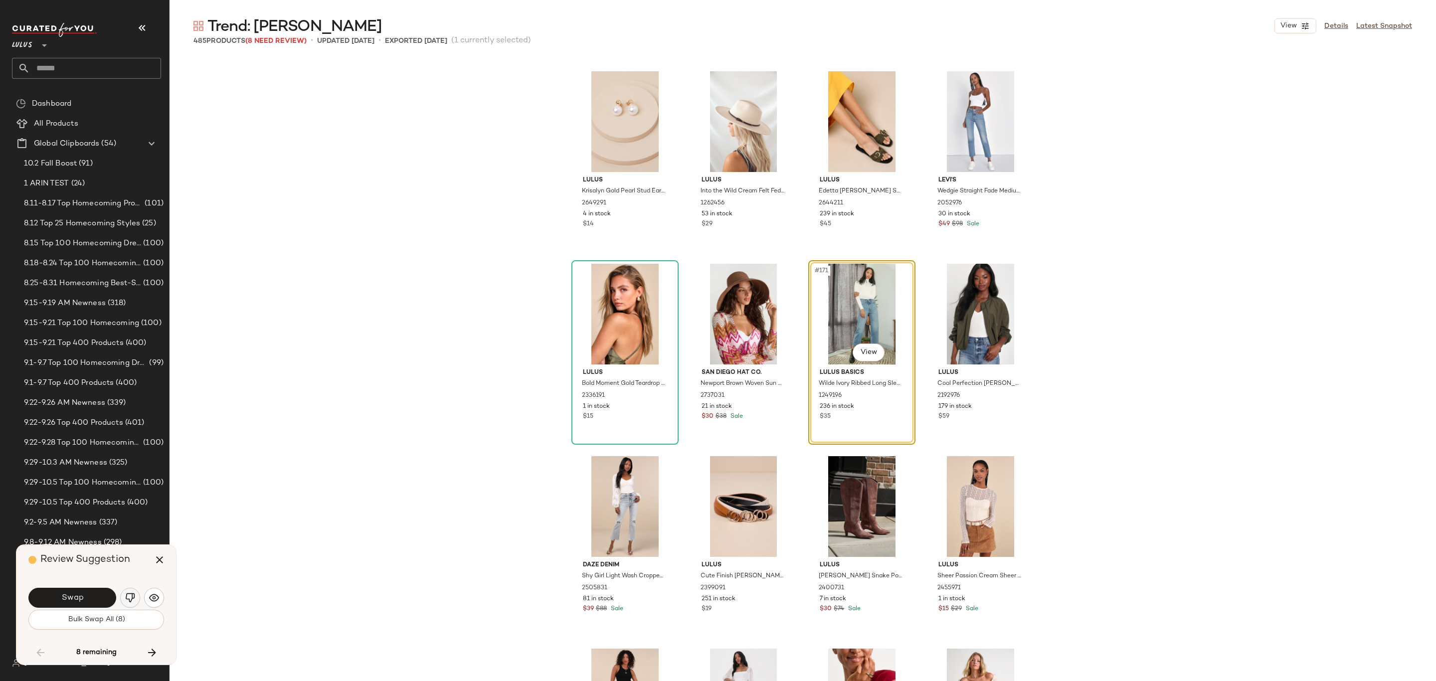
click at [135, 598] on img "button" at bounding box center [130, 598] width 10 height 10
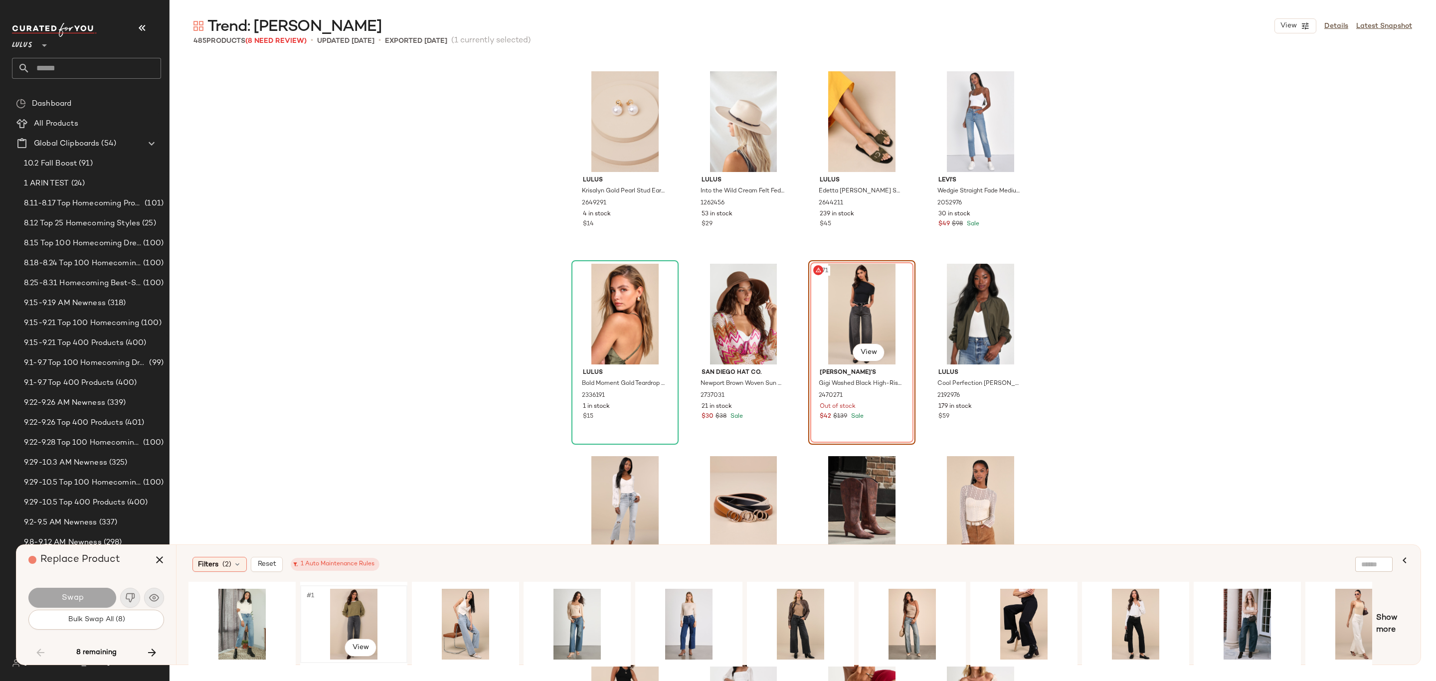
click at [333, 607] on div "#1 View" at bounding box center [354, 624] width 100 height 71
click at [996, 606] on div "#1 View" at bounding box center [1024, 624] width 100 height 71
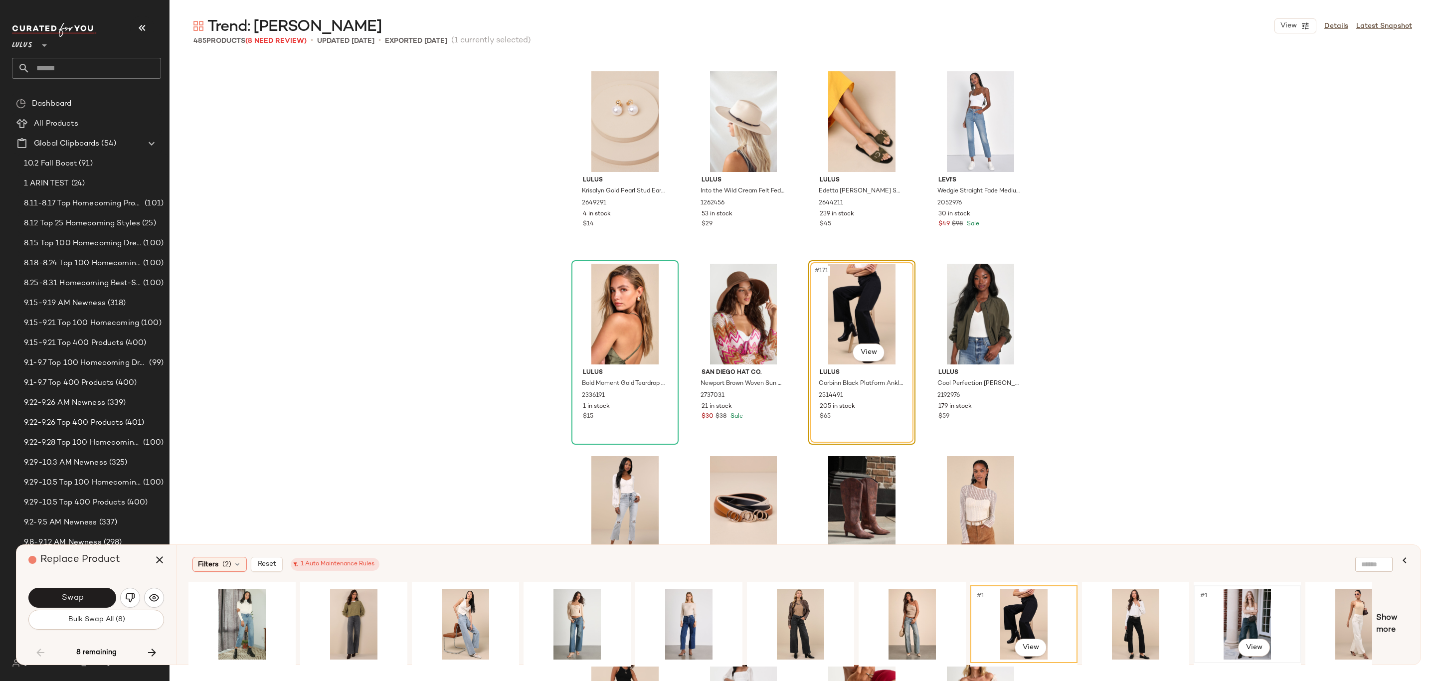
click at [1223, 617] on div "#1 View" at bounding box center [1247, 624] width 100 height 71
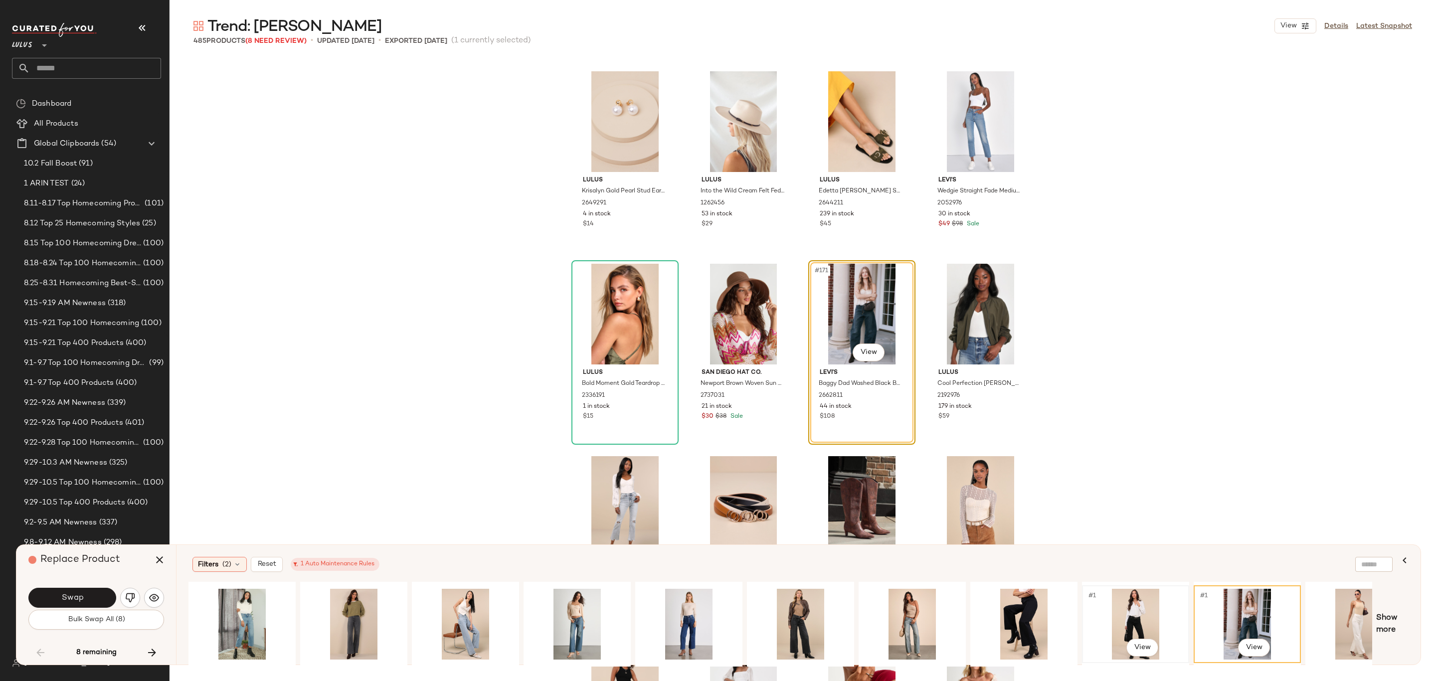
click at [1113, 619] on div "#1 View" at bounding box center [1135, 624] width 100 height 71
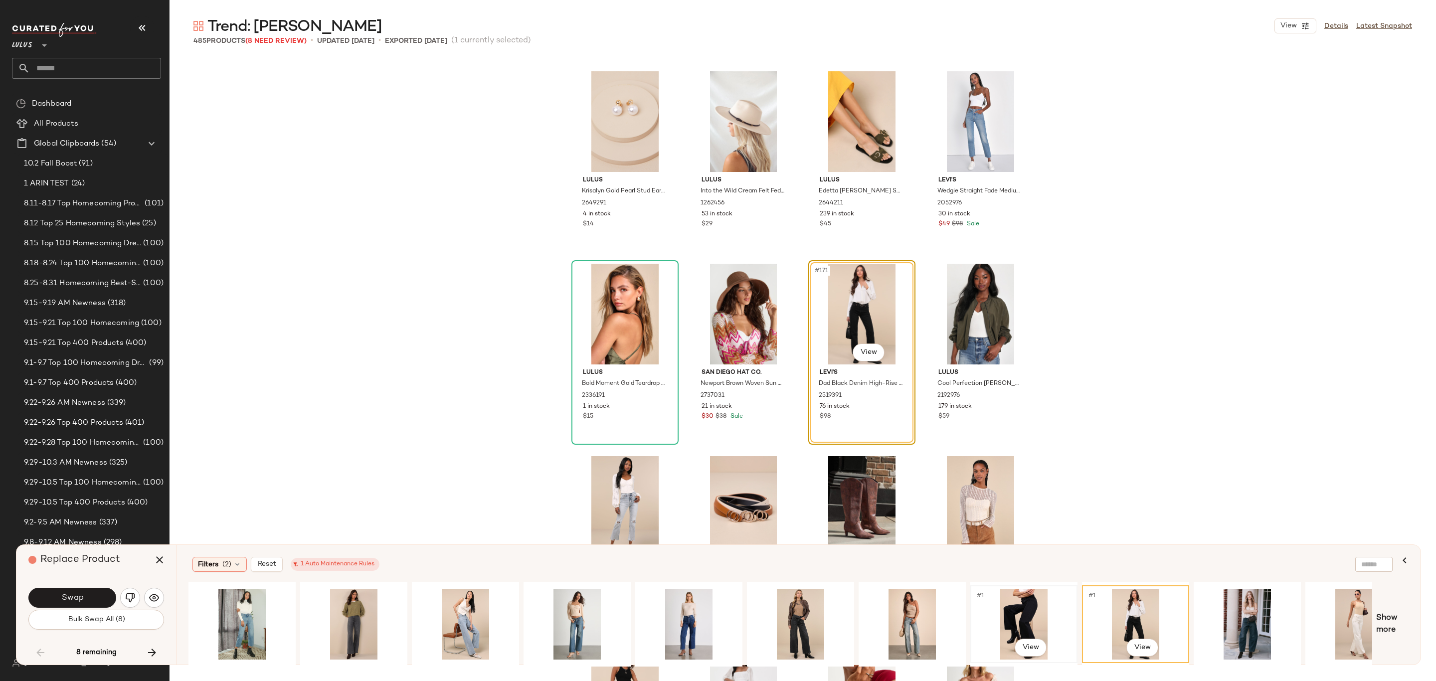
click at [1016, 618] on div "#1 View" at bounding box center [1024, 624] width 100 height 71
click at [163, 563] on icon "button" at bounding box center [160, 560] width 12 height 12
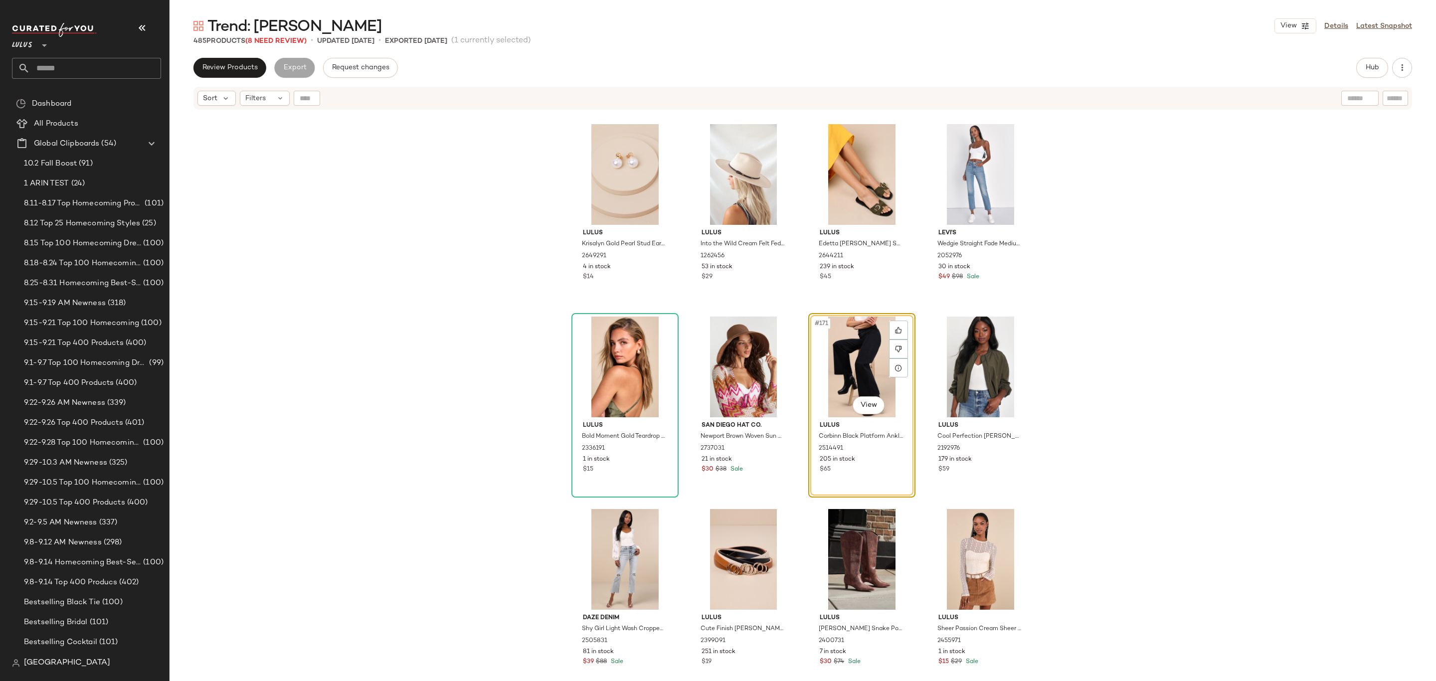
click at [829, 367] on div "#171 View" at bounding box center [862, 367] width 100 height 101
click at [281, 98] on icon at bounding box center [280, 98] width 8 height 8
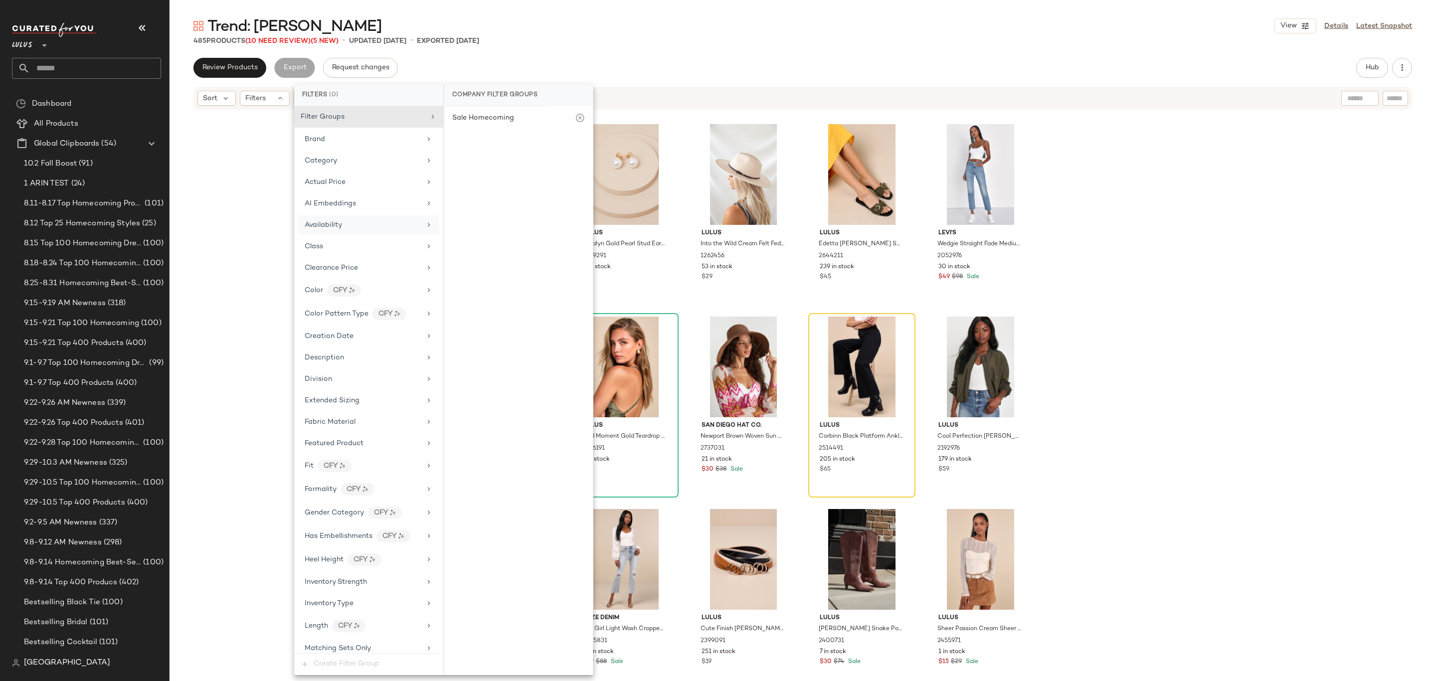
click at [348, 225] on div "Availability" at bounding box center [363, 225] width 116 height 10
click at [1125, 190] on div "Lulus Krisalyn Gold Pearl Stud Earrings 2649291 4 in stock $14 Lulus Into the W…" at bounding box center [802, 408] width 1266 height 595
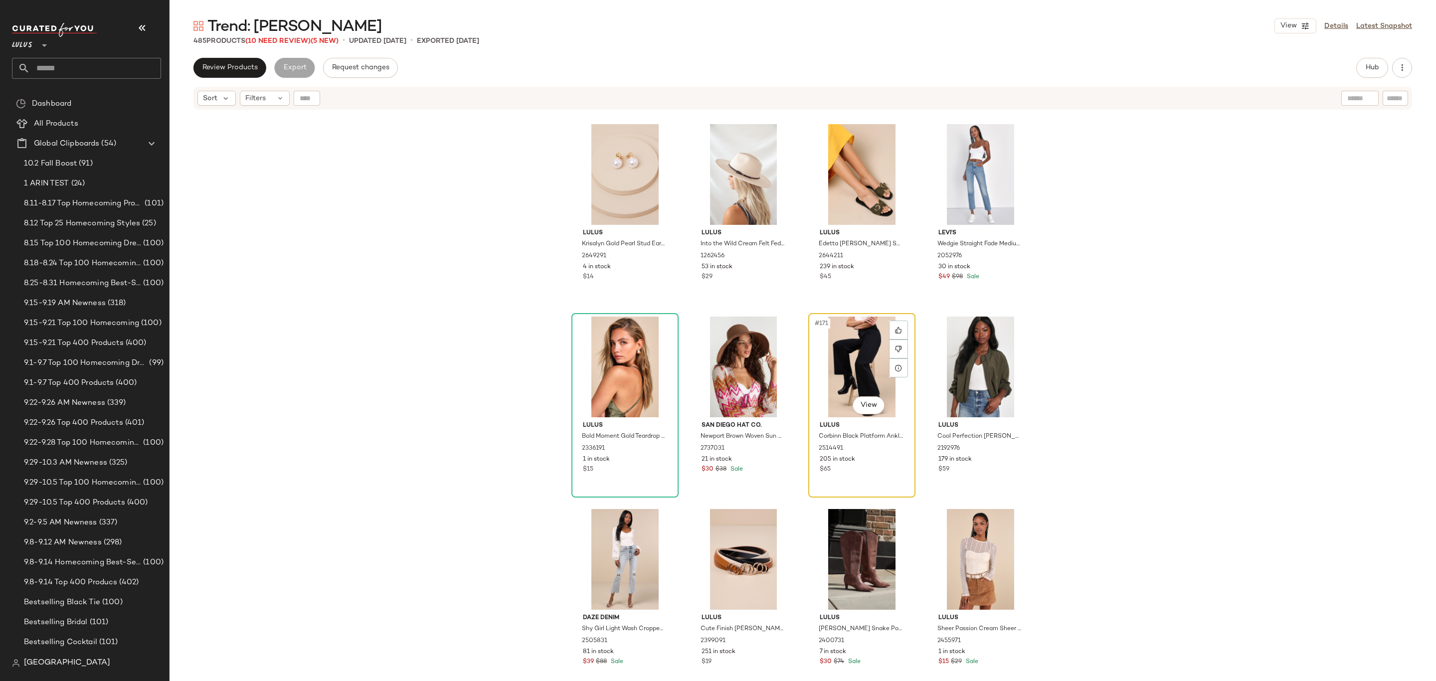
click at [862, 356] on div "#171 View" at bounding box center [862, 367] width 100 height 101
click at [902, 348] on div at bounding box center [898, 348] width 19 height 19
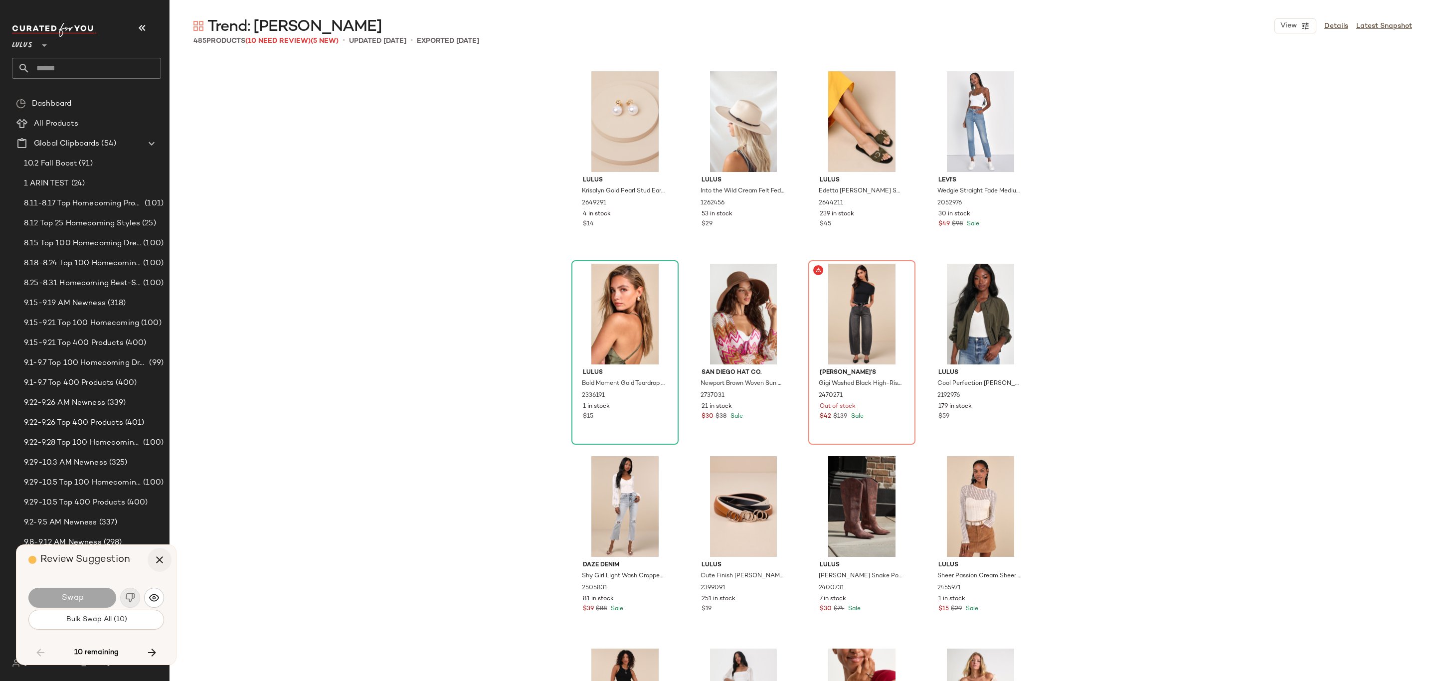
click at [161, 556] on icon "button" at bounding box center [160, 560] width 12 height 12
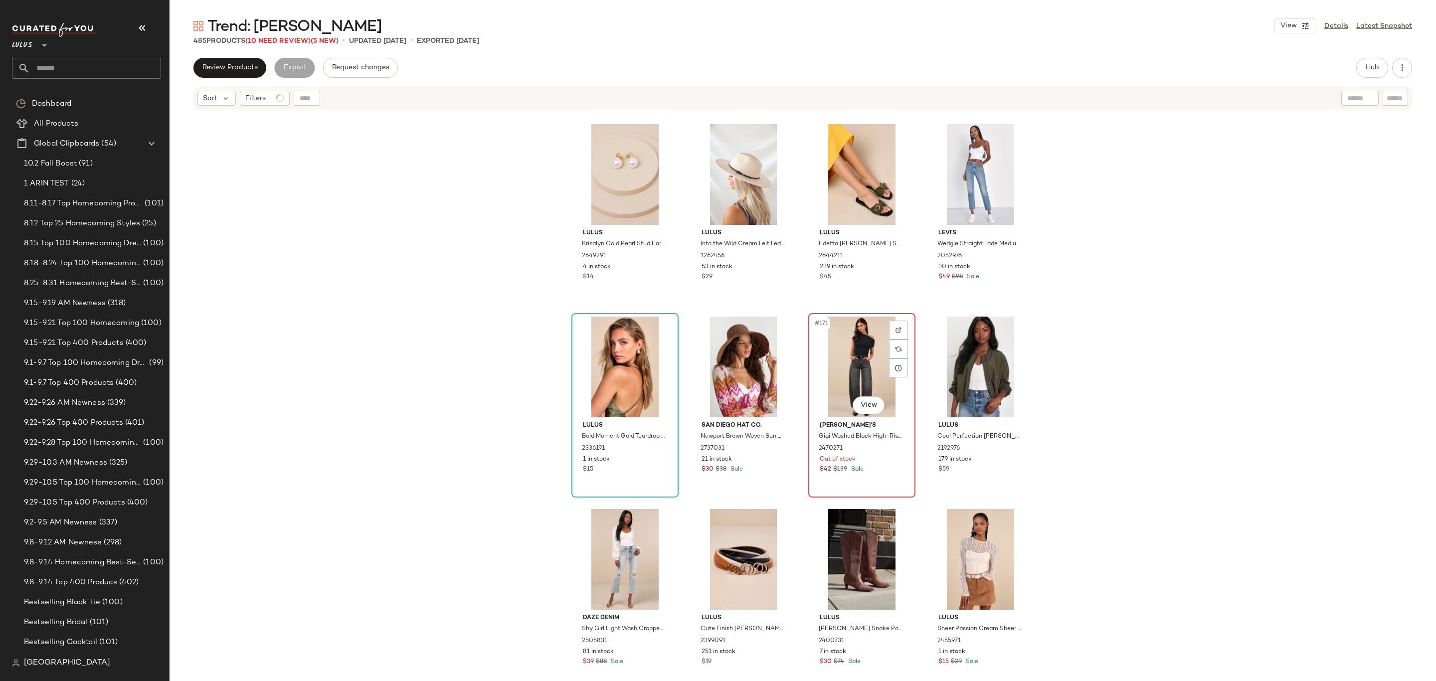
click at [840, 342] on div "#171 View" at bounding box center [862, 367] width 100 height 101
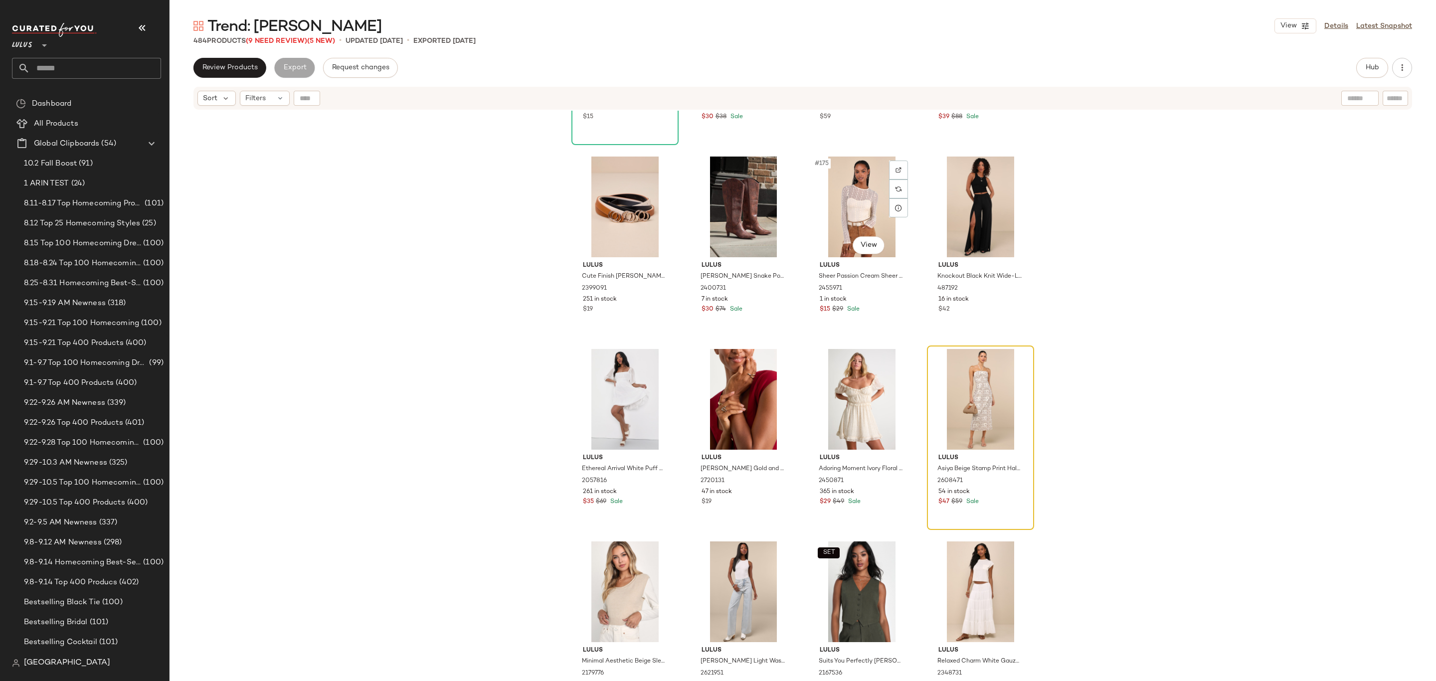
scroll to position [8267, 0]
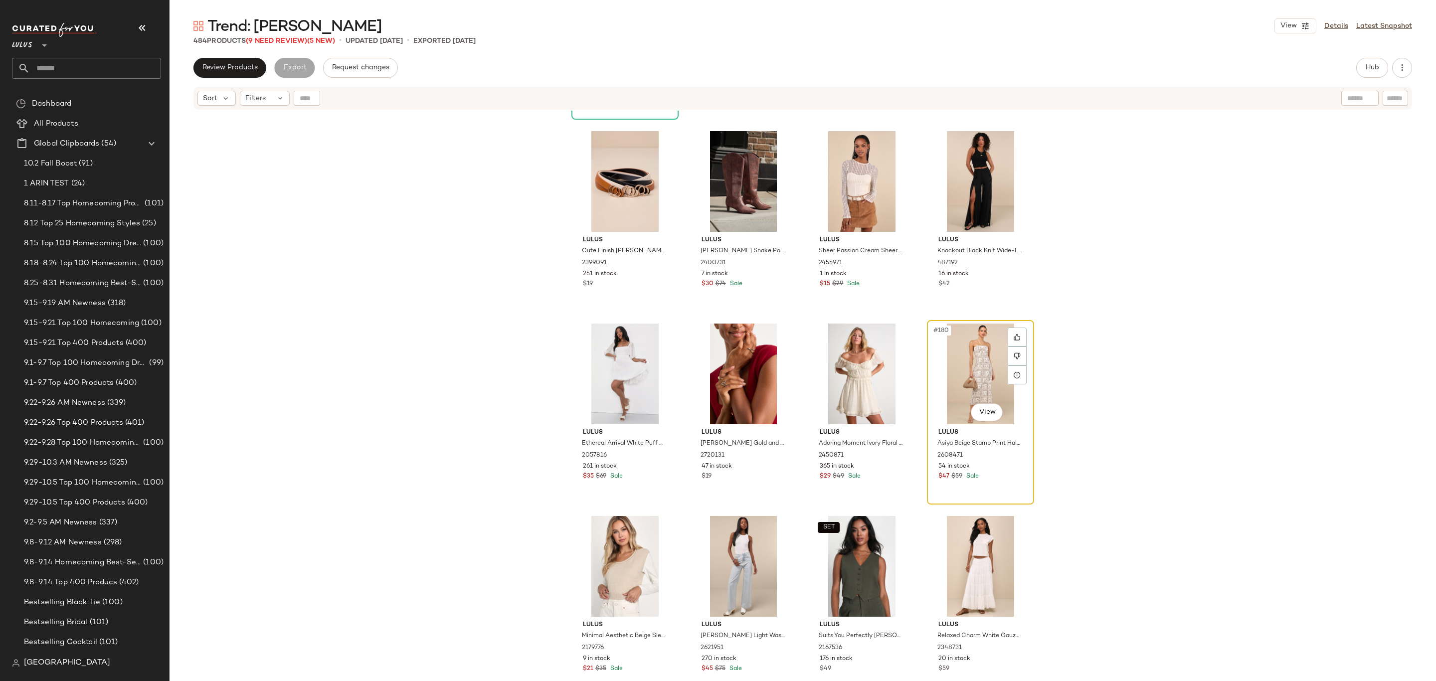
click at [964, 359] on div "#180 View" at bounding box center [980, 374] width 100 height 101
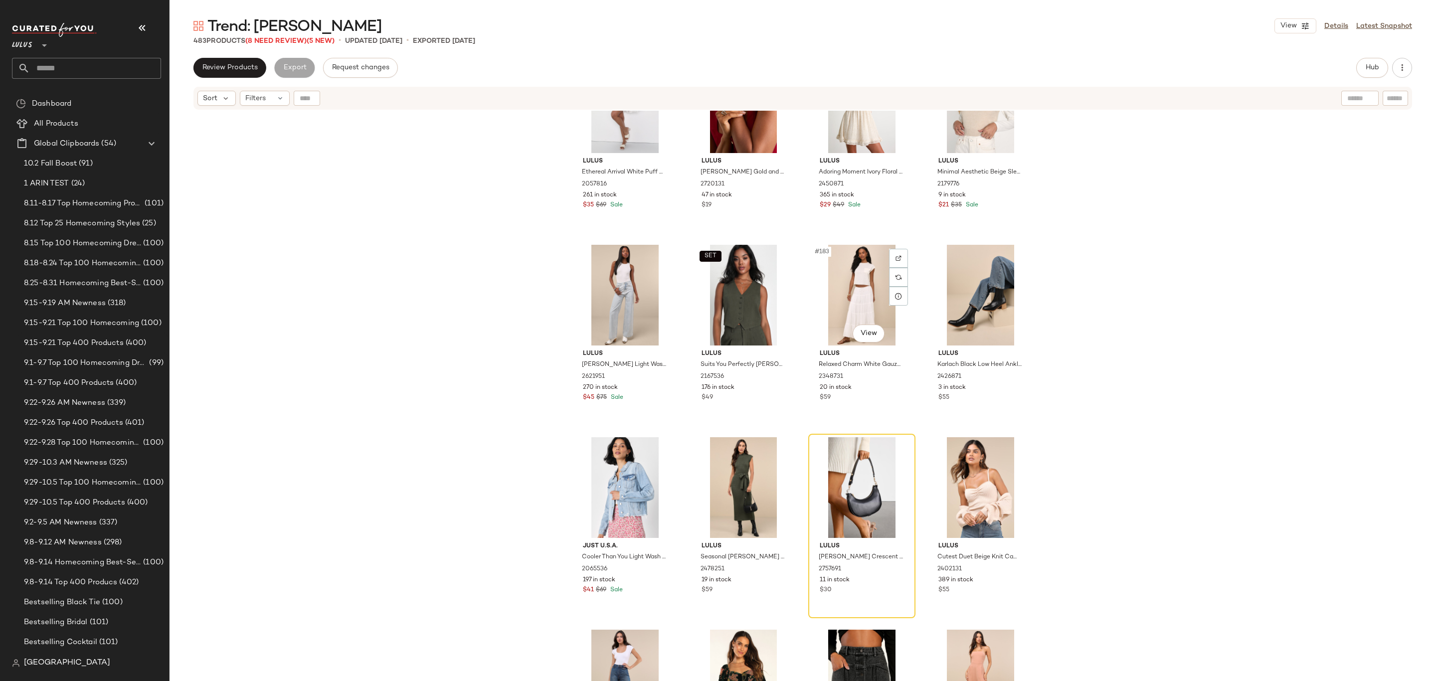
scroll to position [8542, 0]
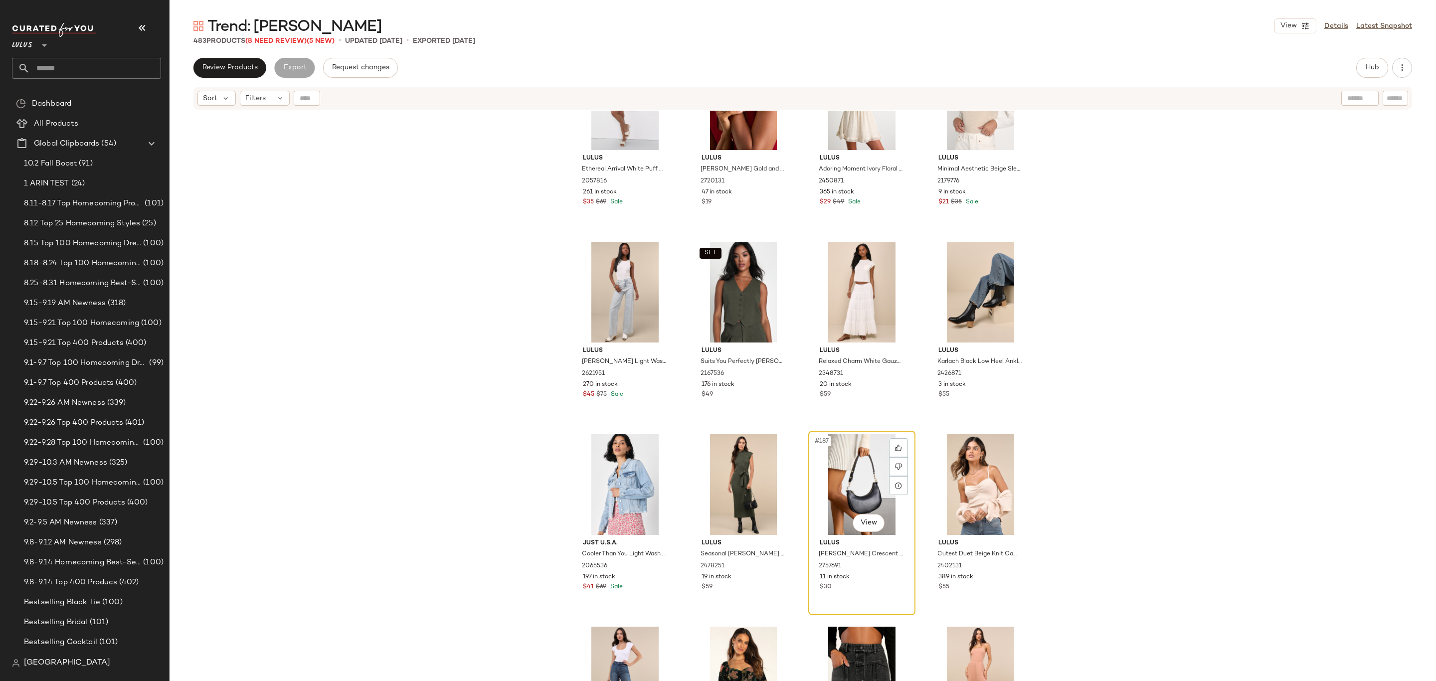
click at [841, 491] on div "#187 View" at bounding box center [862, 484] width 100 height 101
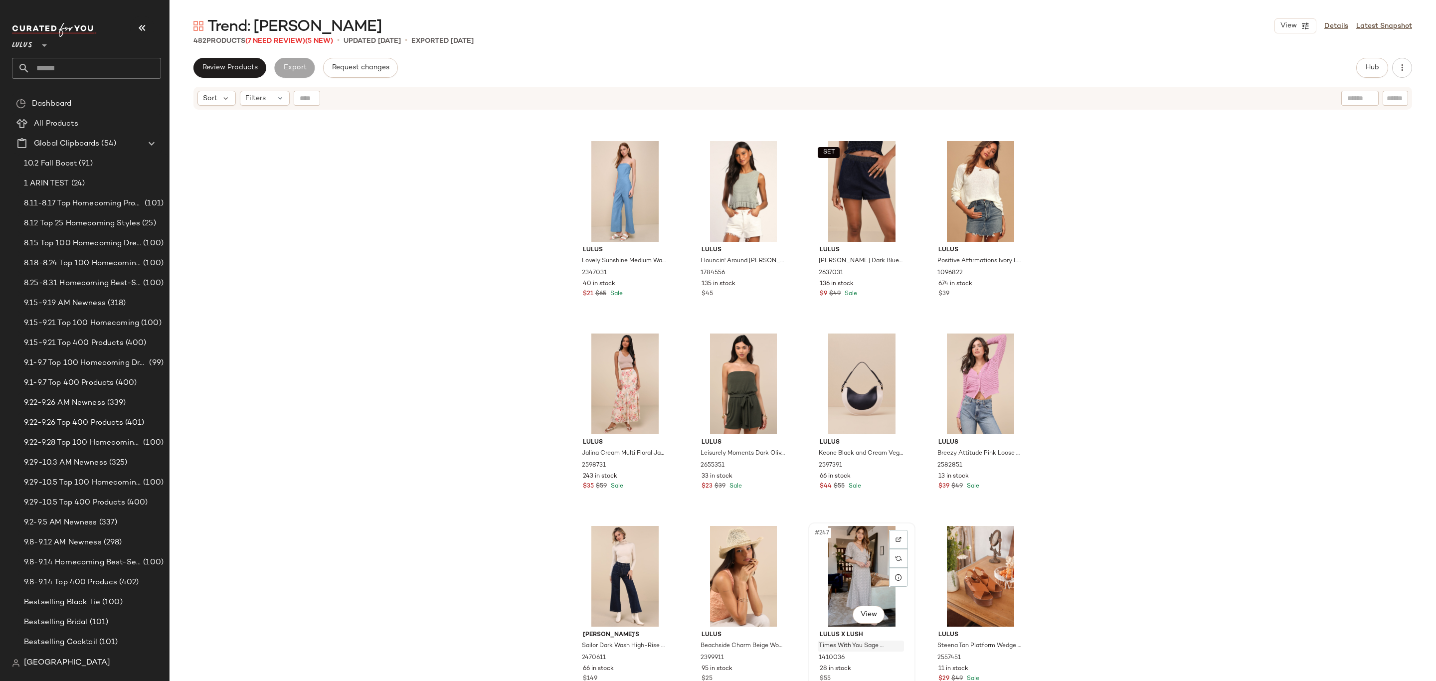
scroll to position [11586, 0]
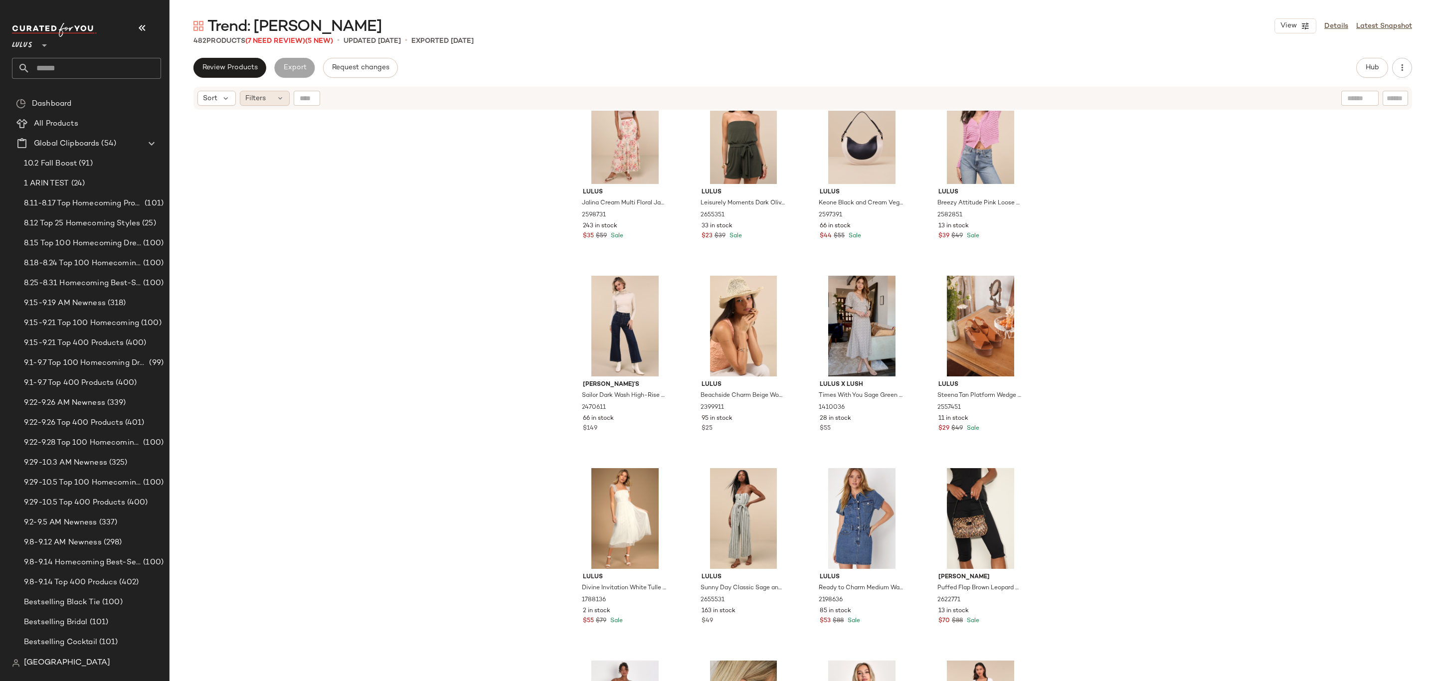
click at [259, 93] on span "Filters" at bounding box center [255, 98] width 20 height 10
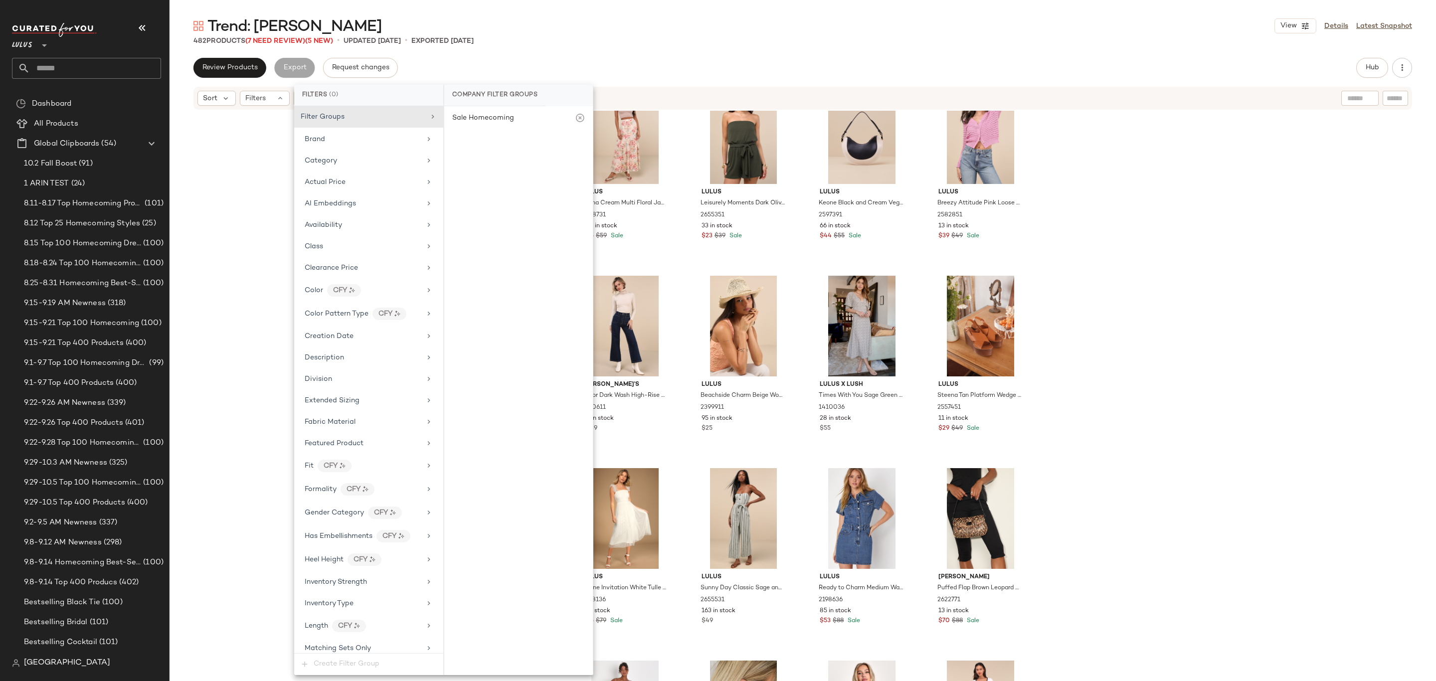
click at [256, 107] on div "Sort Filters" at bounding box center [802, 98] width 1218 height 23
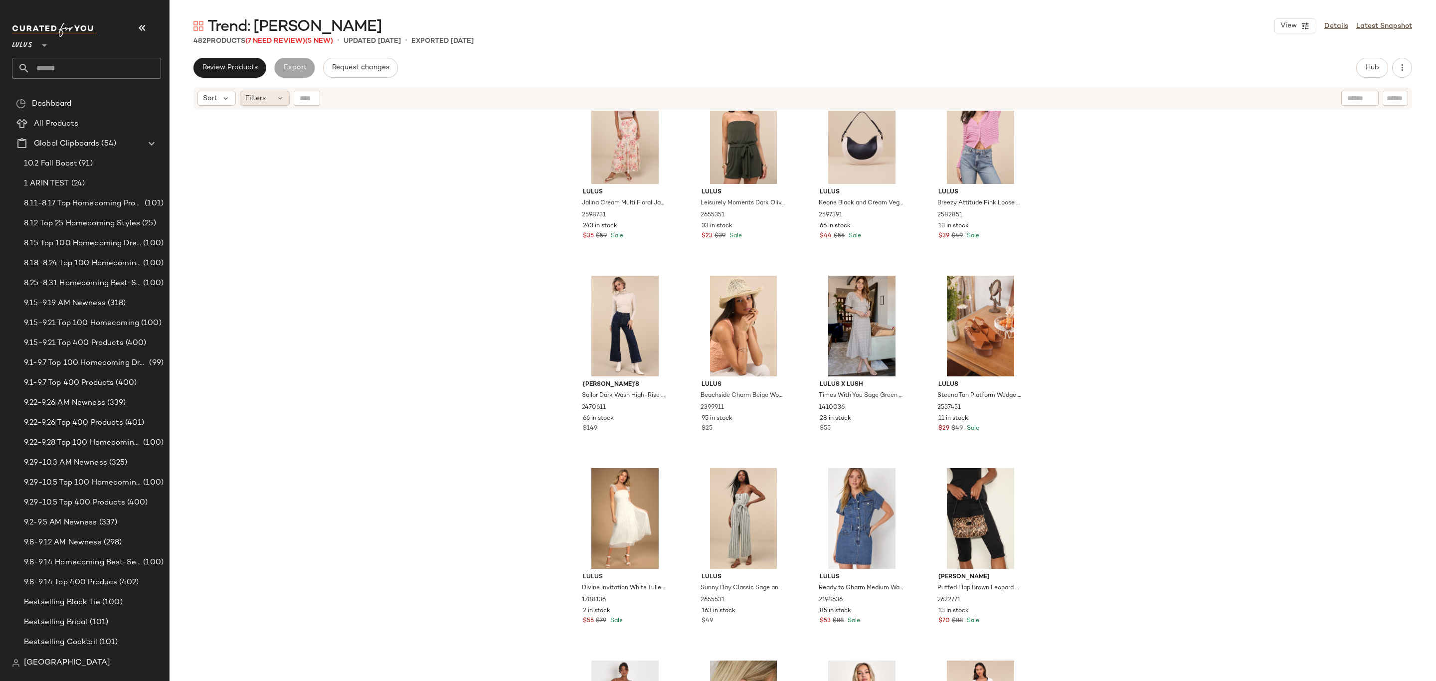
click at [257, 98] on span "Filters" at bounding box center [255, 98] width 20 height 10
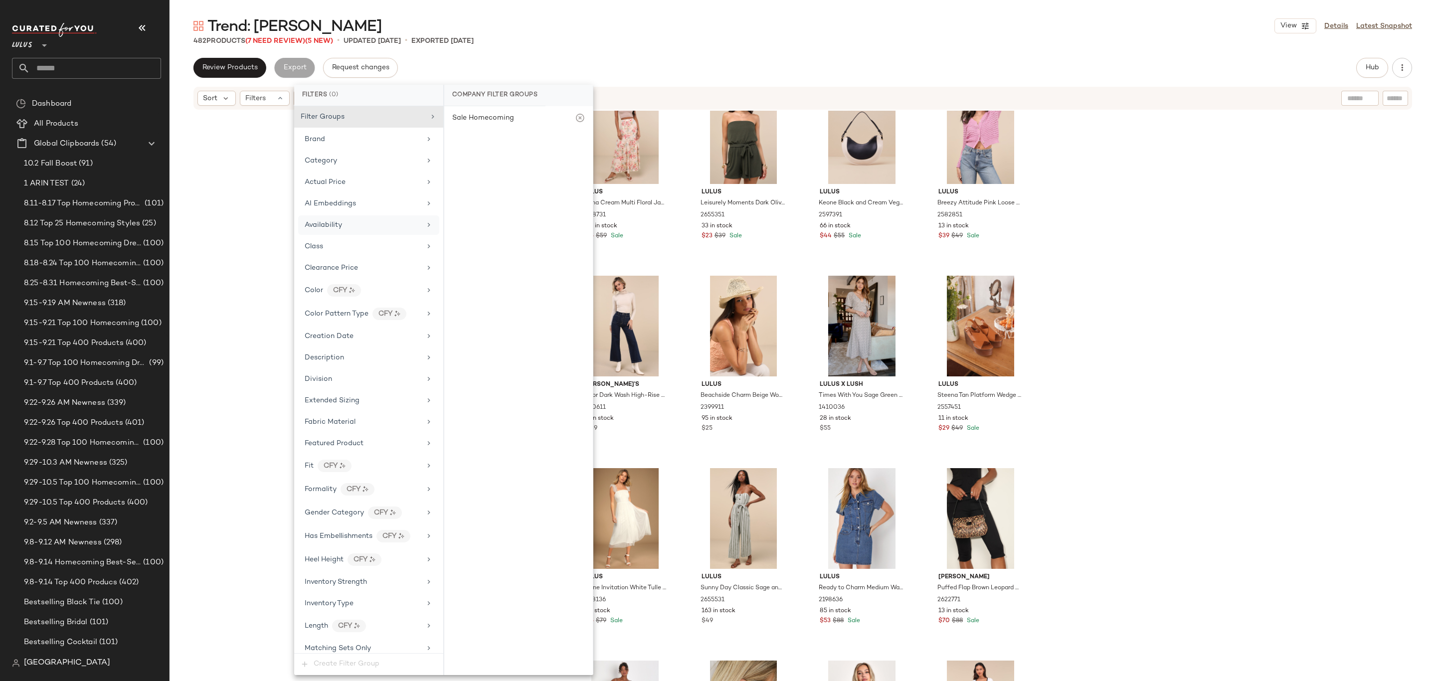
click at [324, 219] on div "Availability" at bounding box center [368, 224] width 141 height 19
click at [454, 187] on div "out_of_stock" at bounding box center [518, 192] width 149 height 24
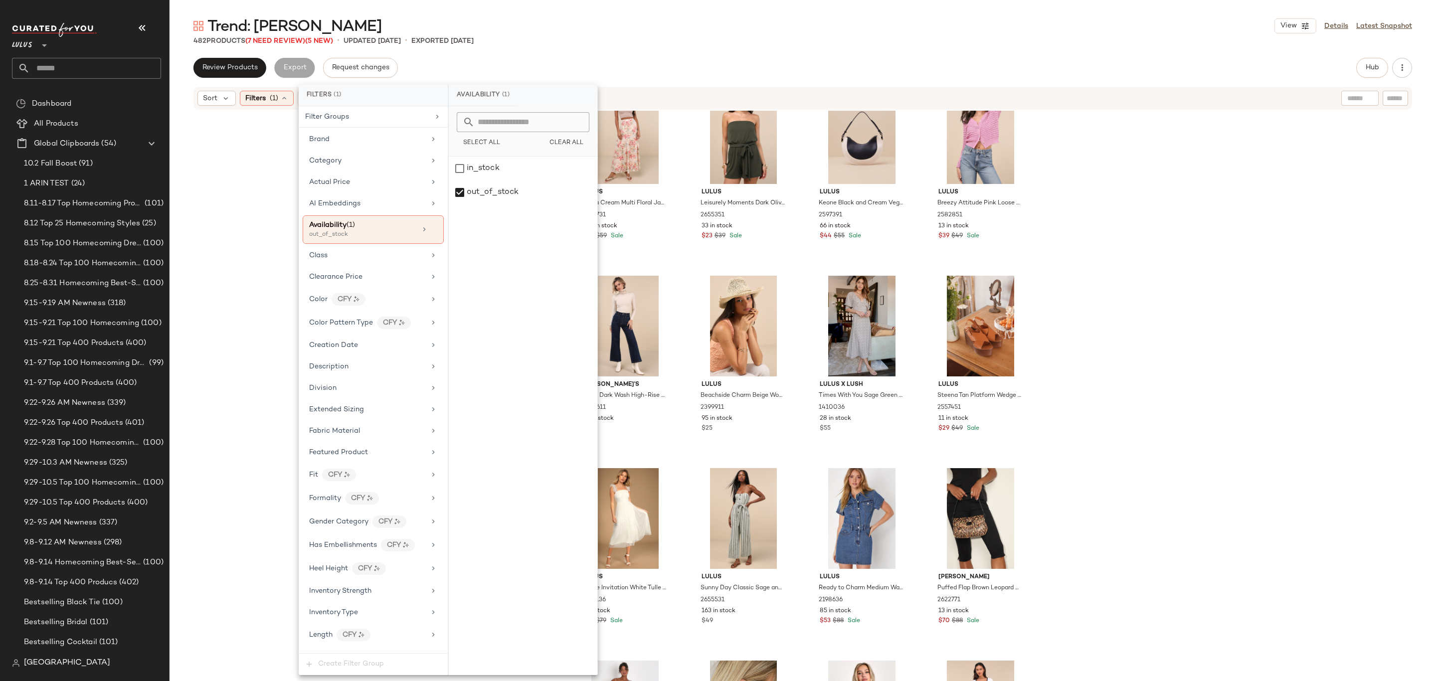
click at [737, 72] on div "Review Products Export Request changes Hub Send for Review External Review Inte…" at bounding box center [802, 68] width 1218 height 20
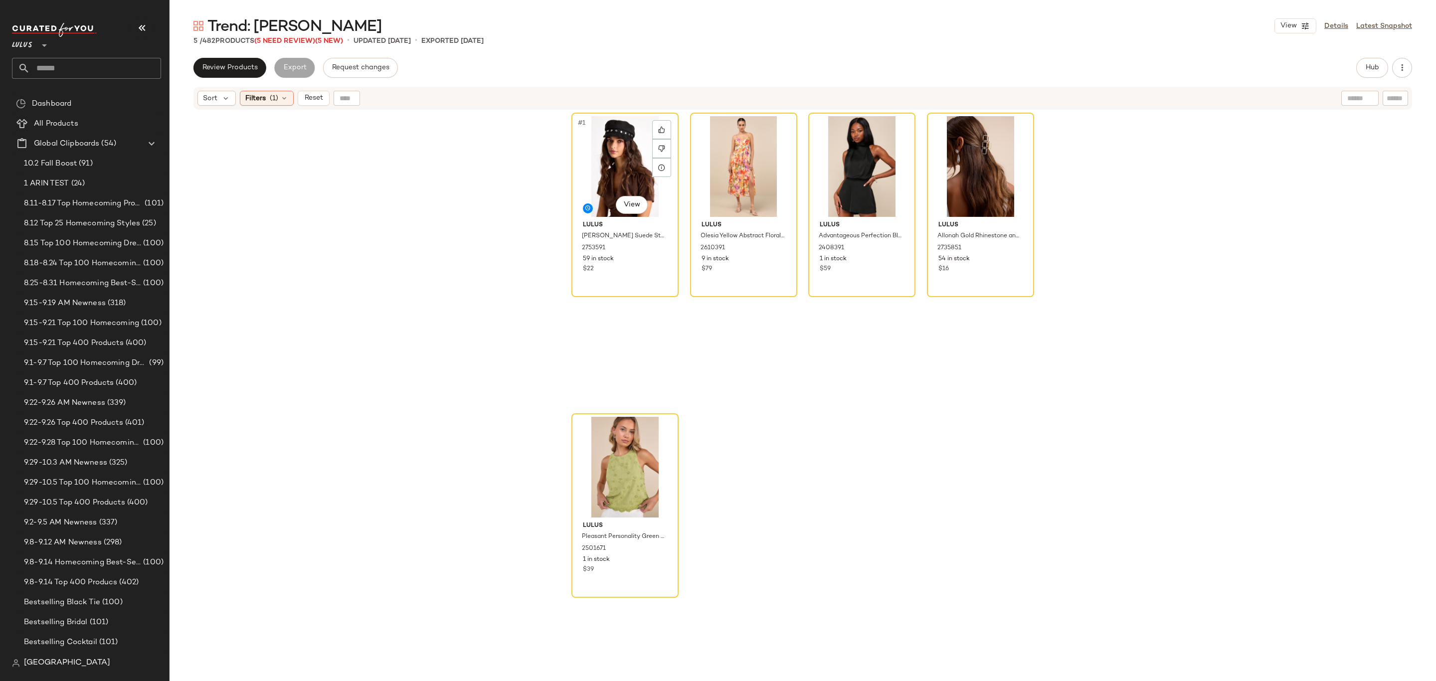
click at [634, 174] on div "#1 View" at bounding box center [625, 166] width 100 height 101
click at [604, 461] on div "#5 View" at bounding box center [625, 467] width 100 height 101
click at [608, 149] on div "#1 View" at bounding box center [625, 166] width 100 height 101
click at [592, 453] on div "#5 View" at bounding box center [625, 467] width 100 height 101
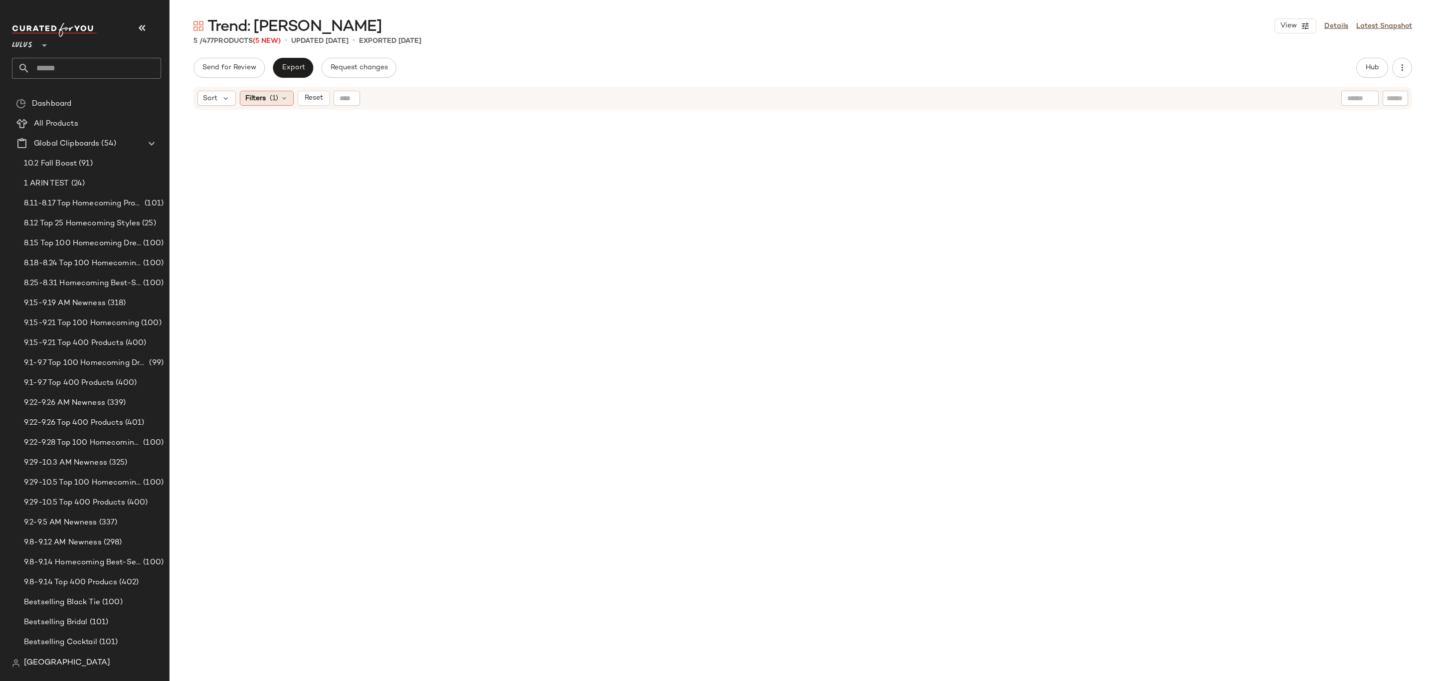
click at [272, 104] on div "Filters (1)" at bounding box center [267, 98] width 54 height 15
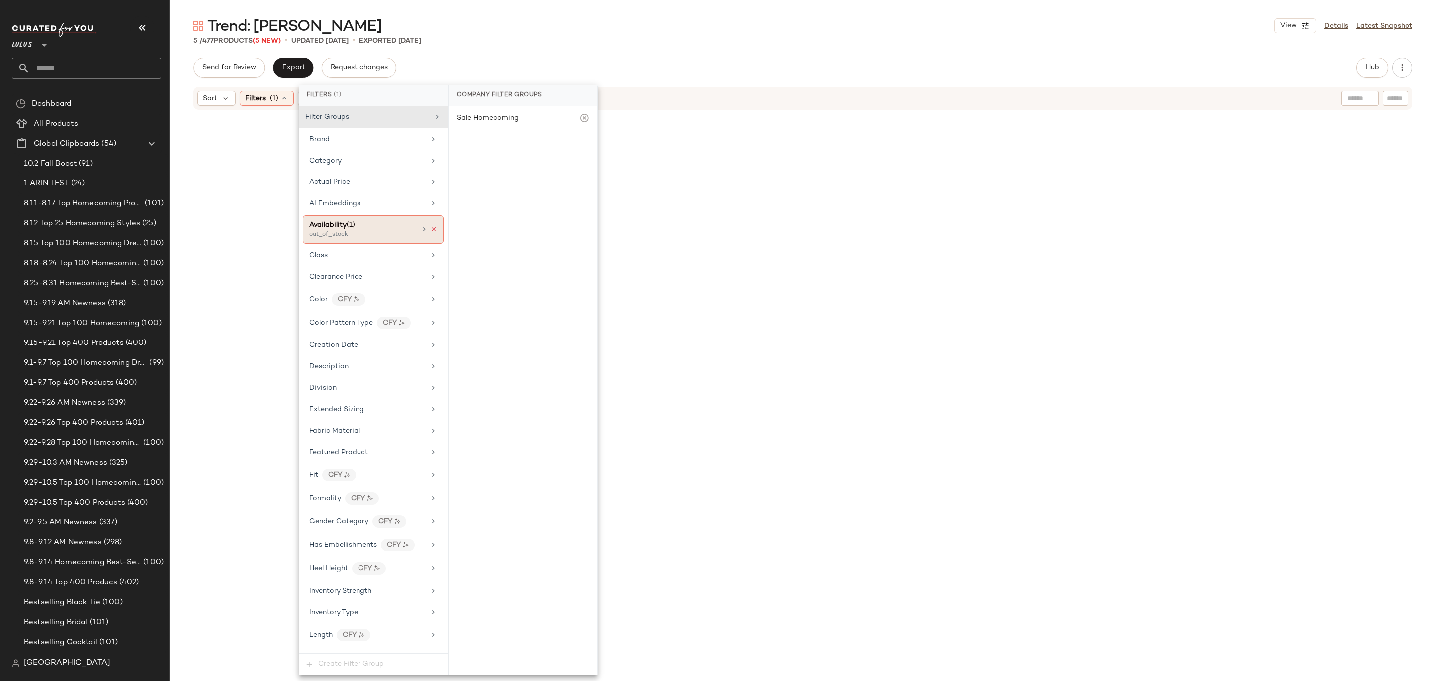
click at [431, 232] on icon at bounding box center [433, 229] width 7 height 7
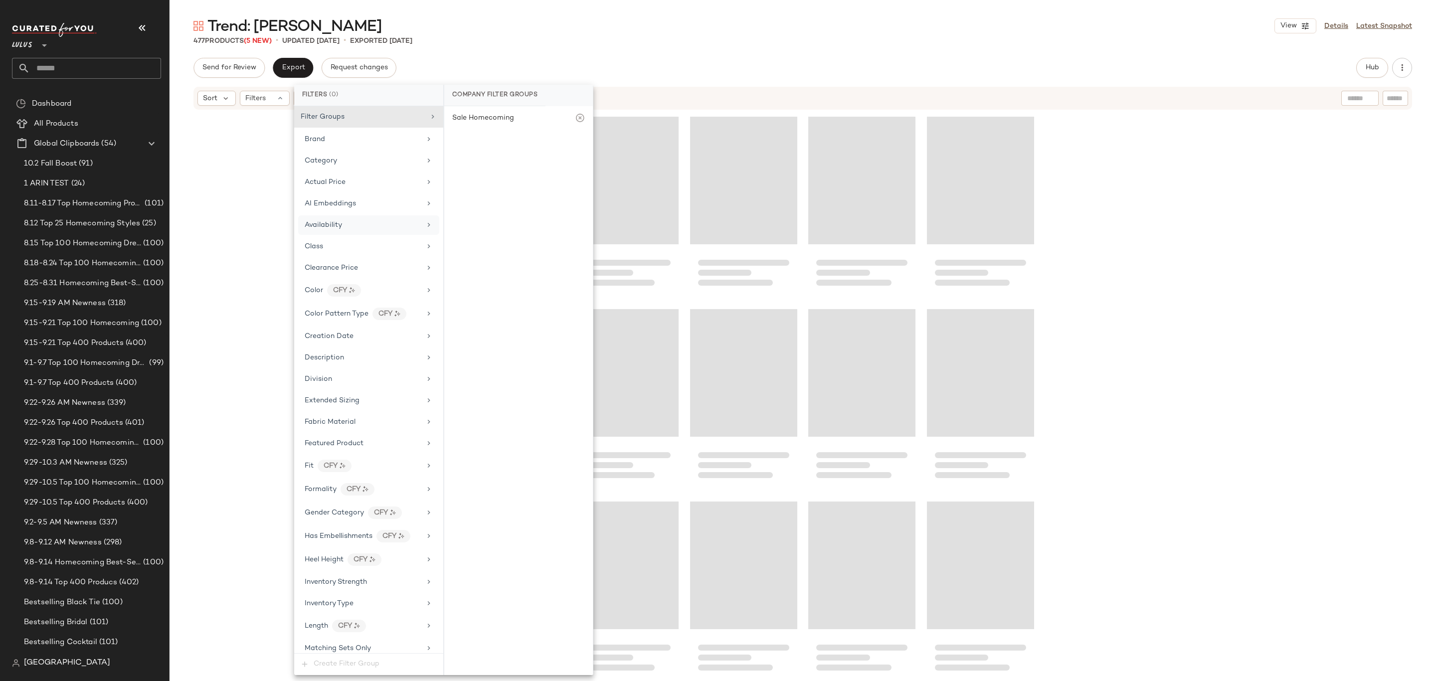
click at [629, 86] on div "Sort Filters" at bounding box center [802, 98] width 1266 height 25
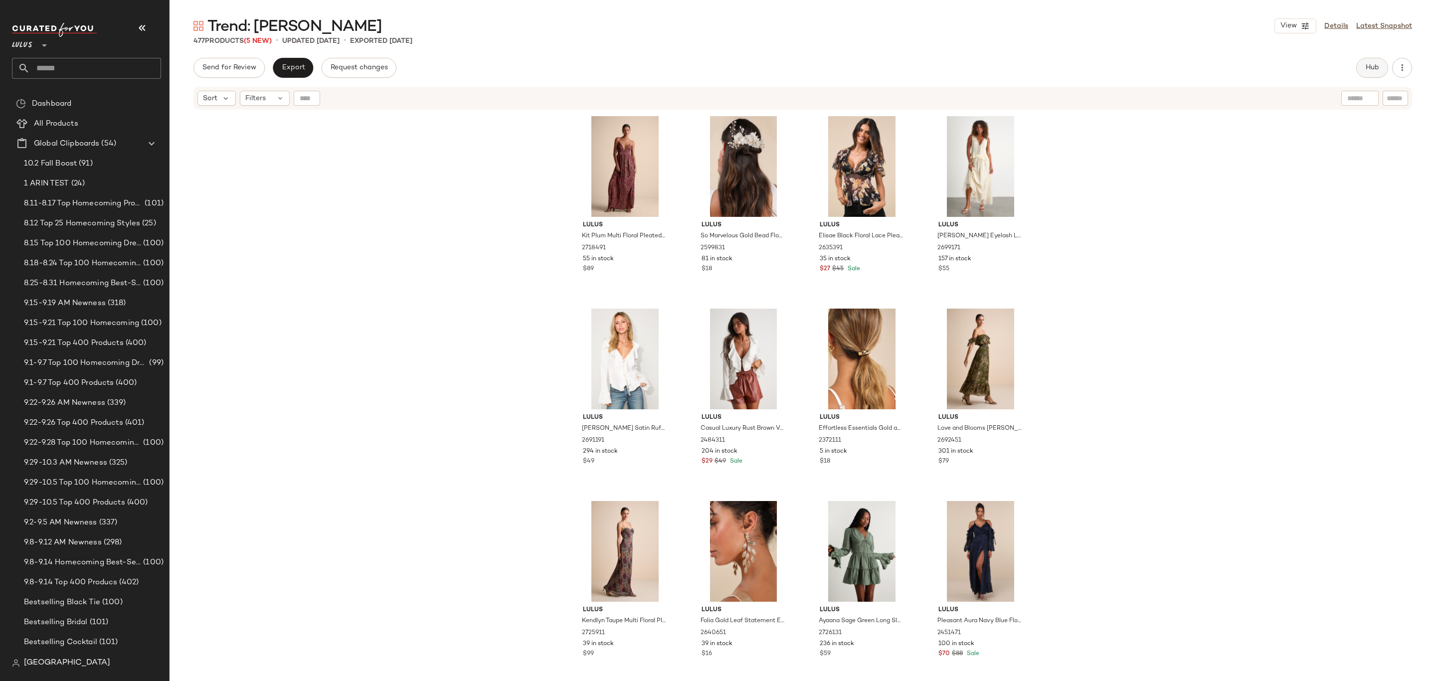
click at [1386, 68] on button "Hub" at bounding box center [1372, 68] width 32 height 20
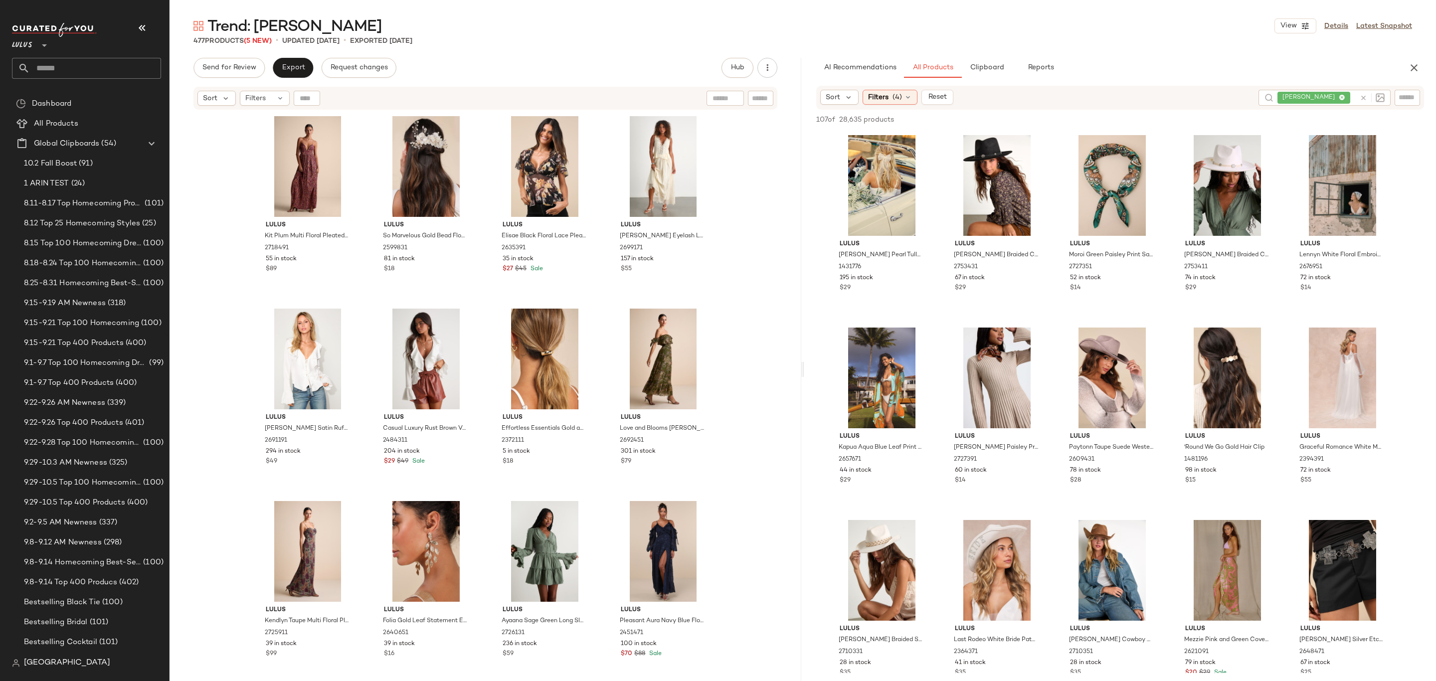
click at [1365, 97] on icon at bounding box center [1362, 97] width 7 height 7
click at [900, 94] on span "(4)" at bounding box center [896, 97] width 9 height 10
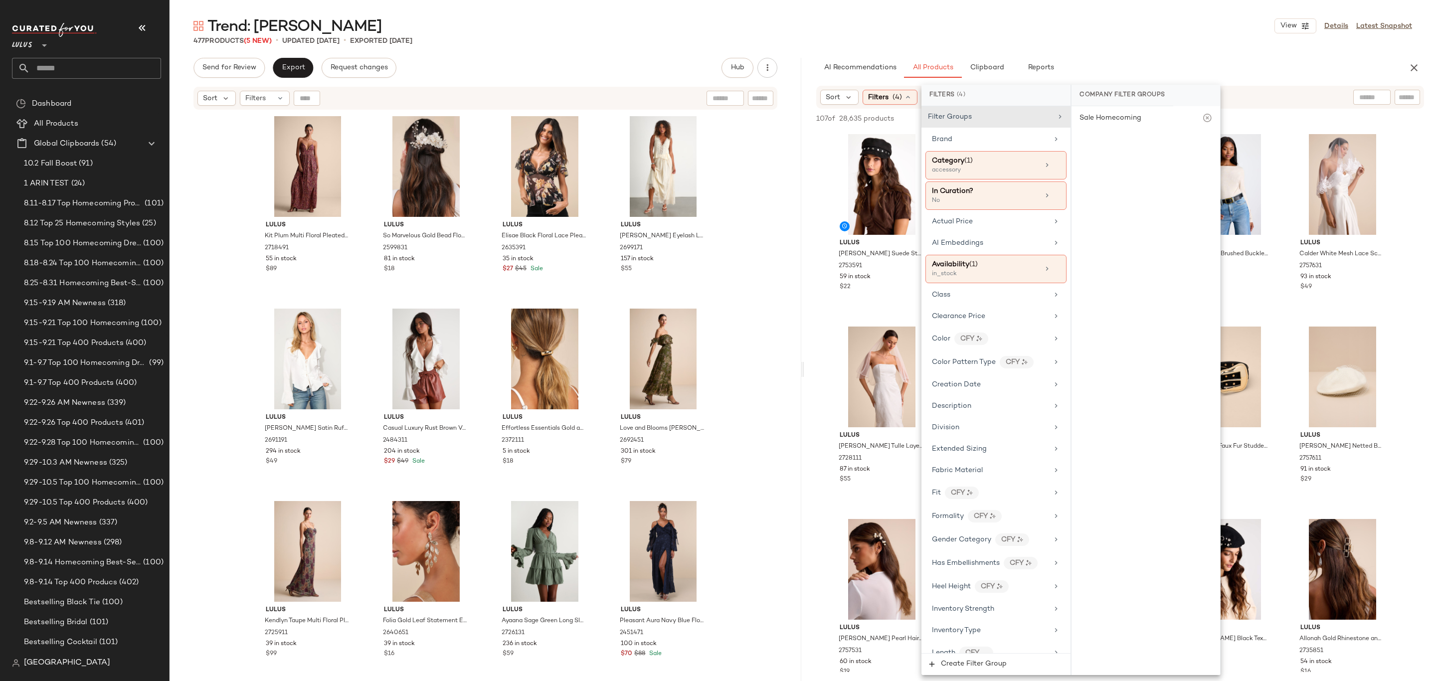
click at [1125, 9] on main "Trend: Boho Chic View Details Latest Snapshot 477 Products (5 New) • updated Oc…" at bounding box center [718, 340] width 1436 height 681
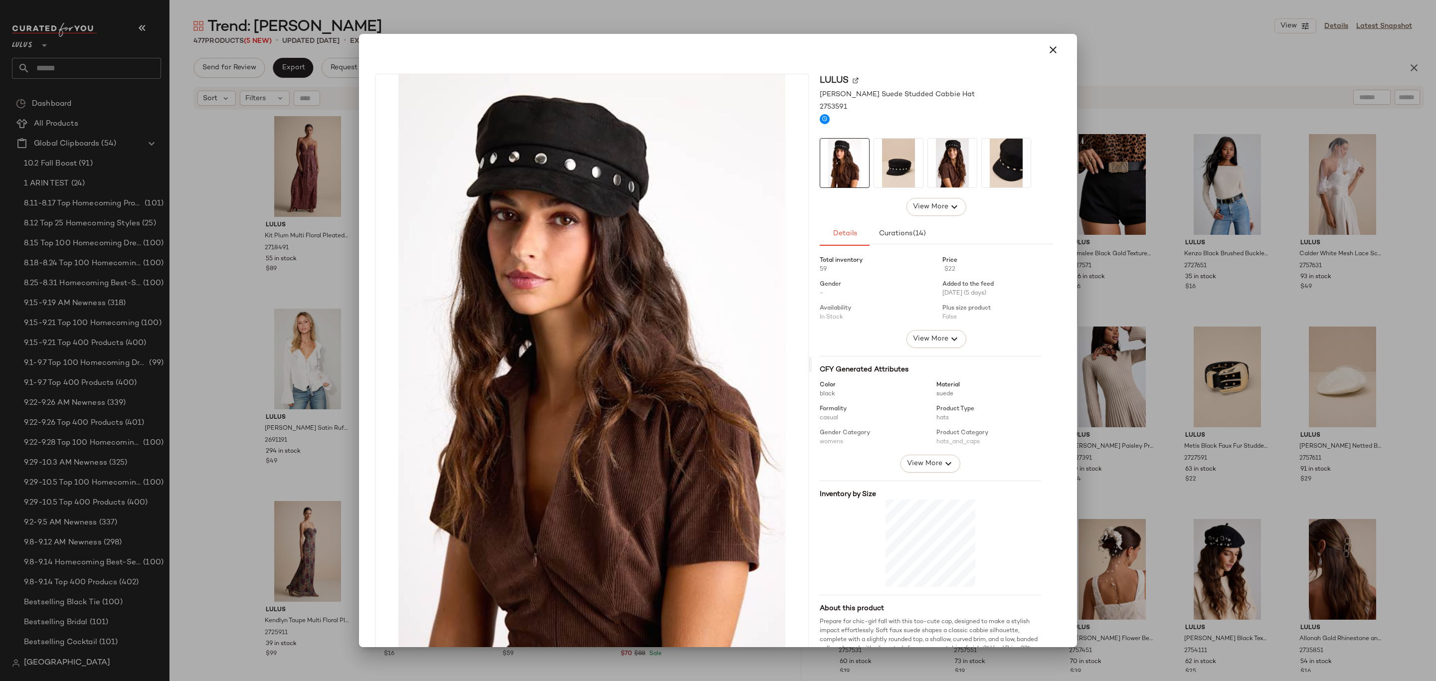
click at [1129, 167] on div at bounding box center [718, 340] width 1436 height 681
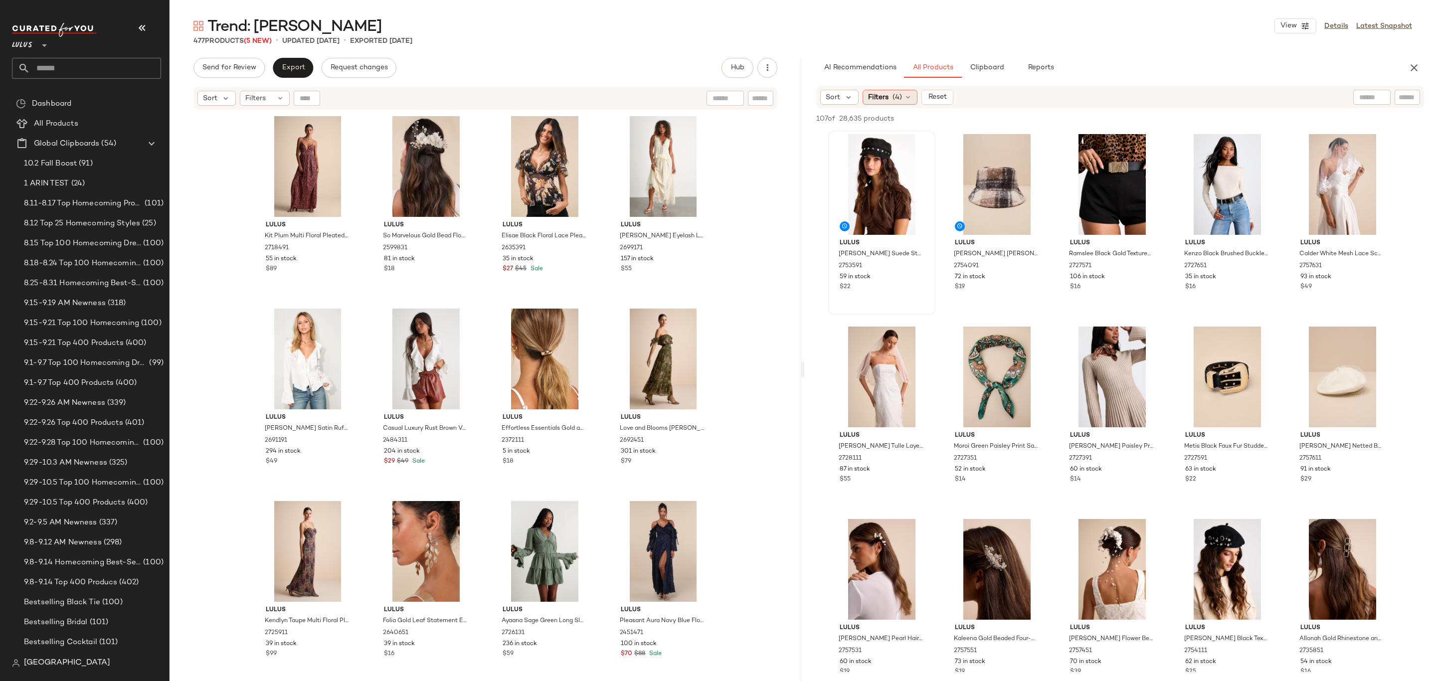
click at [905, 102] on div "Filters (4)" at bounding box center [889, 97] width 55 height 15
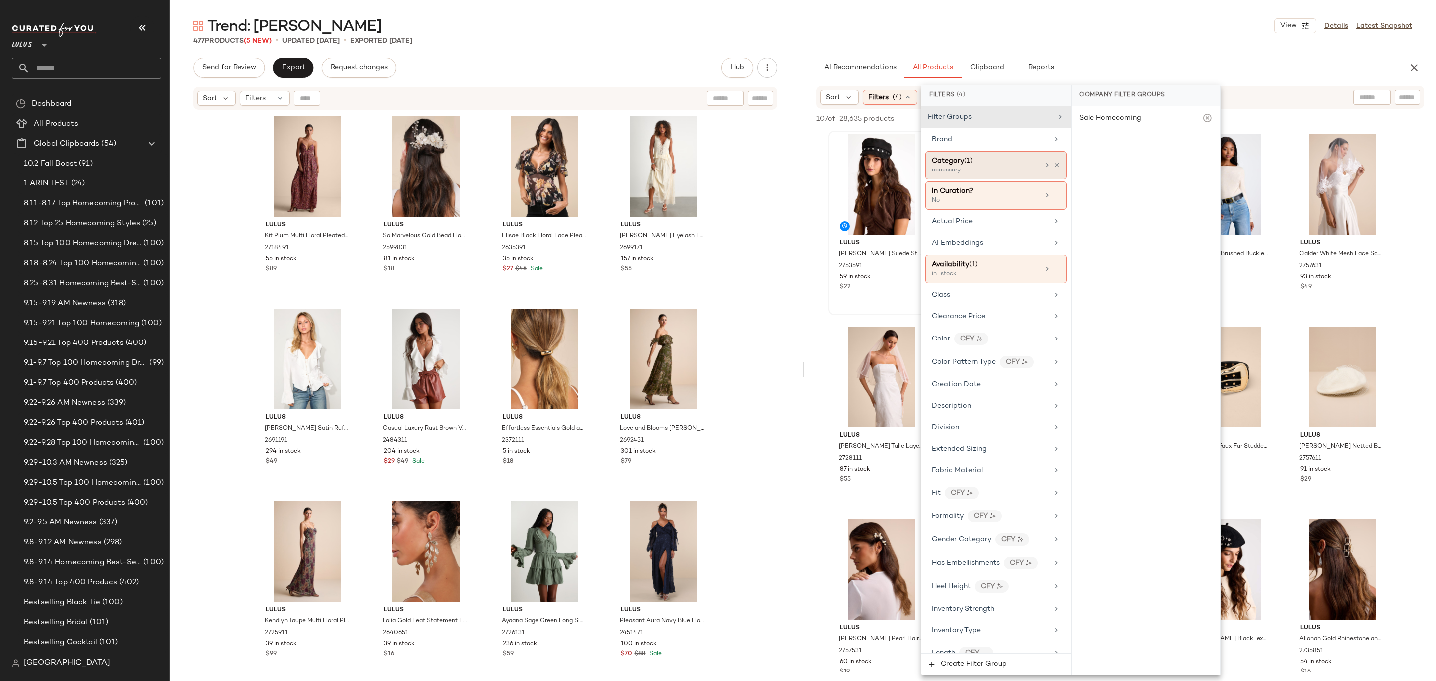
click at [1056, 164] on div "Category (1) accessory" at bounding box center [995, 165] width 141 height 28
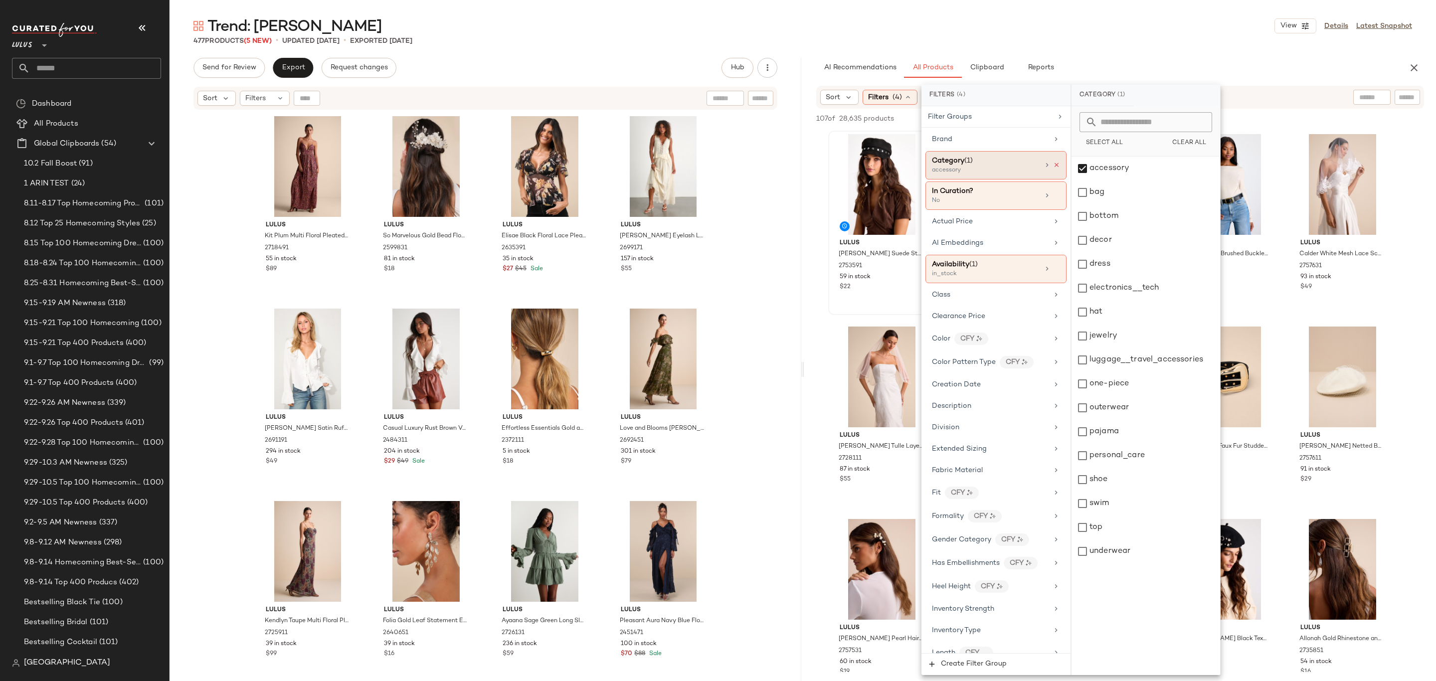
click at [1053, 166] on icon at bounding box center [1056, 165] width 7 height 7
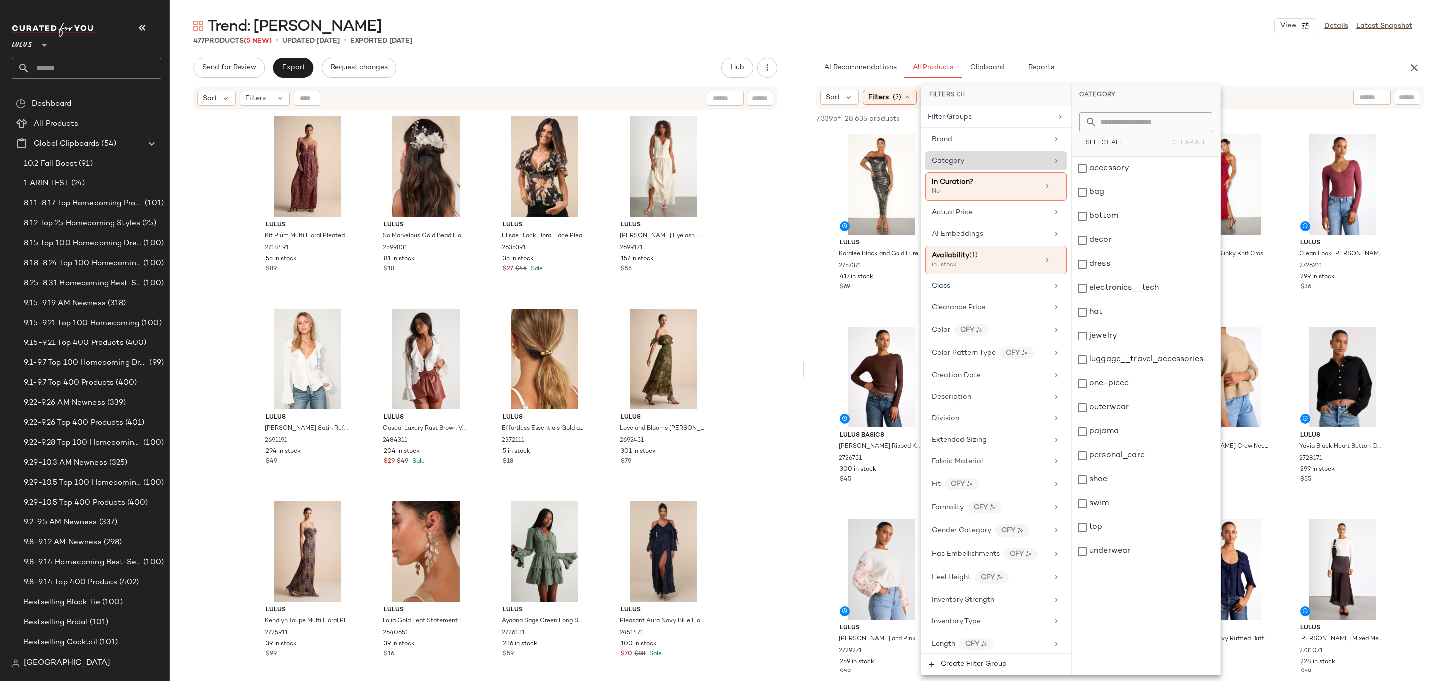
click at [1161, 7] on main "Trend: Boho Chic View Details Latest Snapshot 477 Products (5 New) • updated Oc…" at bounding box center [718, 340] width 1436 height 681
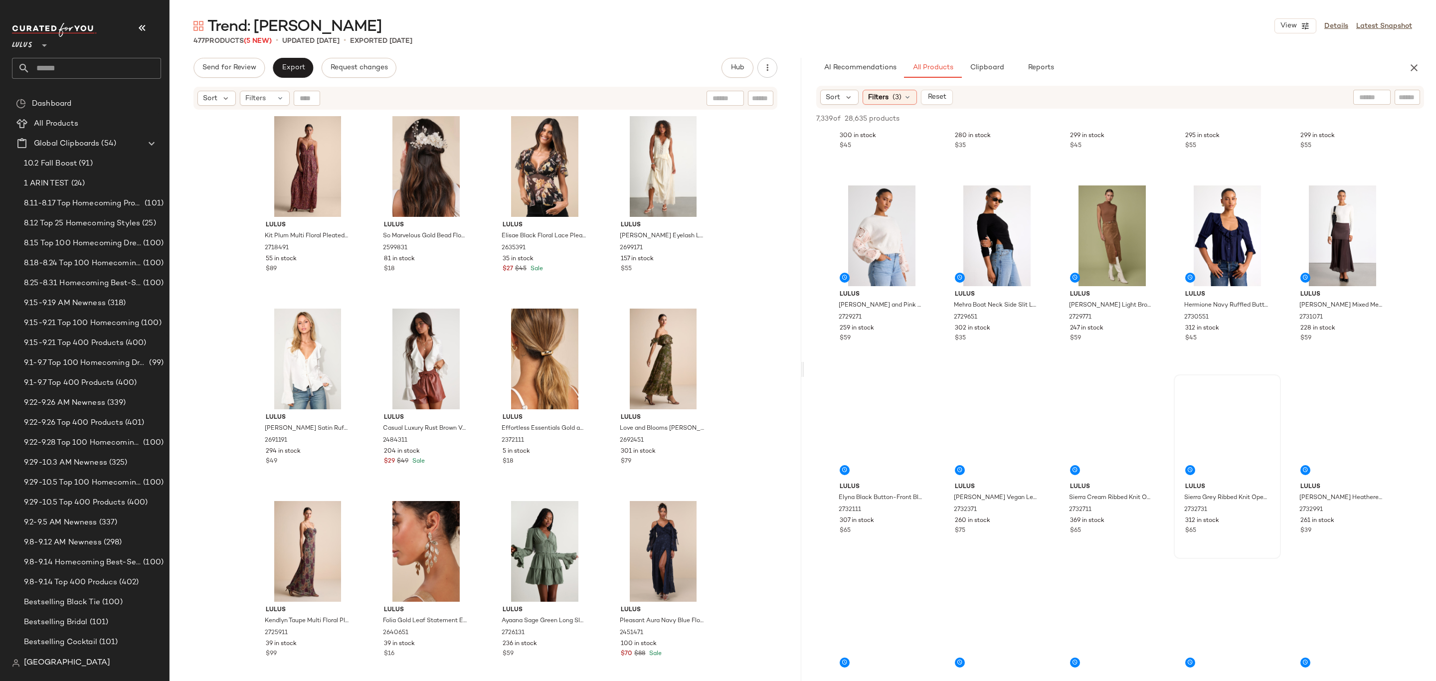
scroll to position [404, 0]
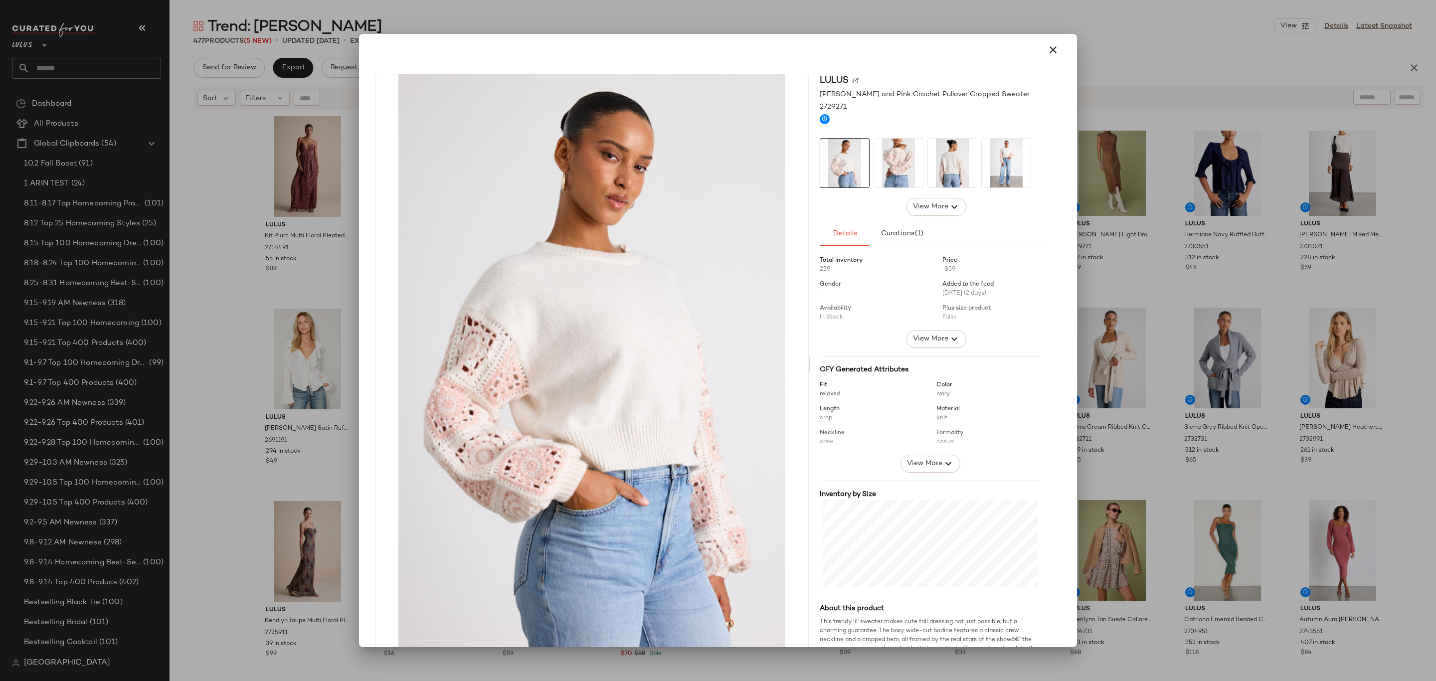
click at [1149, 221] on div at bounding box center [718, 340] width 1436 height 681
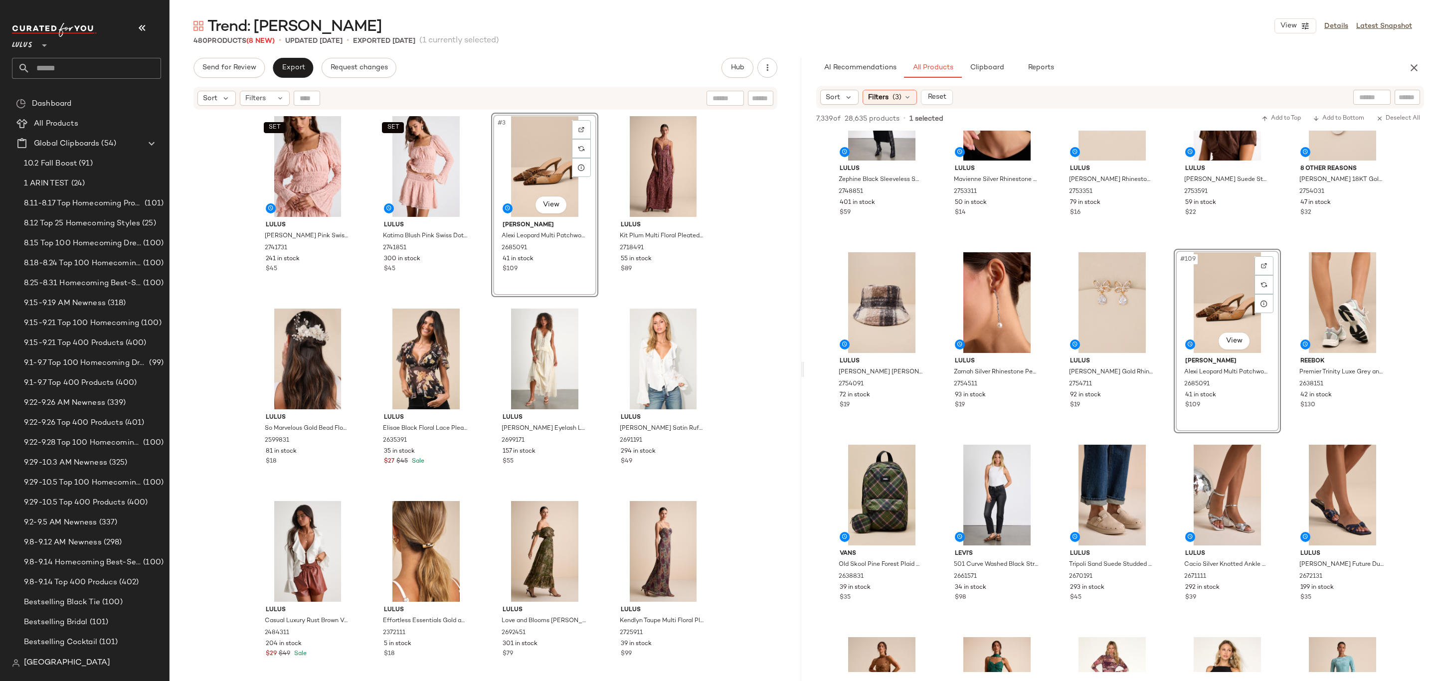
scroll to position [4354, 0]
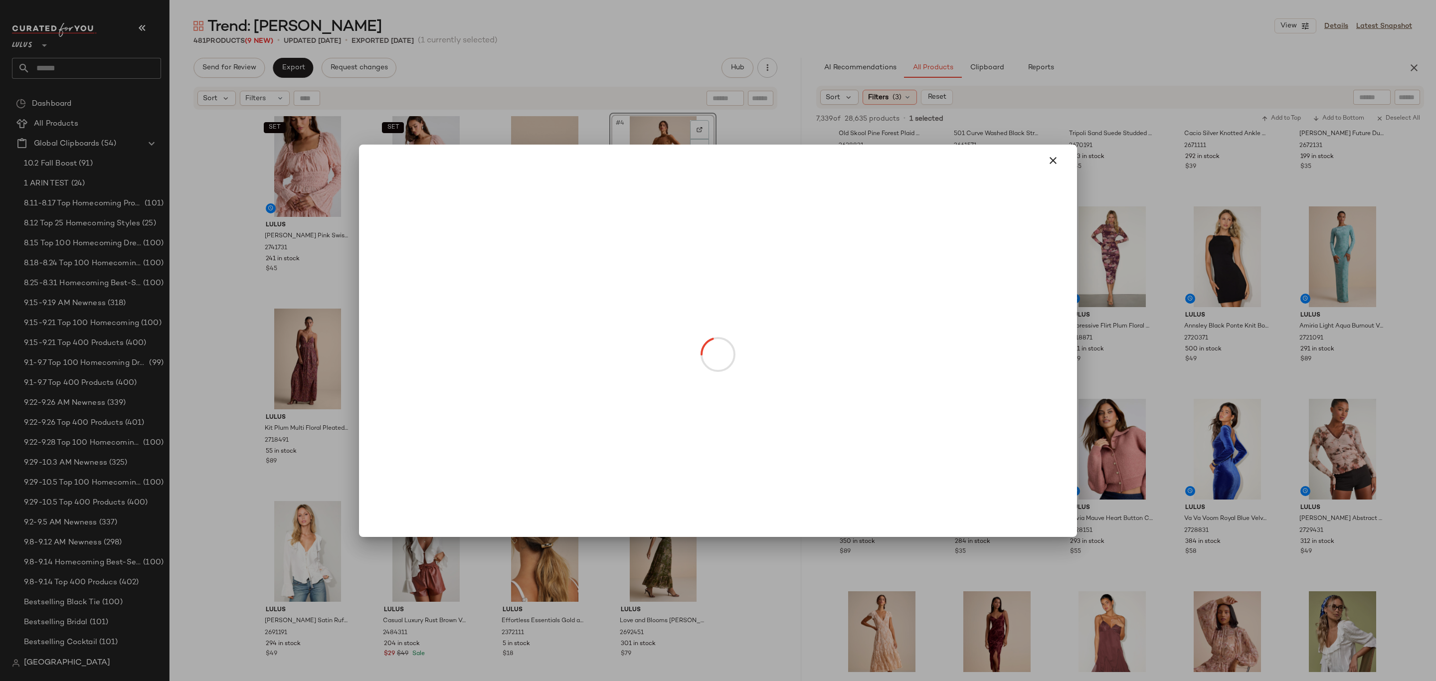
click at [657, 204] on body "Lulus ** Dashboard All Products Global Clipboards (54) 10.2 Fall Boost (91) 1 A…" at bounding box center [718, 340] width 1436 height 681
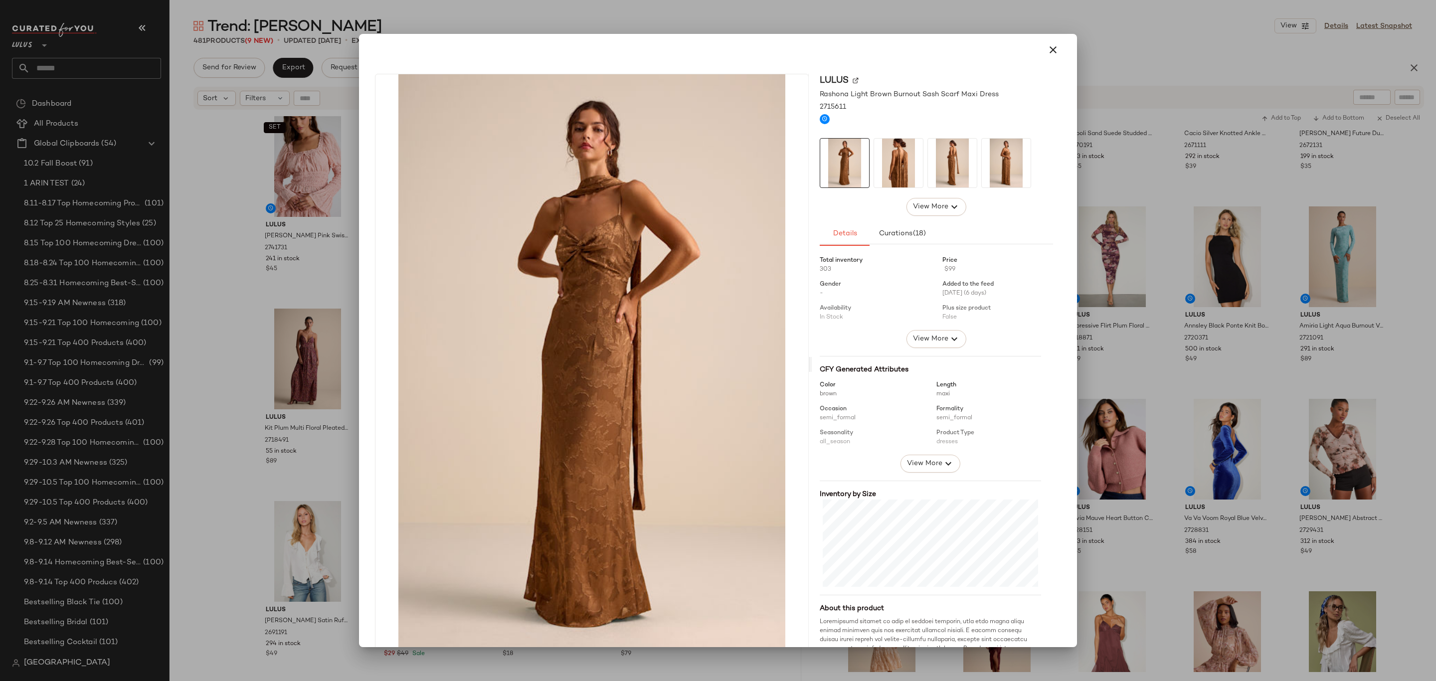
click at [1198, 248] on div at bounding box center [718, 340] width 1436 height 681
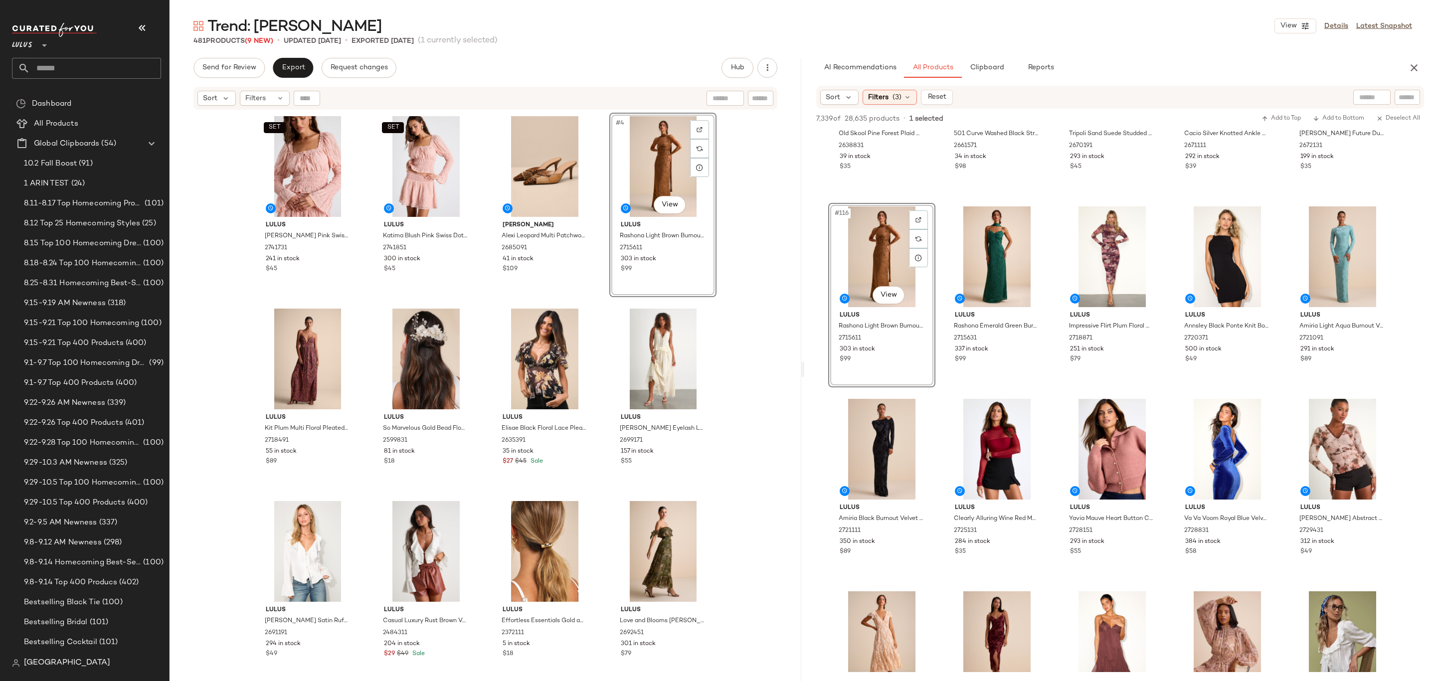
click at [594, 300] on div "SET Lulus Katima Blush Pink Swiss Dot Textured Long Sleeve Top 2741731 241 in s…" at bounding box center [485, 409] width 463 height 593
click at [281, 75] on button "Export" at bounding box center [293, 68] width 40 height 20
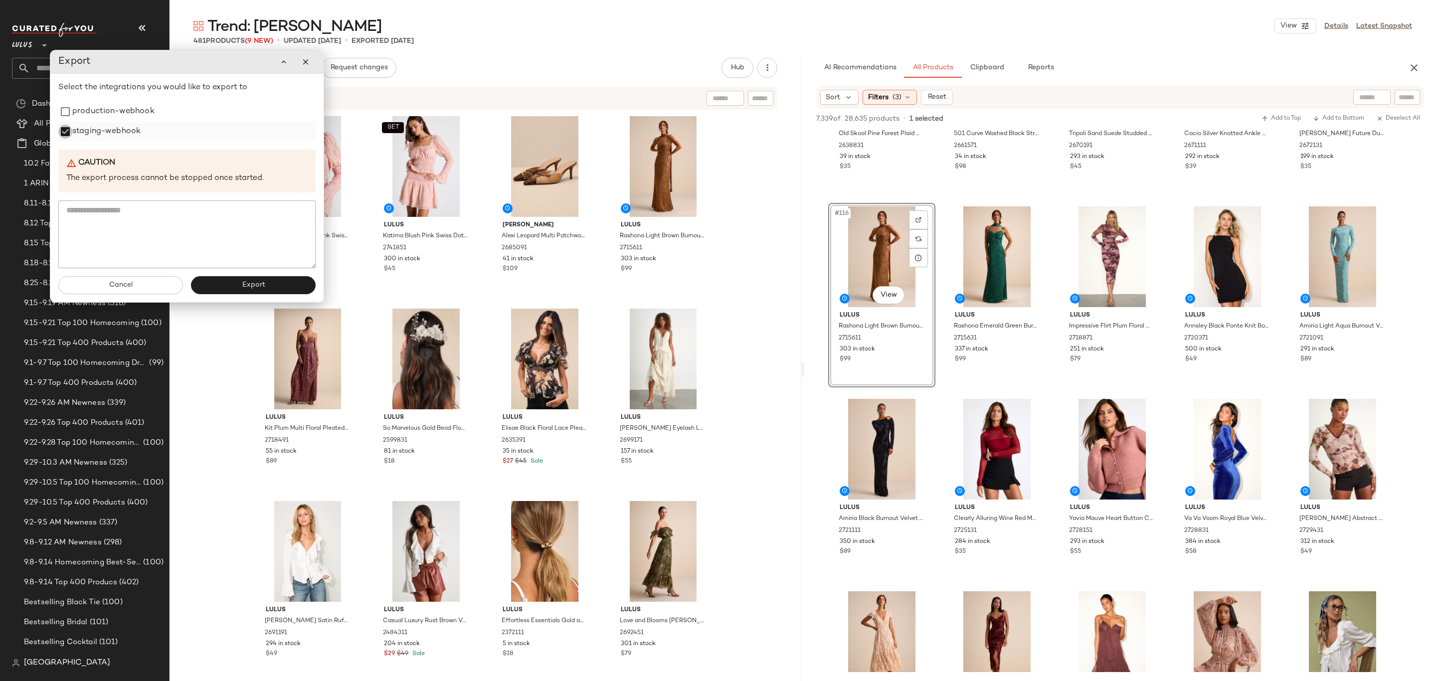
click at [72, 122] on label "staging-webhook" at bounding box center [106, 132] width 68 height 20
click at [75, 116] on label "production-webhook" at bounding box center [113, 112] width 82 height 20
click at [228, 283] on button "Export" at bounding box center [253, 285] width 125 height 18
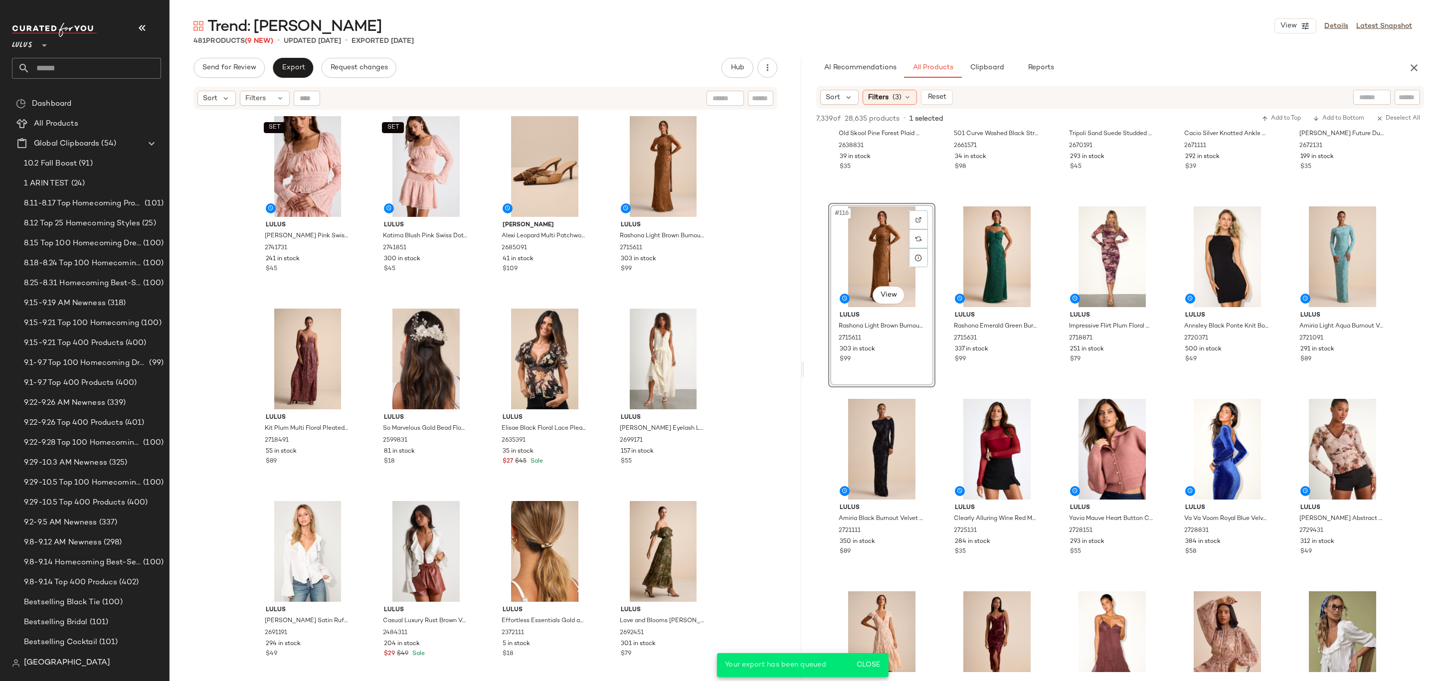
scroll to position [5315, 0]
